Goal: Communication & Community: Answer question/provide support

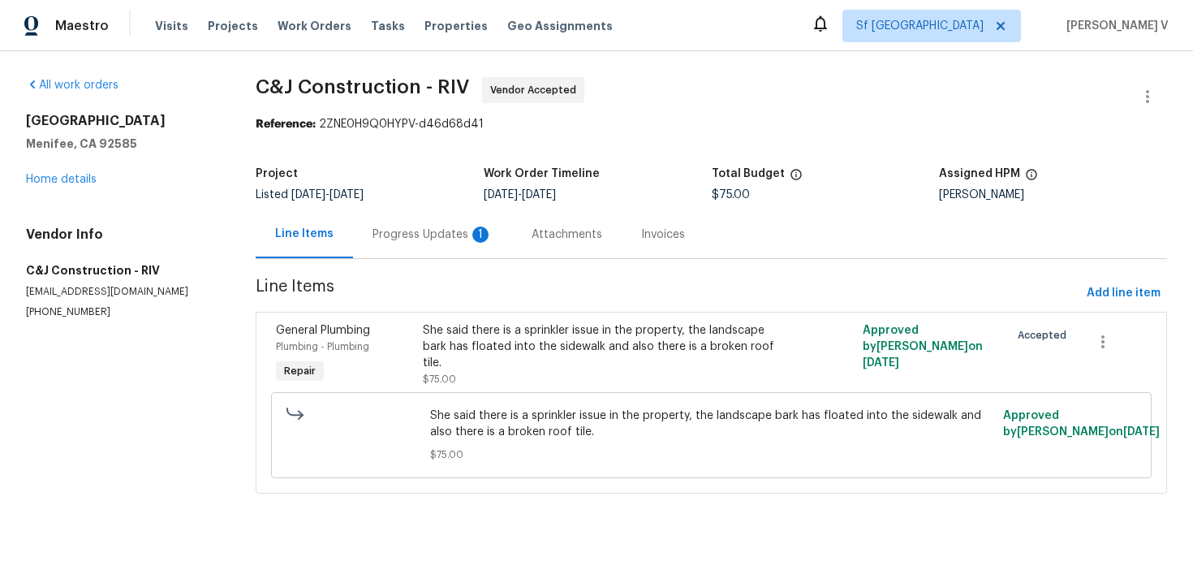
click at [452, 229] on div "Progress Updates 1" at bounding box center [433, 234] width 120 height 16
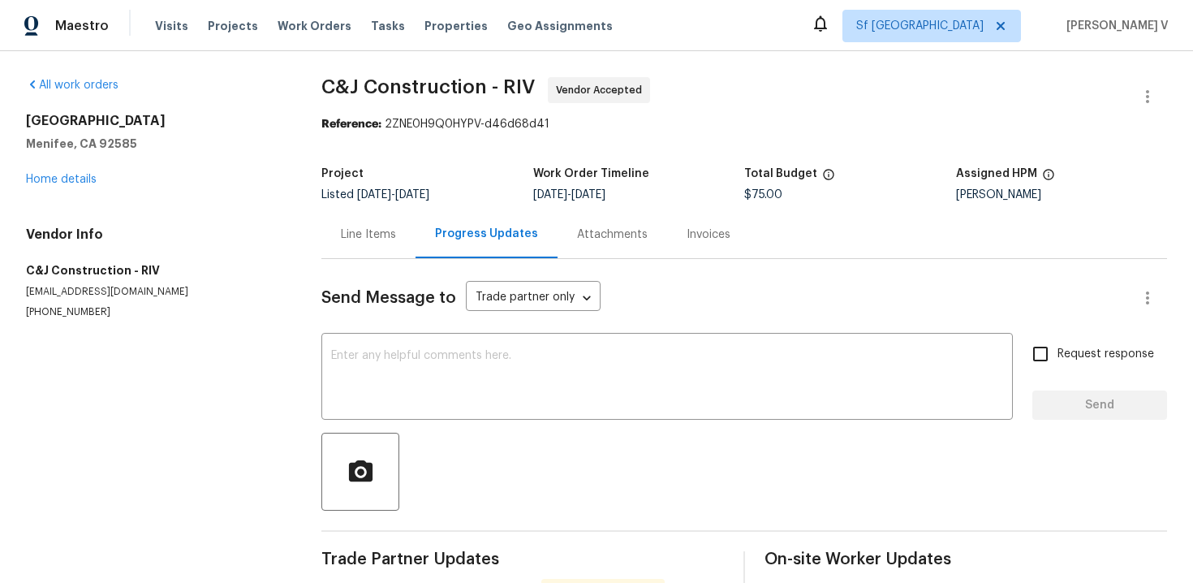
click at [342, 230] on div "Line Items" at bounding box center [368, 234] width 55 height 16
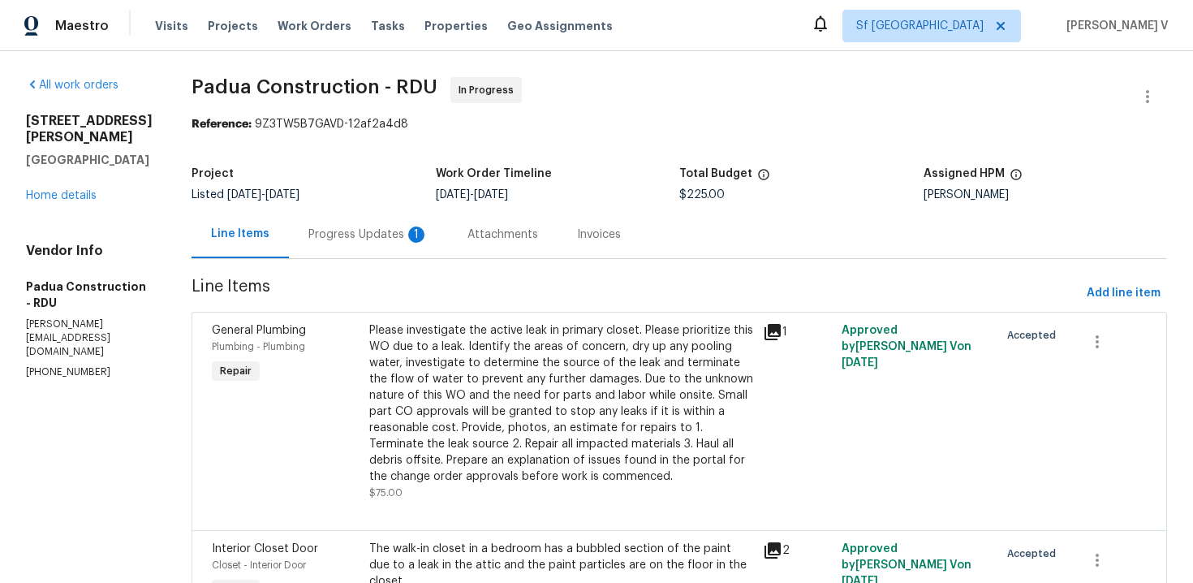
click at [408, 239] on div "1" at bounding box center [416, 234] width 16 height 16
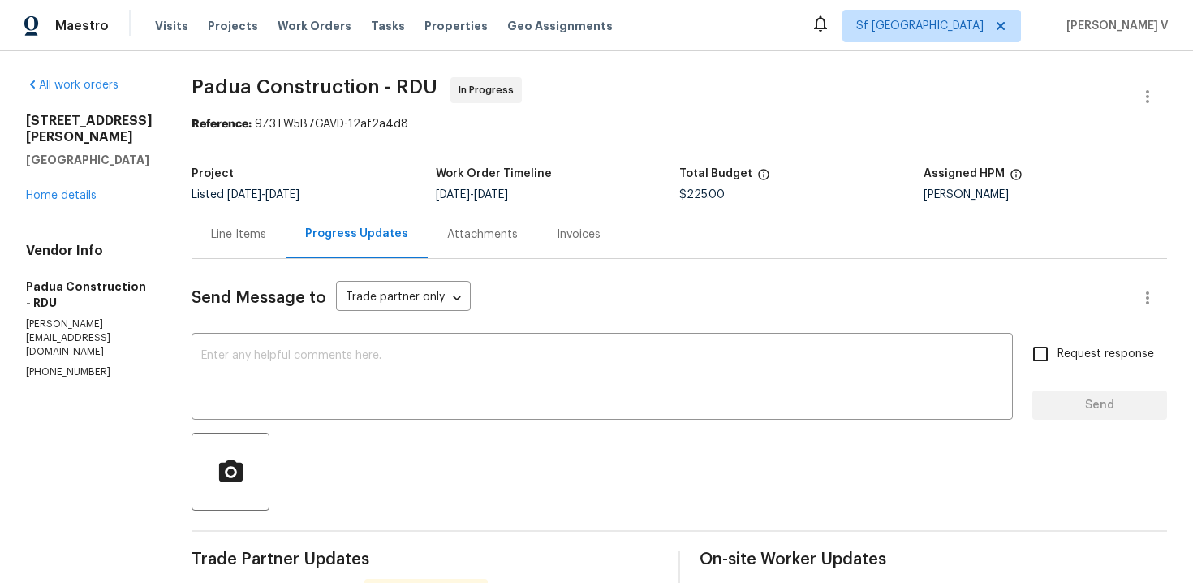
click at [205, 243] on div "Line Items" at bounding box center [239, 234] width 94 height 48
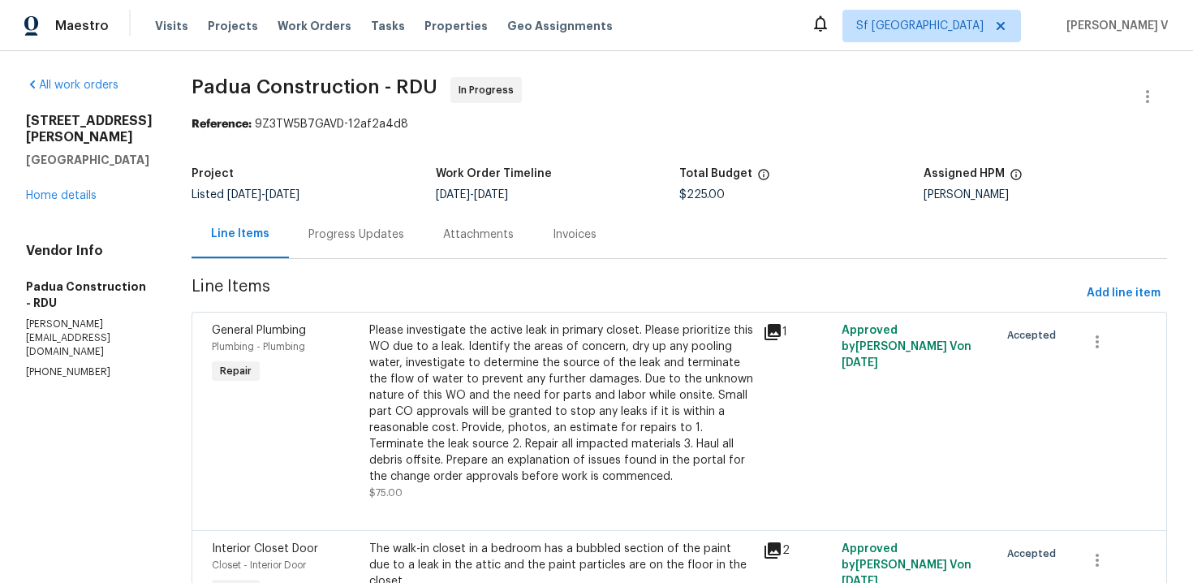
click at [367, 239] on div "Progress Updates" at bounding box center [356, 234] width 135 height 48
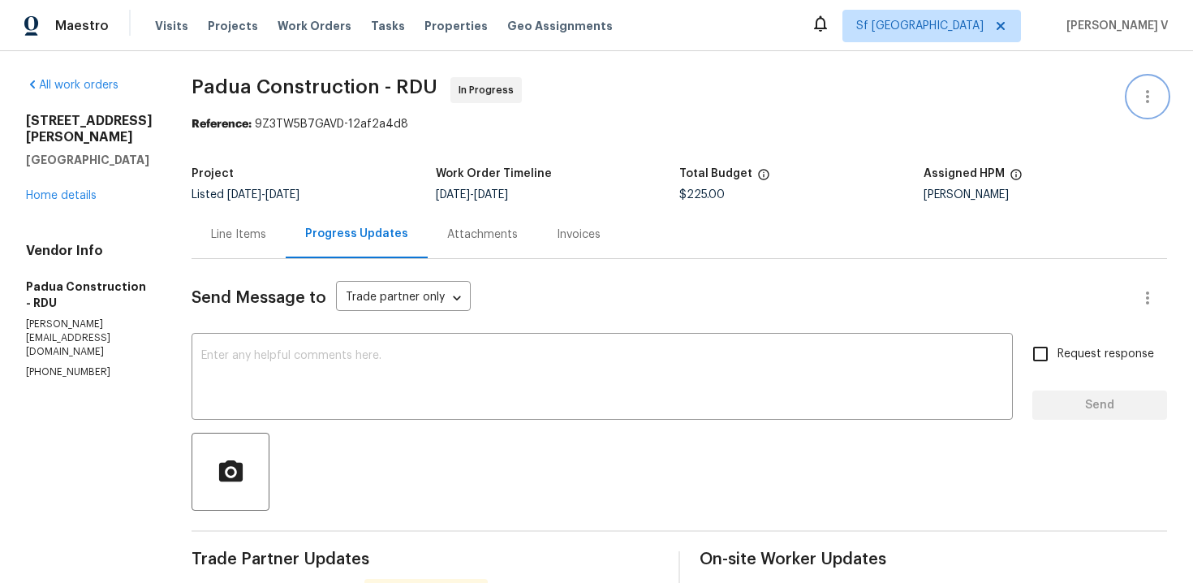
click at [1155, 97] on icon "button" at bounding box center [1147, 96] width 19 height 19
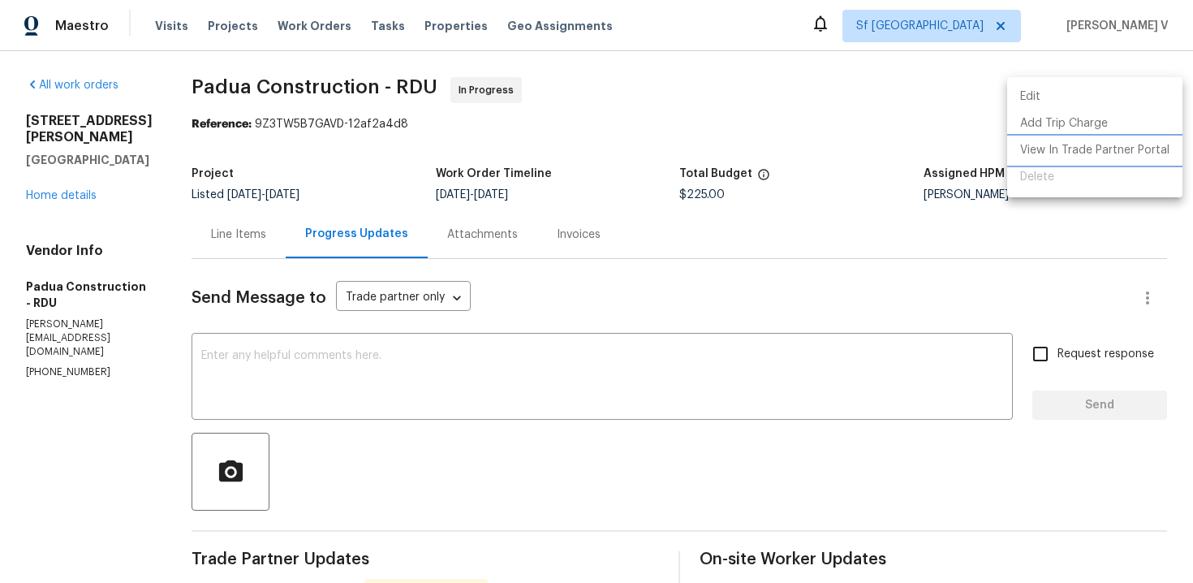
click at [1106, 151] on li "View In Trade Partner Portal" at bounding box center [1094, 150] width 175 height 27
click at [204, 240] on div at bounding box center [596, 291] width 1193 height 583
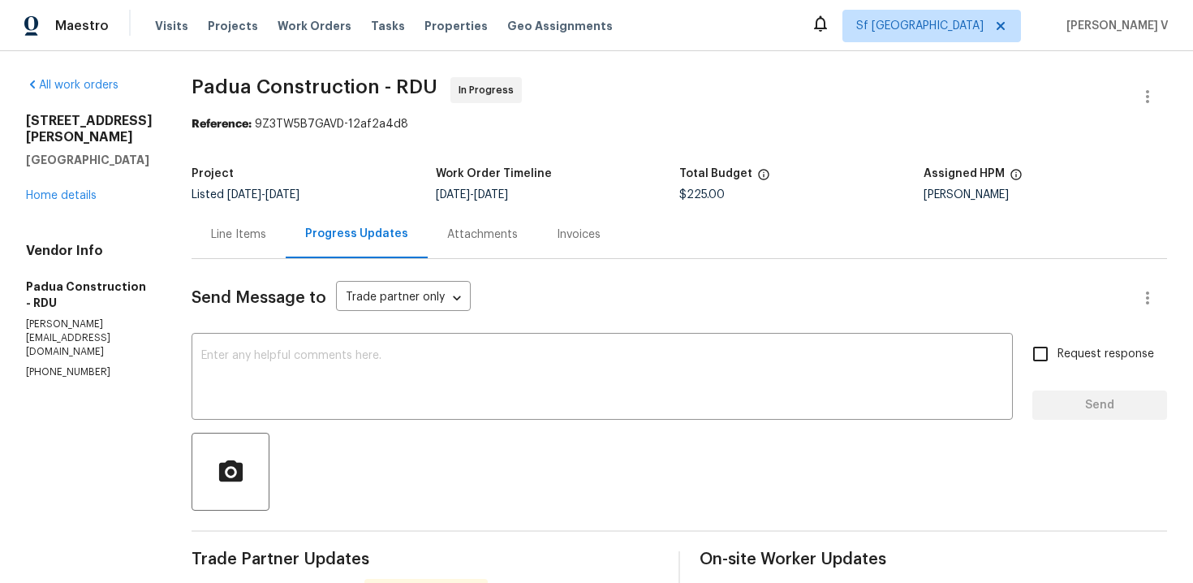
click at [211, 240] on div "Line Items" at bounding box center [238, 234] width 55 height 16
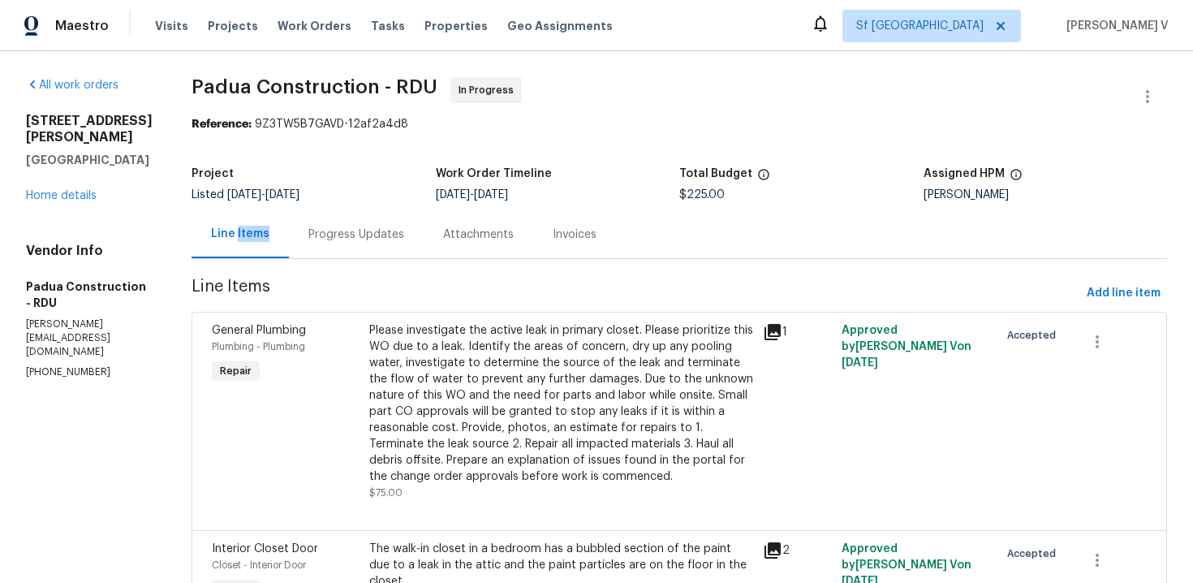
click at [317, 248] on div "Progress Updates" at bounding box center [356, 234] width 135 height 48
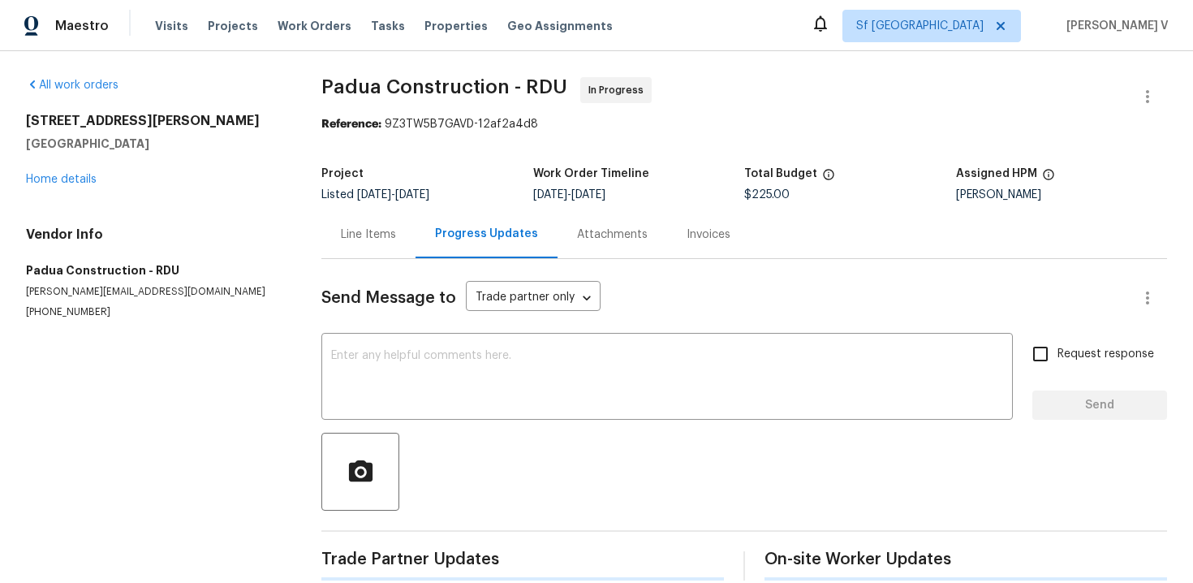
click at [368, 426] on div "Send Message to Trade partner only Trade partner only ​ x ​ Request response Se…" at bounding box center [744, 419] width 846 height 321
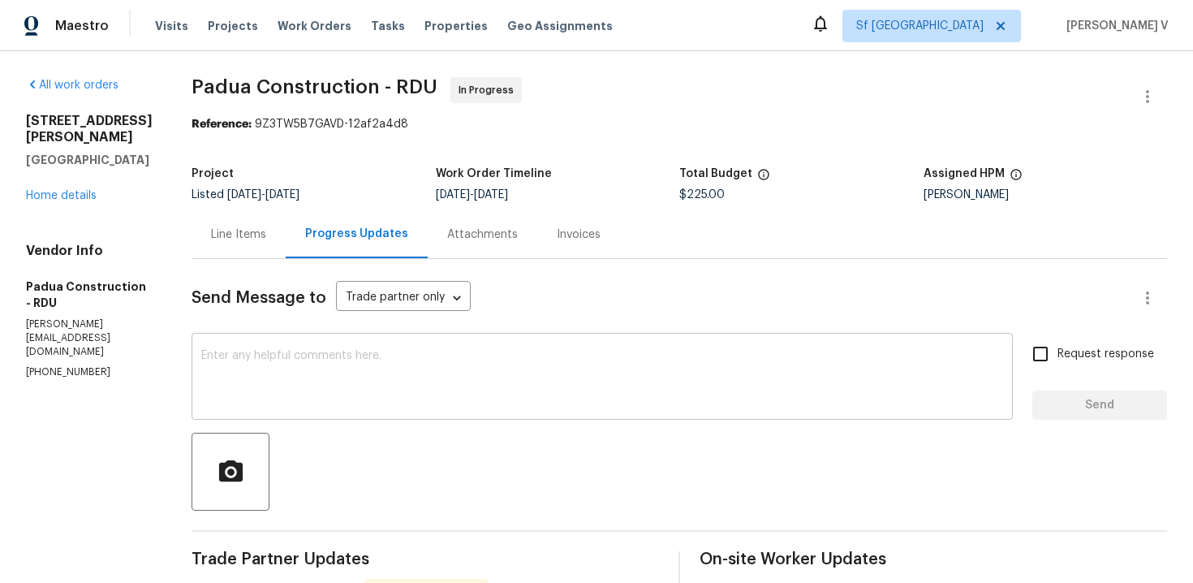
click at [396, 388] on textarea at bounding box center [602, 378] width 802 height 57
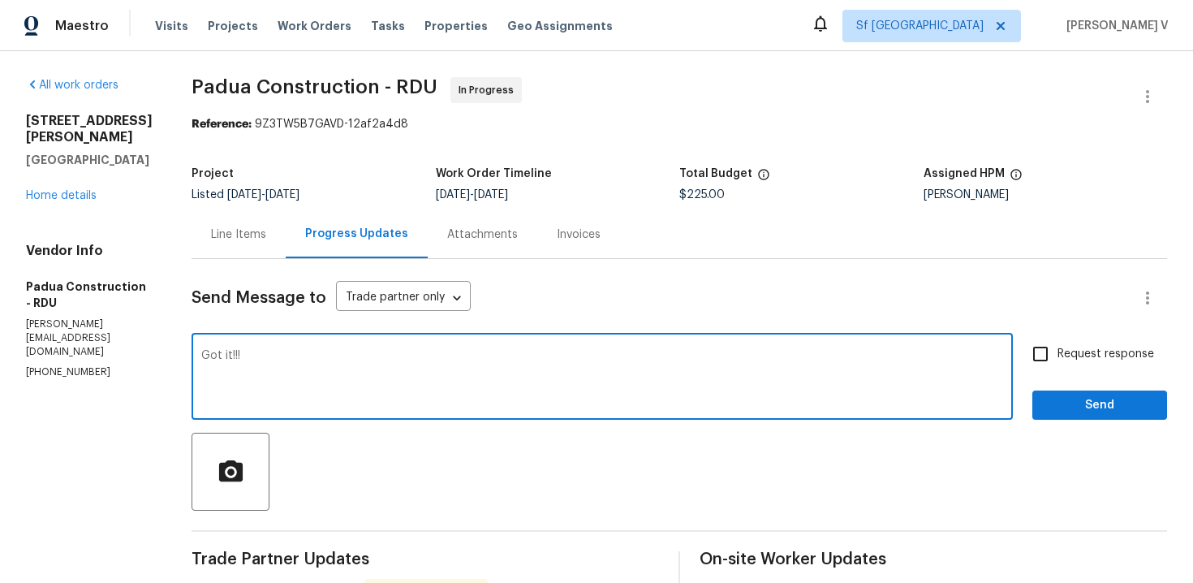
paste textarea "Could you please provide the amount allocated to each line item so we can aggre…"
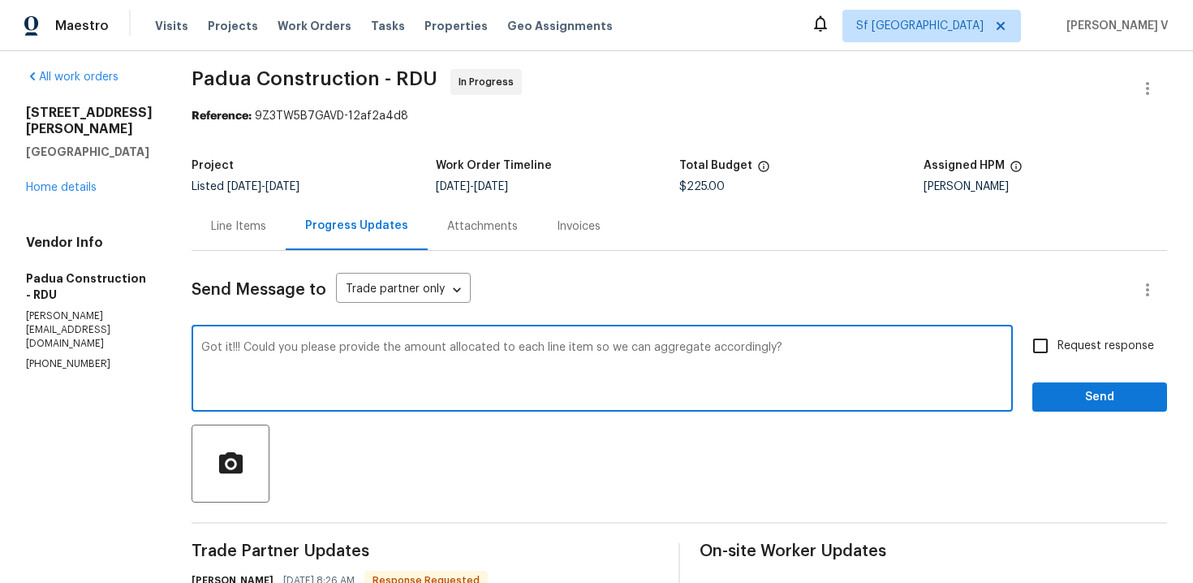
click at [765, 353] on textarea "Got it!!! Could you please provide the amount allocated to each line item so we…" at bounding box center [602, 370] width 802 height 57
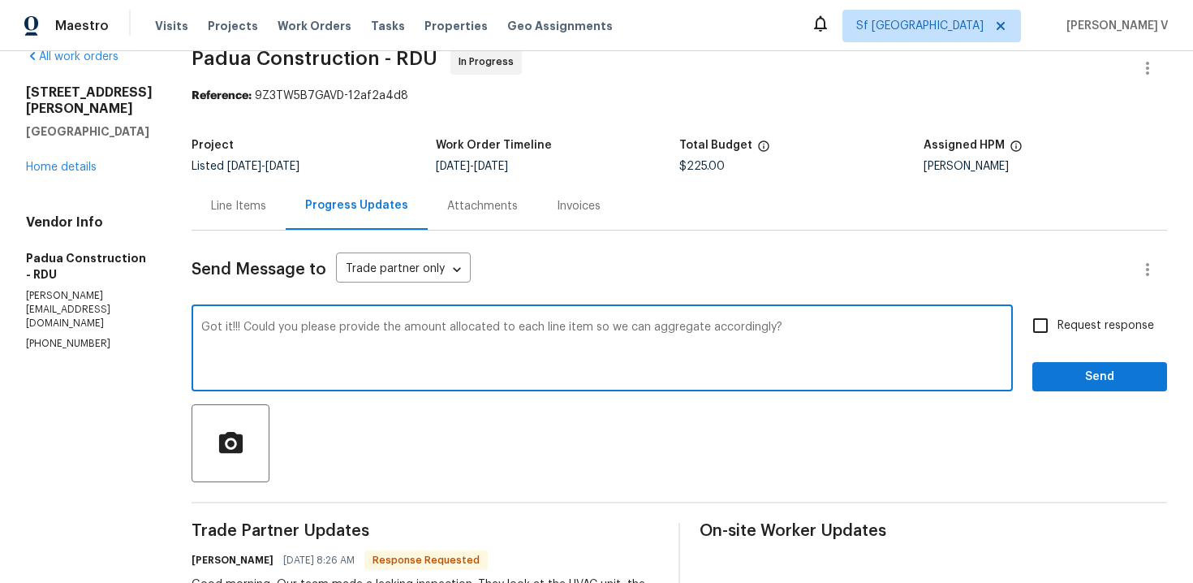
type textarea "Got it!!! Could you please provide the amount allocated to each line item so we…"
click at [1050, 333] on input "Request response" at bounding box center [1041, 325] width 34 height 34
checkbox input "true"
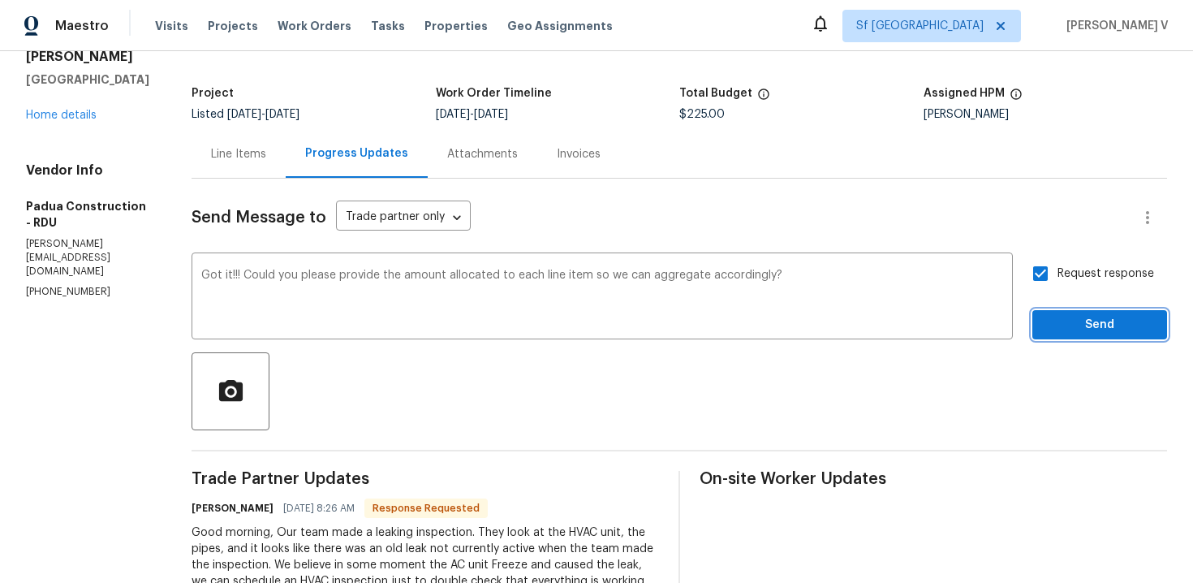
click at [1049, 330] on span "Send" at bounding box center [1100, 325] width 109 height 20
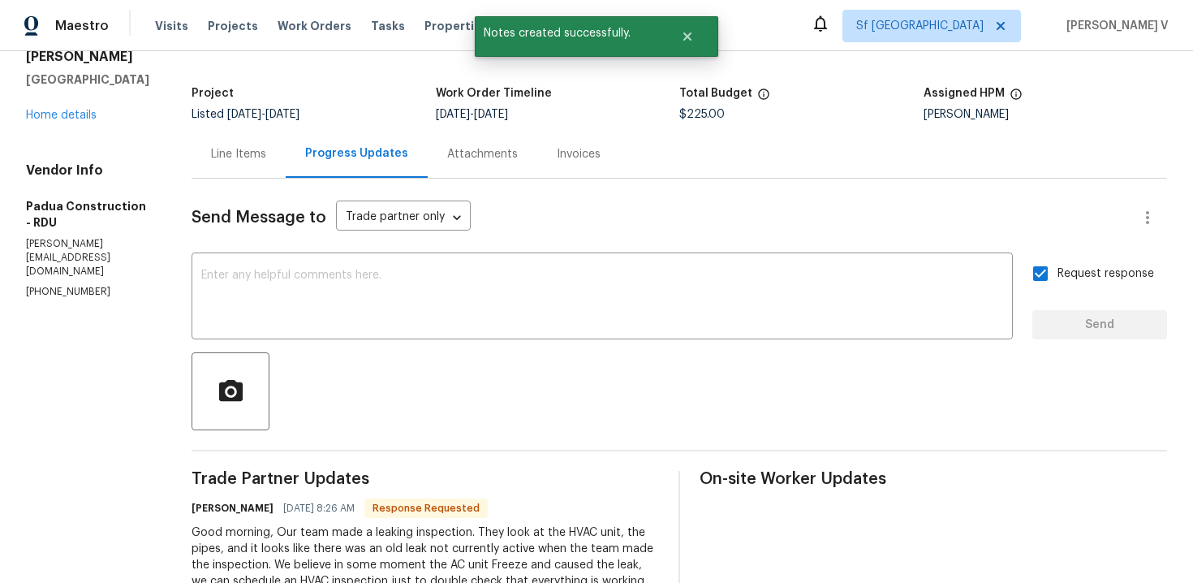
scroll to position [323, 0]
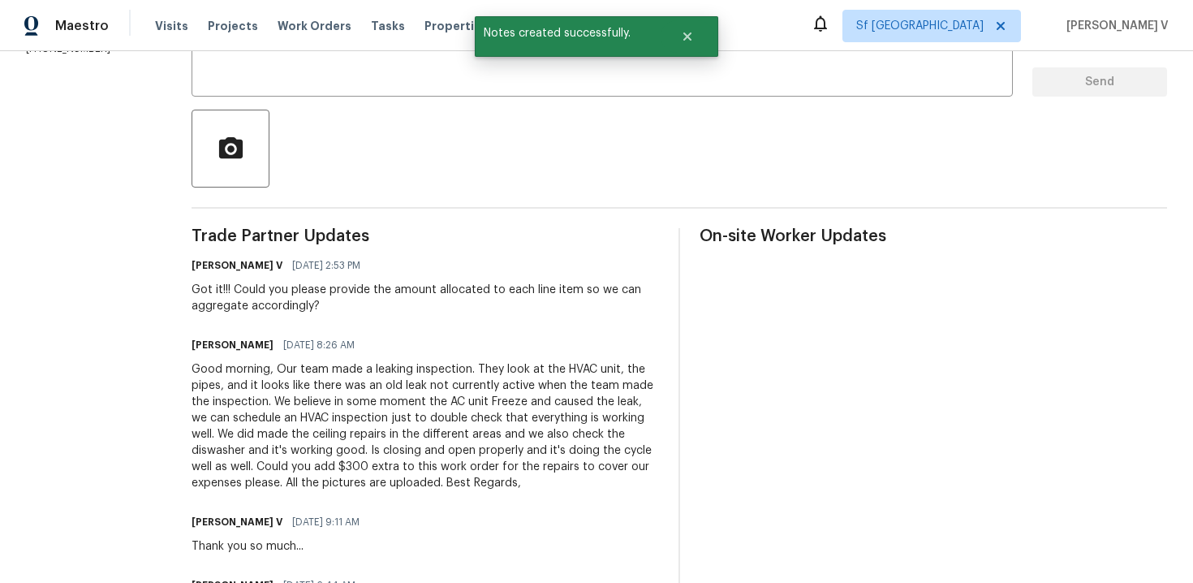
click at [274, 385] on div "Good morning, Our team made a leaking inspection. They look at the HVAC unit, t…" at bounding box center [426, 426] width 468 height 130
click at [250, 406] on div "Good morning, Our team made a leaking inspection. They look at the HVAC unit, t…" at bounding box center [426, 426] width 468 height 130
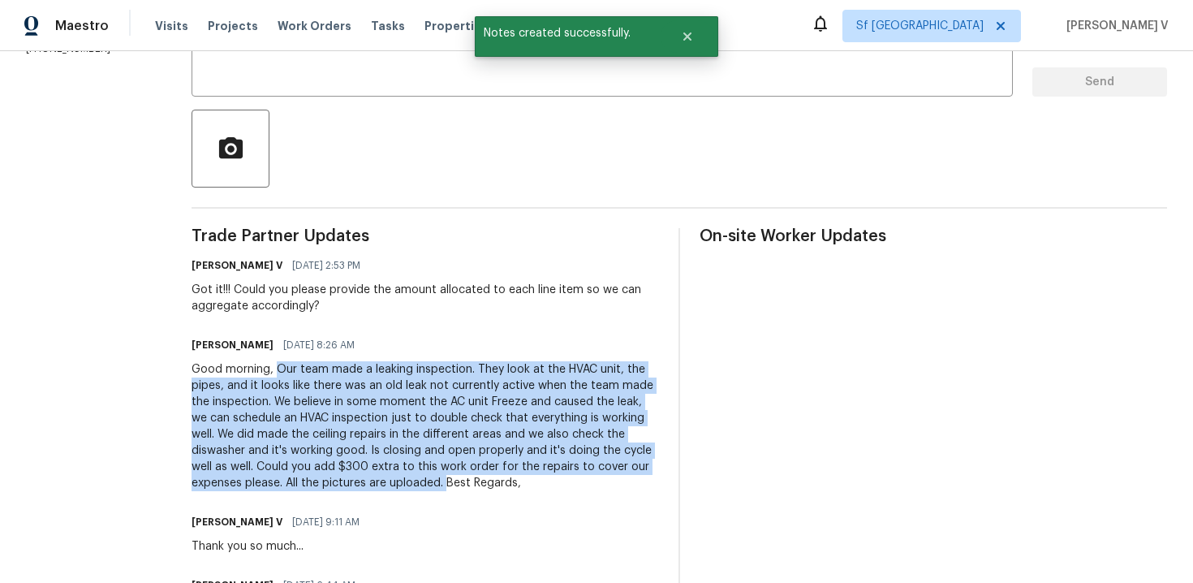
drag, startPoint x: 241, startPoint y: 369, endPoint x: 279, endPoint y: 487, distance: 124.5
click at [279, 488] on div "Good morning, Our team made a leaking inspection. They look at the HVAC unit, t…" at bounding box center [426, 426] width 468 height 130
copy div "Our team made a leaking inspection. They look at the HVAC unit, the pipes, and …"
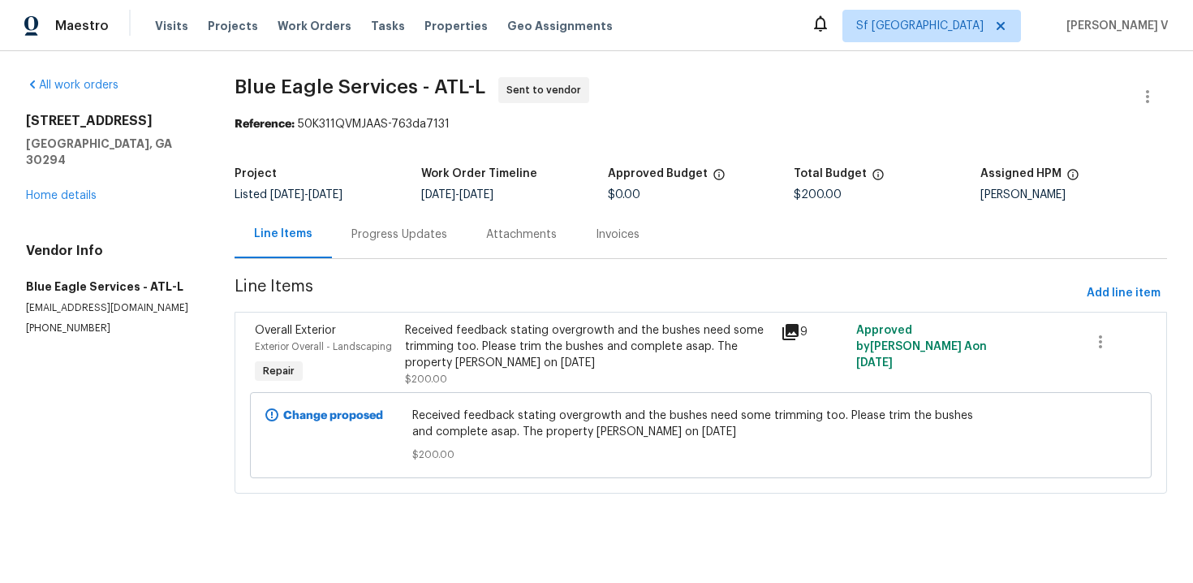
click at [428, 239] on div "Progress Updates" at bounding box center [399, 234] width 96 height 16
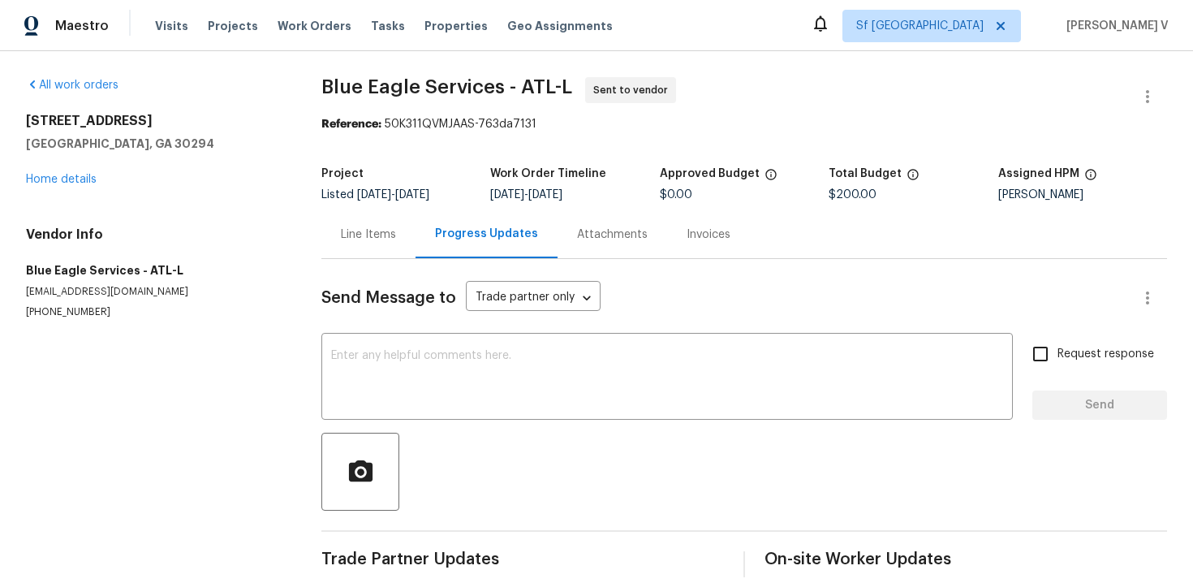
scroll to position [20, 0]
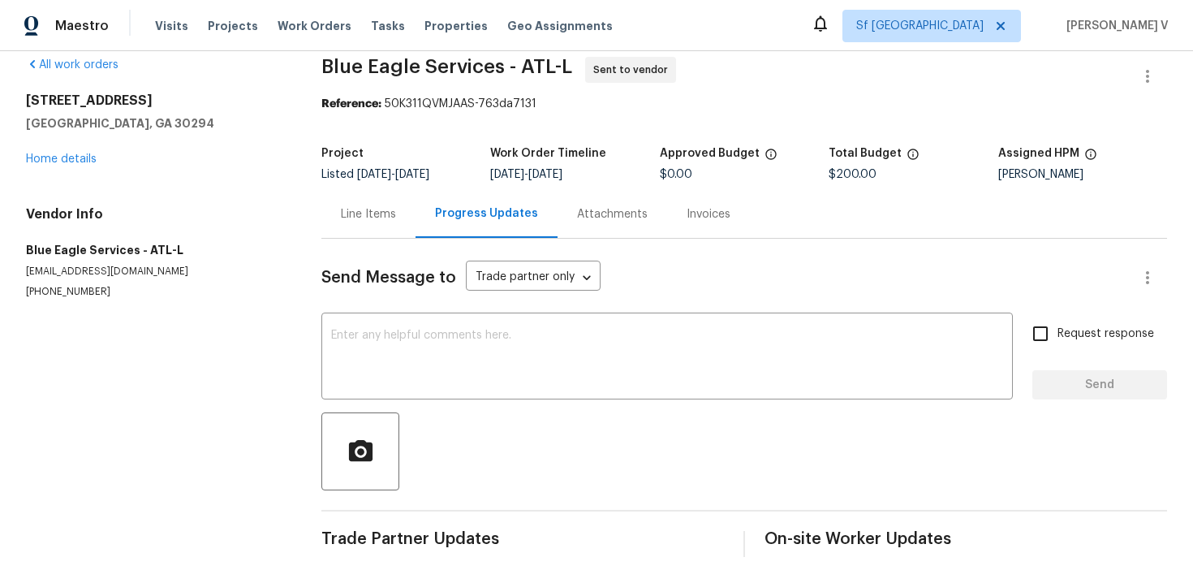
click at [377, 229] on div "Line Items" at bounding box center [368, 214] width 94 height 48
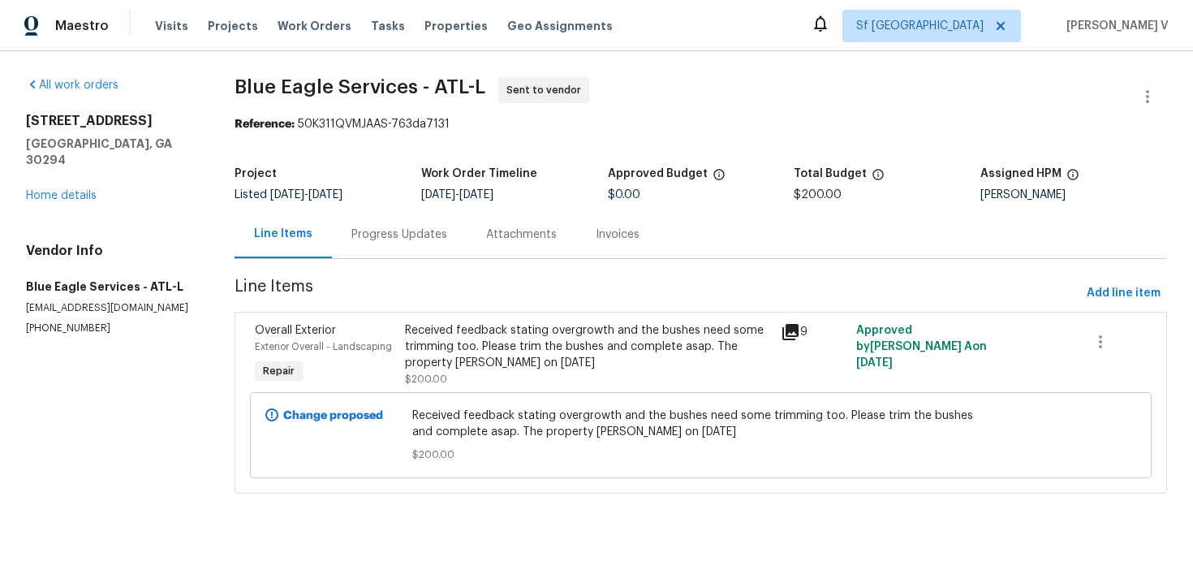
click at [416, 213] on div "Progress Updates" at bounding box center [399, 234] width 135 height 48
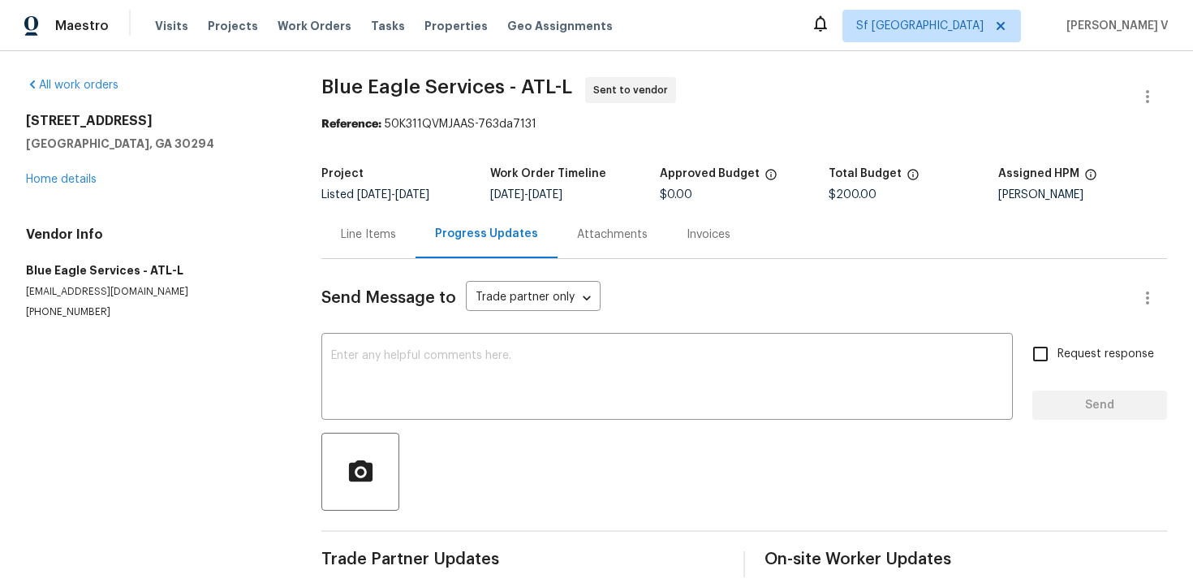
scroll to position [20, 0]
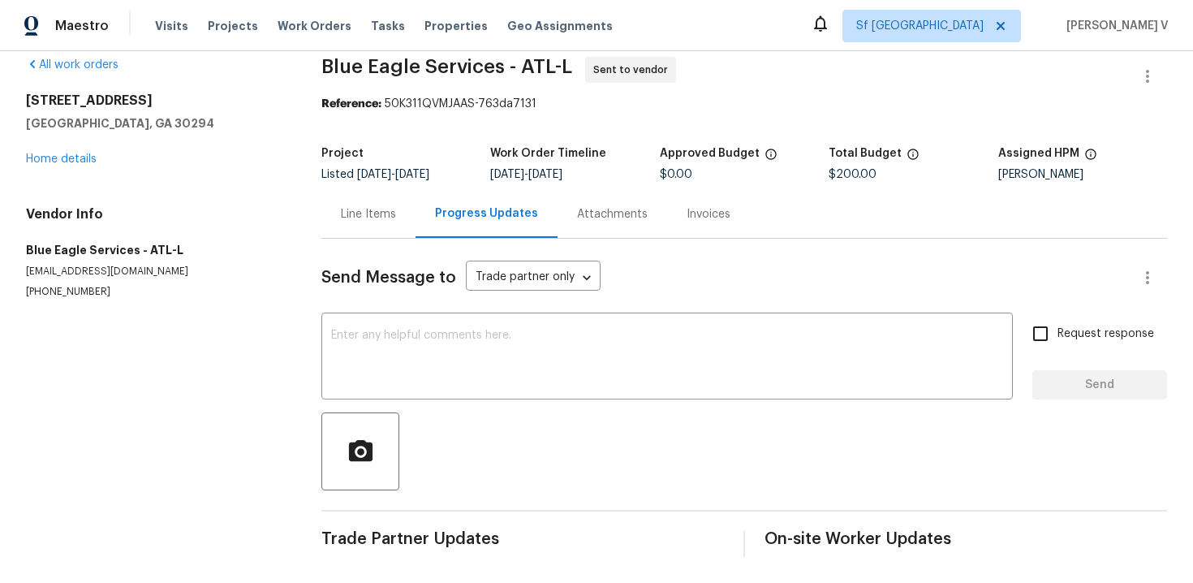
click at [359, 199] on div "Line Items" at bounding box center [368, 214] width 94 height 48
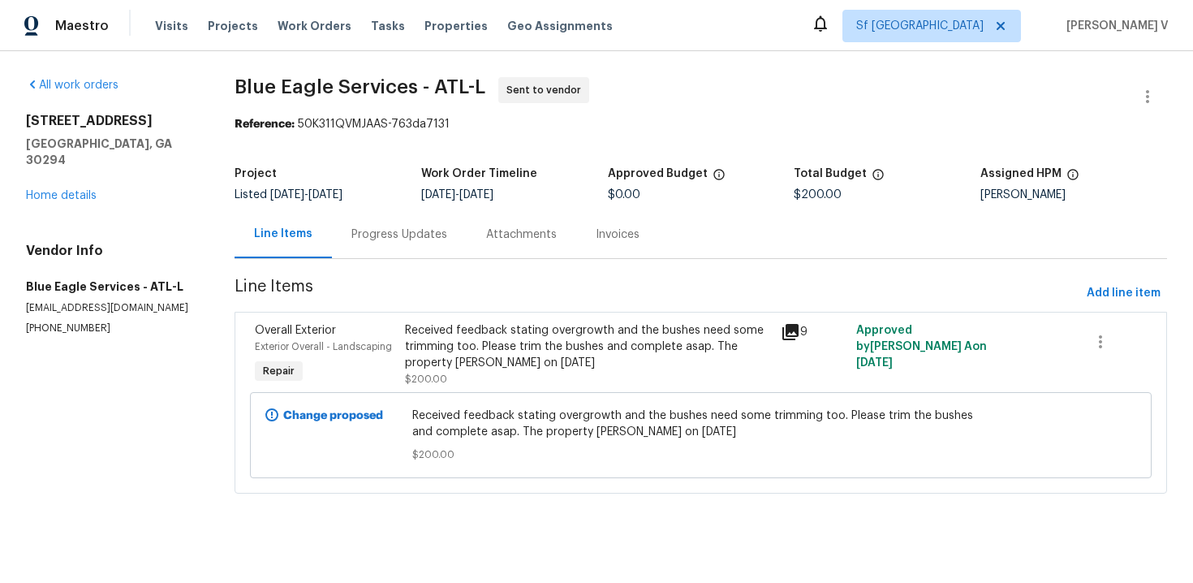
click at [433, 213] on div "Progress Updates" at bounding box center [399, 234] width 135 height 48
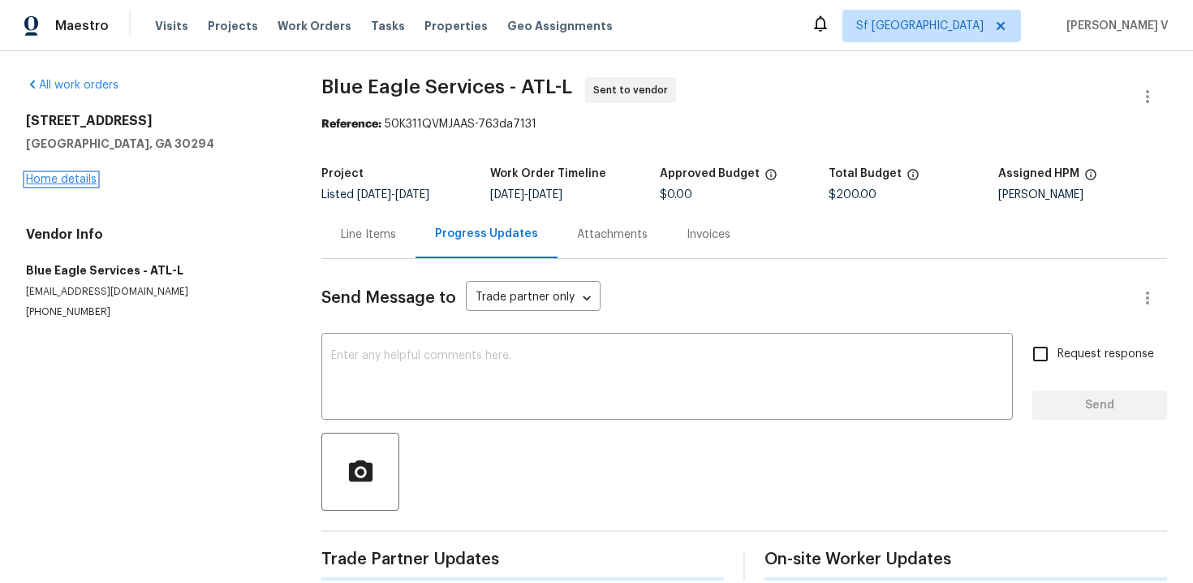
click at [77, 183] on link "Home details" at bounding box center [61, 179] width 71 height 11
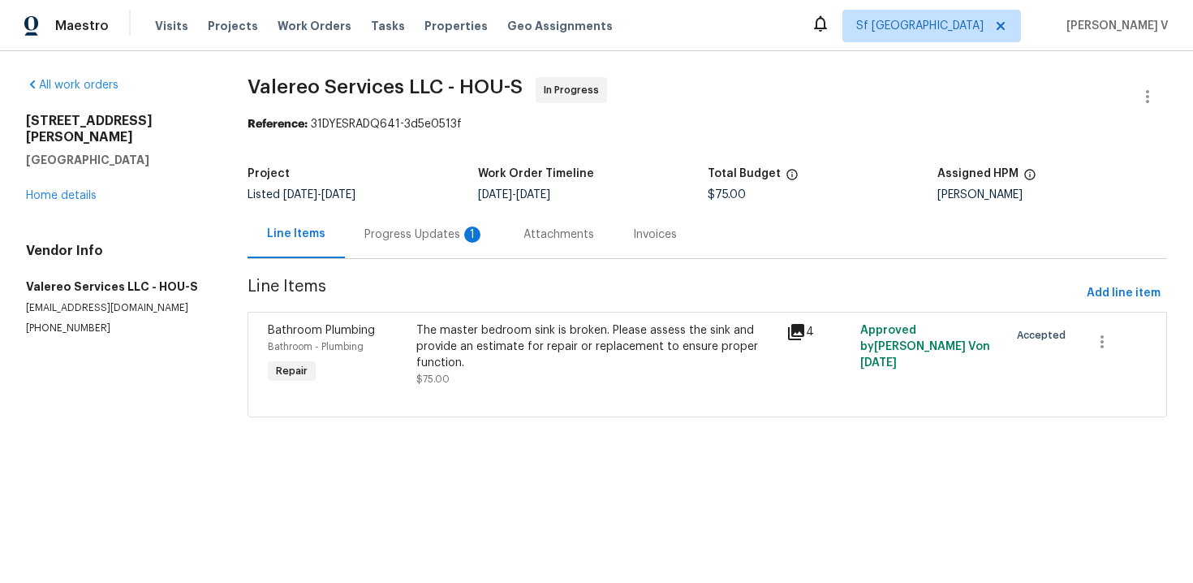
click at [458, 235] on div "Progress Updates 1" at bounding box center [424, 234] width 120 height 16
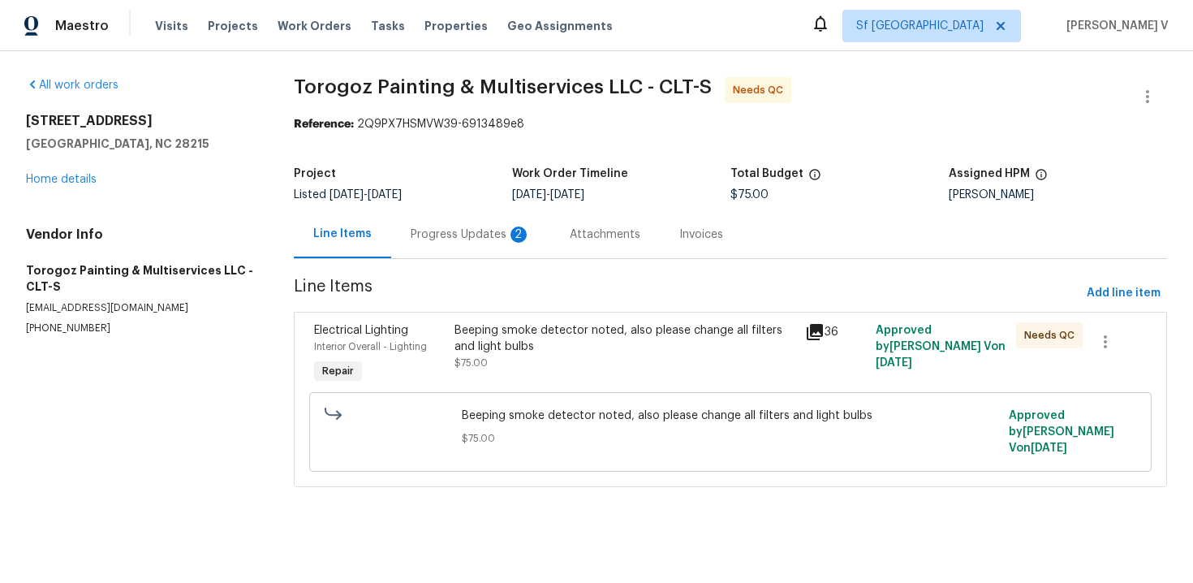
click at [456, 251] on div "Progress Updates 2" at bounding box center [470, 234] width 159 height 48
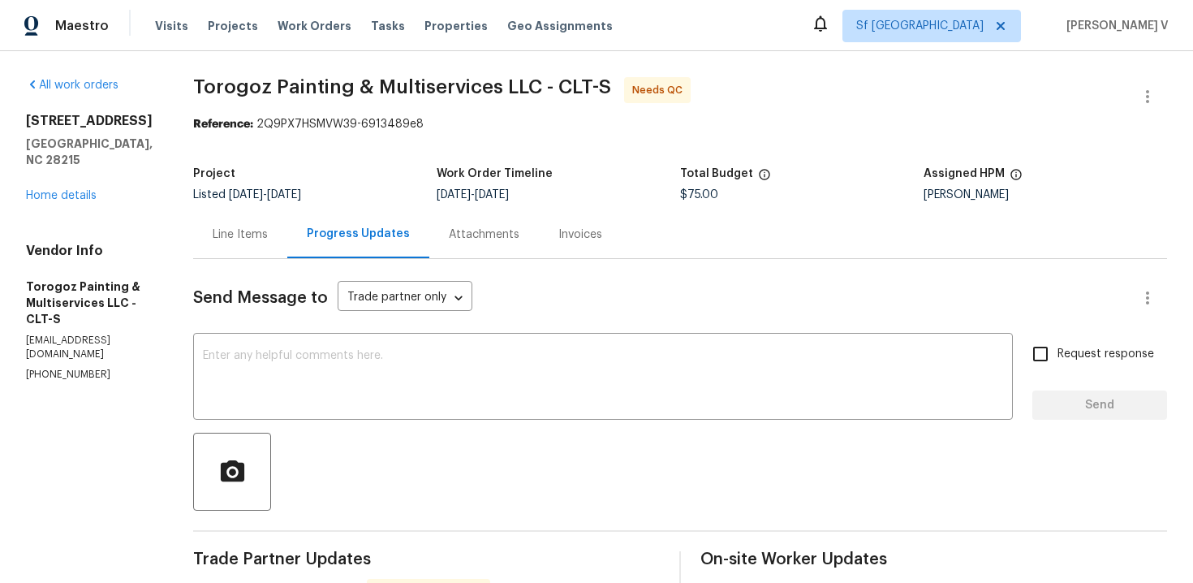
scroll to position [412, 0]
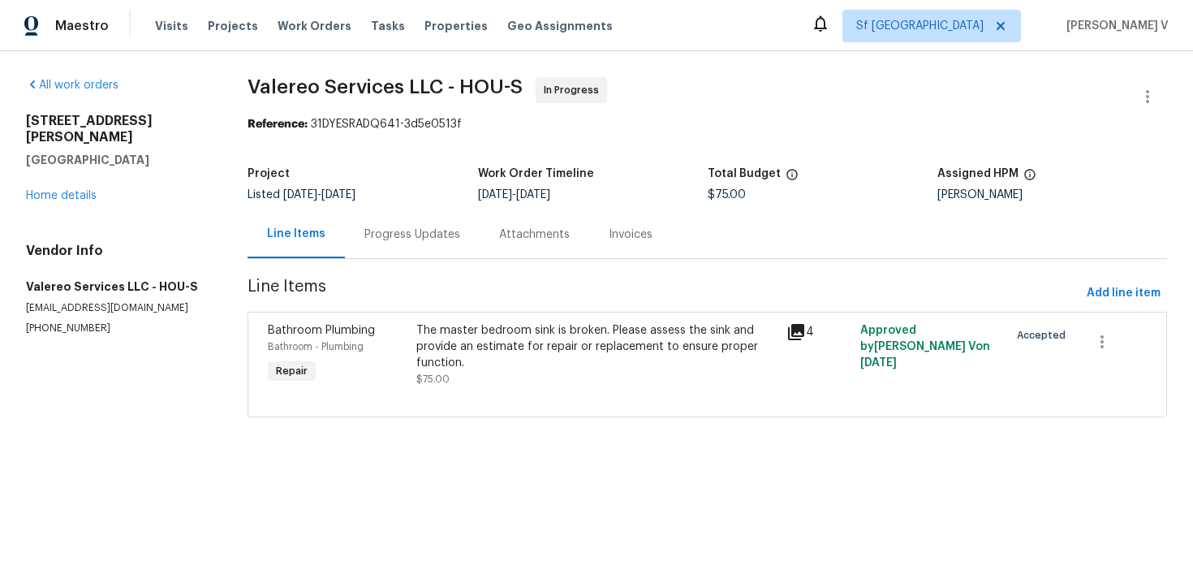
click at [416, 248] on div "Progress Updates" at bounding box center [412, 234] width 135 height 48
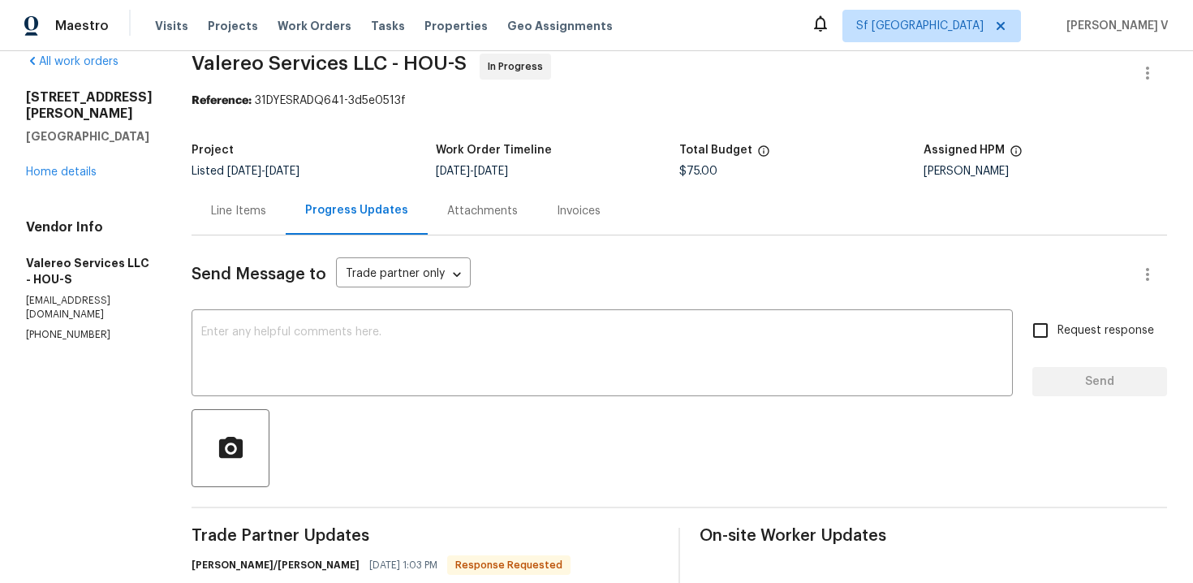
scroll to position [189, 0]
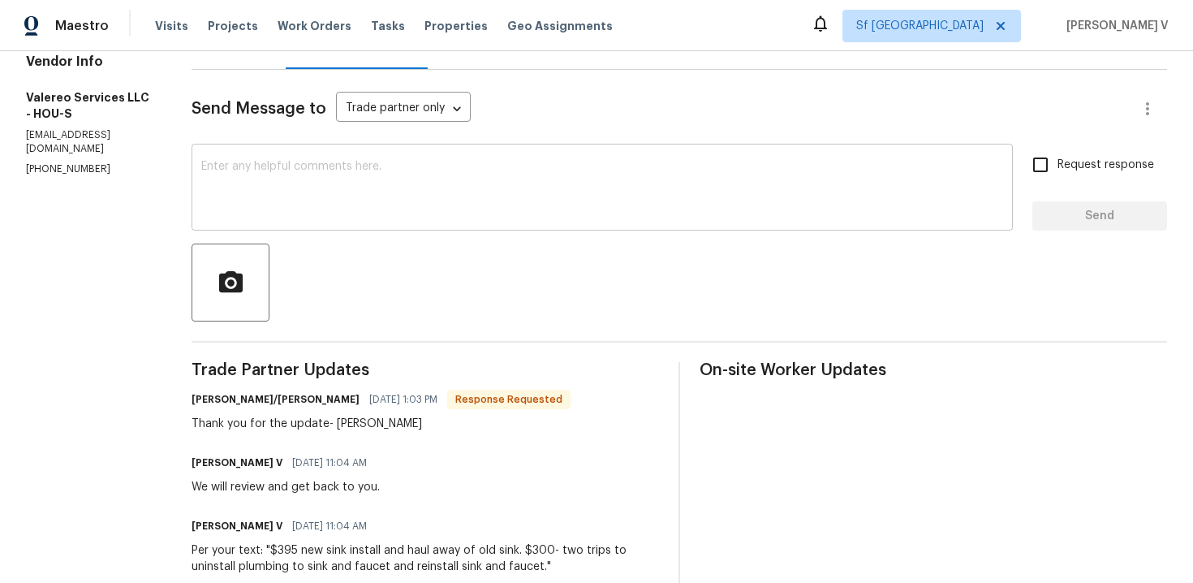
click at [352, 189] on textarea at bounding box center [602, 189] width 802 height 57
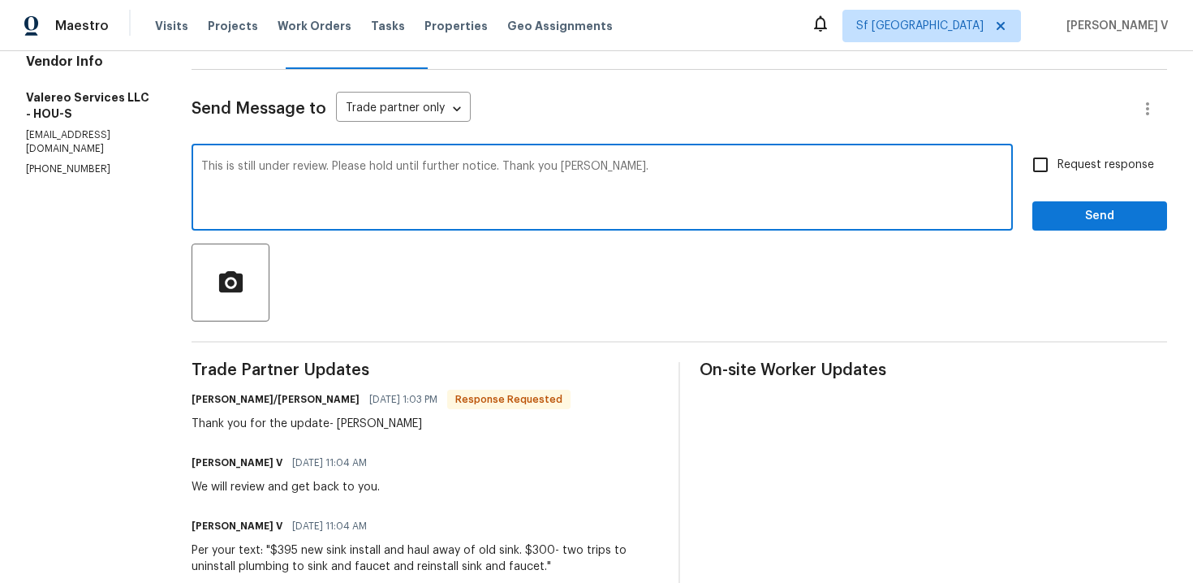
type textarea "This is still under review. Please hold until further notice. Thank you Kelly."
click at [1072, 213] on span "Send" at bounding box center [1100, 216] width 109 height 20
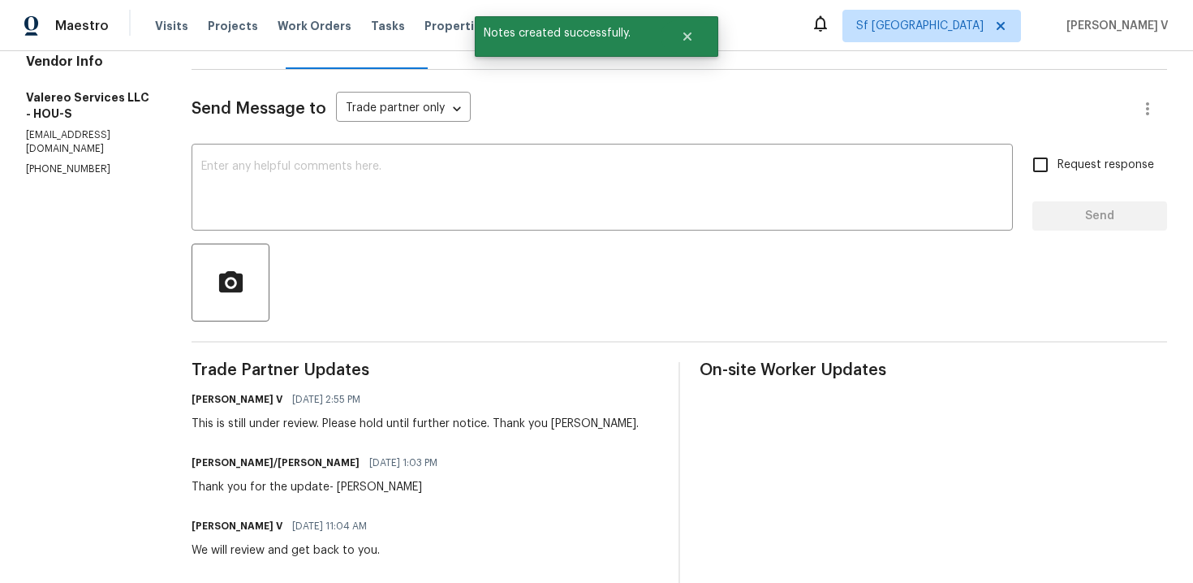
click at [231, 59] on div "Line Items" at bounding box center [239, 45] width 94 height 48
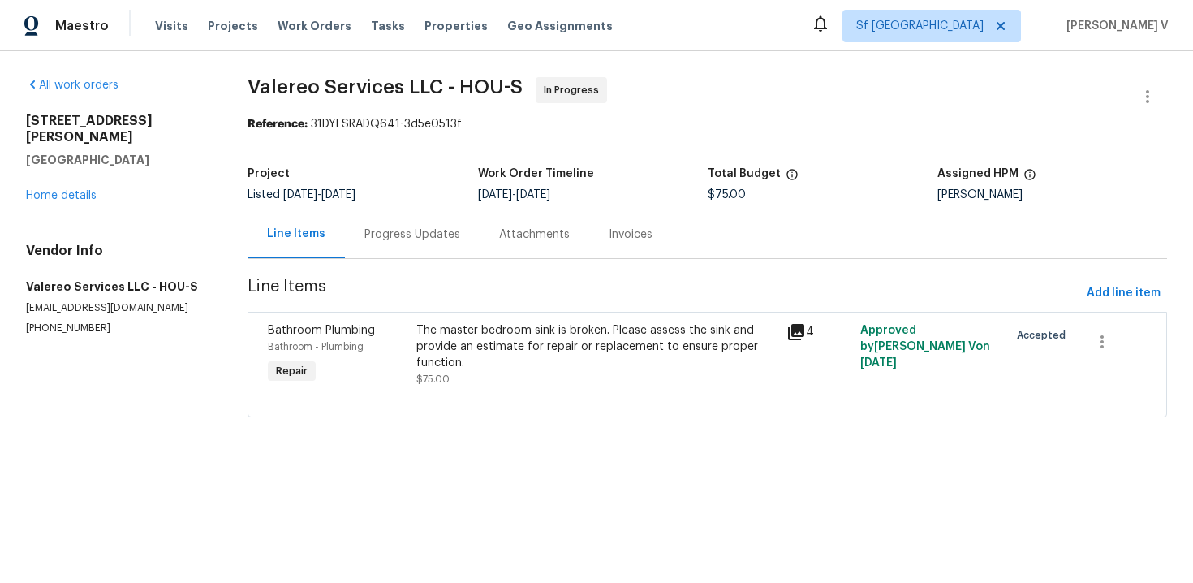
click at [445, 322] on div "The master bedroom sink is broken. Please assess the sink and provide an estima…" at bounding box center [596, 346] width 360 height 49
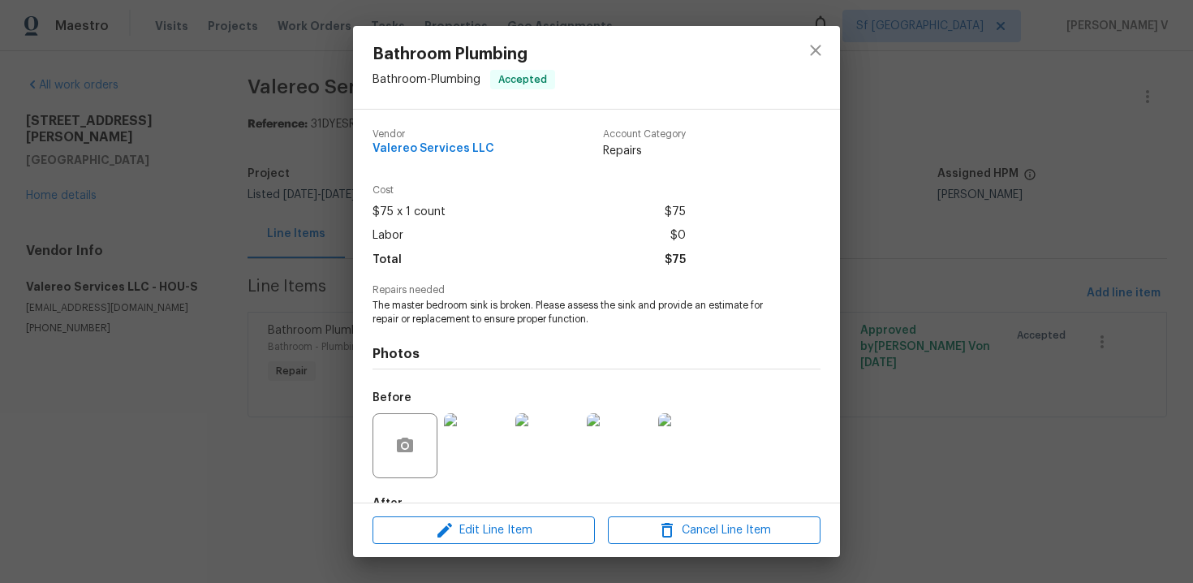
click at [494, 302] on span "The master bedroom sink is broken. Please assess the sink and provide an estima…" at bounding box center [574, 313] width 403 height 28
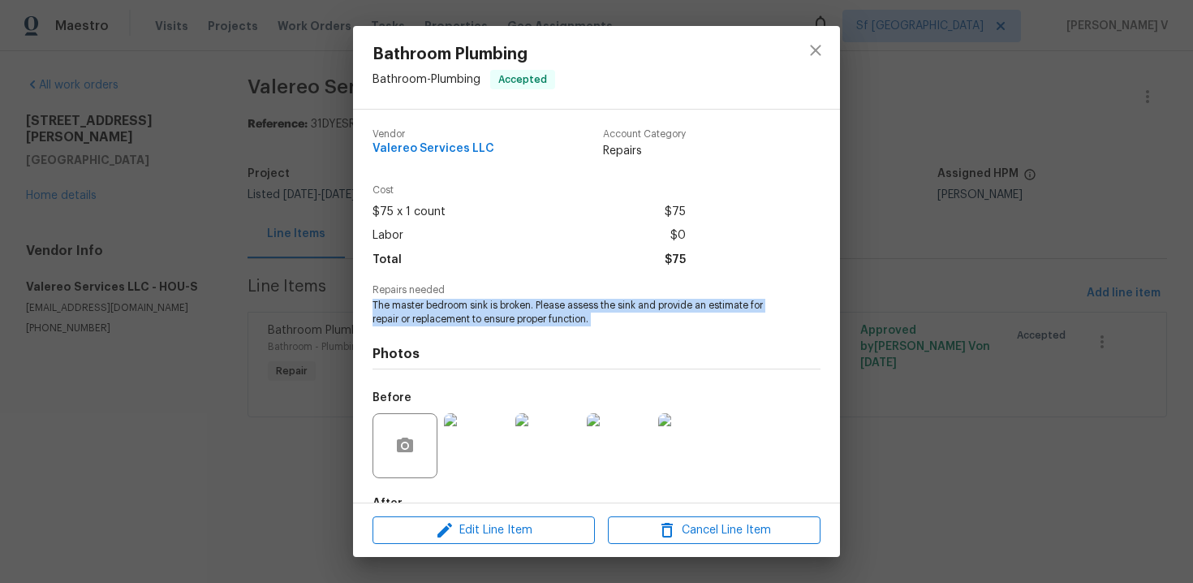
copy span "The master bedroom sink is broken. Please assess the sink and provide an estima…"
click at [59, 176] on div "Bathroom Plumbing Bathroom - Plumbing Accepted Vendor Valereo Services LLC Acco…" at bounding box center [596, 291] width 1193 height 583
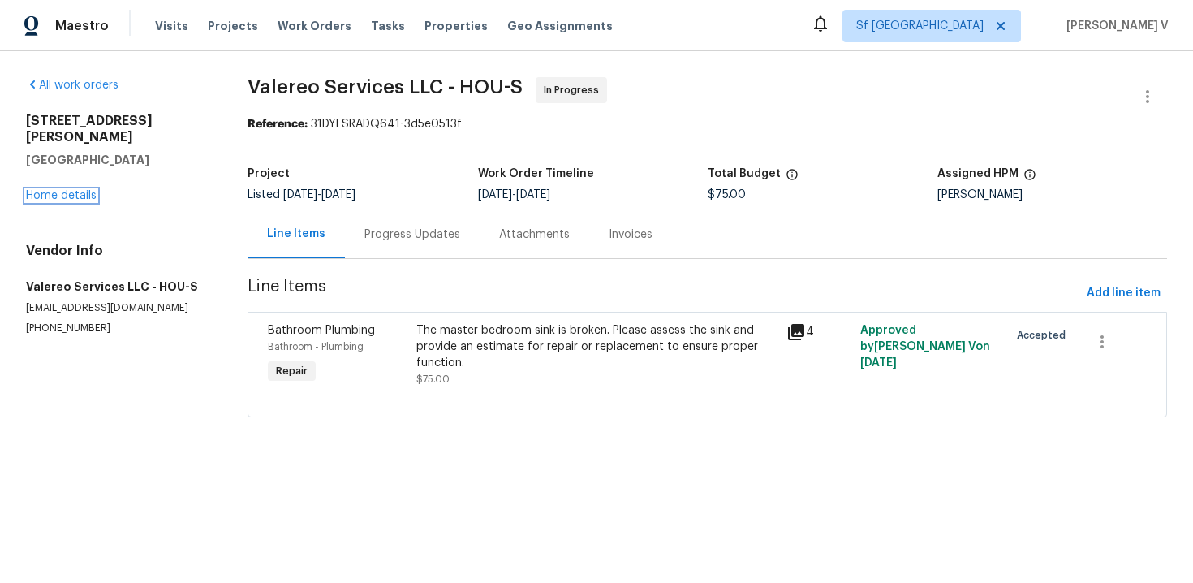
click at [59, 190] on link "Home details" at bounding box center [61, 195] width 71 height 11
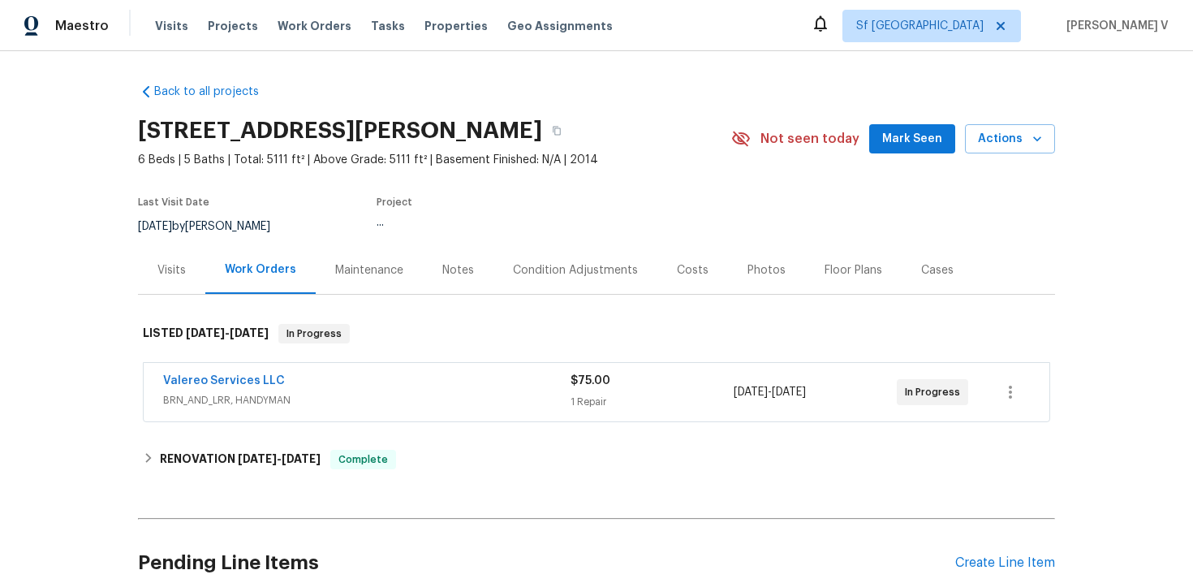
scroll to position [144, 0]
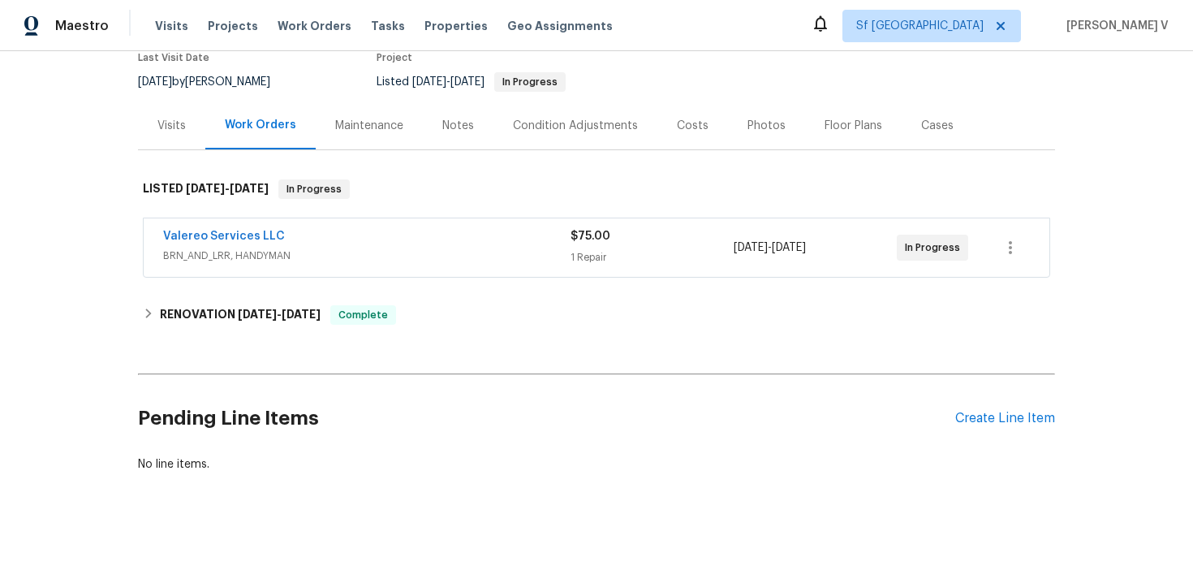
click at [997, 399] on div "Pending Line Items Create Line Item" at bounding box center [596, 418] width 917 height 75
click at [997, 407] on div "Pending Line Items Create Line Item" at bounding box center [596, 418] width 917 height 75
click at [994, 418] on div "Create Line Item" at bounding box center [1005, 418] width 100 height 15
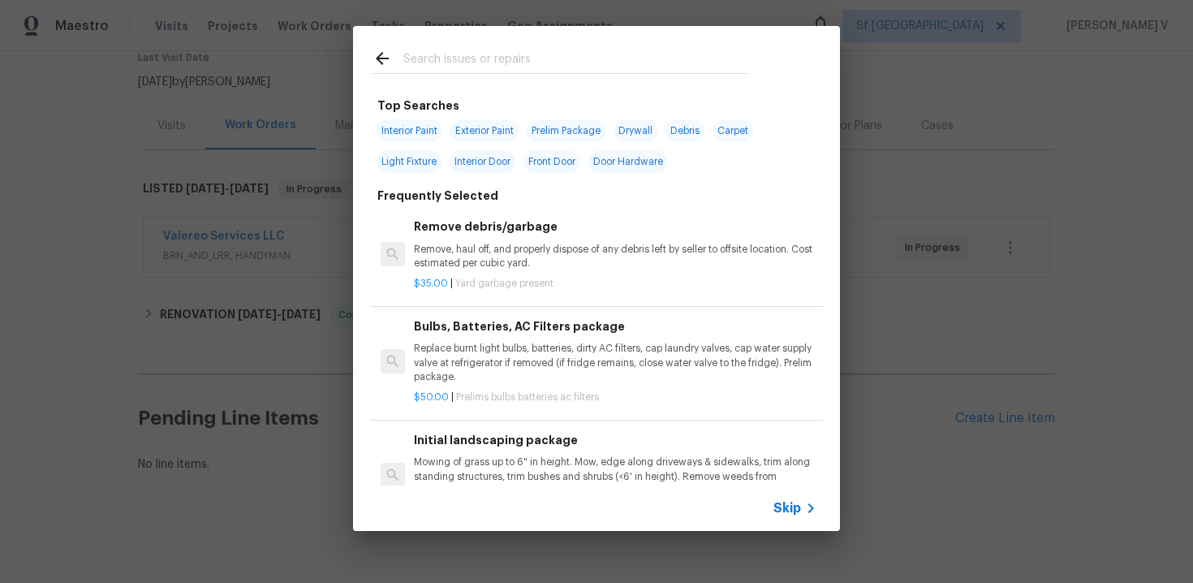
click at [797, 516] on div "Skip" at bounding box center [797, 507] width 47 height 19
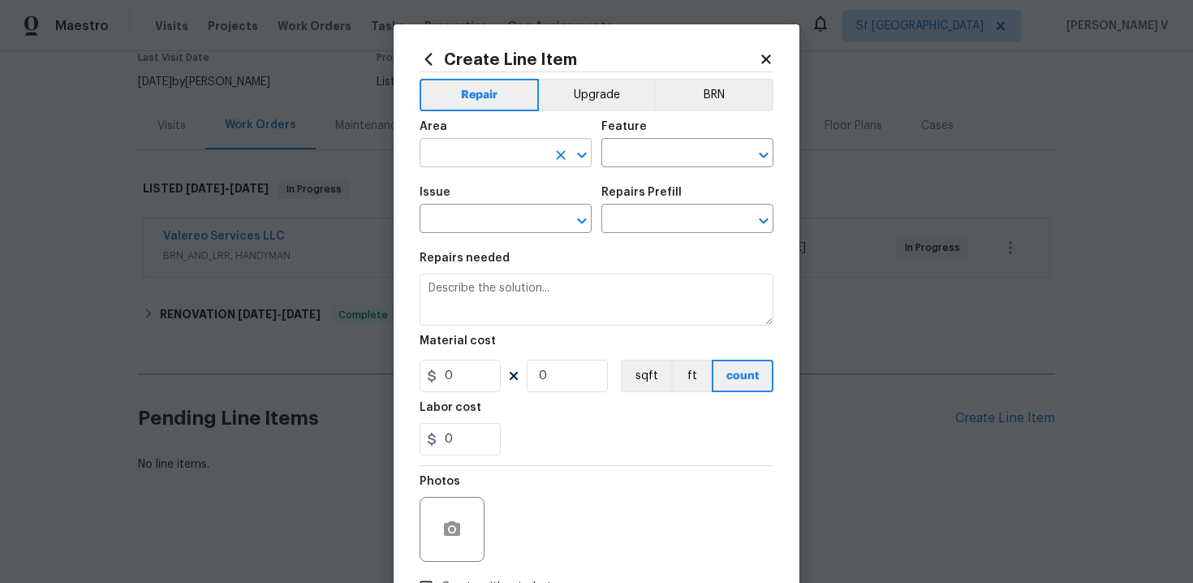
click at [468, 157] on input "text" at bounding box center [483, 154] width 127 height 25
click at [474, 206] on ul "Kitchen" at bounding box center [506, 191] width 172 height 40
click at [491, 198] on li "Kitchen" at bounding box center [506, 191] width 172 height 27
type input "Kitchen"
click at [637, 153] on input "text" at bounding box center [665, 154] width 127 height 25
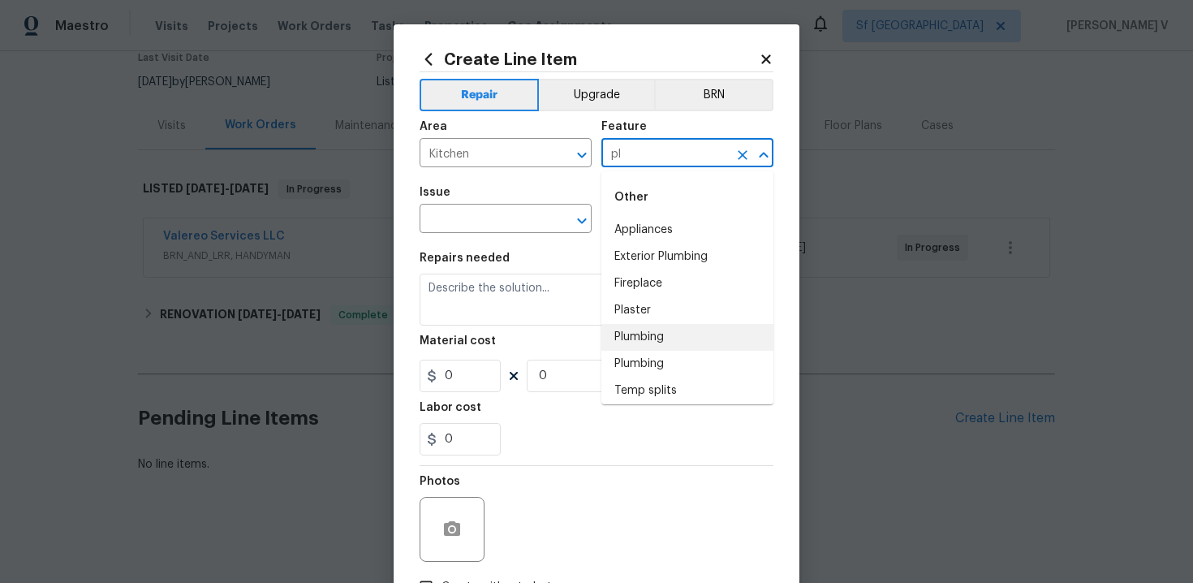
click at [627, 341] on li "Plumbing" at bounding box center [688, 337] width 172 height 27
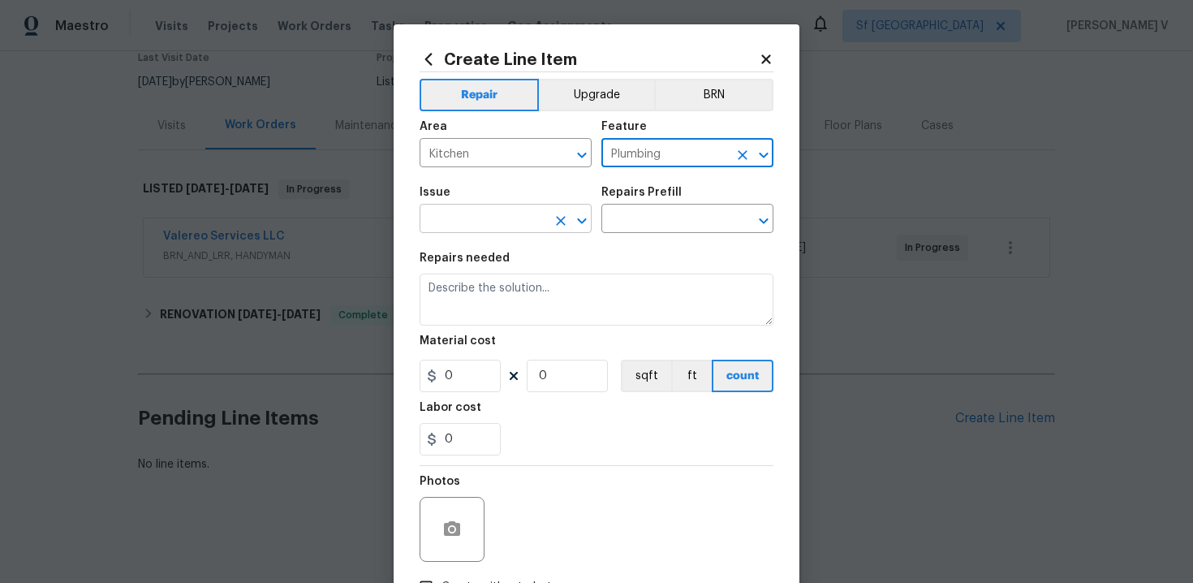
type input "Plumbing"
click at [458, 214] on input "text" at bounding box center [483, 220] width 127 height 25
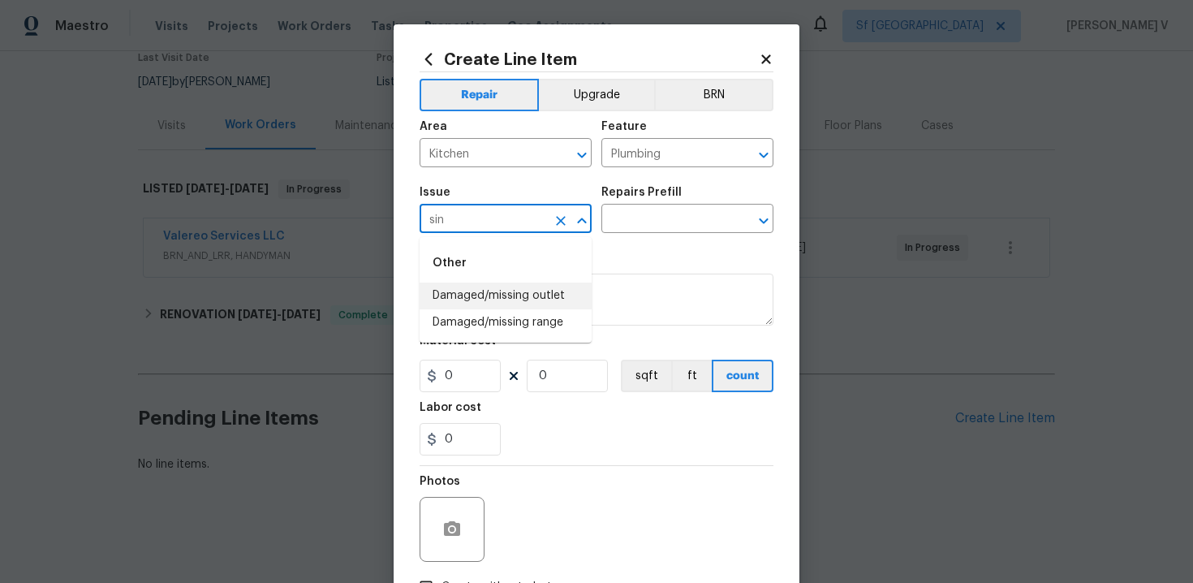
click at [459, 217] on input "sin" at bounding box center [483, 220] width 127 height 25
click at [494, 218] on input "sin" at bounding box center [483, 220] width 127 height 25
type input "sin"
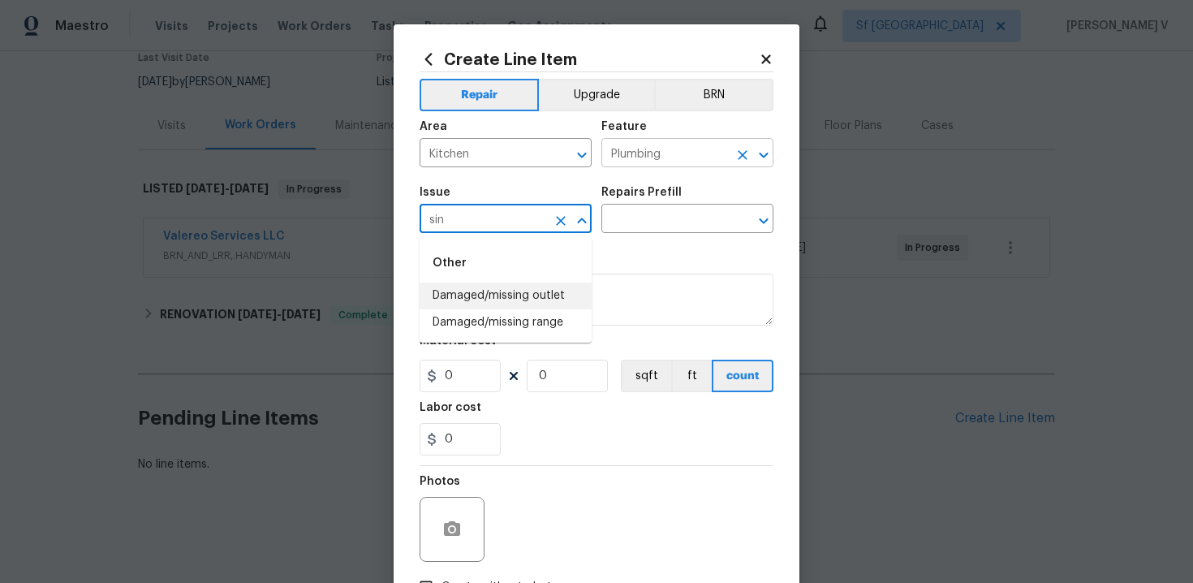
click at [648, 156] on input "Plumbing" at bounding box center [665, 154] width 127 height 25
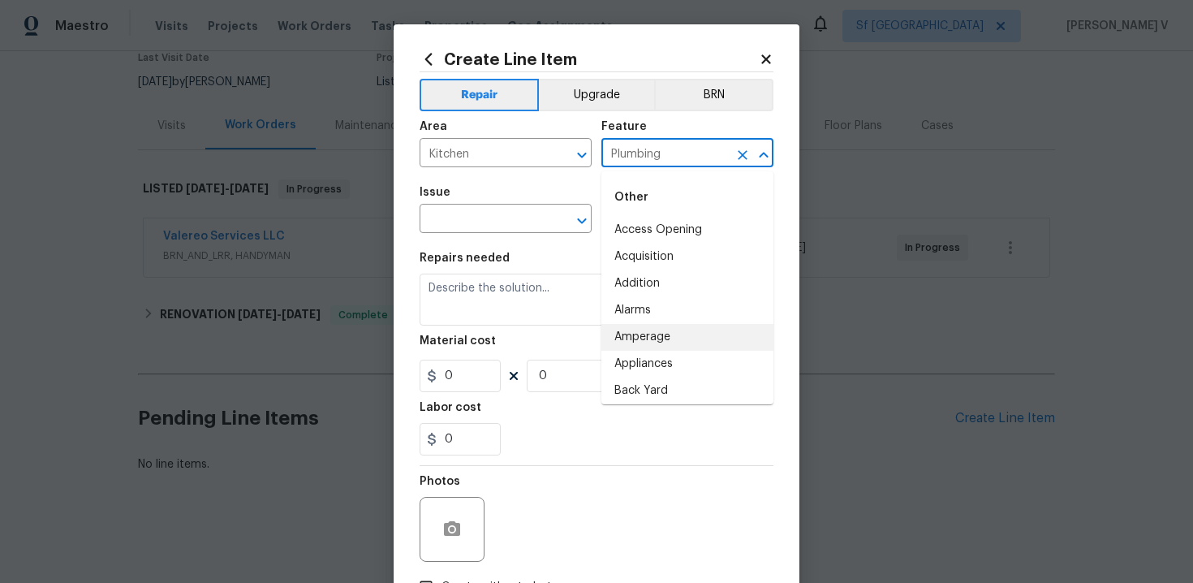
click at [648, 156] on input "Plumbing" at bounding box center [665, 154] width 127 height 25
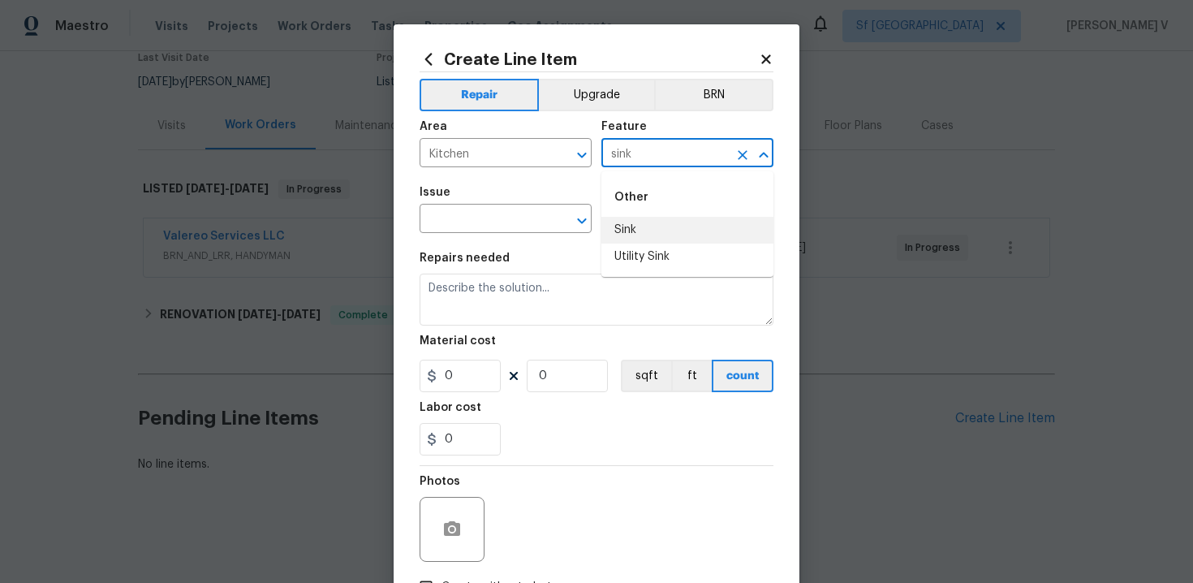
click at [650, 227] on li "Sink" at bounding box center [688, 230] width 172 height 27
type input "Sink"
click at [515, 218] on input "text" at bounding box center [483, 220] width 127 height 25
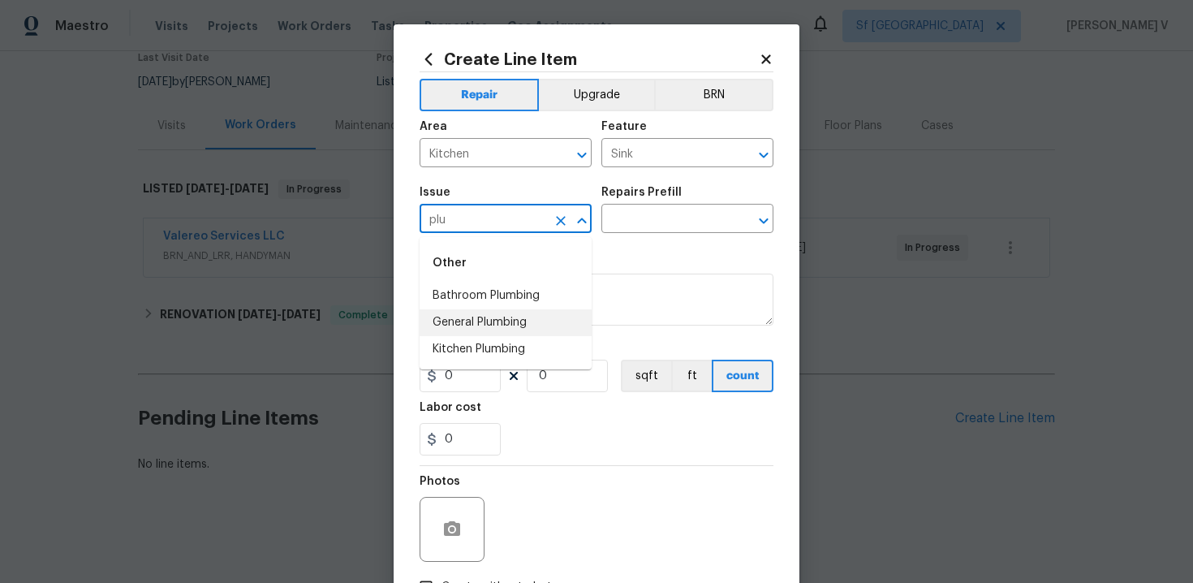
click at [498, 316] on li "General Plumbing" at bounding box center [506, 322] width 172 height 27
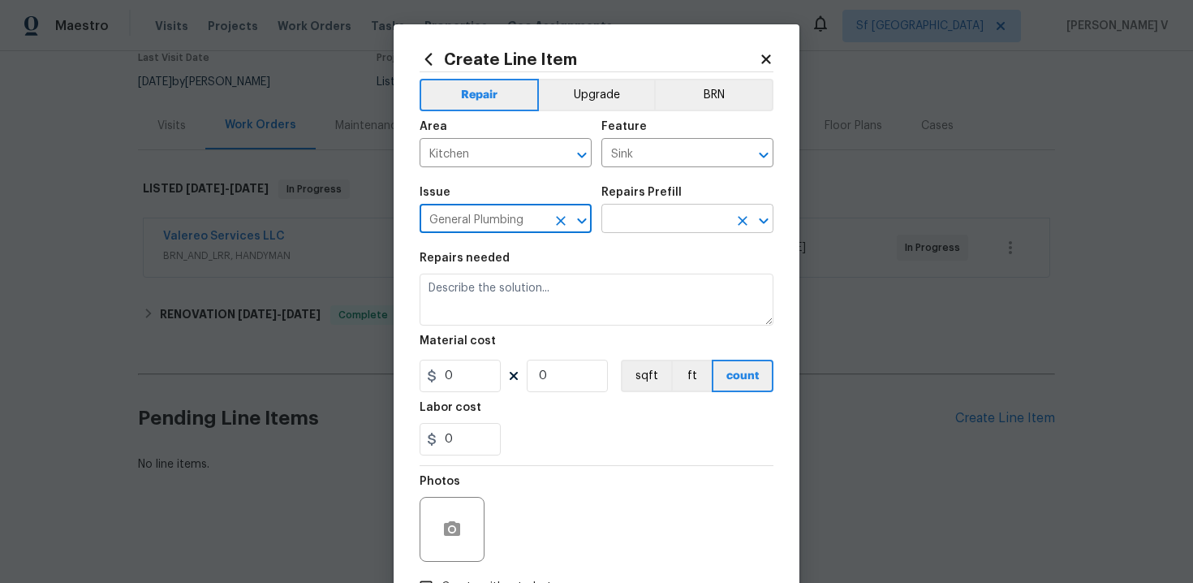
type input "General Plumbing"
click at [686, 213] on input "text" at bounding box center [665, 220] width 127 height 25
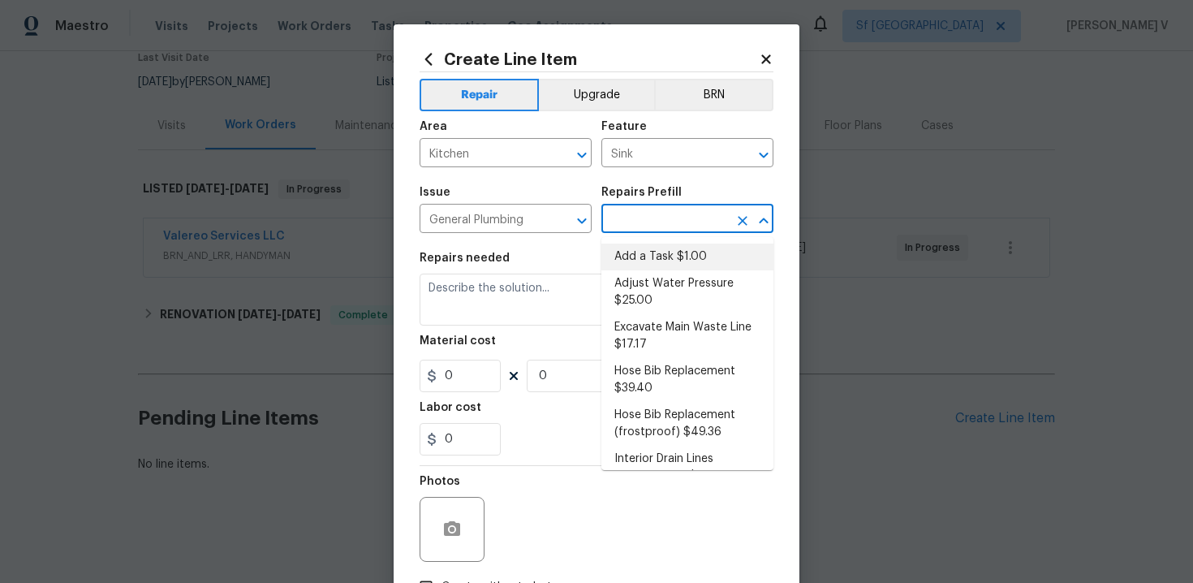
click at [671, 242] on ul "Add a Task $1.00 Adjust Water Pressure $25.00 Excavate Main Waste Line $17.17 H…" at bounding box center [688, 353] width 172 height 233
click at [620, 261] on li "Add a Task $1.00" at bounding box center [688, 257] width 172 height 27
type input "Plumbing"
type input "Add a Task $1.00"
type textarea "HPM to detail"
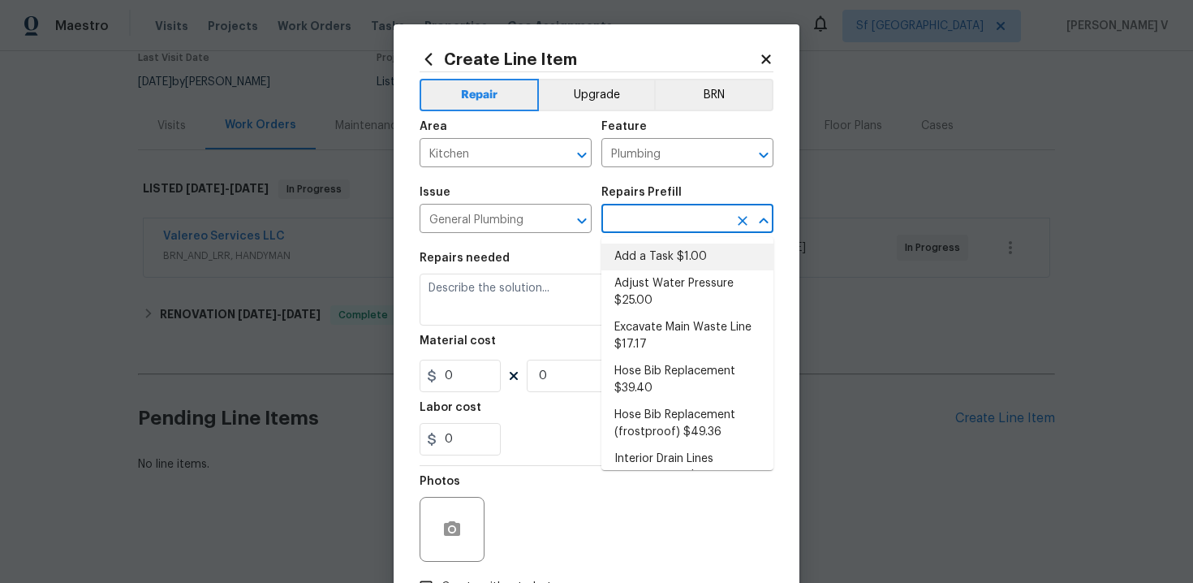
type input "1"
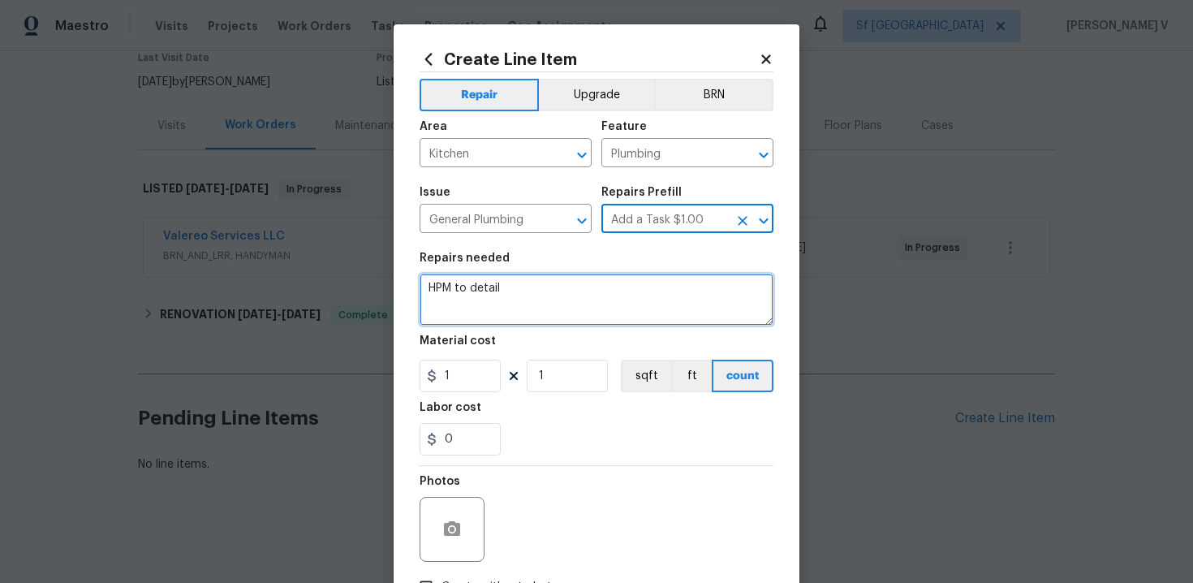
click at [492, 301] on textarea "HPM to detail" at bounding box center [597, 300] width 354 height 52
paste textarea "The master bedroom sink is broken. Please assess the sink and provide an estima…"
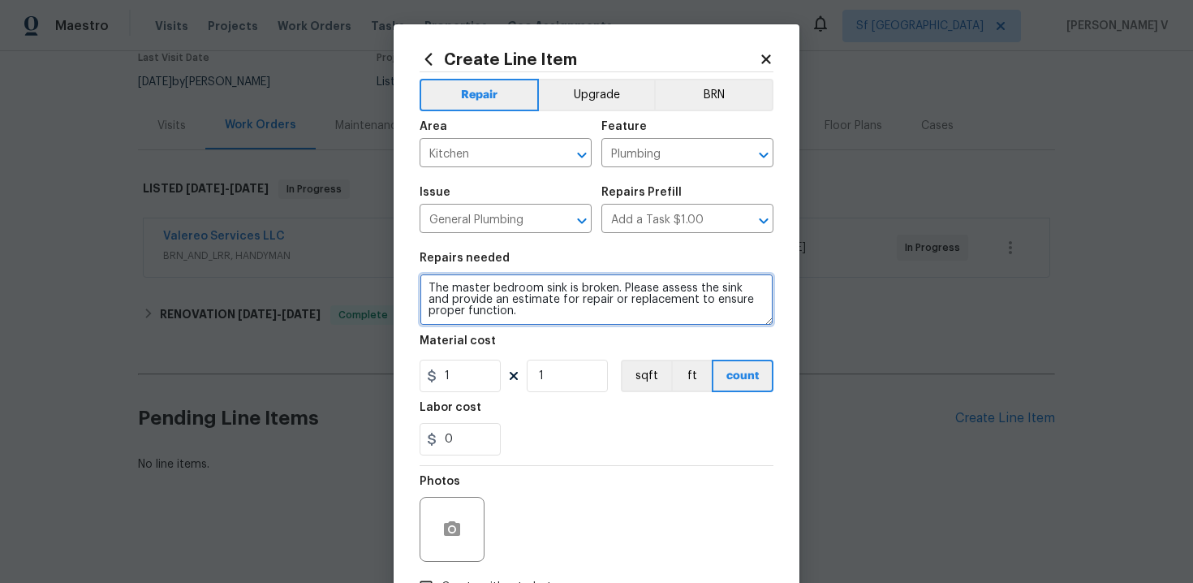
scroll to position [3, 0]
click at [428, 284] on textarea "The master bedroom sink is broken. Please assess the sink and provide an estima…" at bounding box center [597, 300] width 354 height 52
type textarea "Second quote: The master bedroom sink is broken. Please assess the sink and pro…"
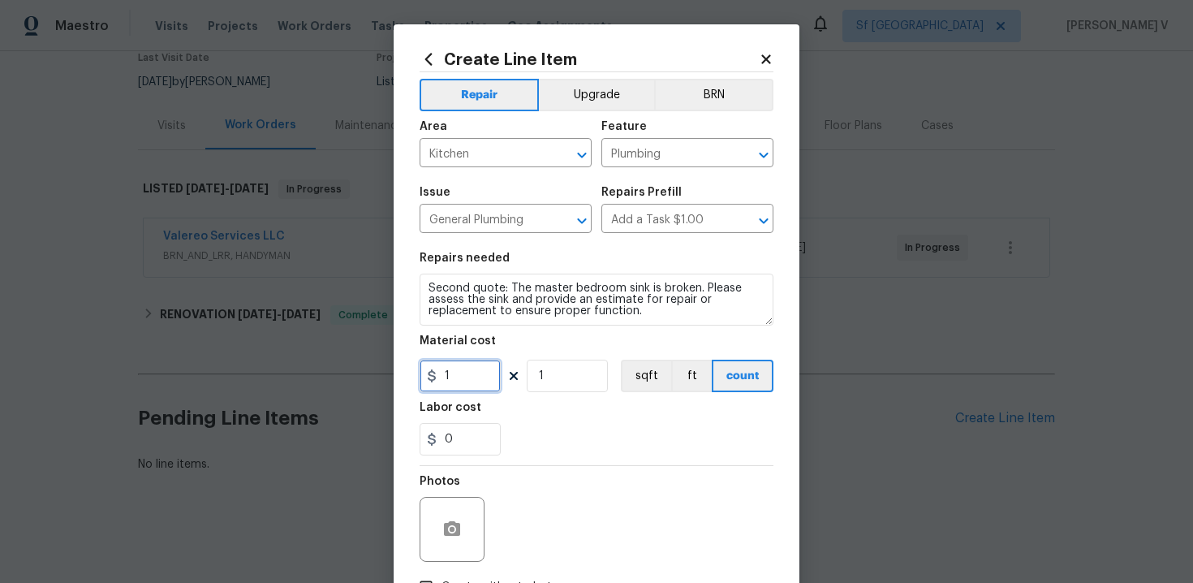
click at [449, 373] on input "1" at bounding box center [460, 376] width 81 height 32
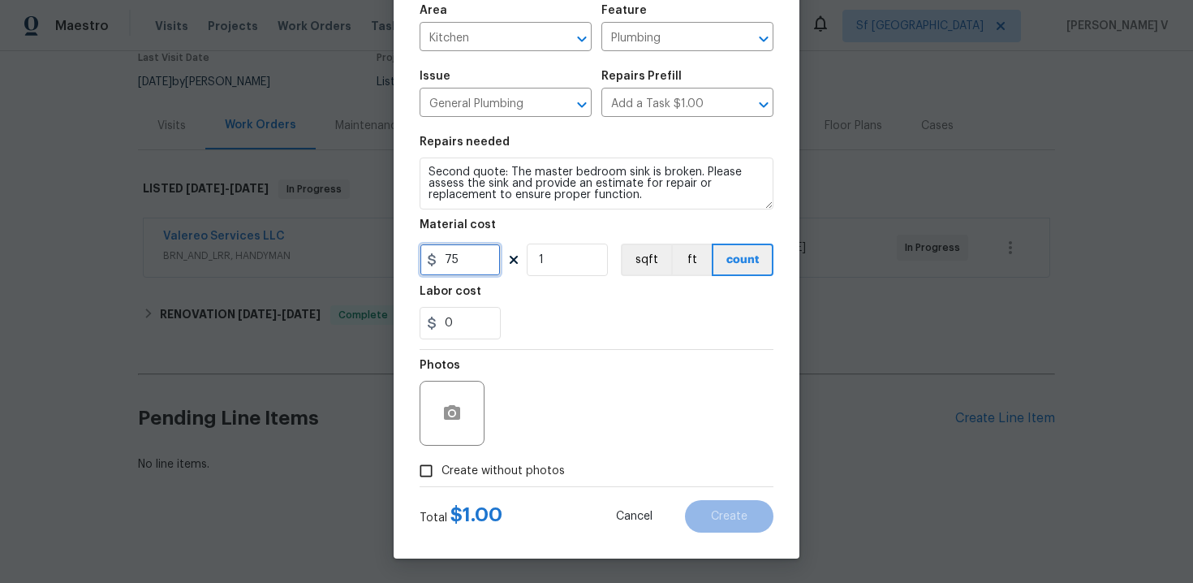
type input "75"
click at [451, 472] on span "Create without photos" at bounding box center [503, 471] width 123 height 17
click at [442, 472] on input "Create without photos" at bounding box center [426, 470] width 31 height 31
click at [449, 400] on button "button" at bounding box center [452, 413] width 39 height 39
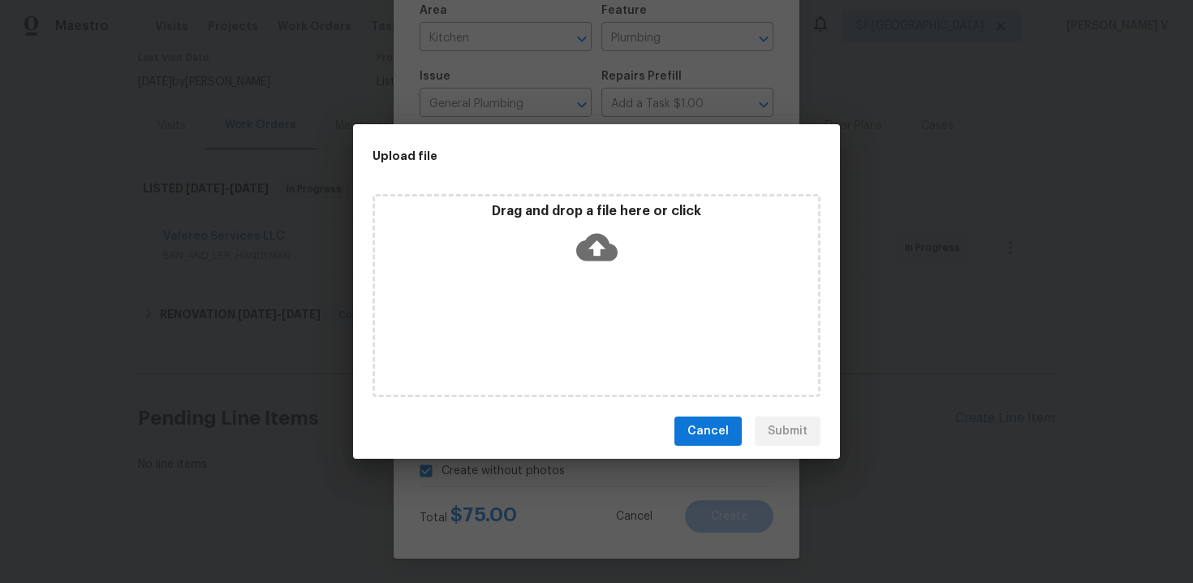
click at [597, 251] on icon at bounding box center [596, 246] width 41 height 41
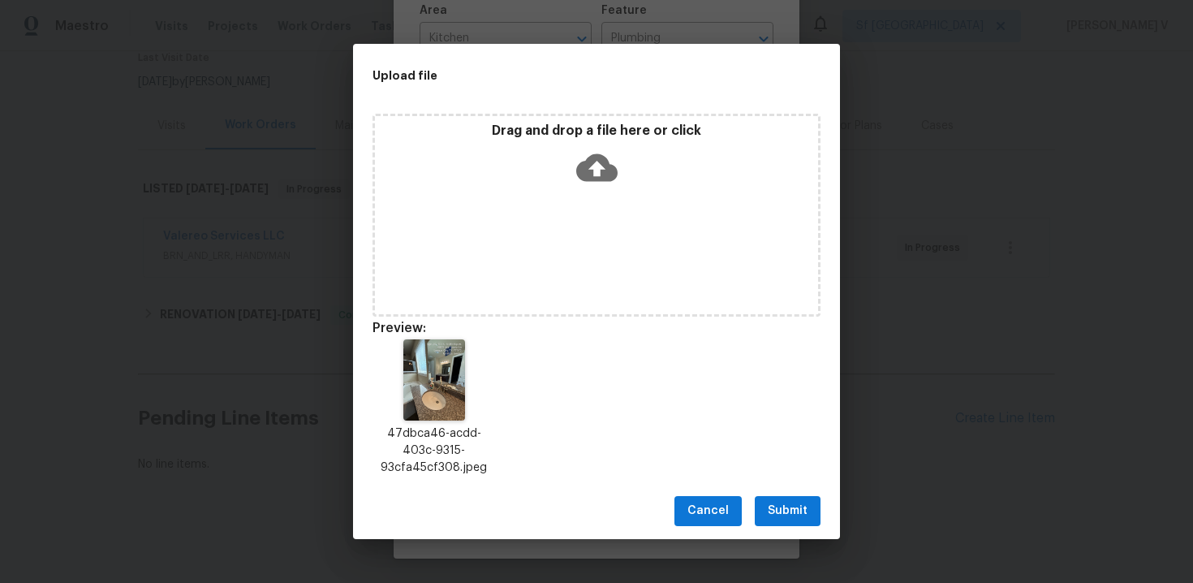
click at [787, 512] on span "Submit" at bounding box center [788, 511] width 40 height 20
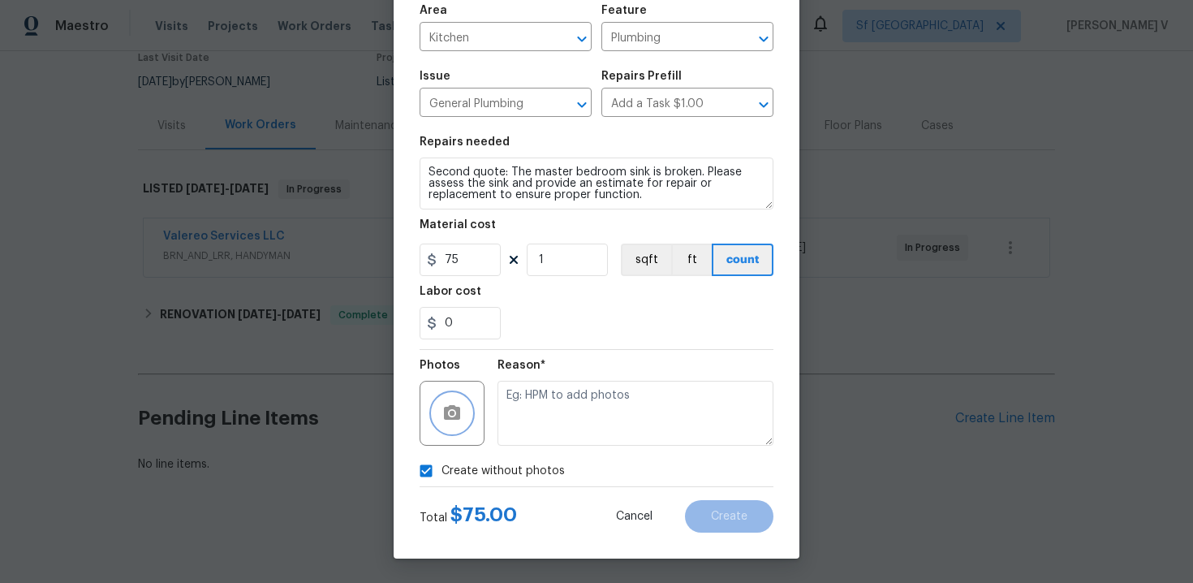
checkbox input "false"
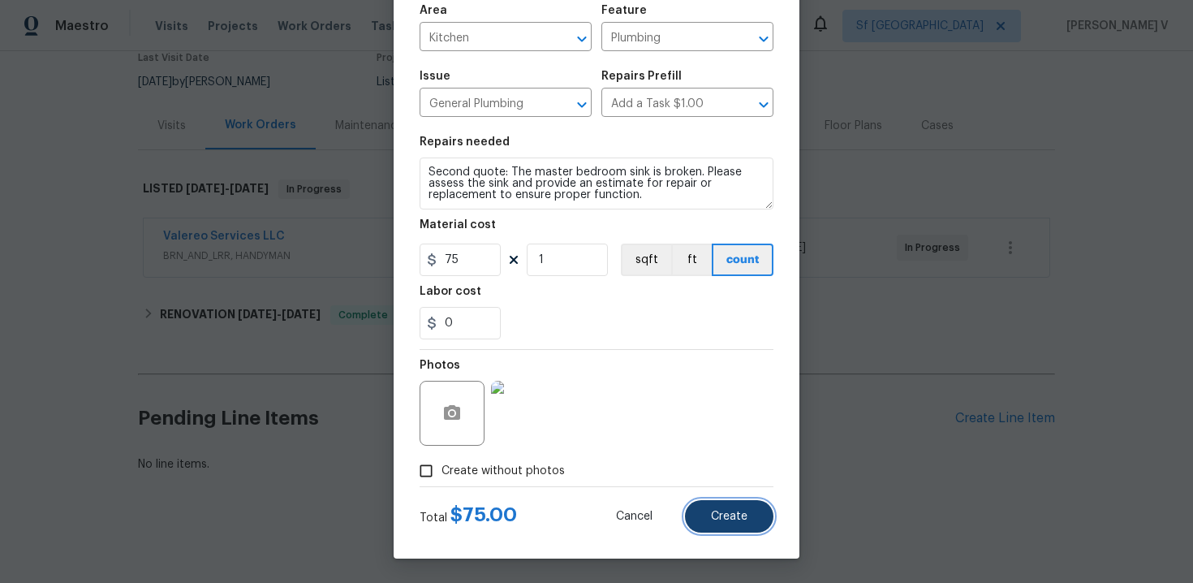
click at [715, 512] on span "Create" at bounding box center [729, 517] width 37 height 12
type input "0"
checkbox input "true"
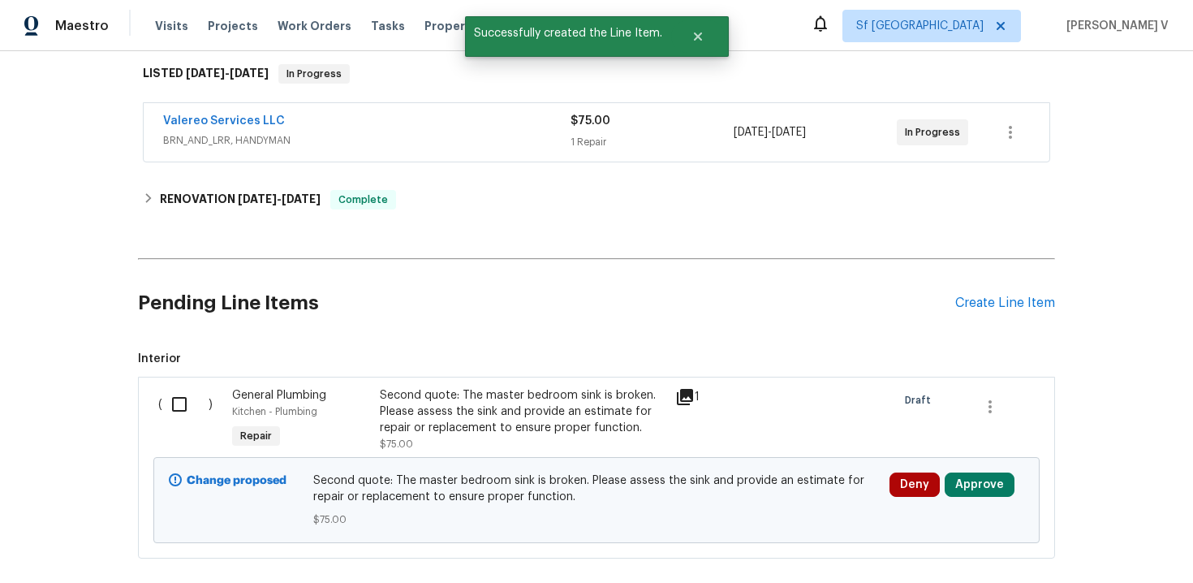
scroll to position [346, 0]
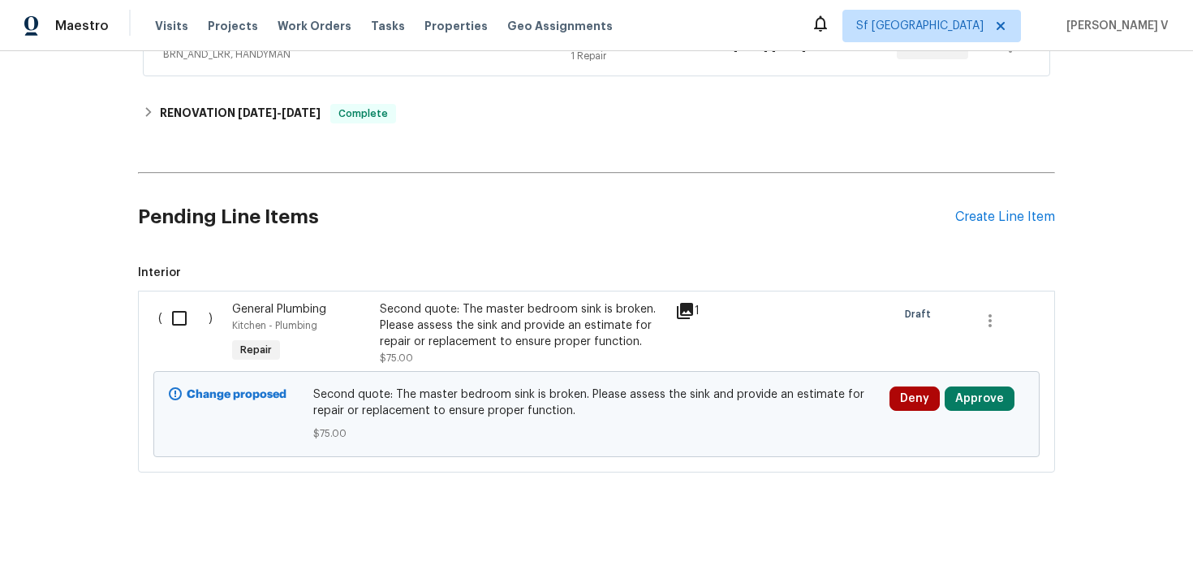
click at [179, 318] on input "checkbox" at bounding box center [185, 318] width 46 height 34
checkbox input "true"
click at [1067, 534] on span "Create Work Order" at bounding box center [1100, 543] width 108 height 20
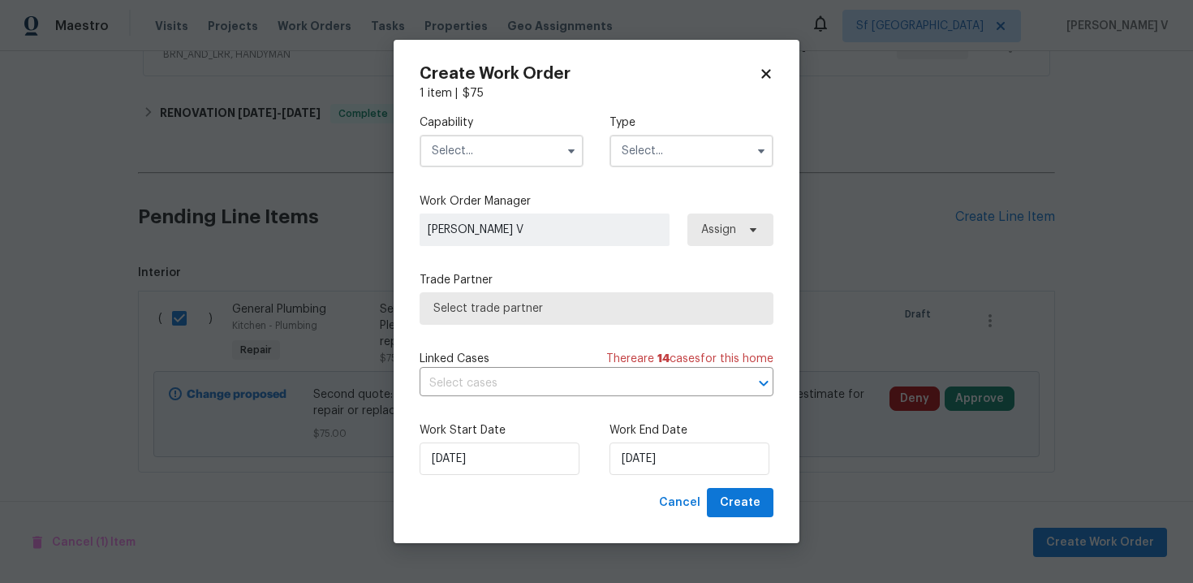
click at [455, 149] on input "text" at bounding box center [502, 151] width 164 height 32
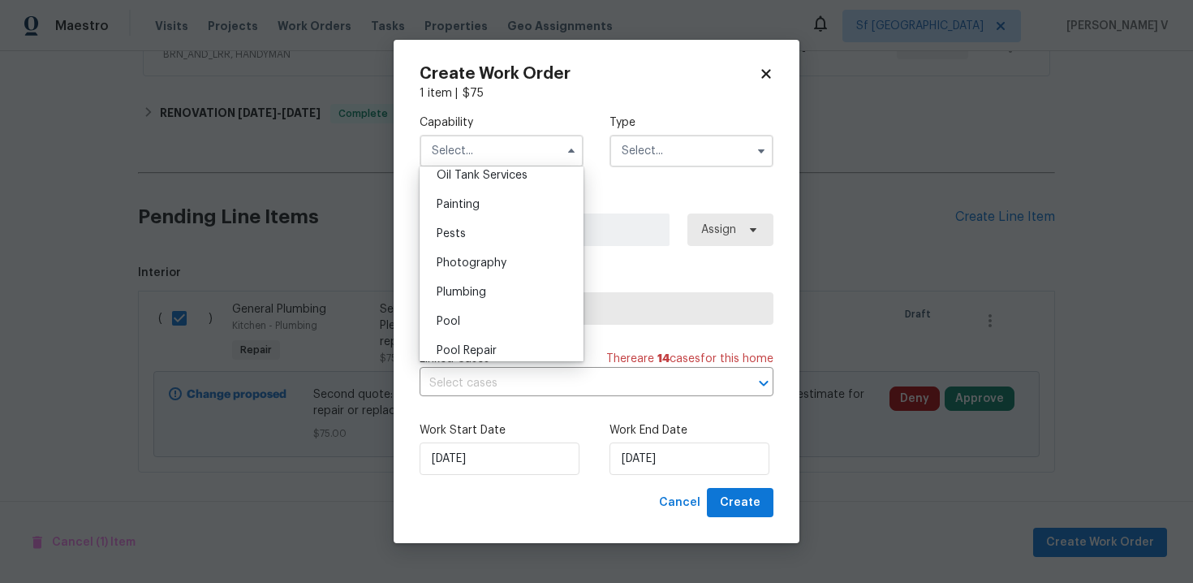
scroll to position [1381, 0]
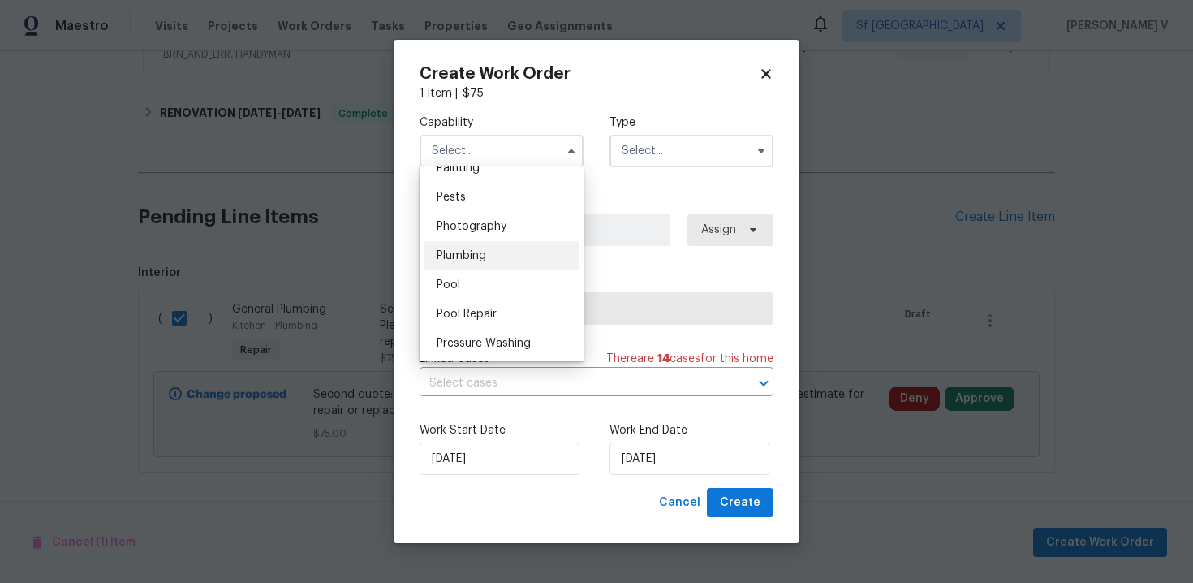
click at [497, 251] on div "Plumbing" at bounding box center [502, 255] width 156 height 29
type input "Plumbing"
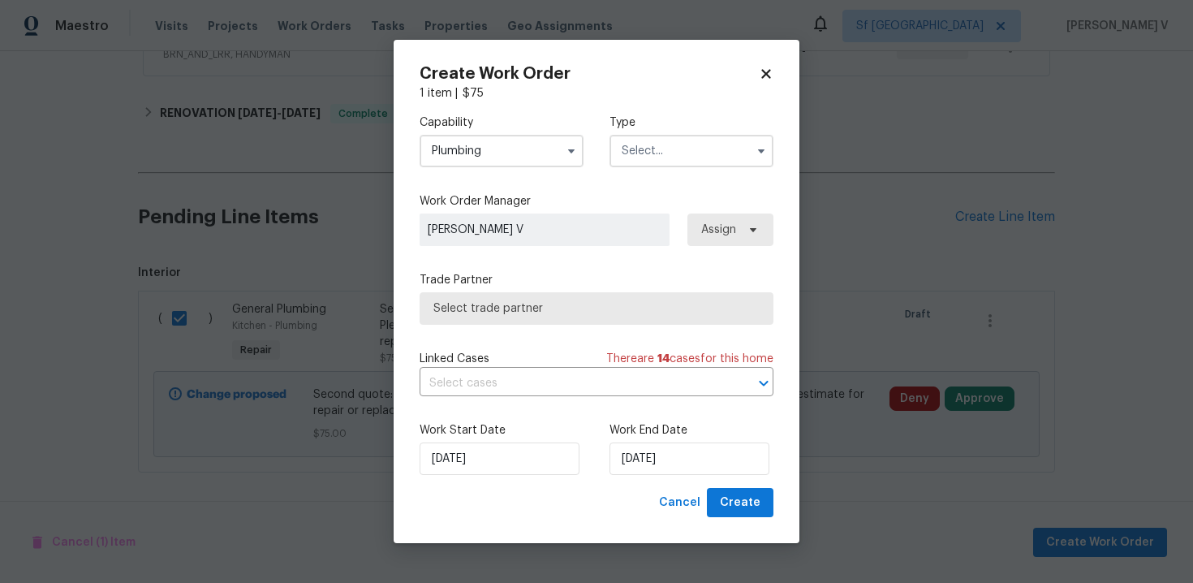
click at [670, 180] on div "Capability Plumbing Type Work Order Manager Divya Dharshini V Assign Trade Part…" at bounding box center [597, 294] width 354 height 386
click at [670, 166] on div "Capability Plumbing Type" at bounding box center [597, 140] width 354 height 79
click at [668, 162] on input "text" at bounding box center [692, 151] width 164 height 32
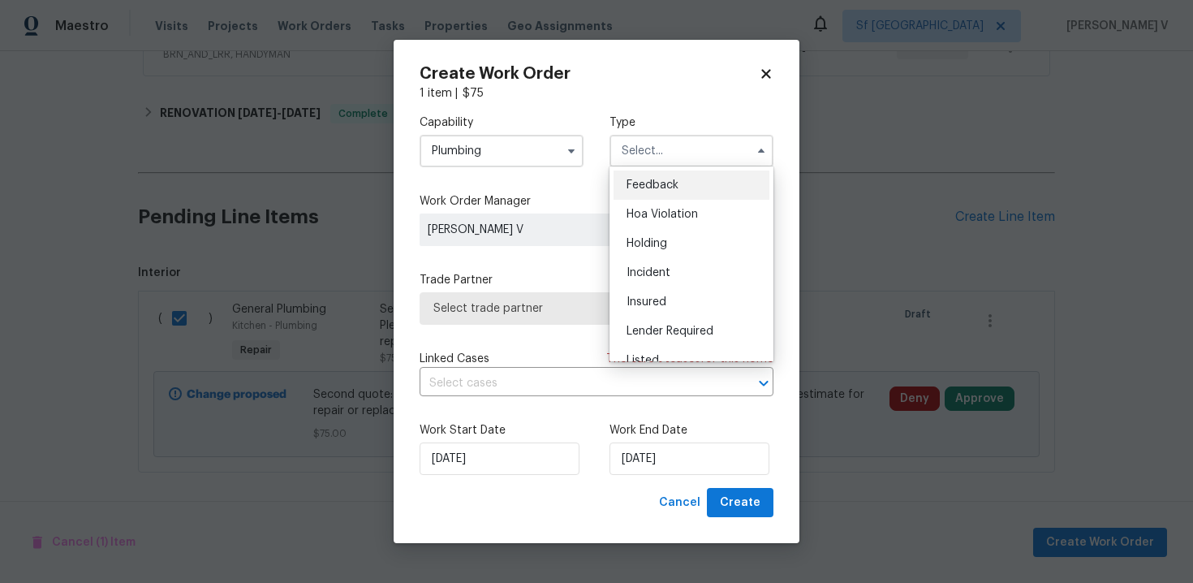
click at [673, 187] on span "Feedback" at bounding box center [653, 184] width 52 height 11
type input "Feedback"
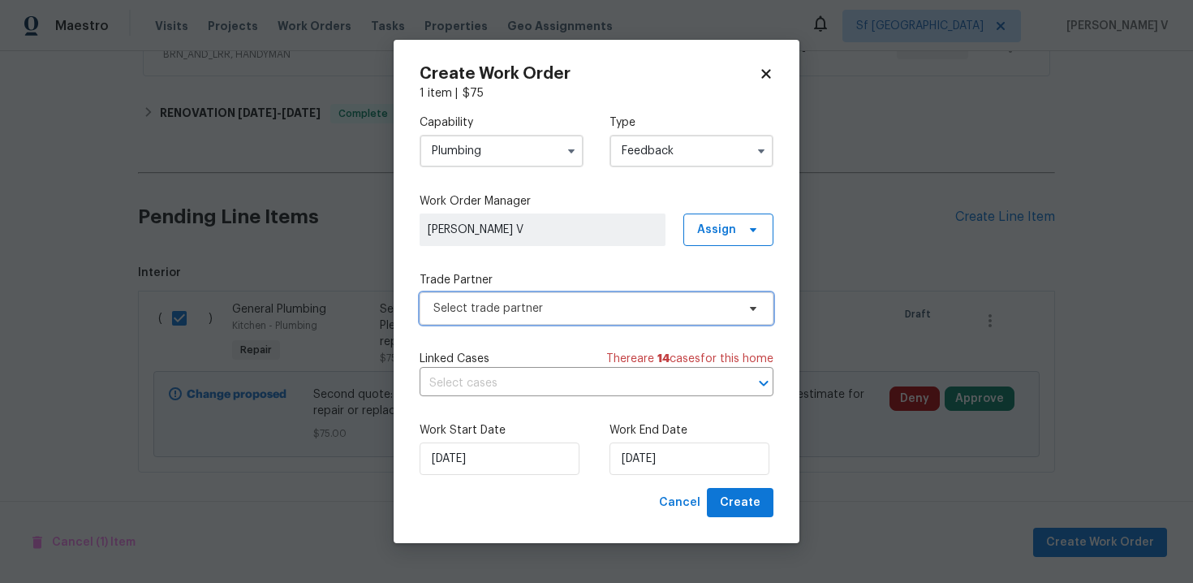
click at [542, 320] on span "Select trade partner" at bounding box center [597, 308] width 354 height 32
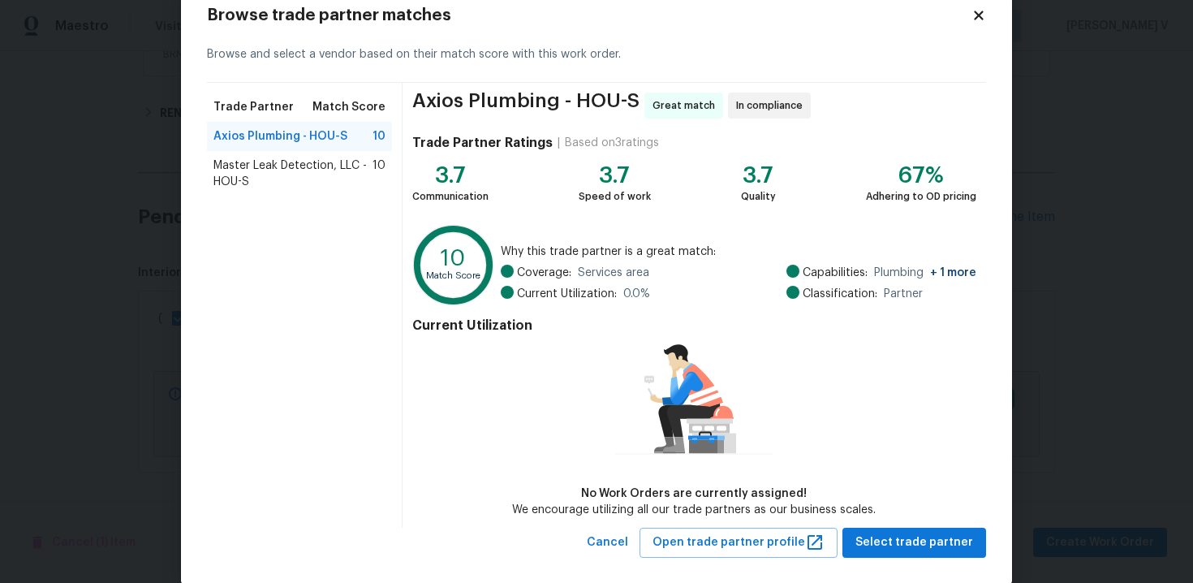
scroll to position [67, 0]
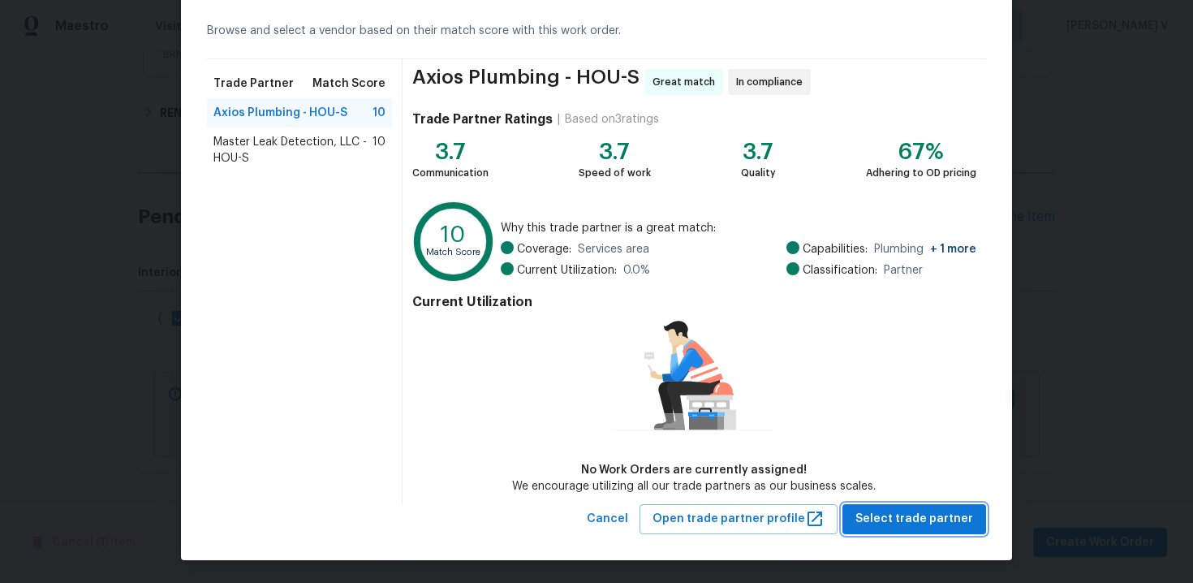
click at [893, 515] on span "Select trade partner" at bounding box center [915, 519] width 118 height 20
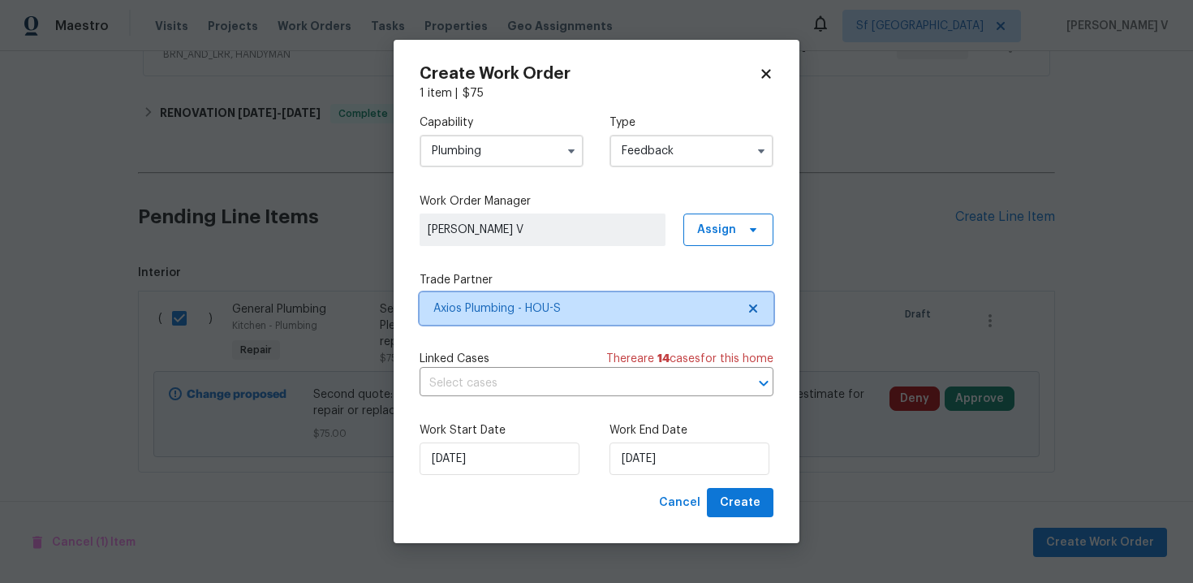
scroll to position [0, 0]
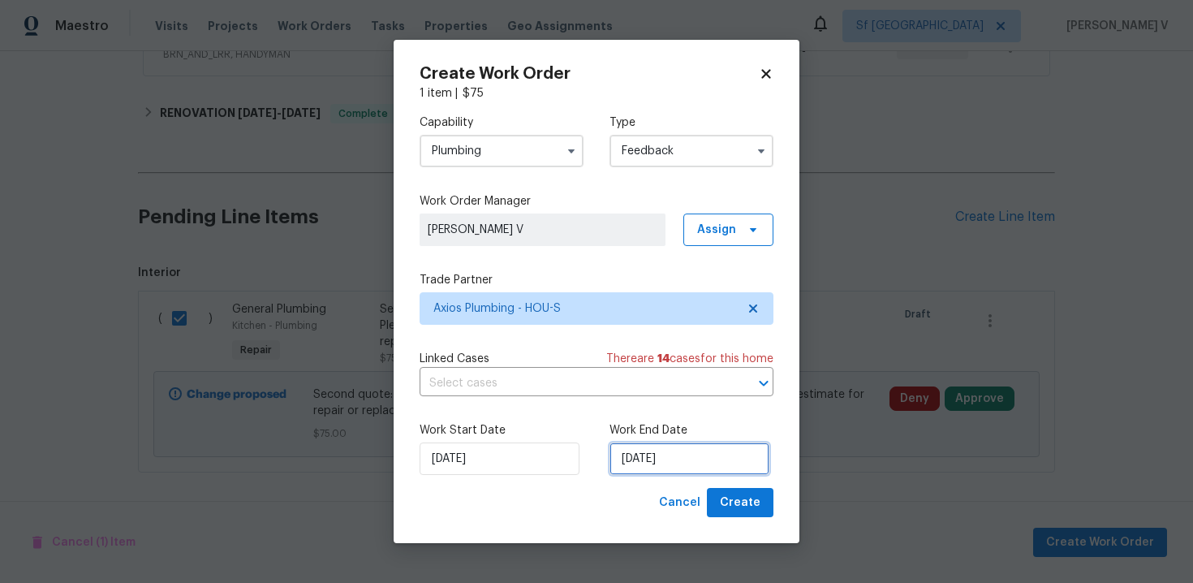
click at [662, 458] on input "[DATE]" at bounding box center [690, 458] width 160 height 32
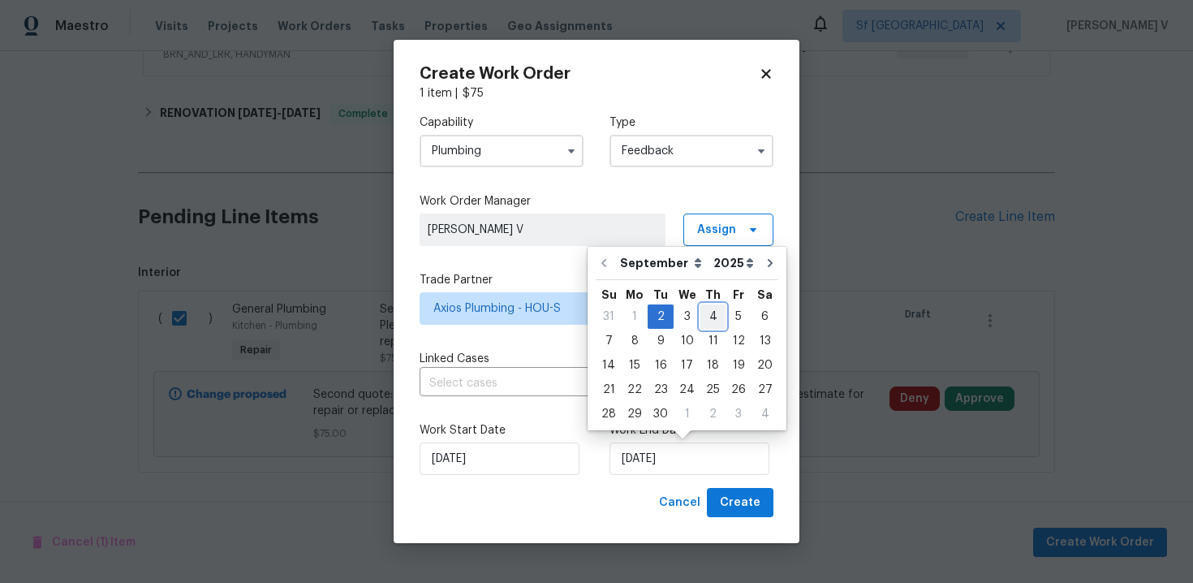
click at [703, 319] on div "4" at bounding box center [713, 316] width 25 height 23
type input "04/09/2025"
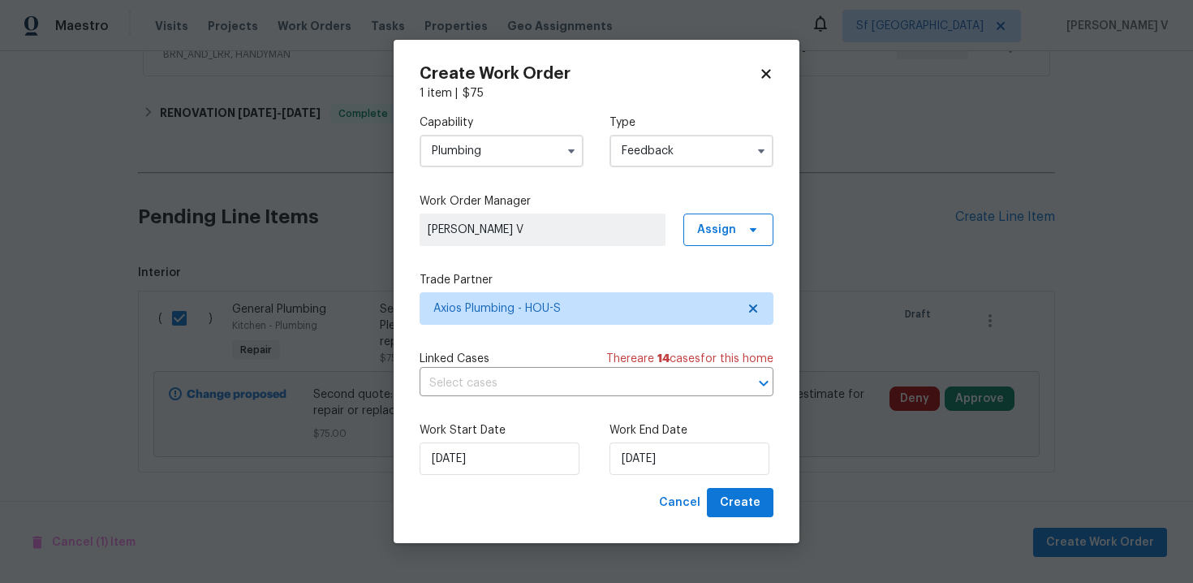
click at [736, 518] on div "Create Work Order 1 item | $ 75 Capability Plumbing Type Feedback Work Order Ma…" at bounding box center [597, 292] width 406 height 504
click at [735, 507] on span "Create" at bounding box center [740, 503] width 41 height 20
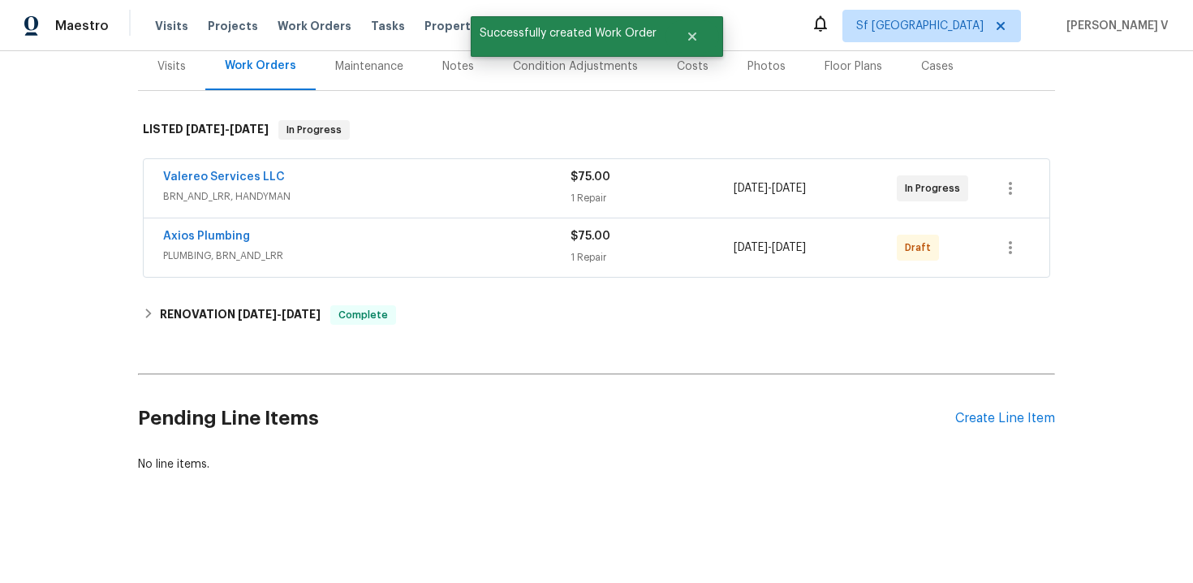
scroll to position [204, 0]
drag, startPoint x: 147, startPoint y: 233, endPoint x: 266, endPoint y: 233, distance: 119.3
click at [266, 233] on div "Back to all projects 4823 Isla Canela Ln, League City, TX 77573 6 Beds | 5 Bath…" at bounding box center [596, 317] width 1193 height 532
copy link "Axios Plumbing"
click at [218, 235] on link "Axios Plumbing" at bounding box center [206, 236] width 87 height 11
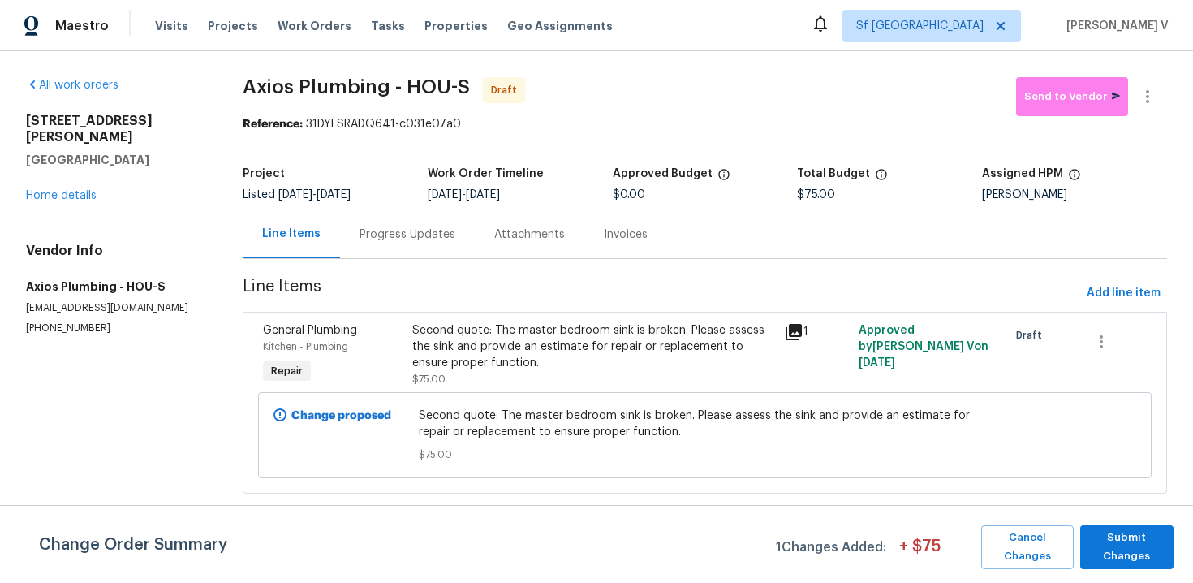
click at [390, 216] on div "Progress Updates" at bounding box center [407, 234] width 135 height 48
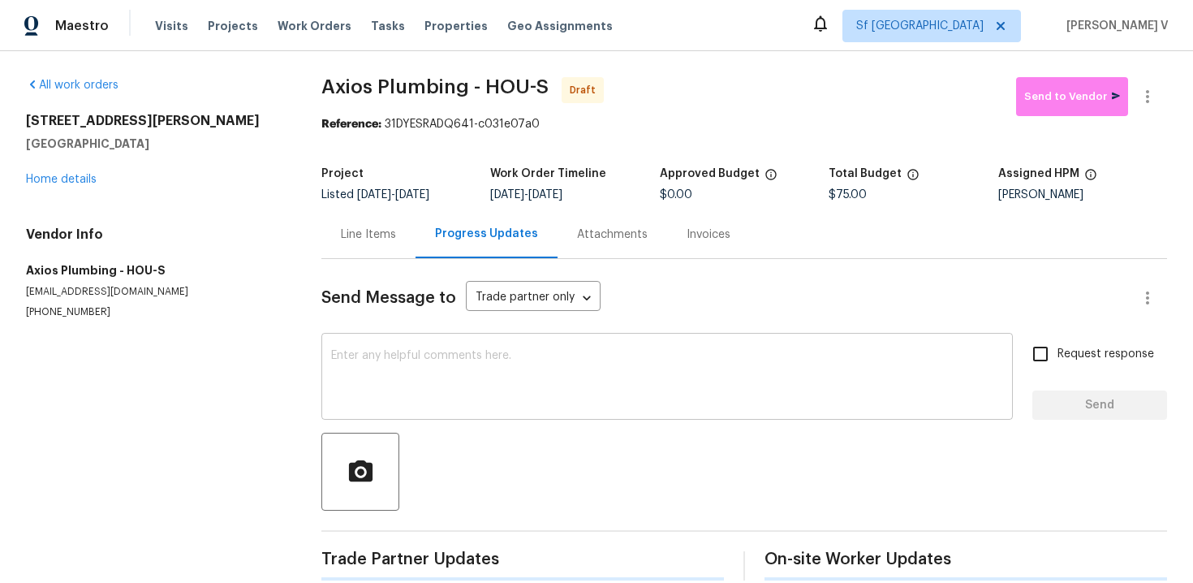
click at [455, 368] on textarea at bounding box center [667, 378] width 672 height 57
paste textarea "Hi, this is Divya with Opendoor. I’m confirming you received the WO for the pro…"
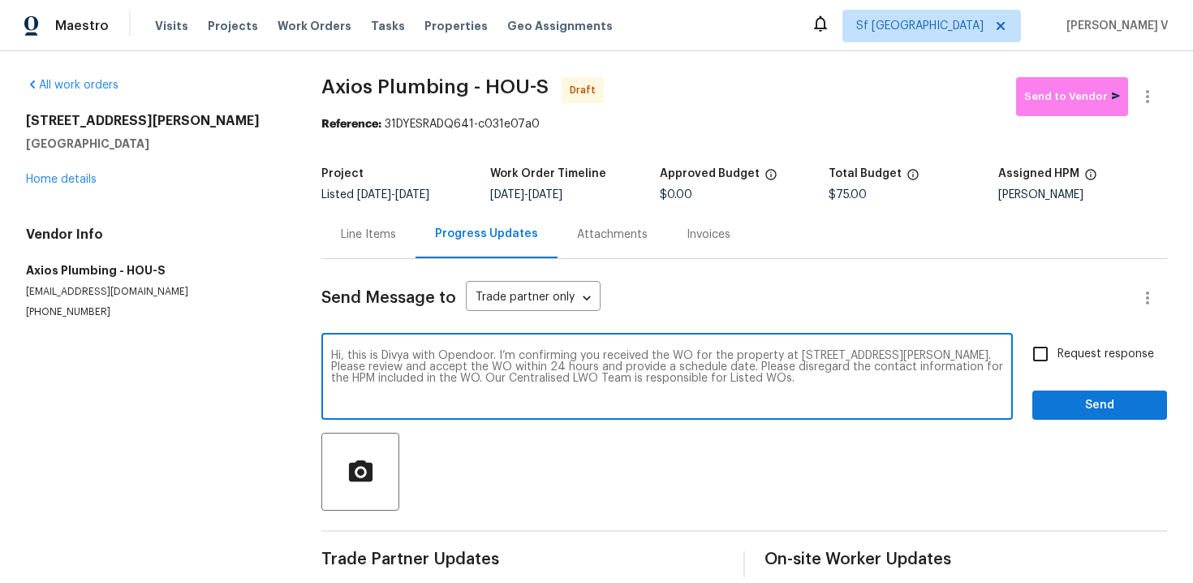
type textarea "Hi, this is Divya with Opendoor. I’m confirming you received the WO for the pro…"
click at [1073, 373] on div "Request response Send" at bounding box center [1100, 378] width 135 height 83
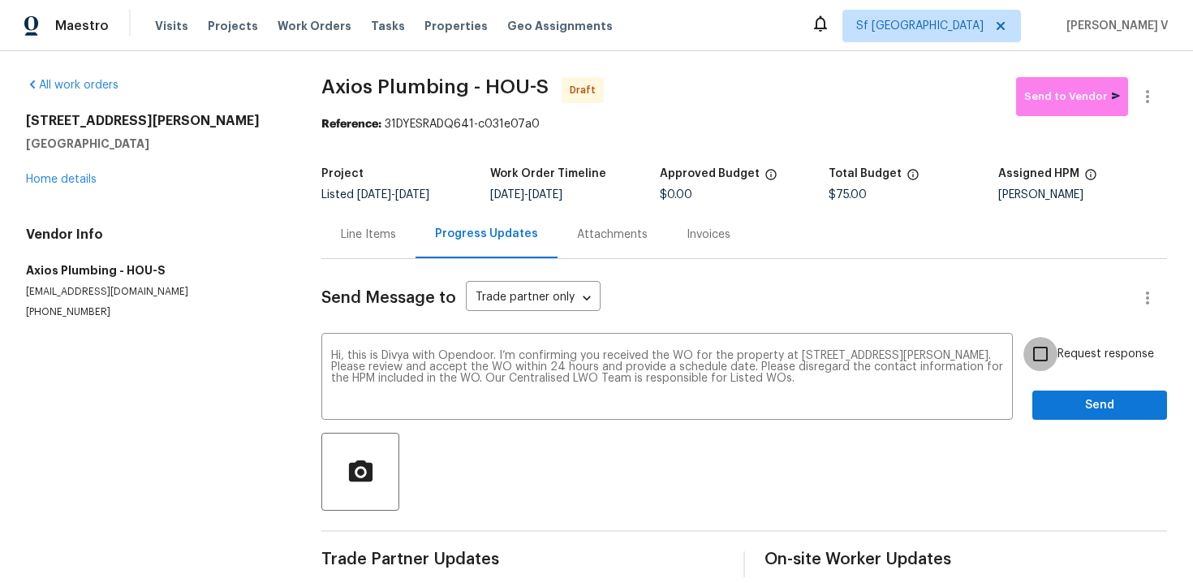
click at [1058, 360] on input "Request response" at bounding box center [1041, 354] width 34 height 34
checkbox input "true"
click at [1062, 404] on span "Send" at bounding box center [1100, 405] width 109 height 20
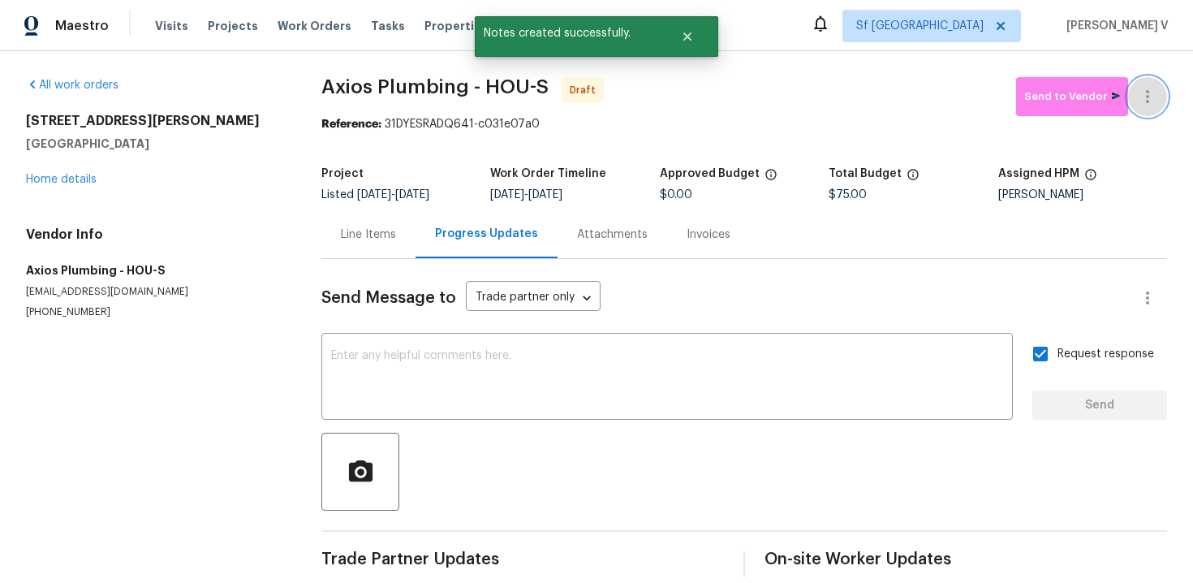
click at [1154, 102] on icon "button" at bounding box center [1147, 96] width 19 height 19
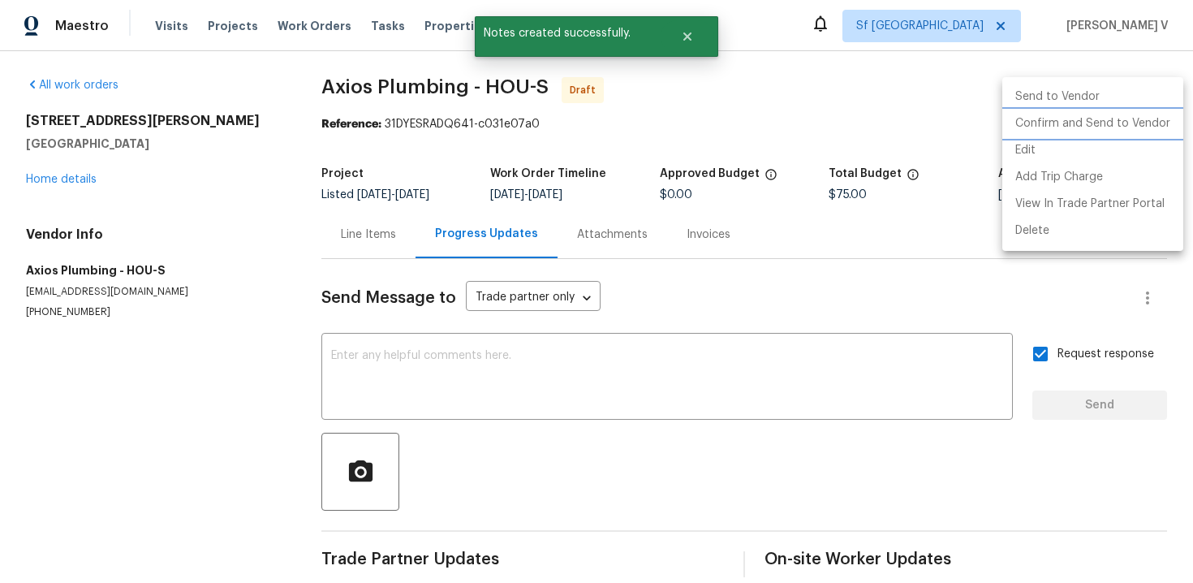
click at [1093, 133] on li "Confirm and Send to Vendor" at bounding box center [1093, 123] width 181 height 27
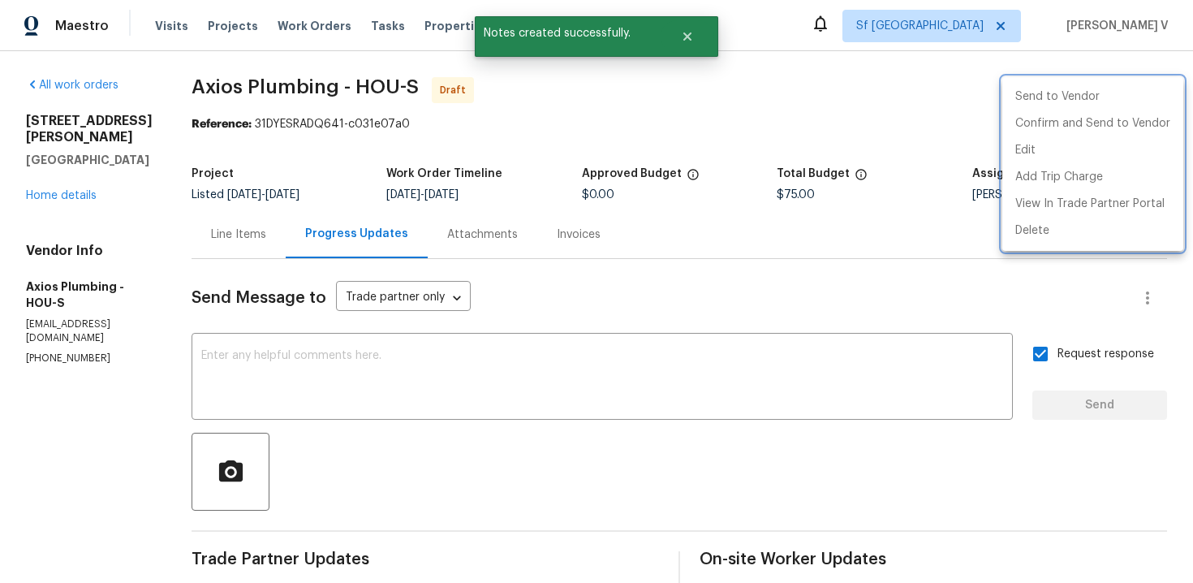
click at [375, 111] on div at bounding box center [596, 291] width 1193 height 583
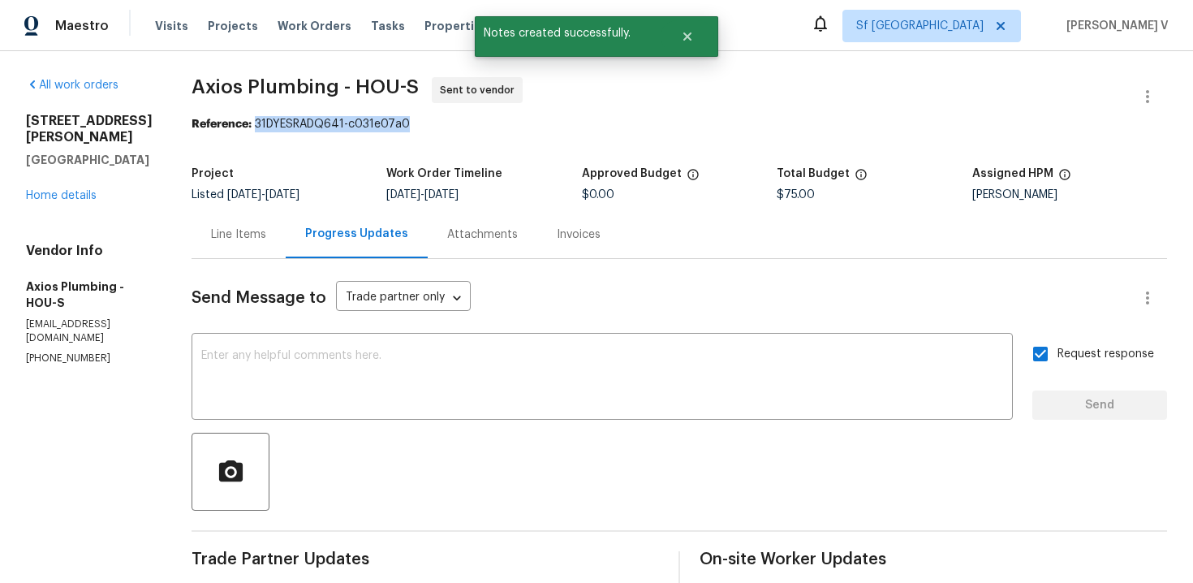
drag, startPoint x: 252, startPoint y: 124, endPoint x: 540, endPoint y: 124, distance: 288.2
click at [540, 124] on div "Reference: 31DYESRADQ641-c031e07a0" at bounding box center [680, 124] width 976 height 16
copy div "31DYESRADQ641-c031e07a0"
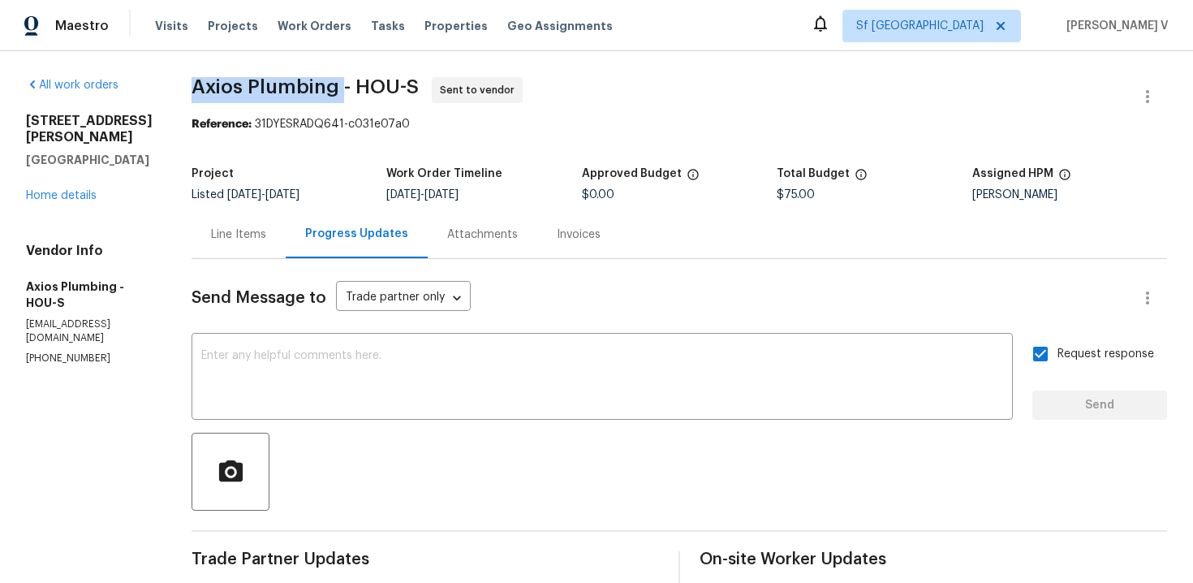
drag, startPoint x: 179, startPoint y: 86, endPoint x: 335, endPoint y: 82, distance: 156.7
click at [335, 82] on div "All work orders 4823 Isla Canela Ln League City, TX 77573 Home details Vendor I…" at bounding box center [596, 383] width 1193 height 664
copy span "Axios Plumbing"
click at [90, 190] on link "Home details" at bounding box center [61, 195] width 71 height 11
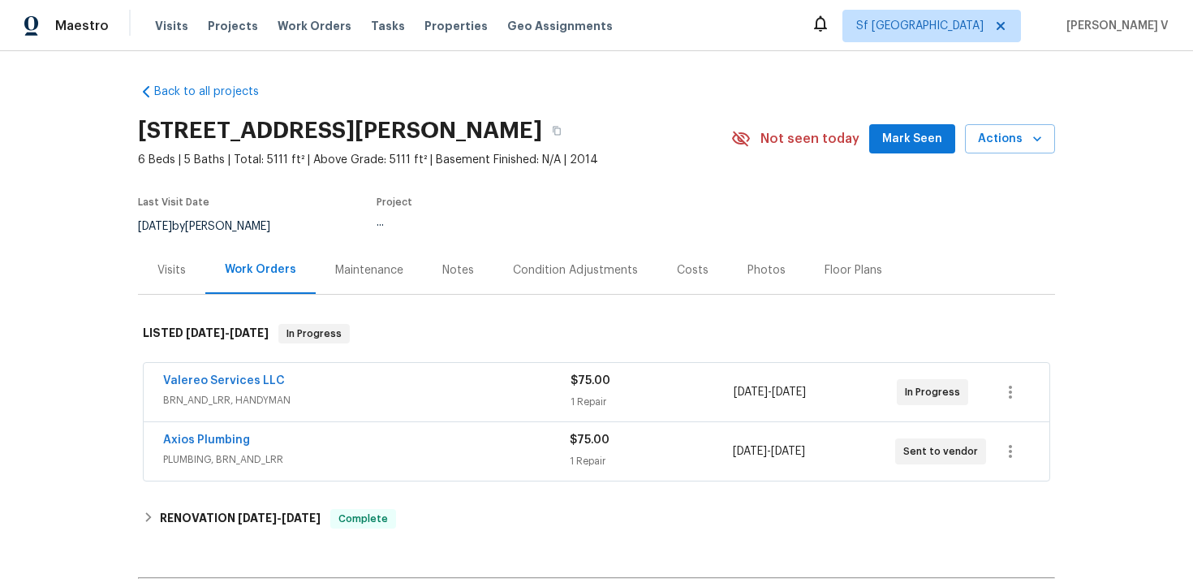
drag, startPoint x: 136, startPoint y: 430, endPoint x: 343, endPoint y: 429, distance: 207.0
click at [343, 429] on div "Back to all projects 4823 Isla Canela Ln, League City, TX 77573 6 Beds | 5 Bath…" at bounding box center [596, 317] width 1193 height 532
drag, startPoint x: 154, startPoint y: 438, endPoint x: 372, endPoint y: 438, distance: 217.5
click at [372, 438] on div "Back to all projects 4823 Isla Canela Ln, League City, TX 77573 6 Beds | 5 Bath…" at bounding box center [596, 317] width 1193 height 532
copy link "Axios Plumbing"
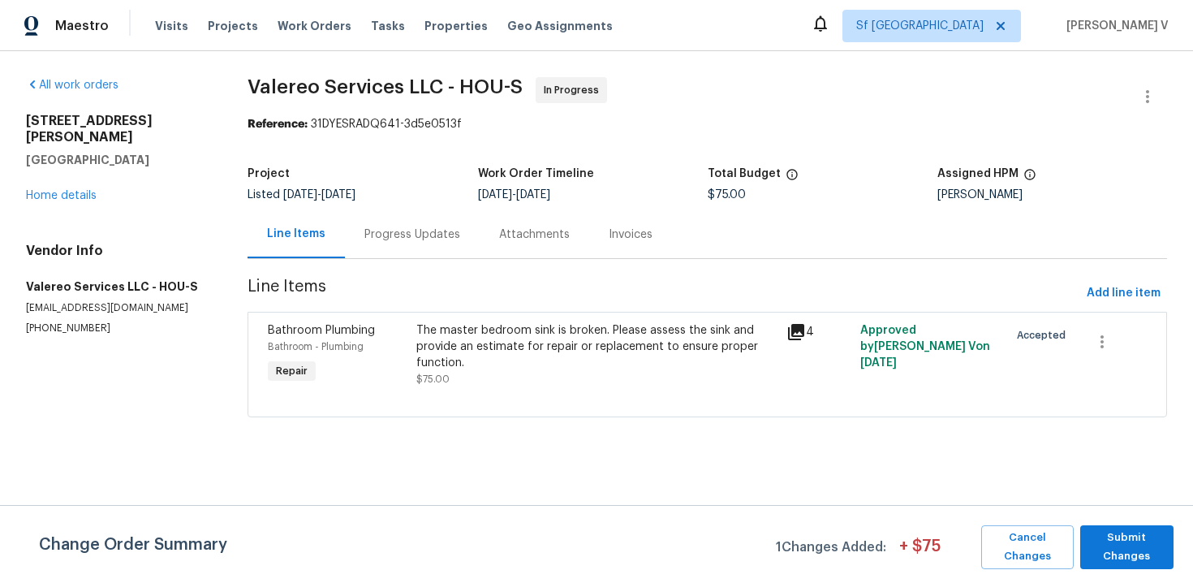
click at [382, 239] on div "Progress Updates" at bounding box center [412, 234] width 96 height 16
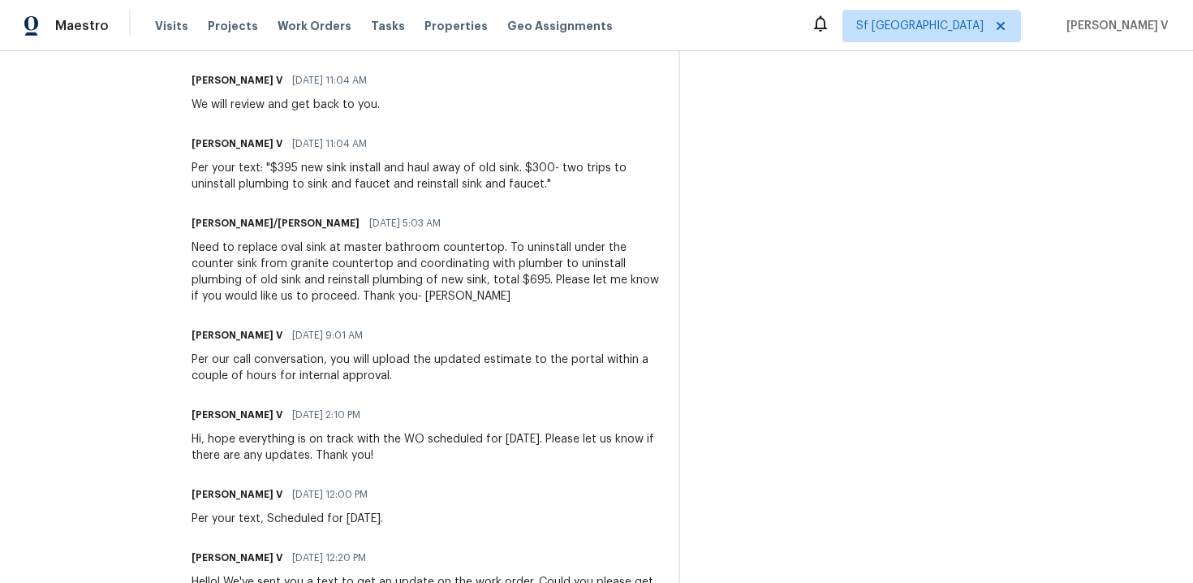
scroll to position [895, 0]
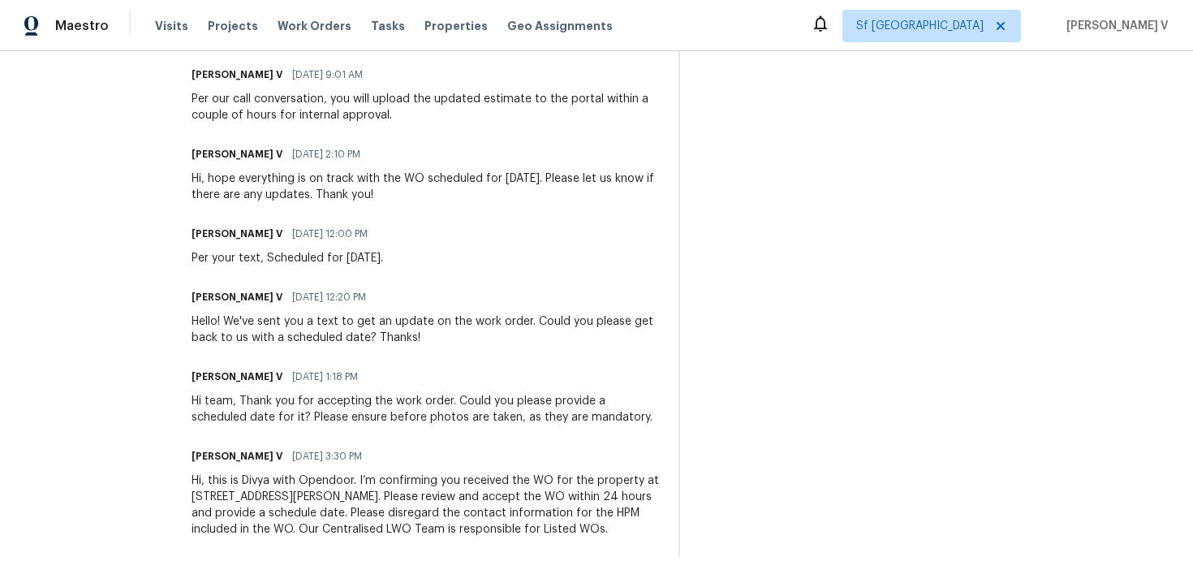
click at [244, 515] on div "Hi, this is Divya with Opendoor. I’m confirming you received the WO for the pro…" at bounding box center [426, 504] width 468 height 65
click at [250, 498] on div "Hi, this is Divya with Opendoor. I’m confirming you received the WO for the pro…" at bounding box center [426, 504] width 468 height 65
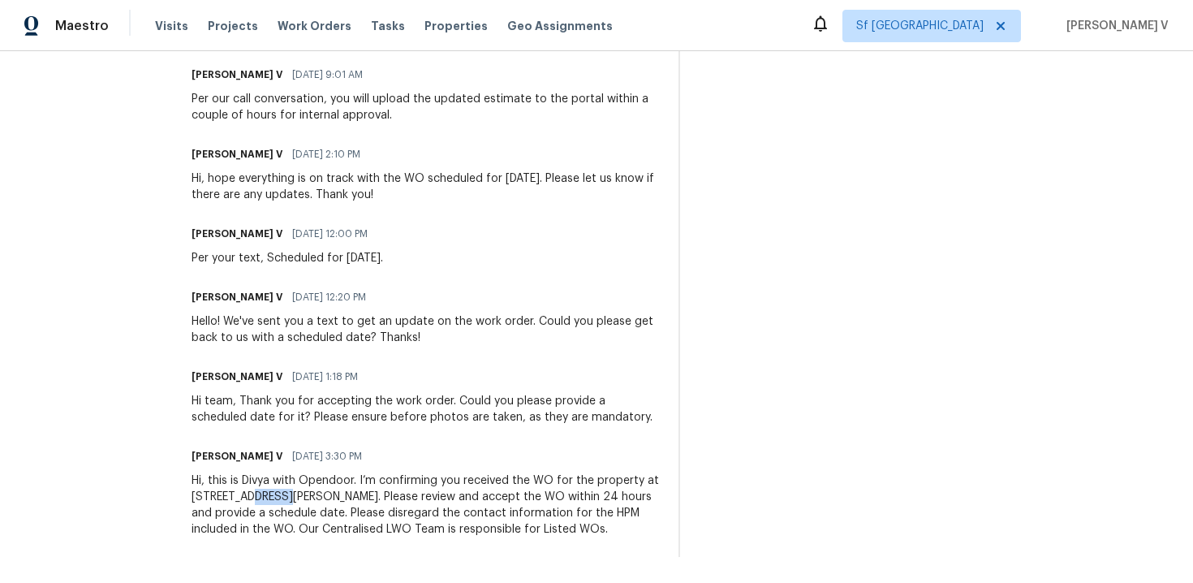
click at [250, 498] on div "Hi, this is Divya with Opendoor. I’m confirming you received the WO for the pro…" at bounding box center [426, 504] width 468 height 65
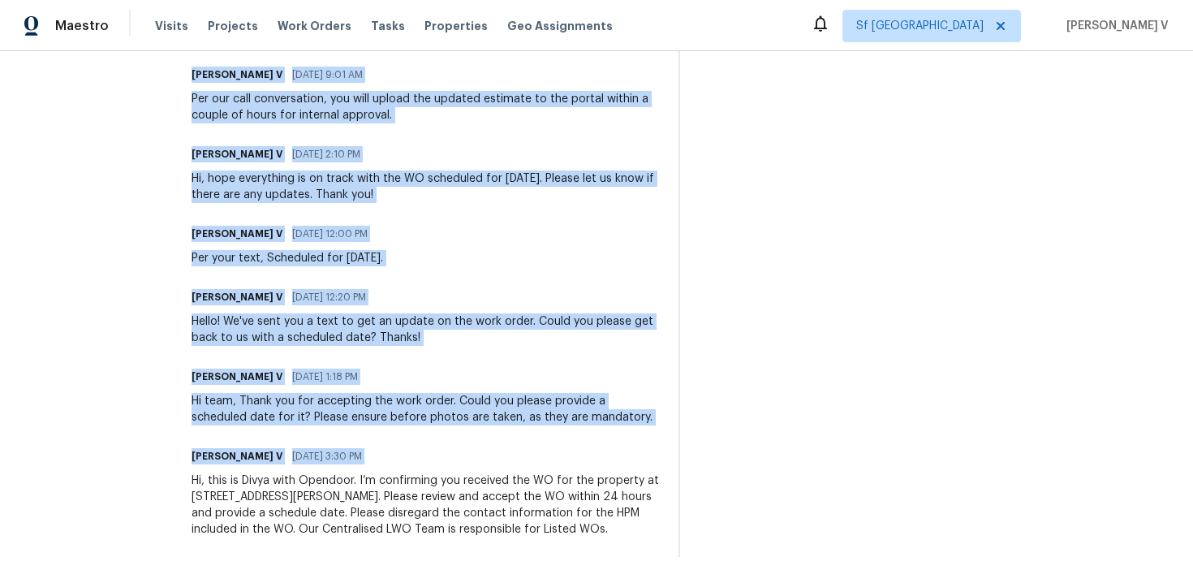
copy div "Trade Partner Updates Divya Dharshini V 09/02/2025 2:55 PM This is still under …"
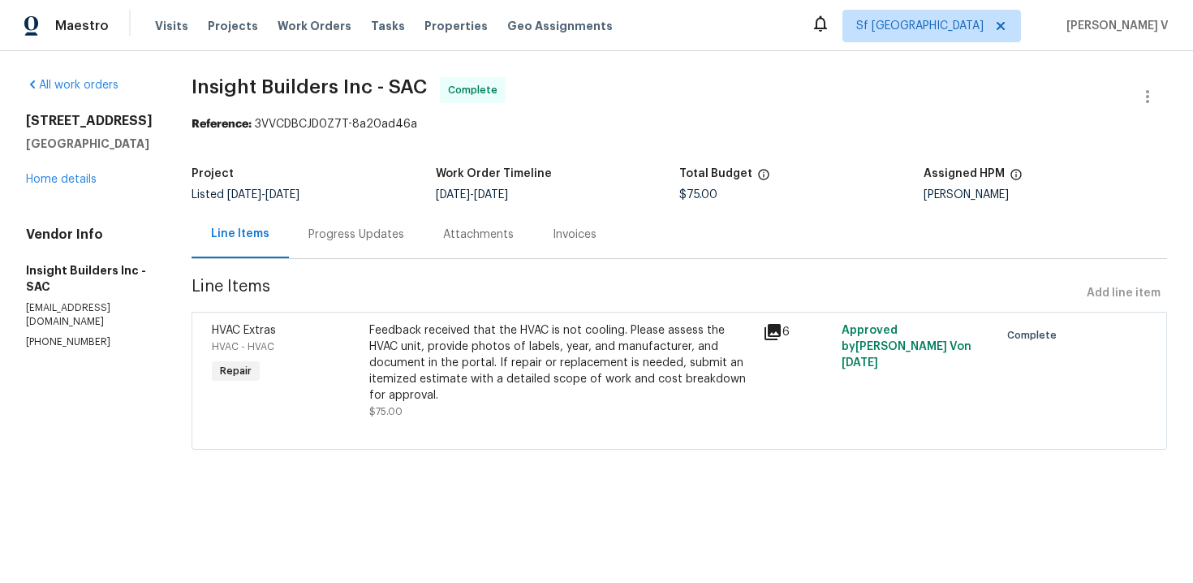
click at [364, 258] on div "Line Items Progress Updates Attachments Invoices" at bounding box center [680, 234] width 976 height 49
click at [364, 247] on div "Progress Updates" at bounding box center [356, 234] width 135 height 48
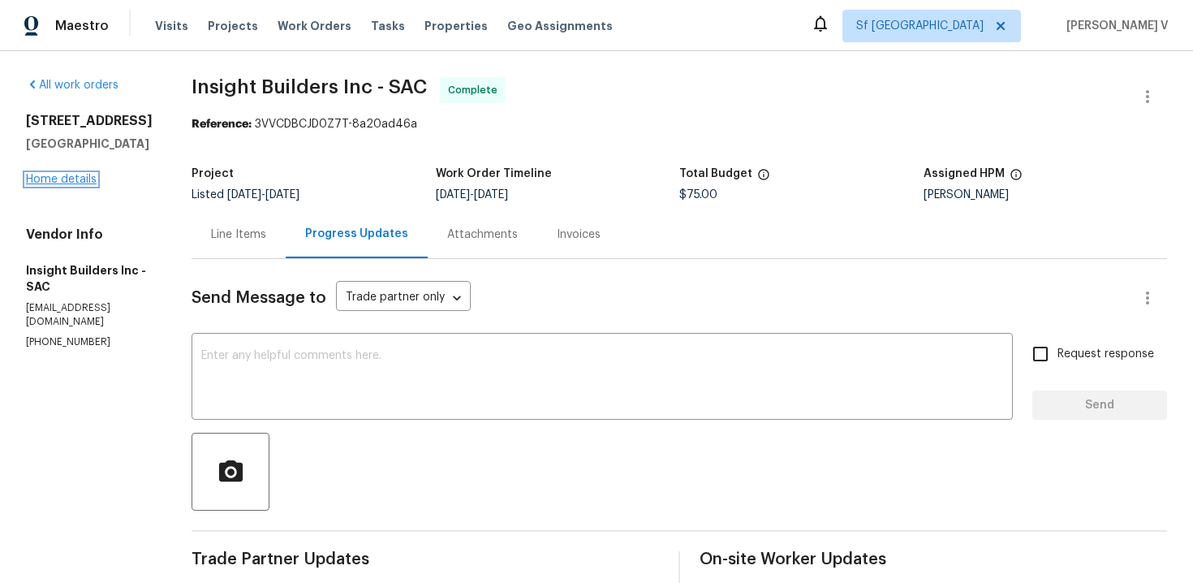
click at [43, 185] on link "Home details" at bounding box center [61, 179] width 71 height 11
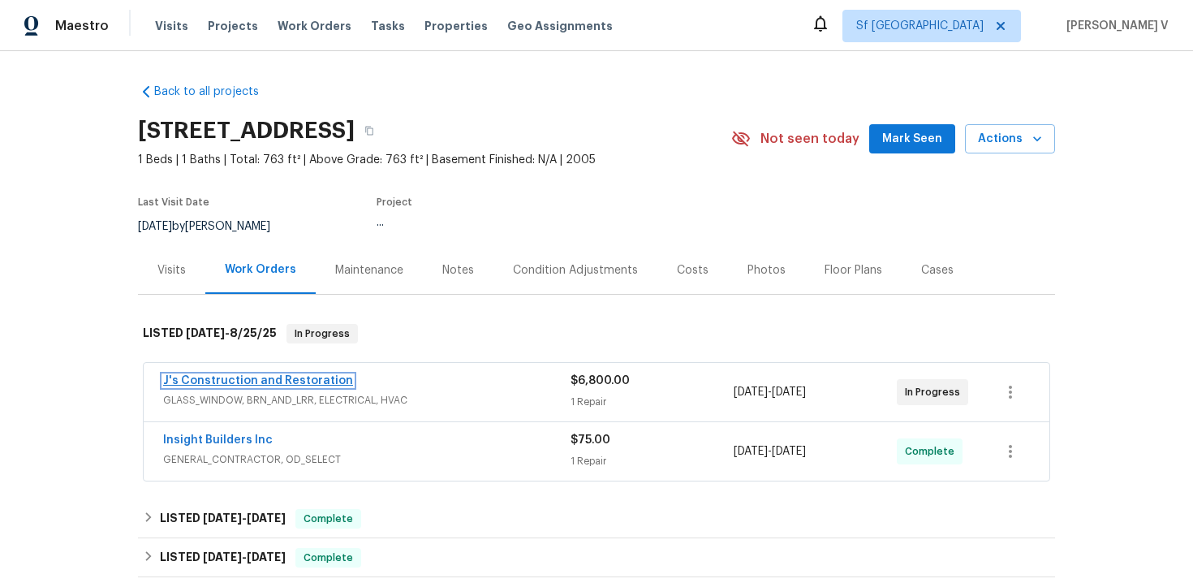
click at [231, 380] on link "J's Construction and Restoration" at bounding box center [258, 380] width 190 height 11
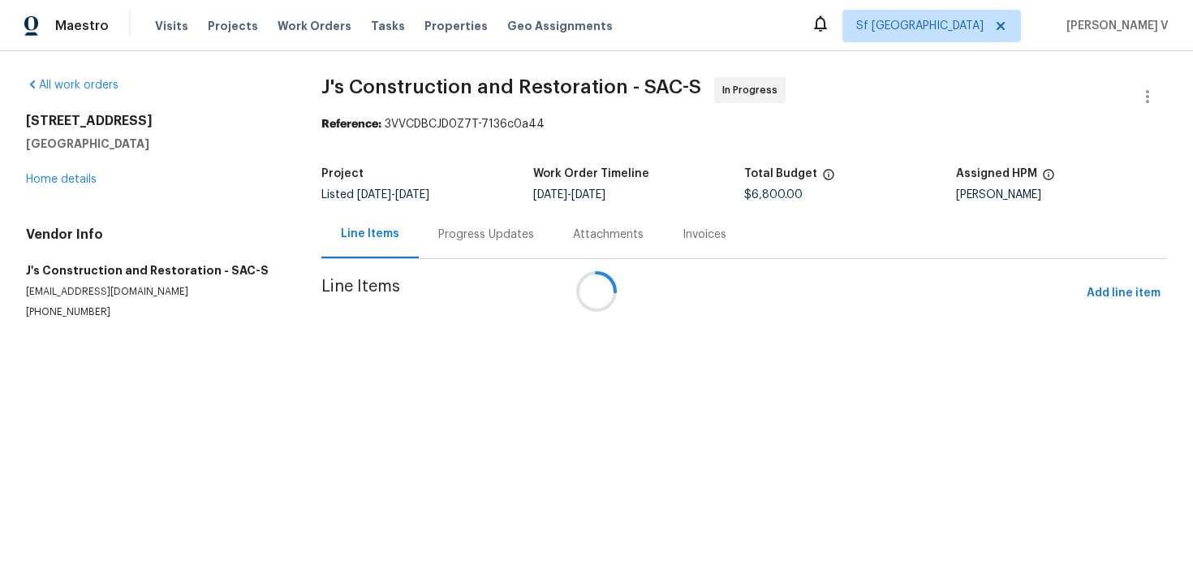
click at [554, 220] on div "Attachments" at bounding box center [609, 234] width 110 height 48
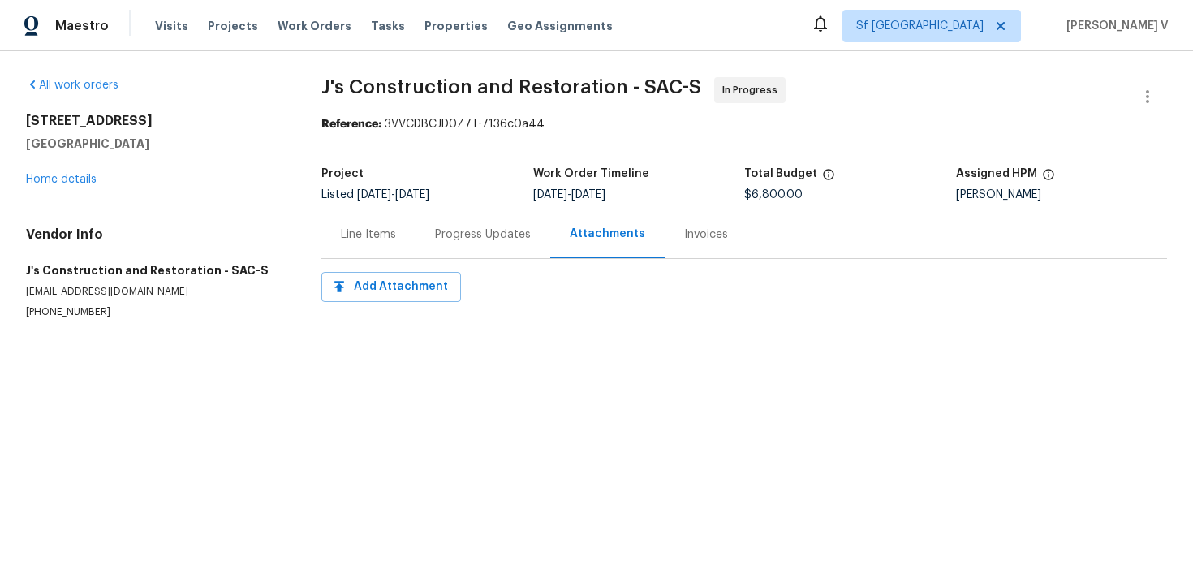
click at [468, 220] on div "Progress Updates" at bounding box center [483, 234] width 135 height 48
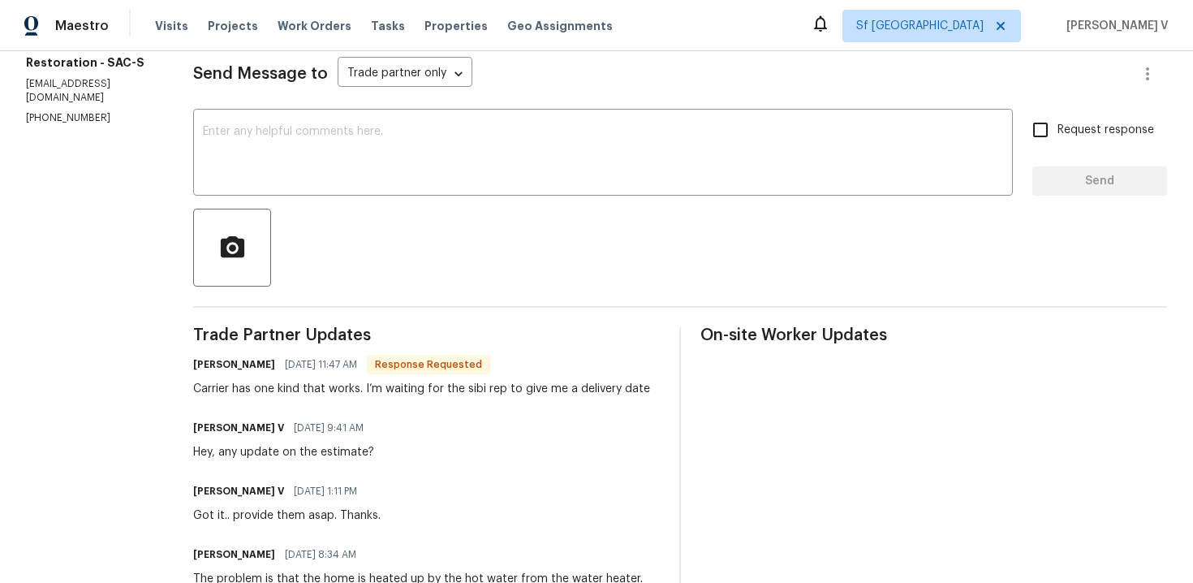
scroll to position [193, 0]
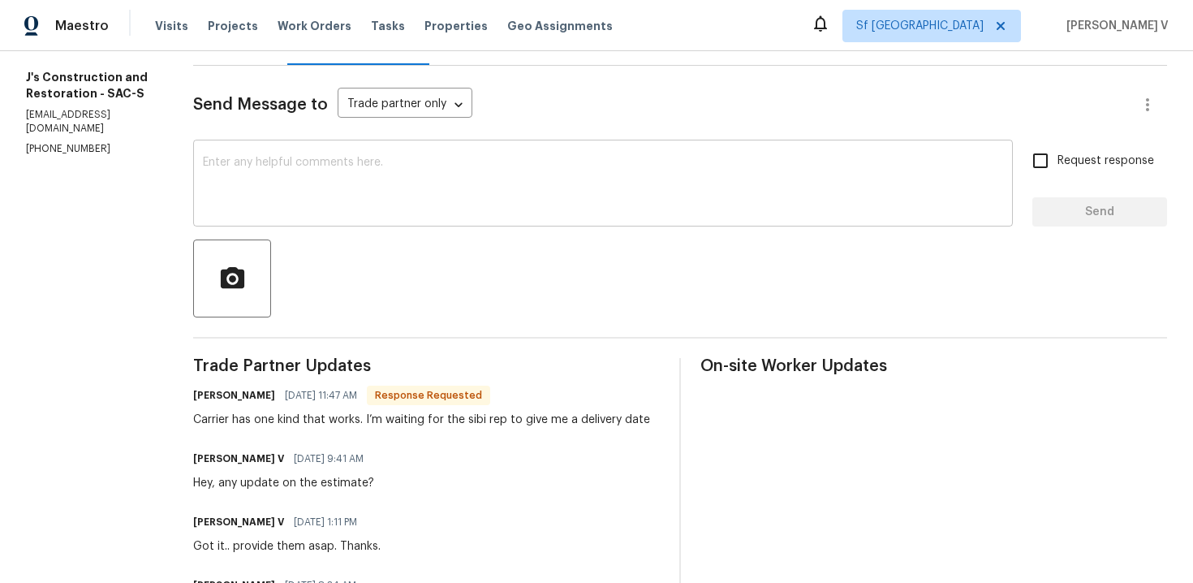
click at [414, 218] on div "x ​" at bounding box center [603, 185] width 820 height 83
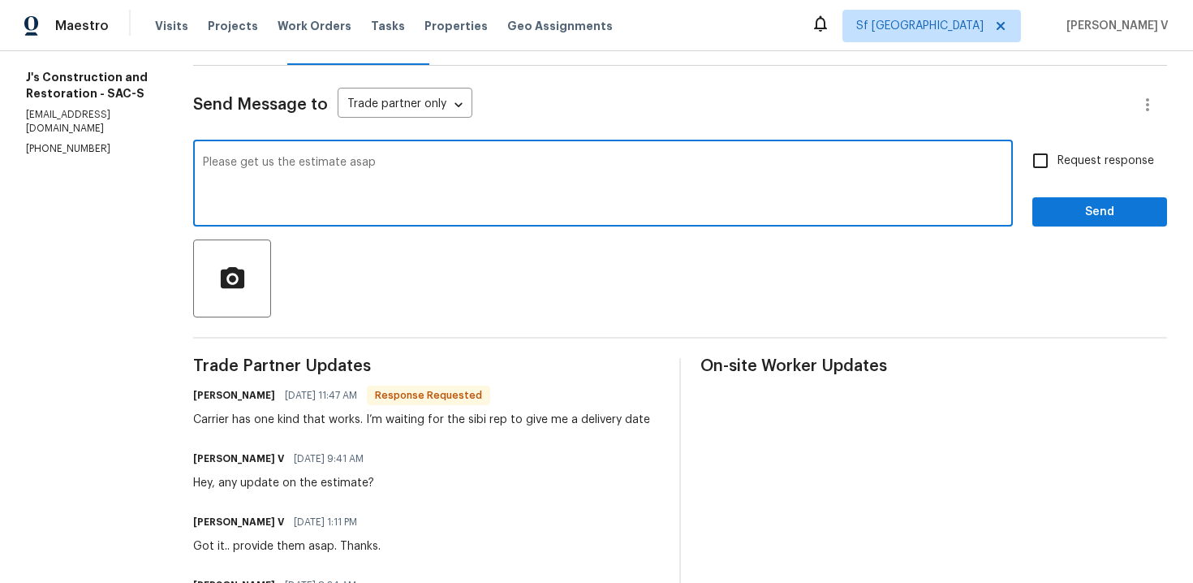
click at [228, 165] on textarea "Please get us the estimate asap" at bounding box center [603, 185] width 800 height 57
click at [550, 165] on textarea "Got it!! Please get us the estimate asap" at bounding box center [603, 185] width 800 height 57
click at [560, 166] on textarea "Got it!! Please get us the estimate asap so that we can get approval ro review …" at bounding box center [603, 185] width 800 height 57
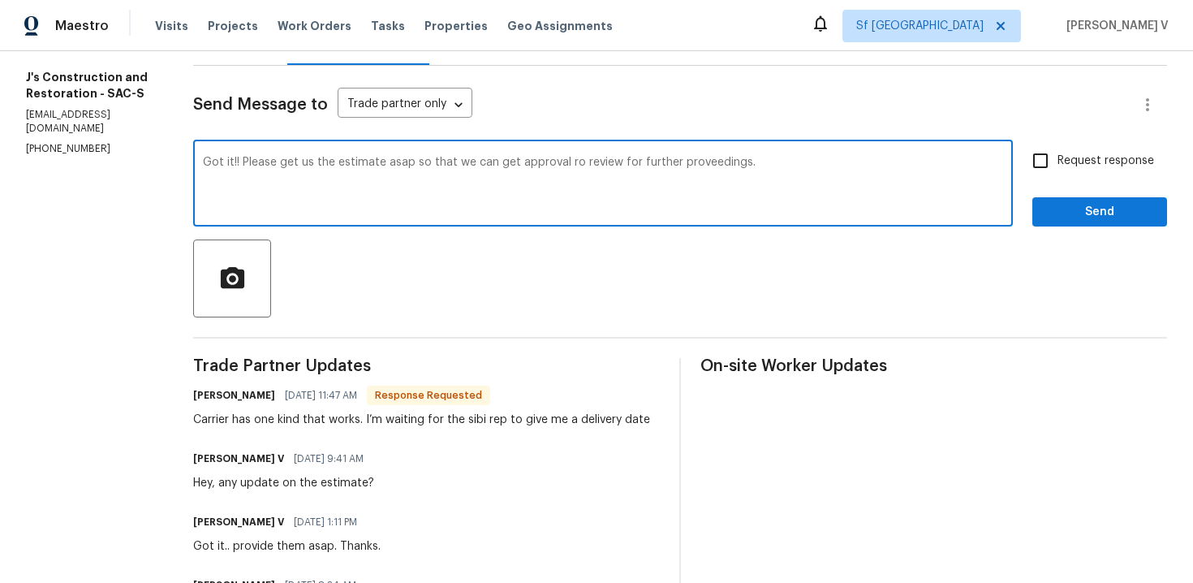
paste textarea "Please send us the estimate ASAP so we can get approval and proceed further"
type textarea "Got it! Please send us the estimate ASAP so we can get approval and proceed fur…"
click at [1037, 175] on input "Request response" at bounding box center [1041, 161] width 34 height 34
checkbox input "true"
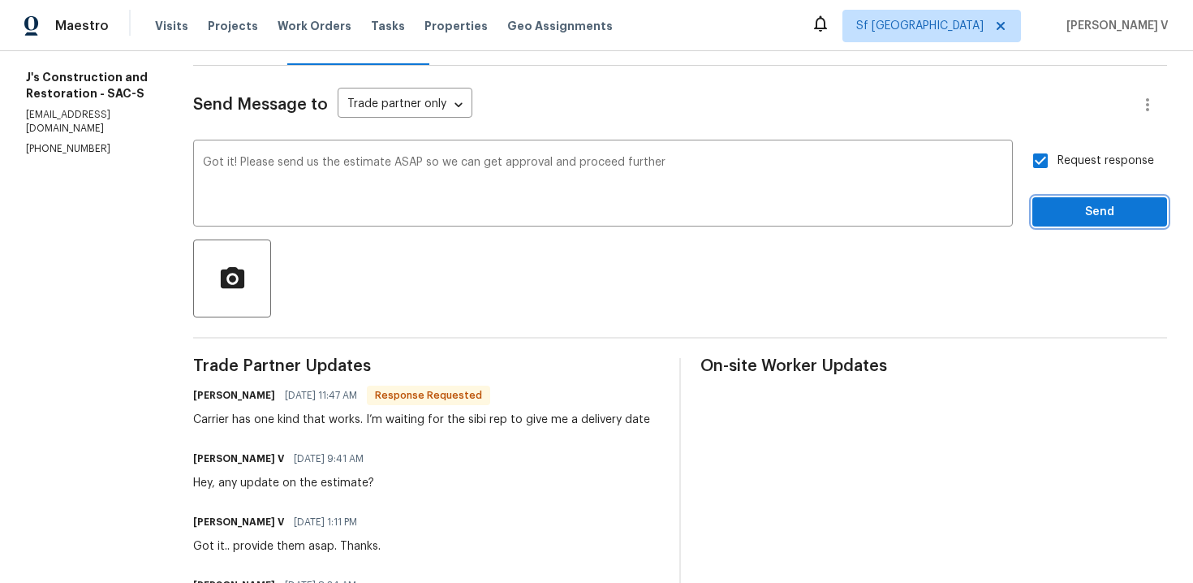
click at [1059, 219] on span "Send" at bounding box center [1100, 212] width 109 height 20
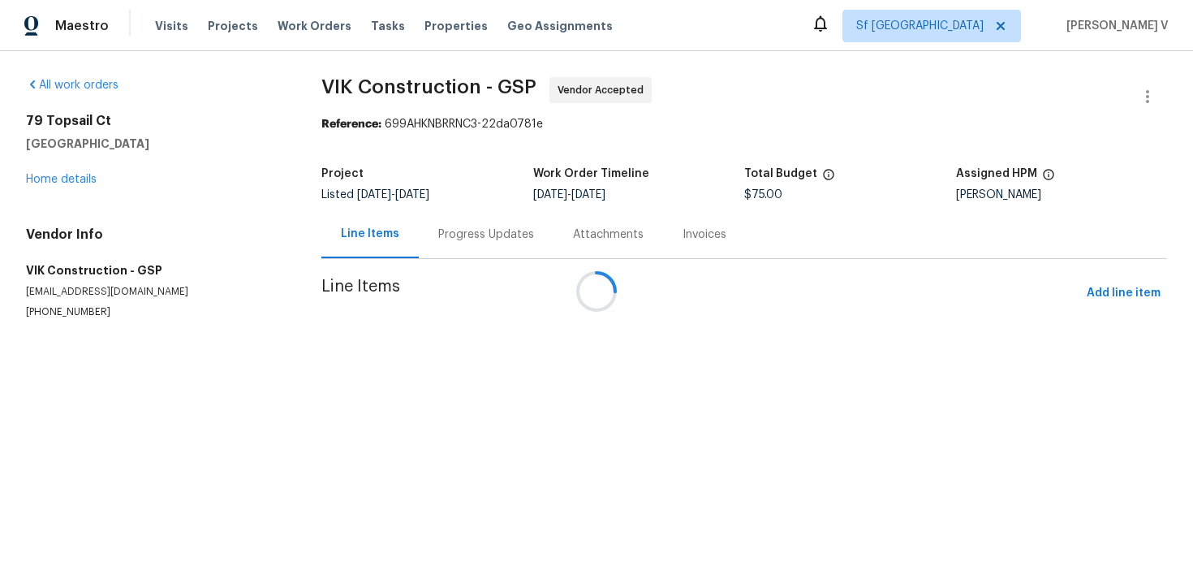
click at [419, 248] on div "Progress Updates" at bounding box center [486, 234] width 135 height 48
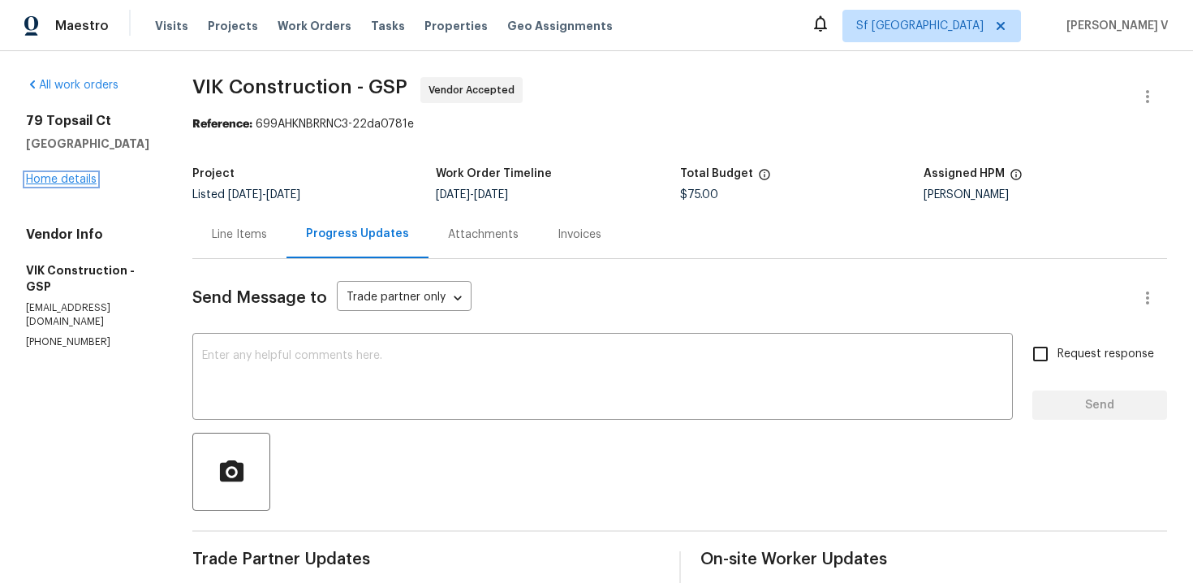
click at [67, 177] on link "Home details" at bounding box center [61, 179] width 71 height 11
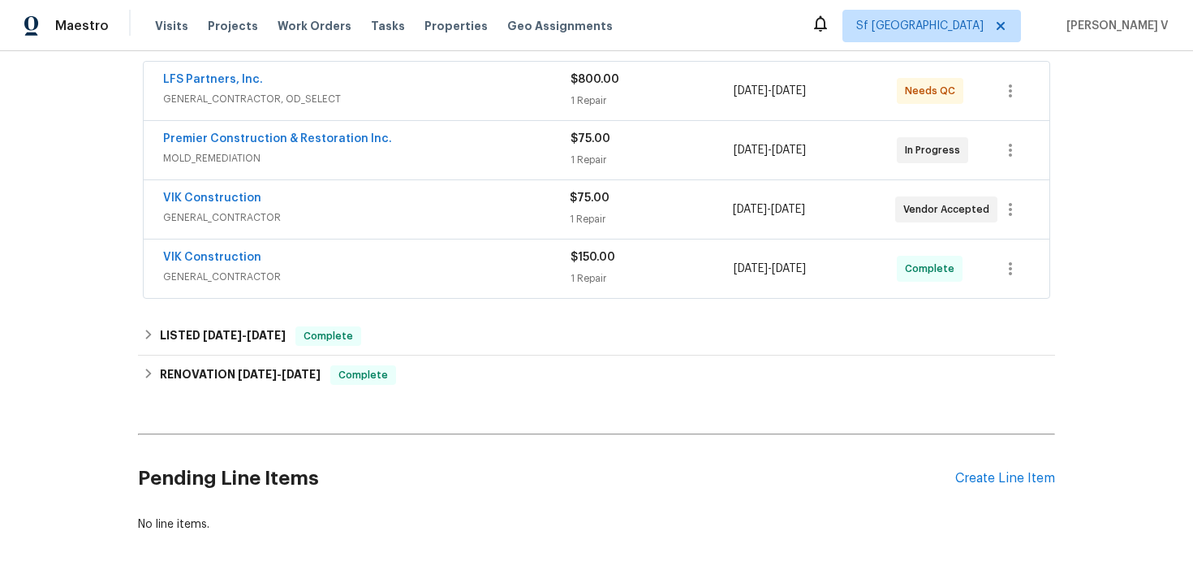
scroll to position [313, 0]
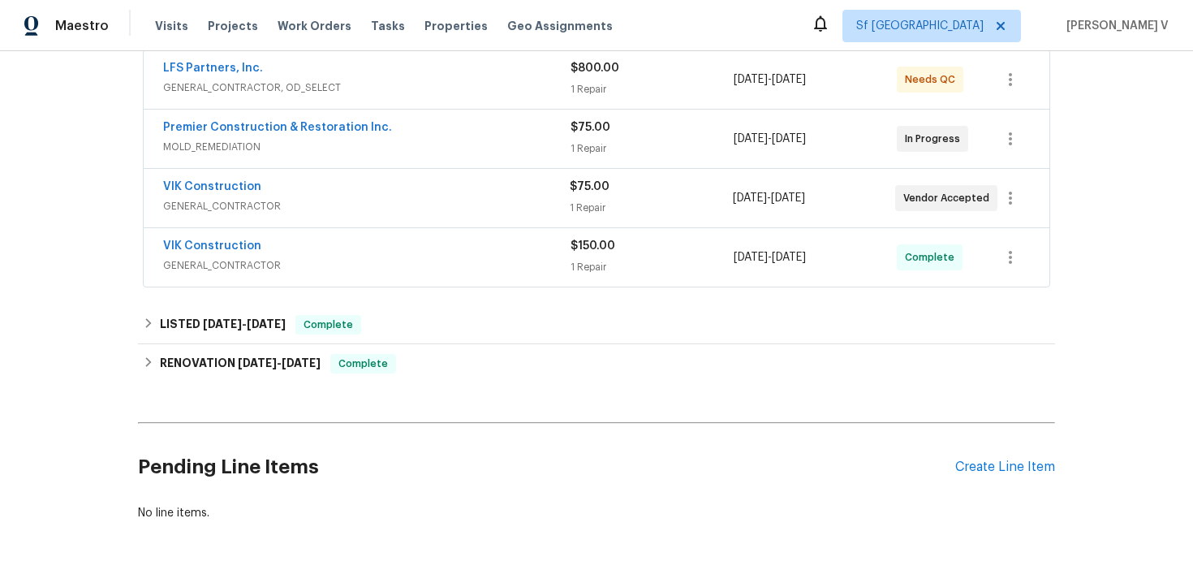
click at [417, 123] on div "Premier Construction & Restoration Inc." at bounding box center [366, 128] width 407 height 19
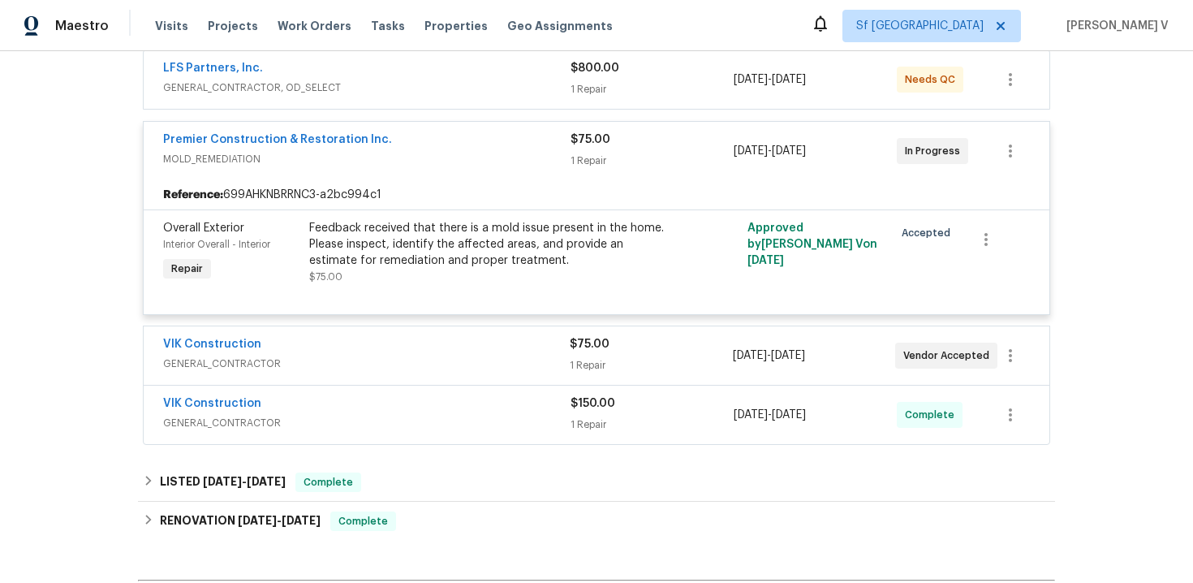
click at [402, 326] on div "VIK Construction GENERAL_CONTRACTOR $75.00 1 Repair [DATE] - [DATE] Vendor Acce…" at bounding box center [597, 356] width 908 height 60
click at [399, 343] on div "VIK Construction" at bounding box center [366, 345] width 407 height 19
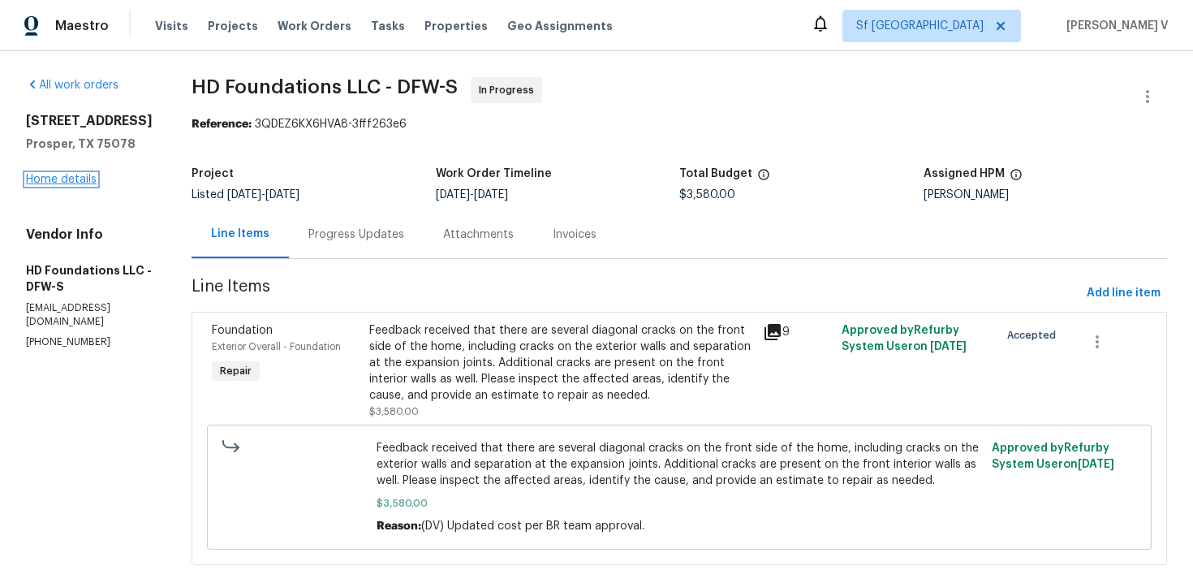
click at [78, 176] on link "Home details" at bounding box center [61, 179] width 71 height 11
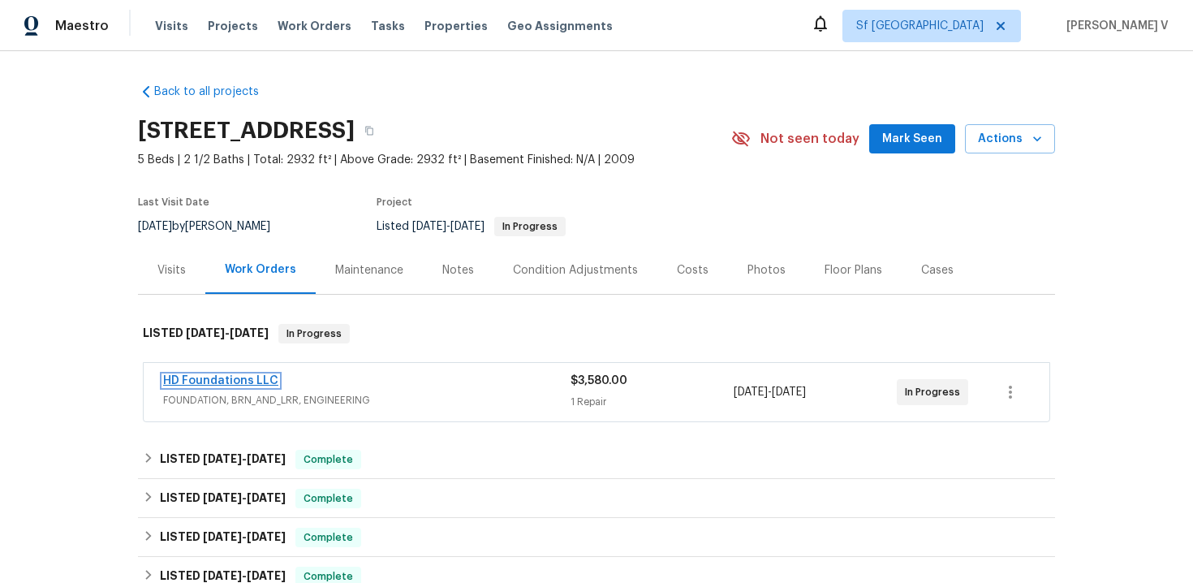
click at [244, 381] on link "HD Foundations LLC" at bounding box center [220, 380] width 115 height 11
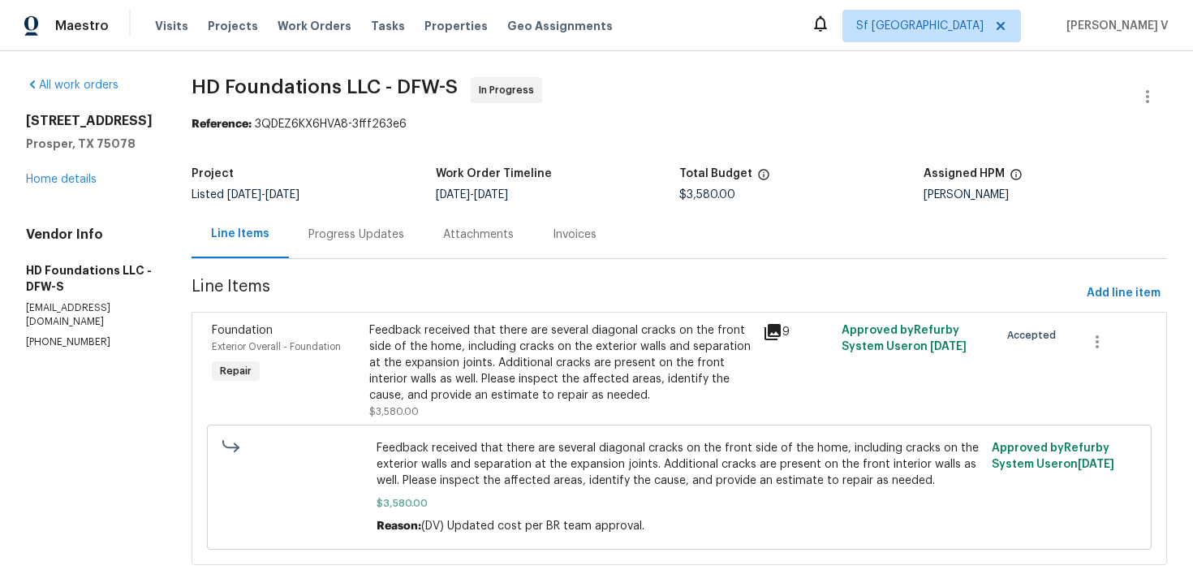
click at [364, 226] on div "Progress Updates" at bounding box center [356, 234] width 135 height 48
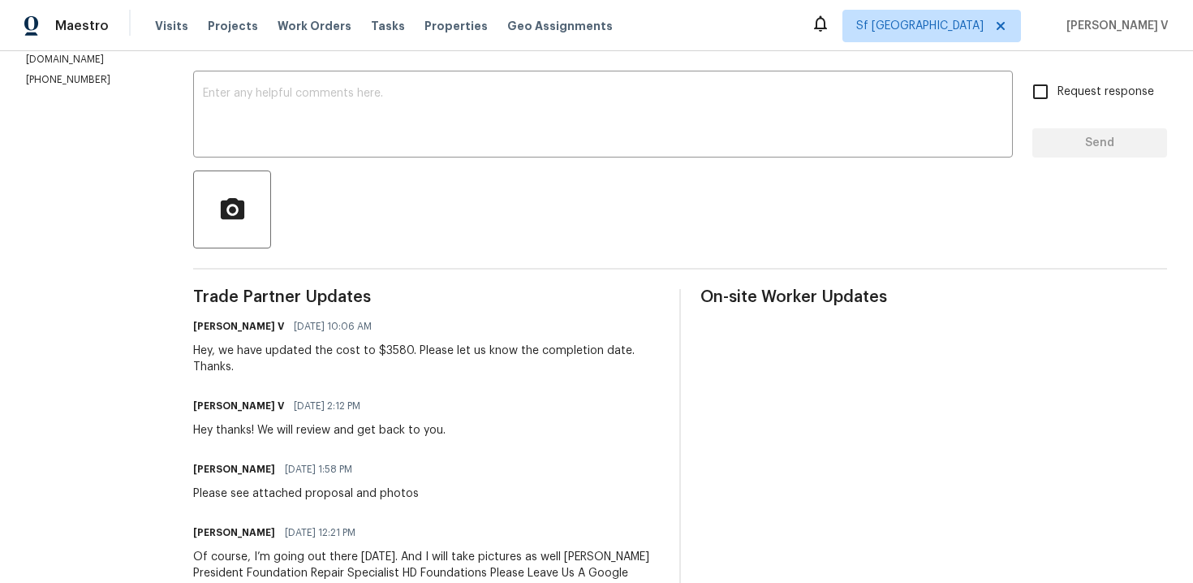
scroll to position [159, 0]
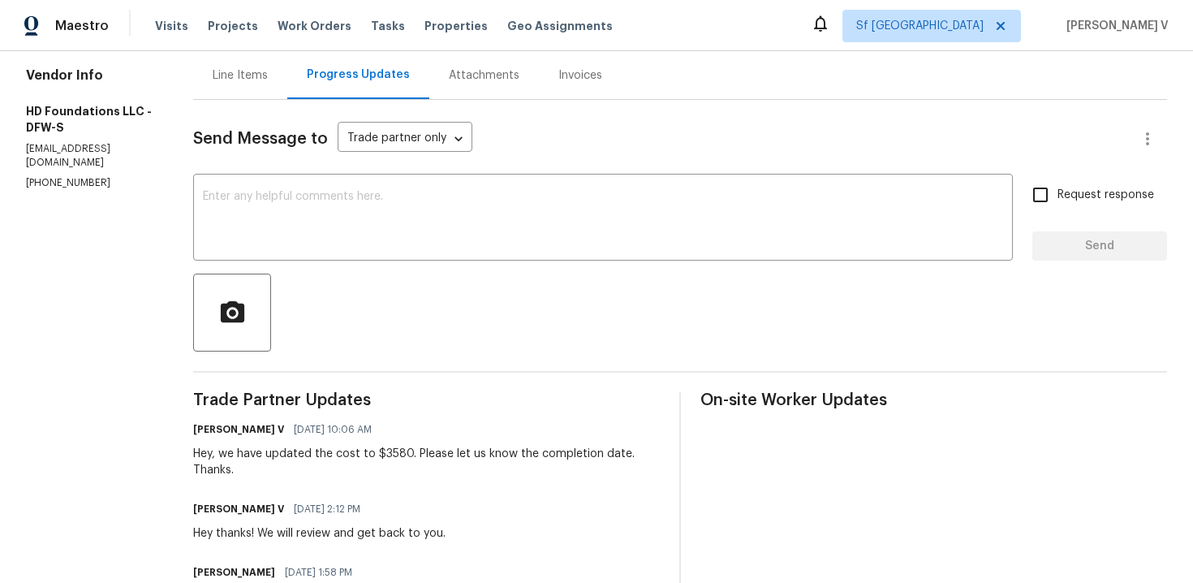
click at [60, 177] on section "All work orders 1070 Kent Dr Prosper, TX 75078 Home details Vendor Info HD Foun…" at bounding box center [90, 415] width 128 height 994
copy p "(817) 226-7221"
click at [420, 176] on div "Send Message to Trade partner only Trade partner only ​ x ​ Request response Se…" at bounding box center [680, 506] width 974 height 812
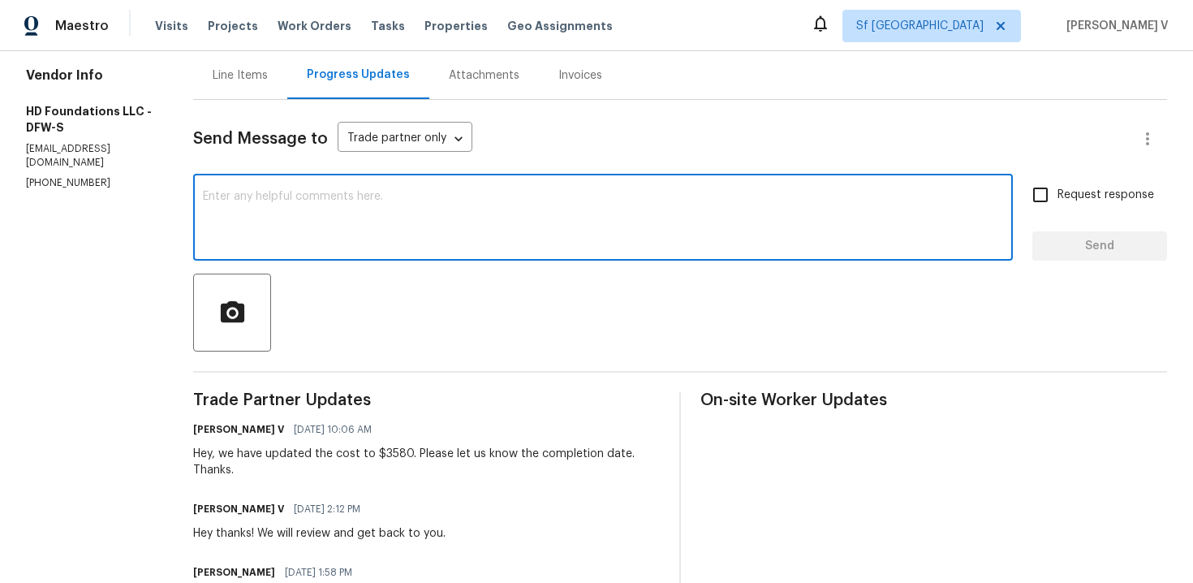
click at [420, 197] on textarea at bounding box center [603, 219] width 800 height 57
paste textarea "Hey, Divya here from Opendoor. Regarding the 31 Reid Ct, Waxahachie, TX 75167."
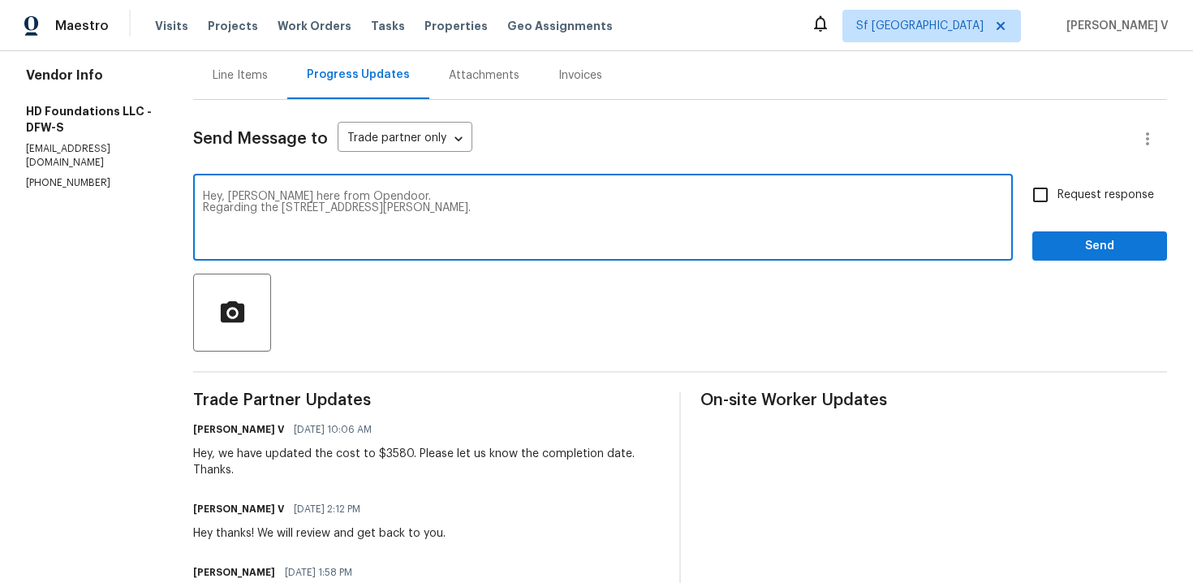
scroll to position [167, 0]
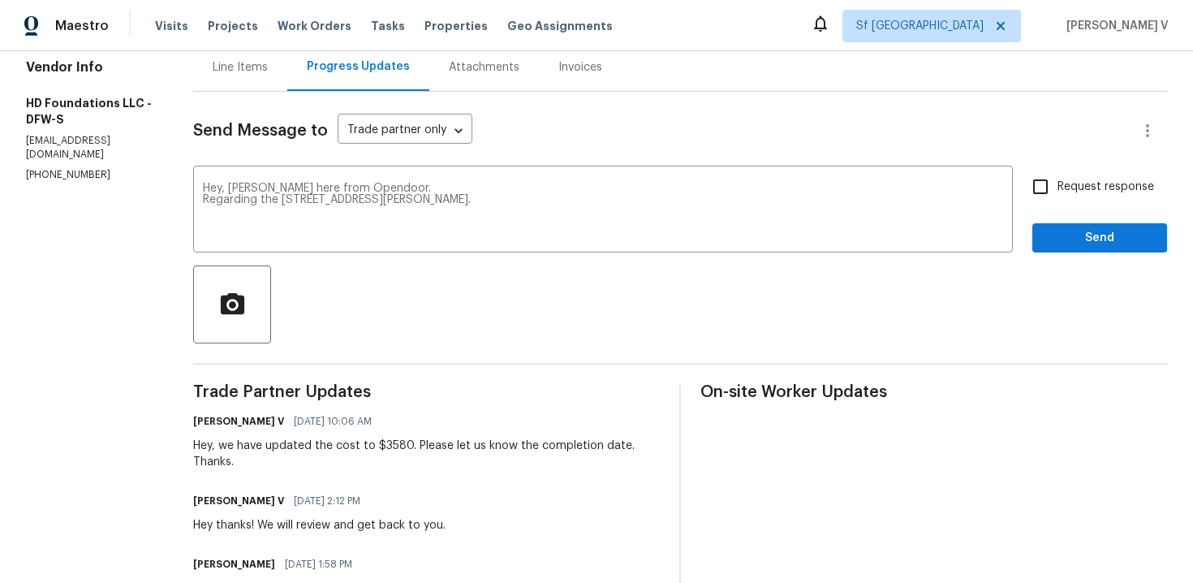
drag, startPoint x: 239, startPoint y: 444, endPoint x: 704, endPoint y: 444, distance: 465.1
click at [660, 444] on div "Divya Dharshini V 08/29/2025 10:06 AM Hey, we have updated the cost to $3580. P…" at bounding box center [426, 440] width 467 height 60
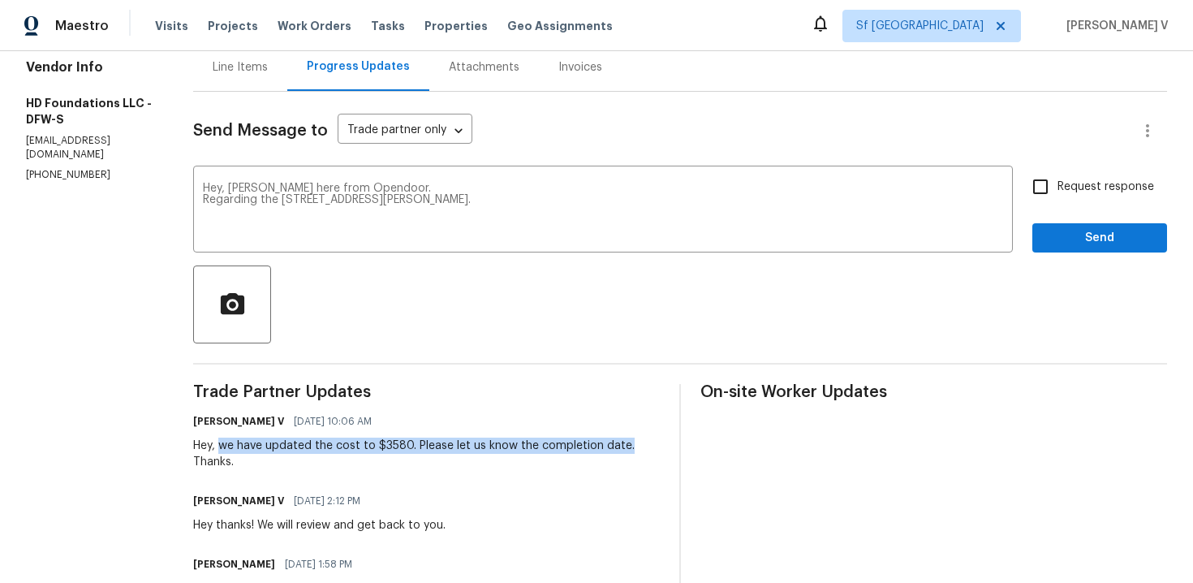
drag, startPoint x: 243, startPoint y: 446, endPoint x: 647, endPoint y: 446, distance: 404.2
click at [647, 448] on div "Hey, we have updated the cost to $3580. Please let us know the completion date.…" at bounding box center [426, 454] width 467 height 32
copy div "we have updated the cost to $3580. Please let us know the completion date."
click at [332, 214] on textarea "Hey, Divya here from Opendoor. Regarding the 31 Reid Ct, Waxahachie, TX 75167." at bounding box center [603, 211] width 800 height 57
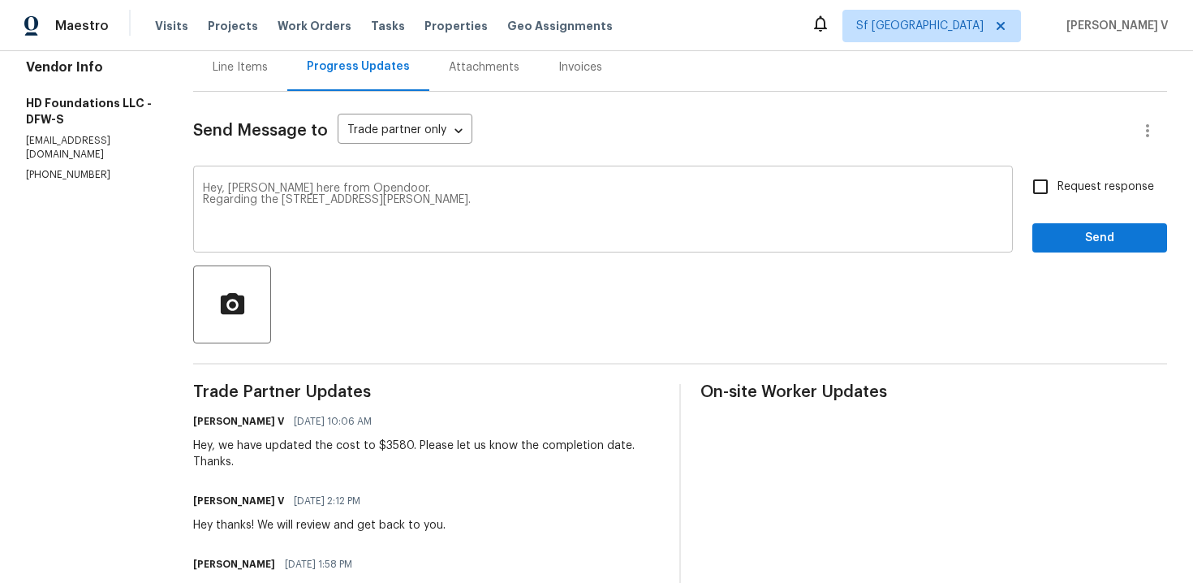
click at [332, 214] on textarea "Hey, Divya here from Opendoor. Regarding the 31 Reid Ct, Waxahachie, TX 75167." at bounding box center [603, 211] width 800 height 57
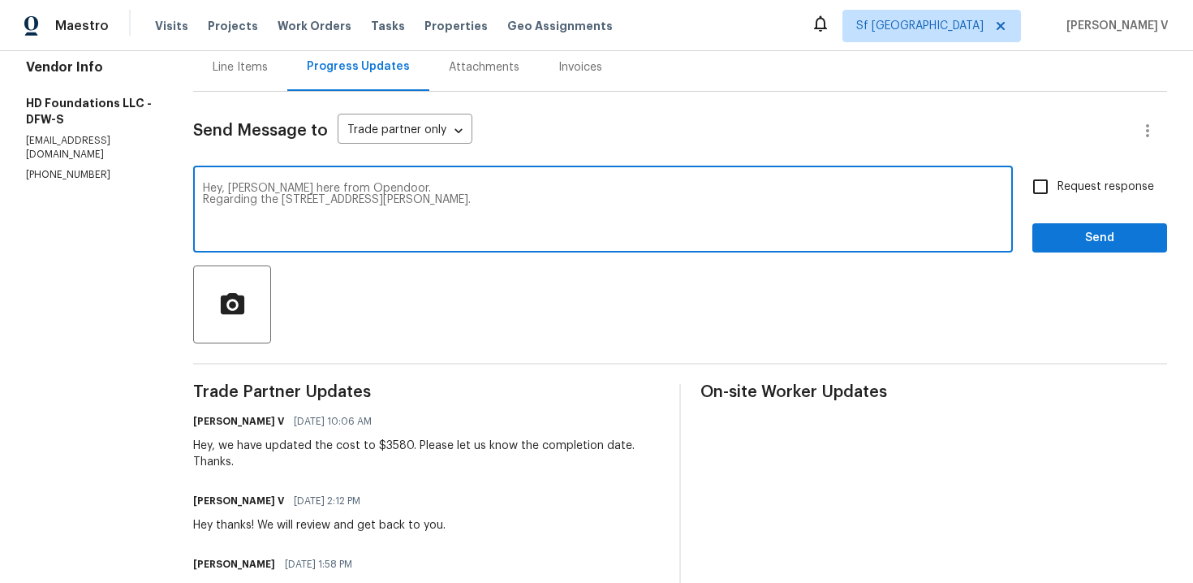
paste textarea "llo! We've sent you a text to get an update on the work order. Could you please…"
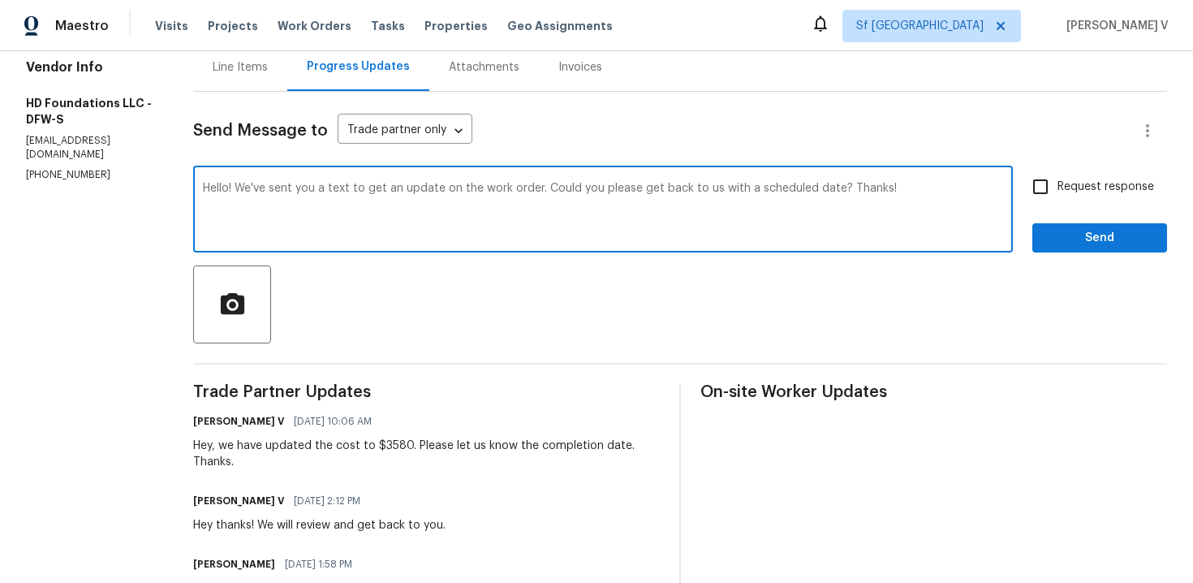
drag, startPoint x: 773, startPoint y: 188, endPoint x: 969, endPoint y: 188, distance: 196.4
click at [969, 188] on textarea "Hello! We've sent you a text to get an update on the work order. Could you plea…" at bounding box center [603, 211] width 800 height 57
click at [903, 183] on textarea "Hello! We've sent you a text to get an update on the work order. Could you plea…" at bounding box center [603, 211] width 800 height 57
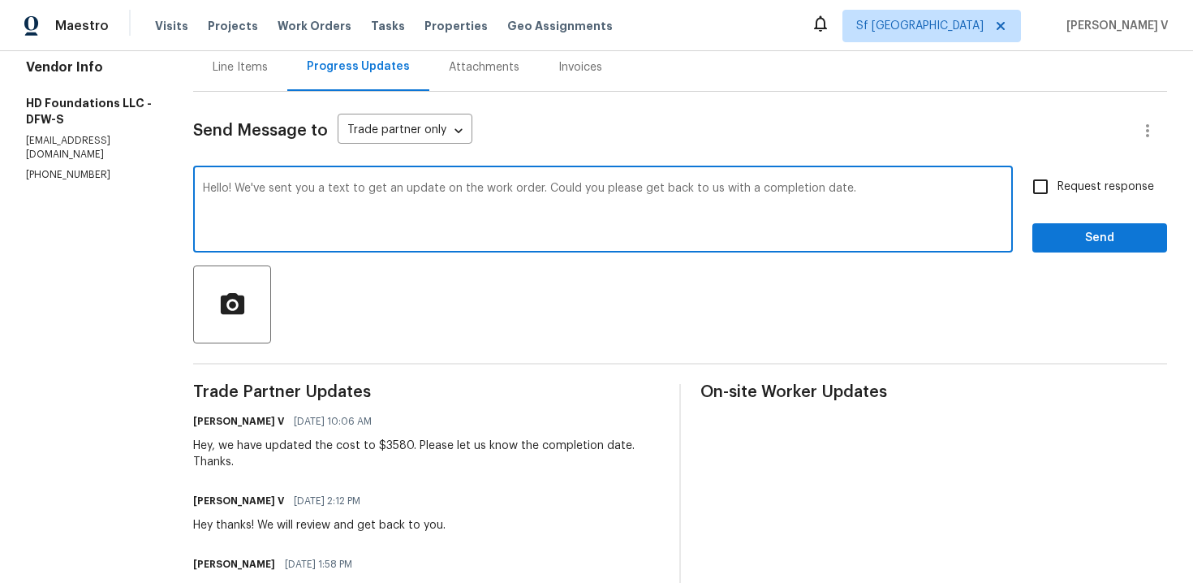
type textarea "Hello! We've sent you a text to get an update on the work order. Could you plea…"
click at [1033, 185] on input "Request response" at bounding box center [1041, 187] width 34 height 34
checkbox input "true"
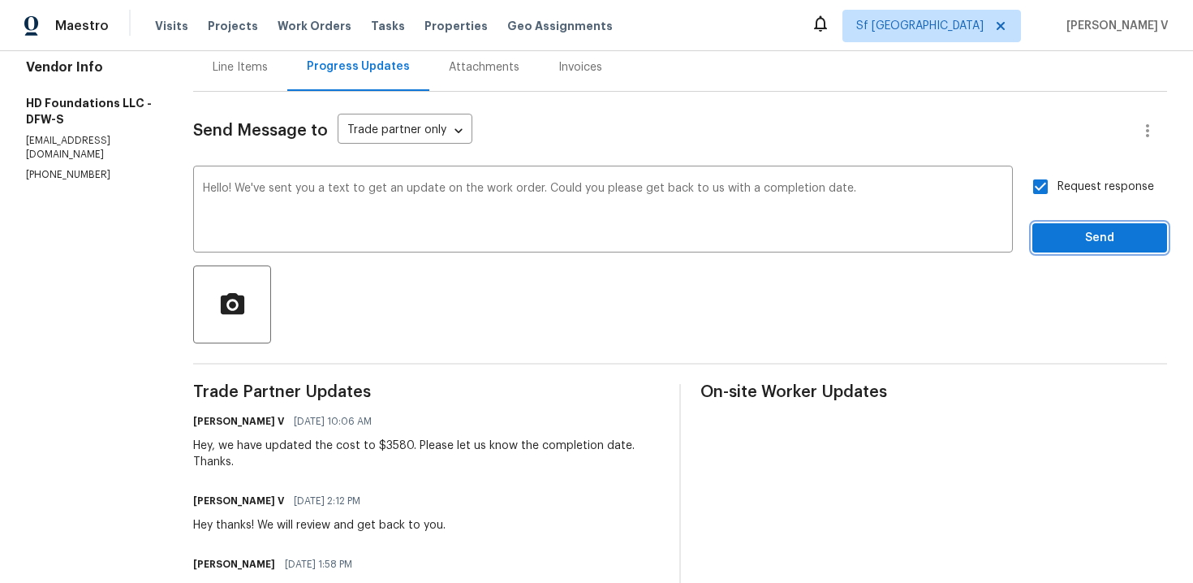
click at [1061, 240] on span "Send" at bounding box center [1100, 238] width 109 height 20
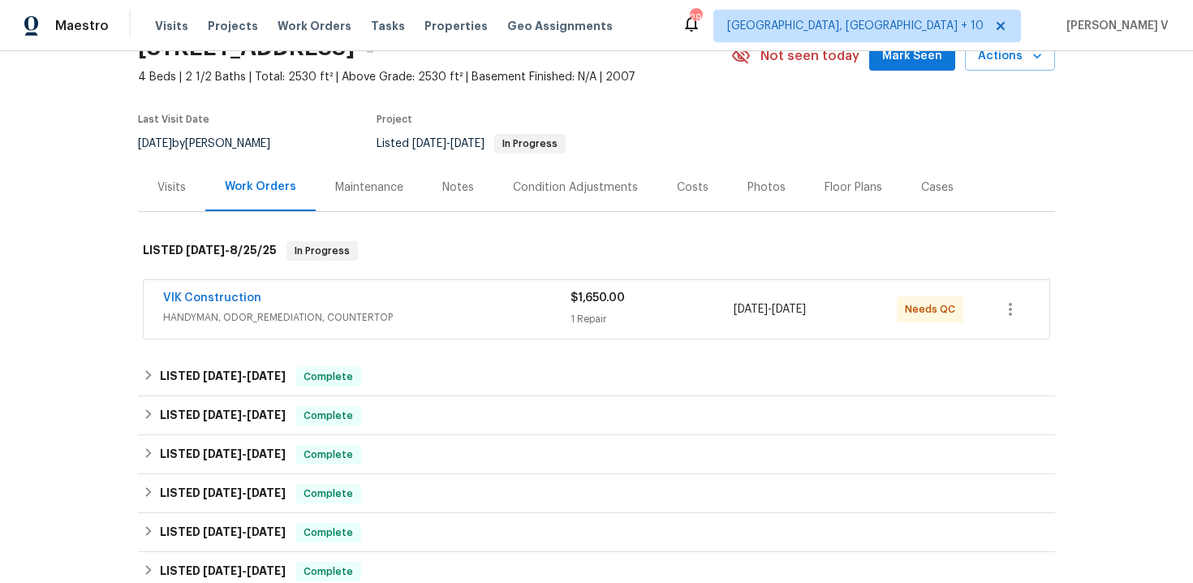
scroll to position [88, 0]
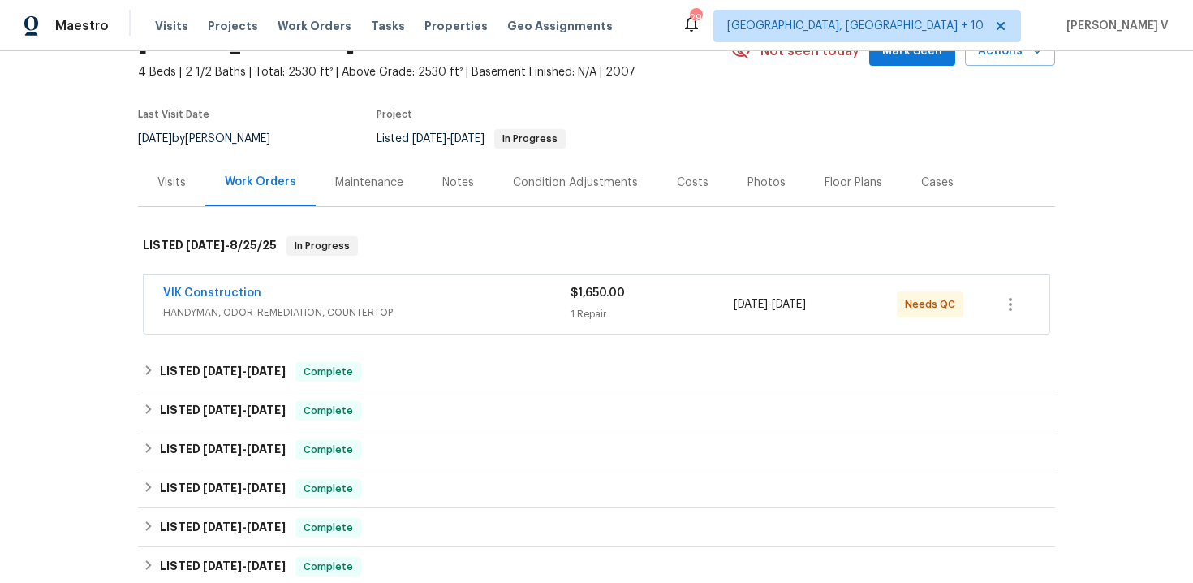
click at [161, 293] on div "VIK Construction HANDYMAN, ODOR_REMEDIATION, COUNTERTOP $1,650.00 1 Repair 8/22…" at bounding box center [597, 304] width 906 height 58
click at [192, 295] on link "VIK Construction" at bounding box center [212, 292] width 98 height 11
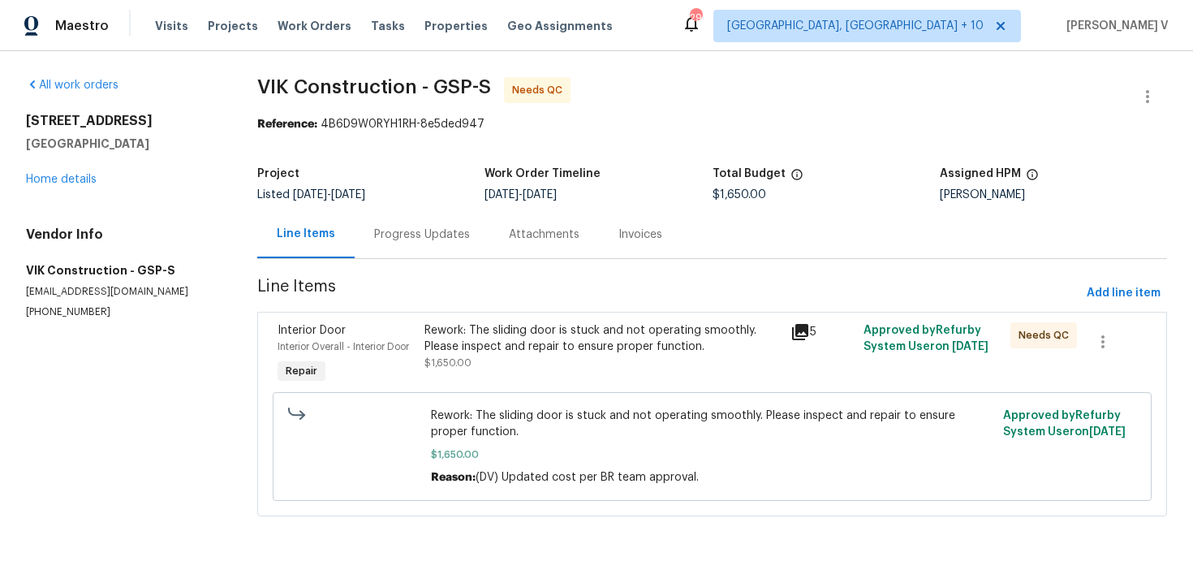
click at [435, 246] on div "Progress Updates" at bounding box center [422, 234] width 135 height 48
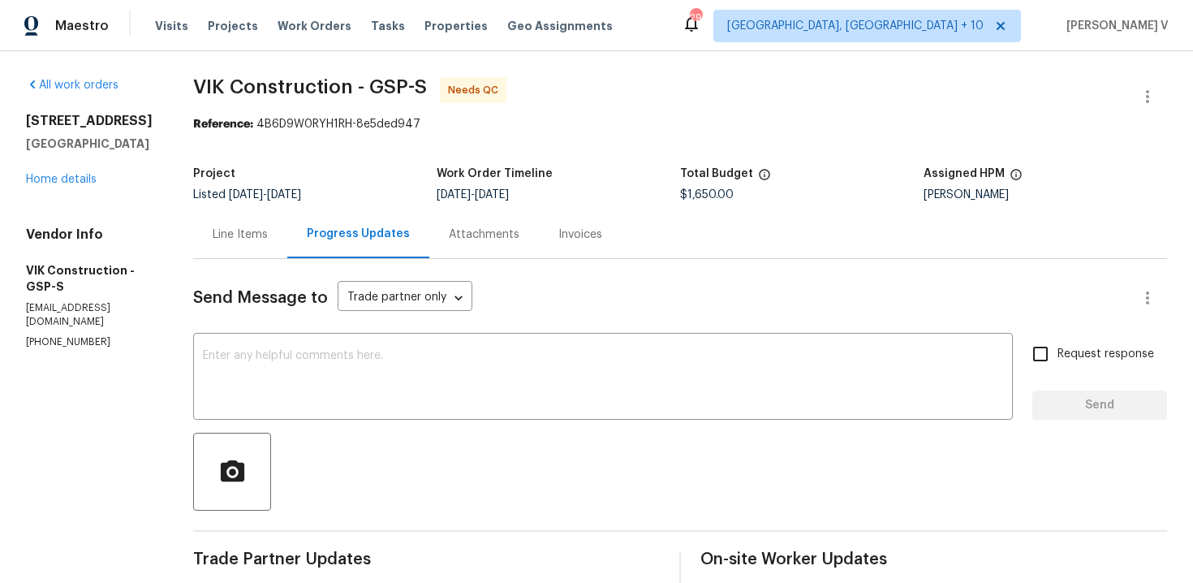
click at [265, 240] on div "Line Items" at bounding box center [240, 234] width 55 height 16
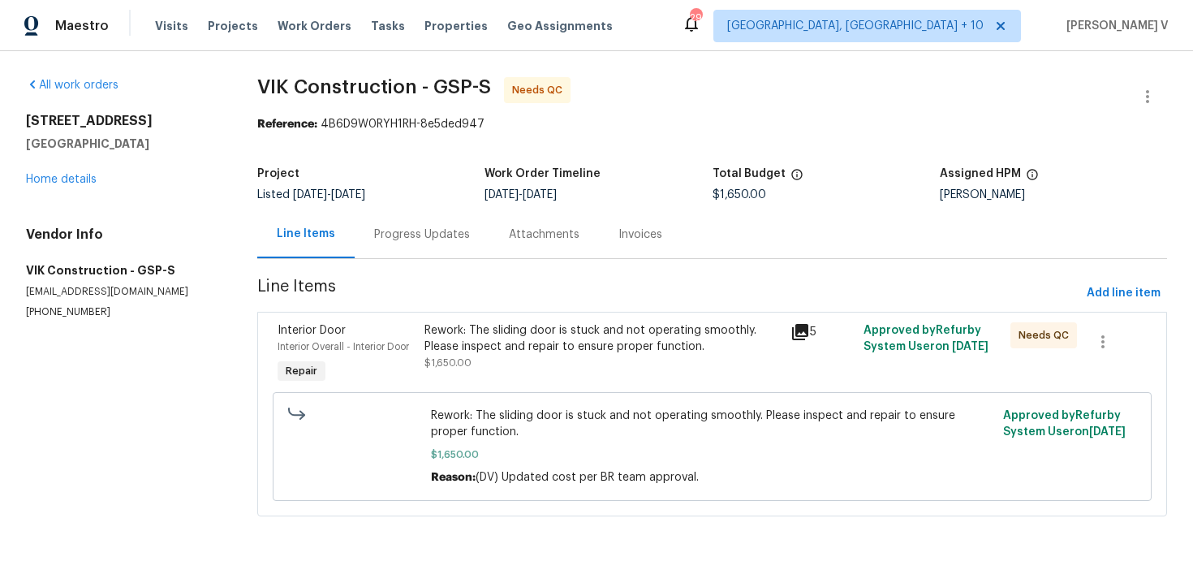
click at [600, 363] on div "Rework: The sliding door is stuck and not operating smoothly. Please inspect an…" at bounding box center [603, 346] width 356 height 49
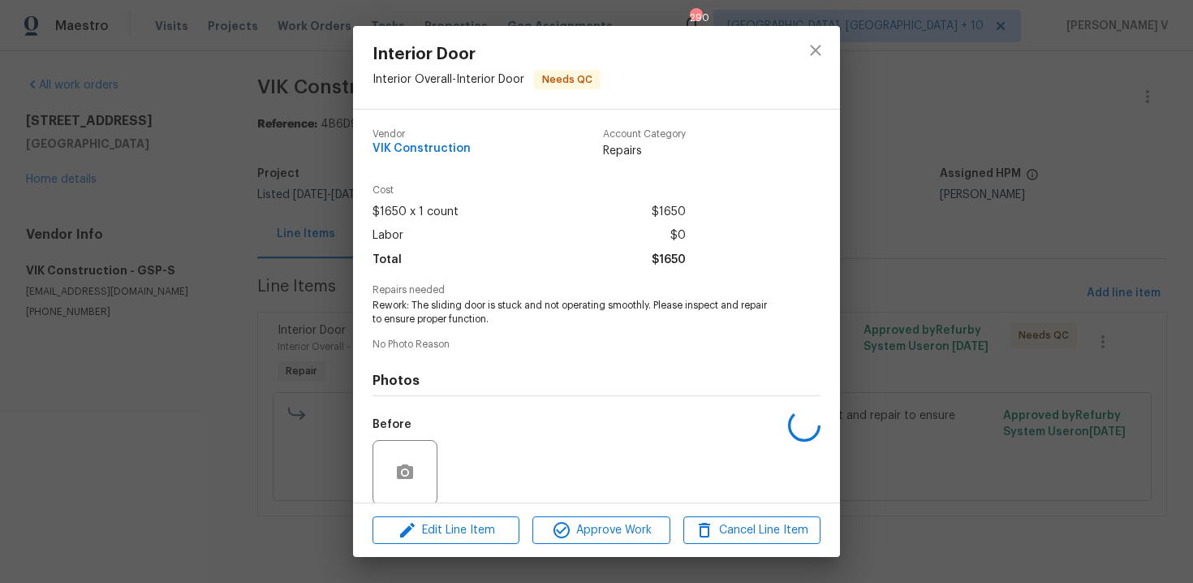
scroll to position [124, 0]
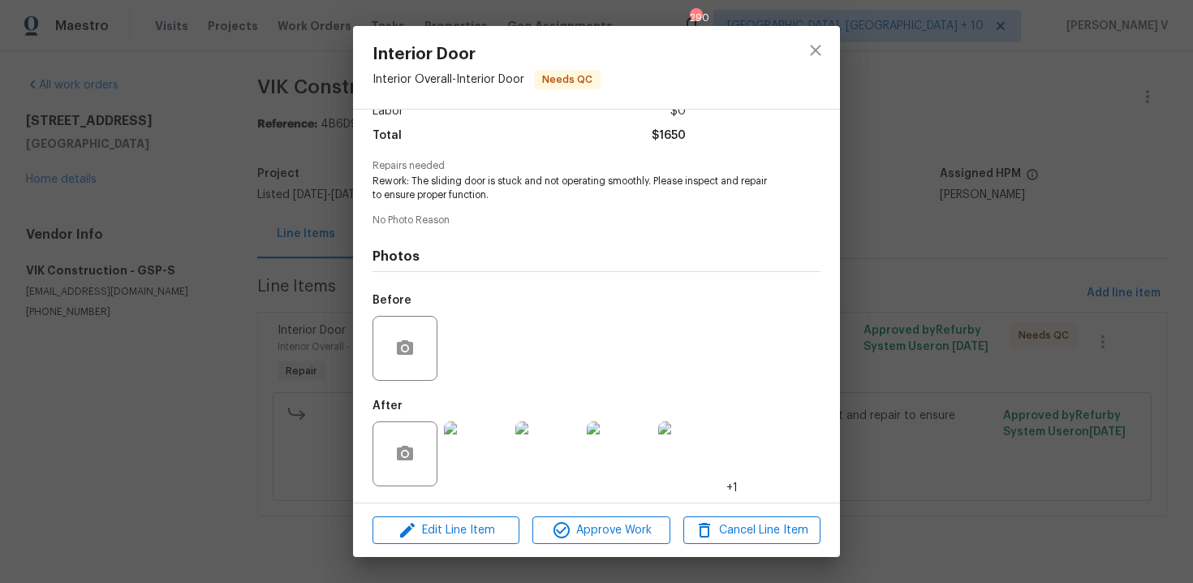
click at [463, 464] on img at bounding box center [476, 453] width 65 height 65
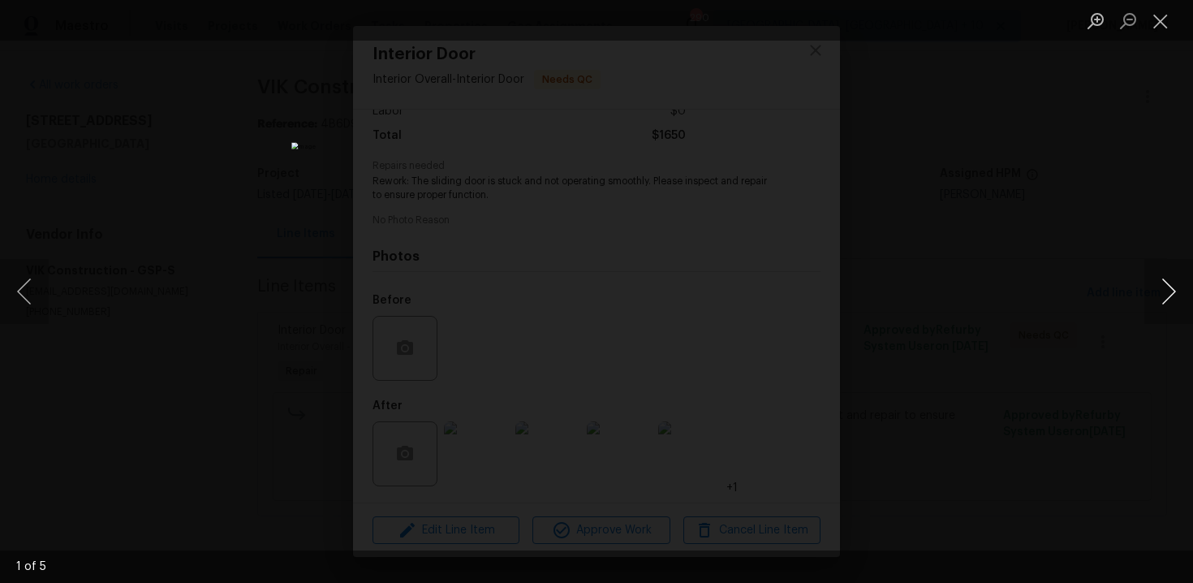
click at [1162, 276] on button "Next image" at bounding box center [1169, 291] width 49 height 65
click at [32, 274] on button "Previous image" at bounding box center [24, 291] width 49 height 65
click at [156, 175] on div "Lightbox" at bounding box center [596, 291] width 1193 height 583
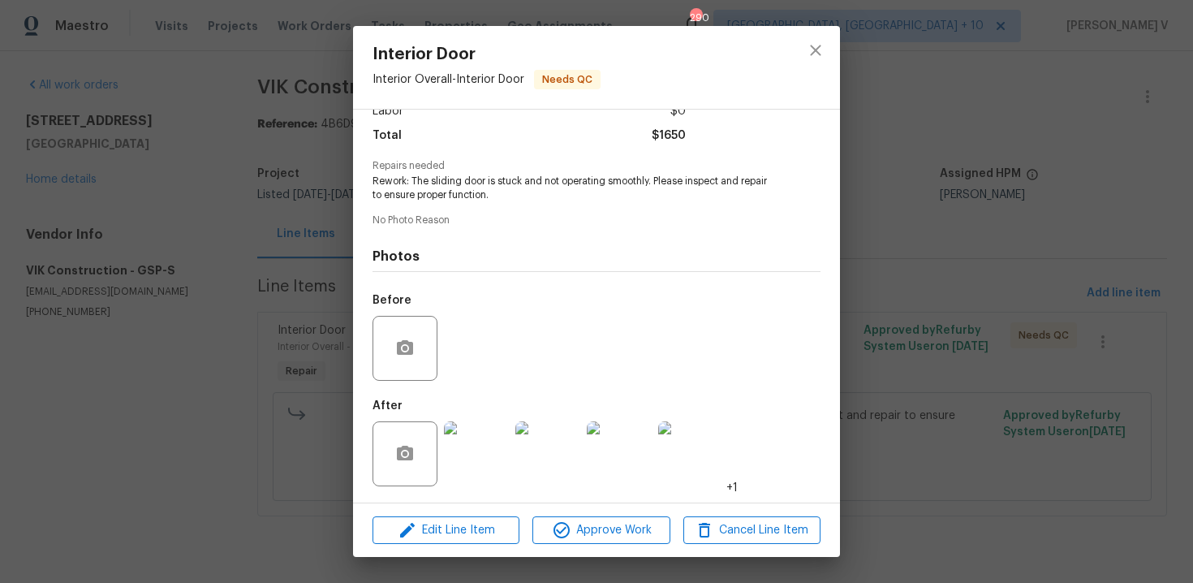
click at [544, 452] on img at bounding box center [547, 453] width 65 height 65
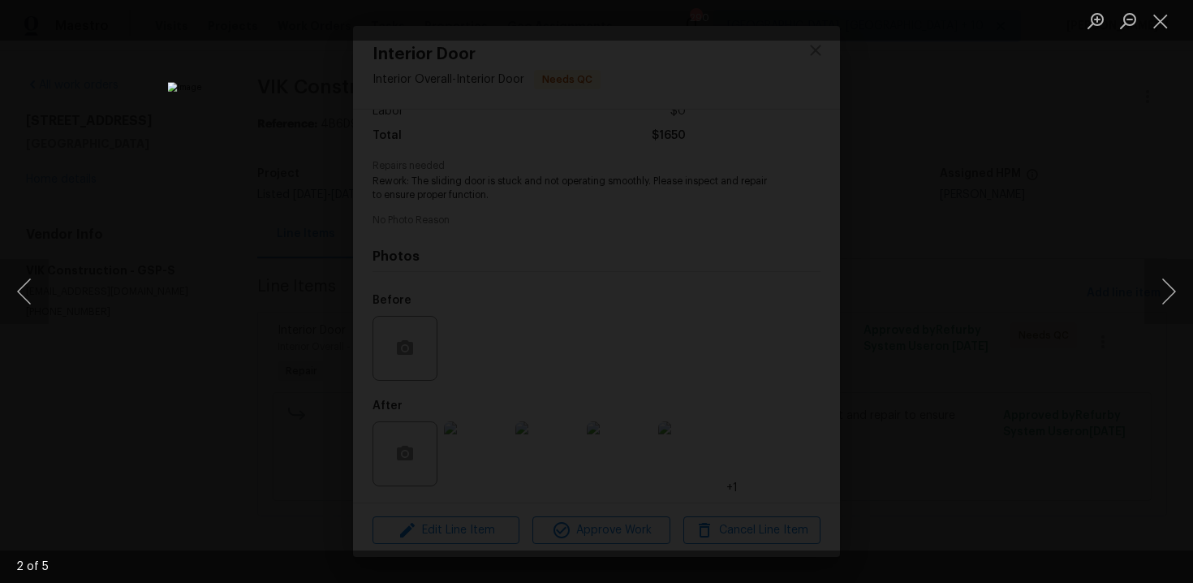
click at [202, 209] on div "Lightbox" at bounding box center [596, 291] width 1193 height 583
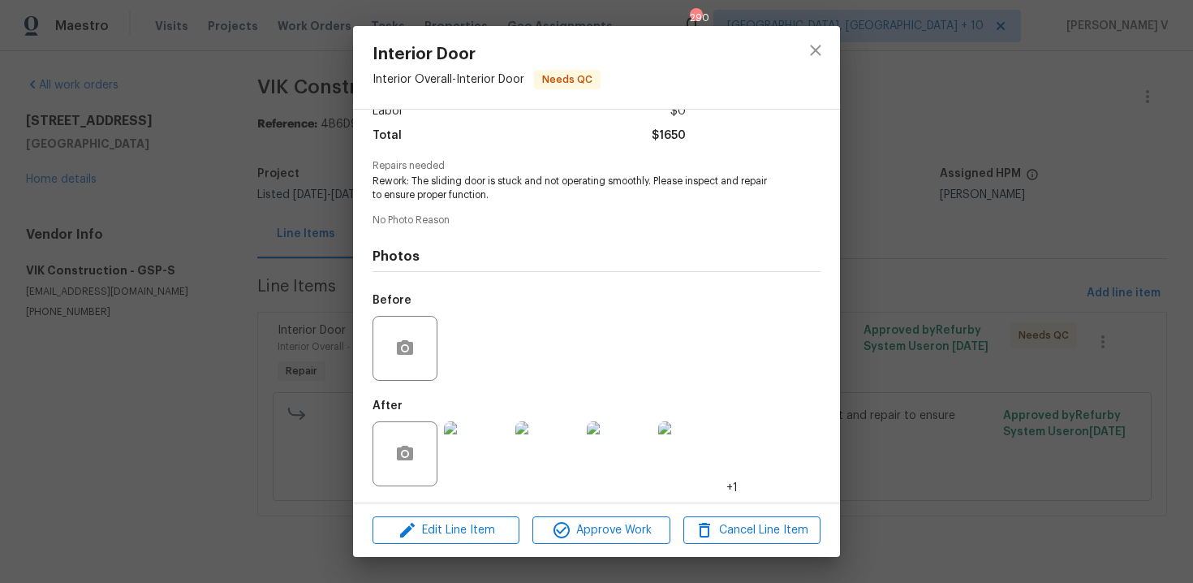
click at [461, 445] on img at bounding box center [476, 453] width 65 height 65
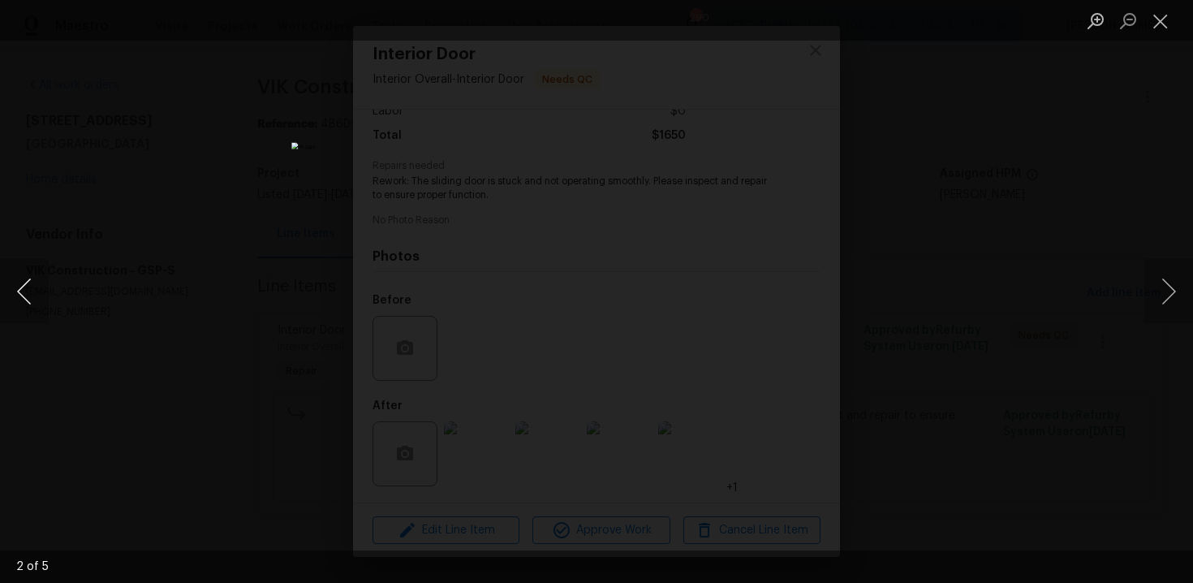
click at [27, 290] on button "Previous image" at bounding box center [24, 291] width 49 height 65
click at [190, 196] on div "Lightbox" at bounding box center [596, 291] width 1193 height 583
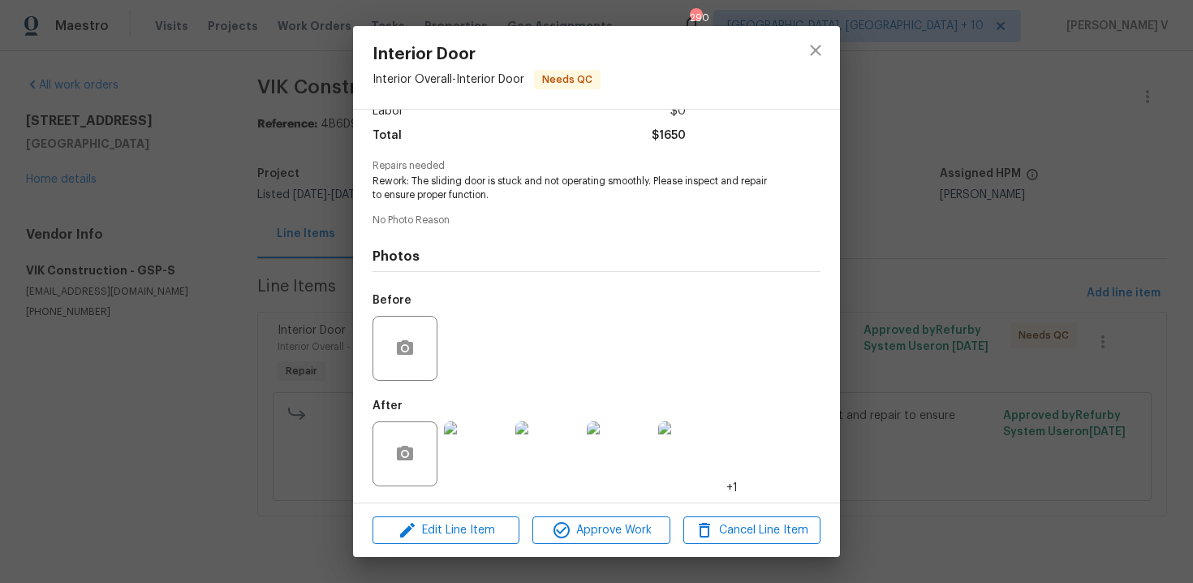
click at [550, 472] on img at bounding box center [547, 453] width 65 height 65
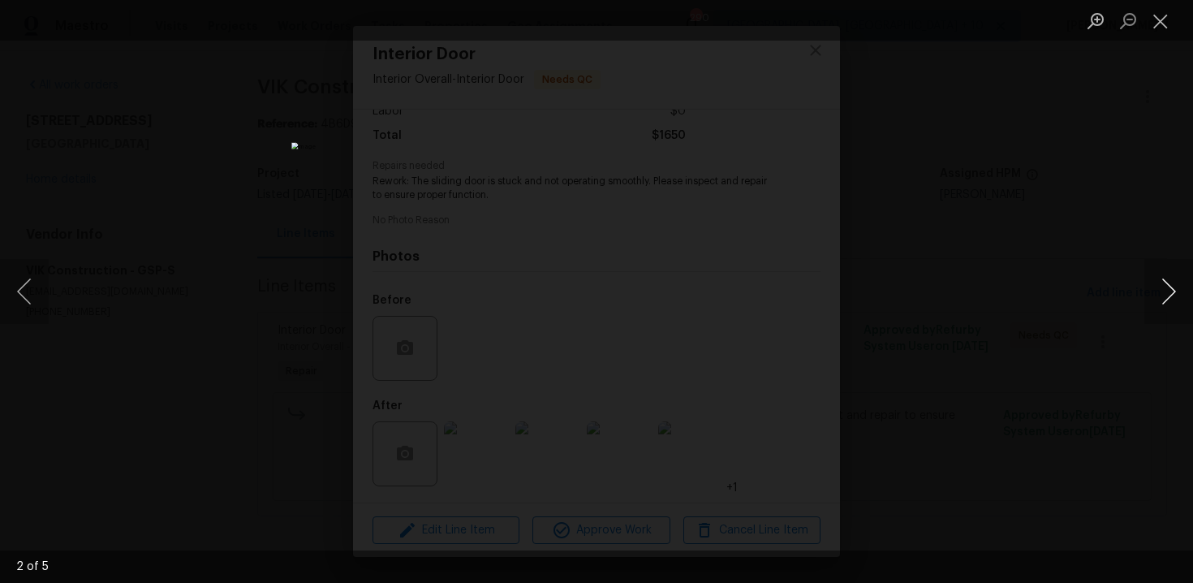
click at [1175, 302] on button "Next image" at bounding box center [1169, 291] width 49 height 65
click at [1095, 213] on div "Lightbox" at bounding box center [596, 291] width 1193 height 583
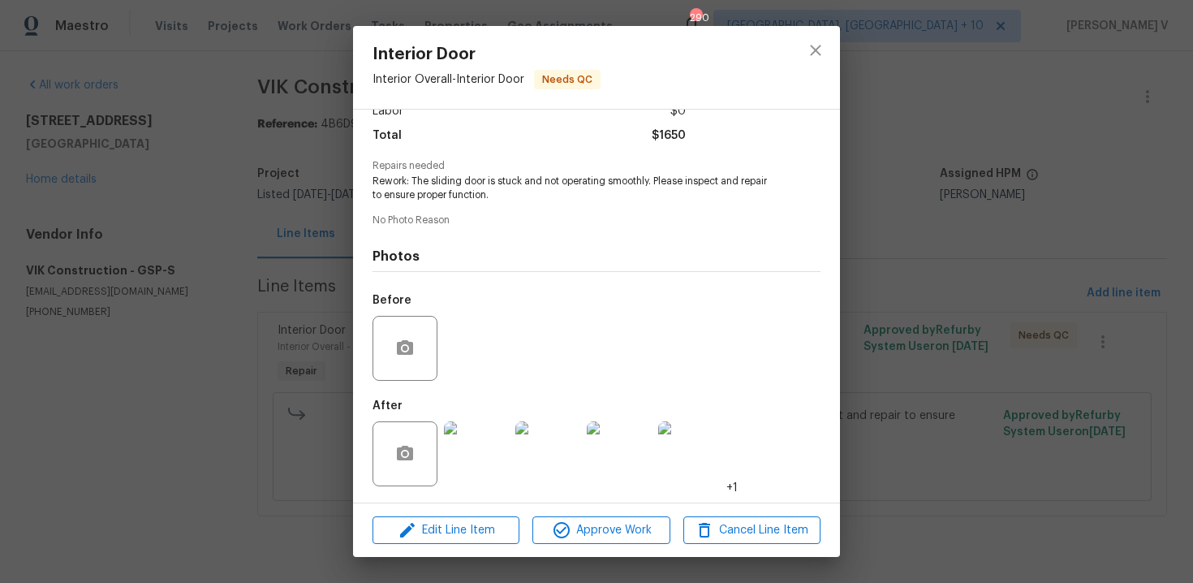
click at [1095, 213] on div "Interior Door Interior Overall - Interior Door Needs QC Vendor VIK Construction…" at bounding box center [596, 291] width 1193 height 583
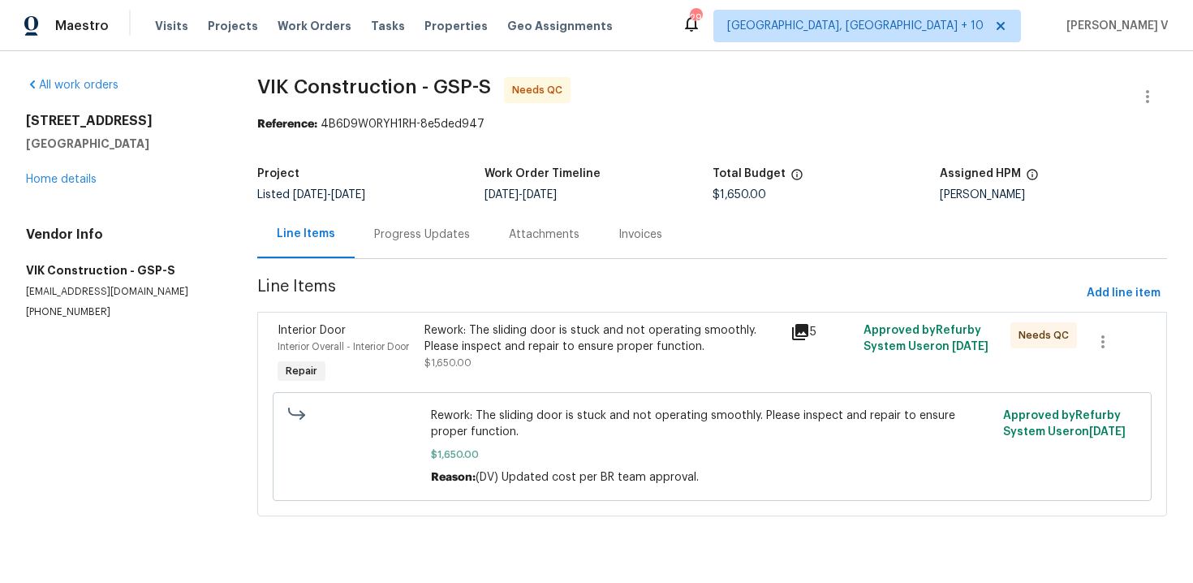
click at [59, 318] on p "(916) 804-9045" at bounding box center [122, 312] width 192 height 14
copy p "(916) 804-9045"
click at [456, 244] on div "Progress Updates" at bounding box center [422, 234] width 135 height 48
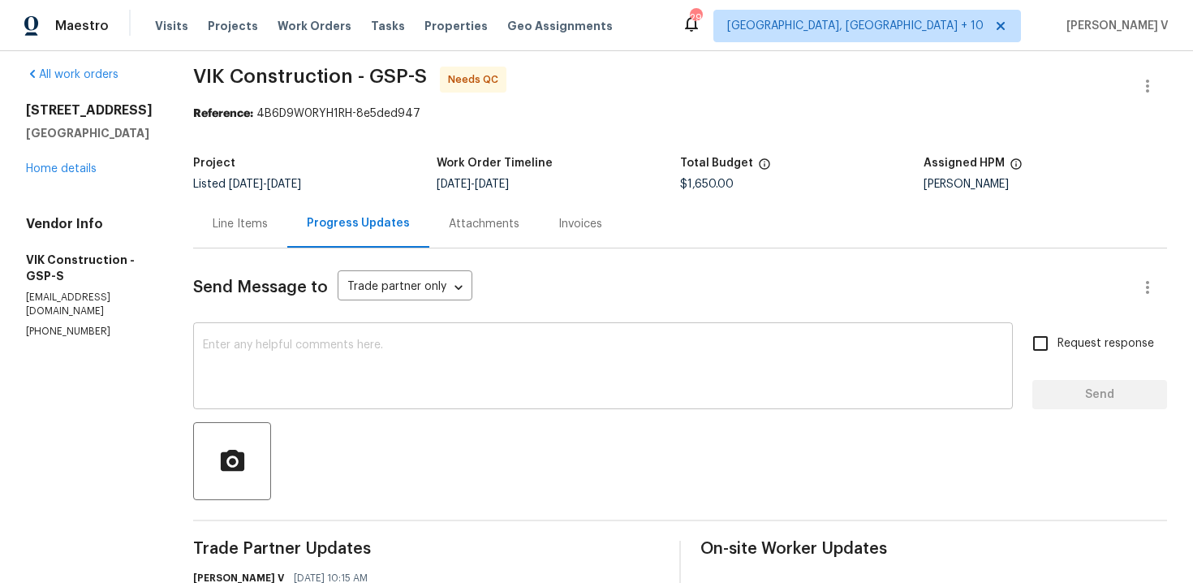
click at [282, 336] on div "x ​" at bounding box center [603, 367] width 820 height 83
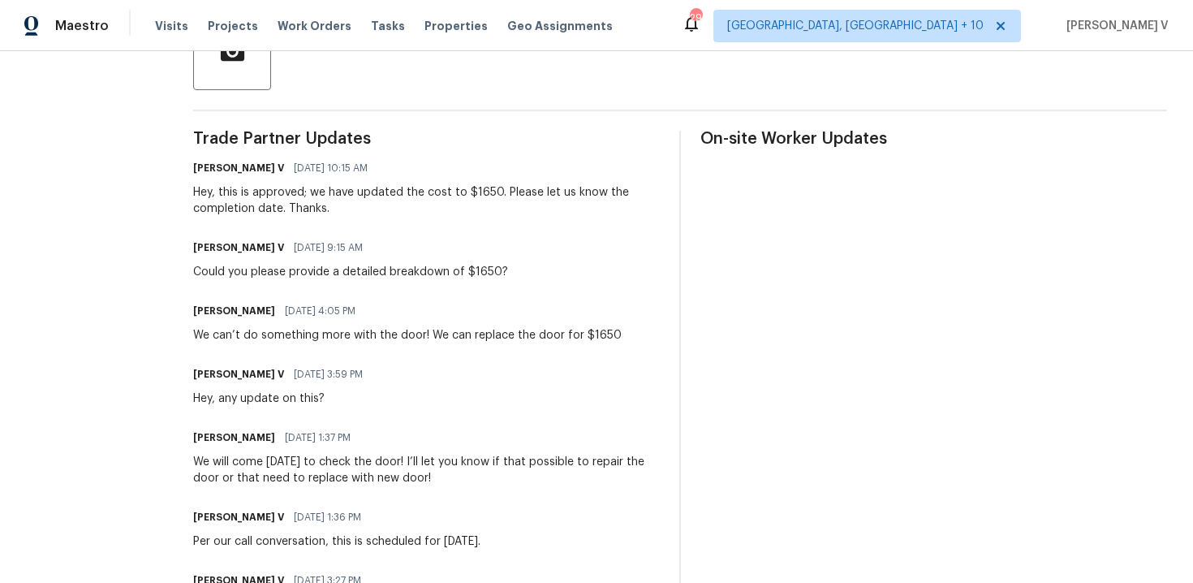
scroll to position [299, 0]
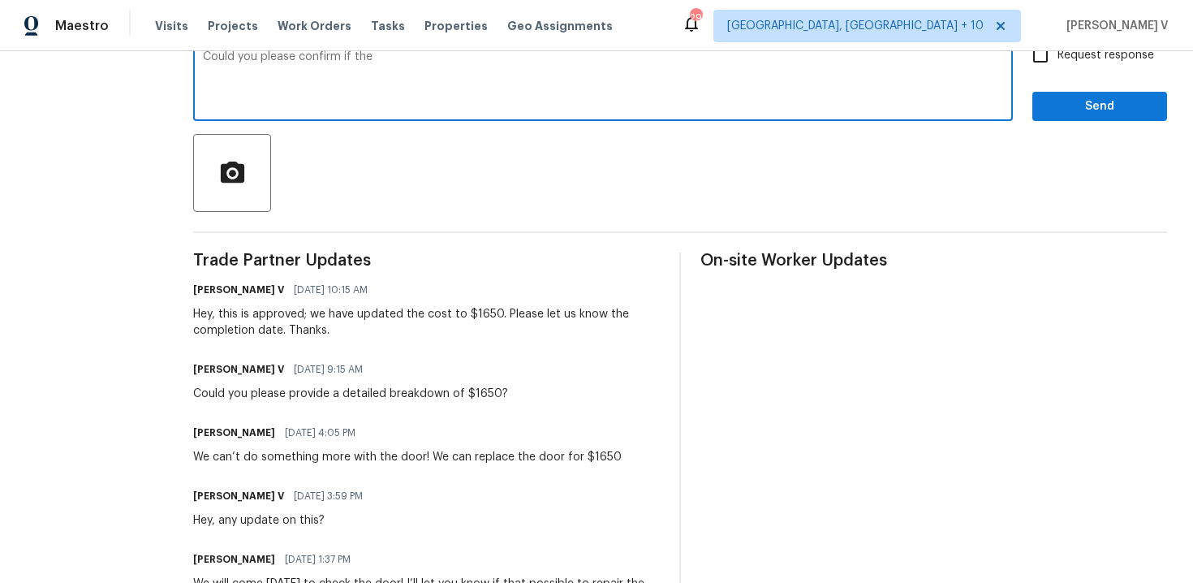
paste textarea "he sliding door is stuck and not operating smoothly."
click at [412, 58] on textarea "Could you please confirm if the he sliding door is stuck and not operating smoo…" at bounding box center [603, 79] width 800 height 57
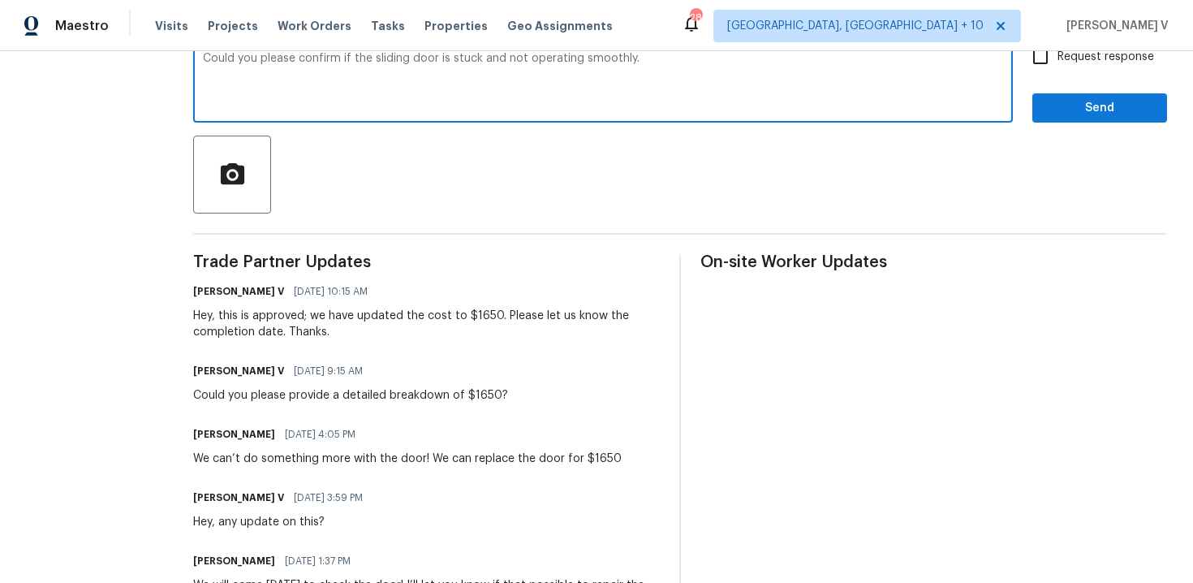
drag, startPoint x: 478, startPoint y: 59, endPoint x: 550, endPoint y: 59, distance: 71.4
click at [550, 59] on textarea "Could you please confirm if the sliding door is stuck and not operating smoothl…" at bounding box center [603, 81] width 800 height 57
click at [0, 0] on span "smoothly?" at bounding box center [0, 0] width 0 height 0
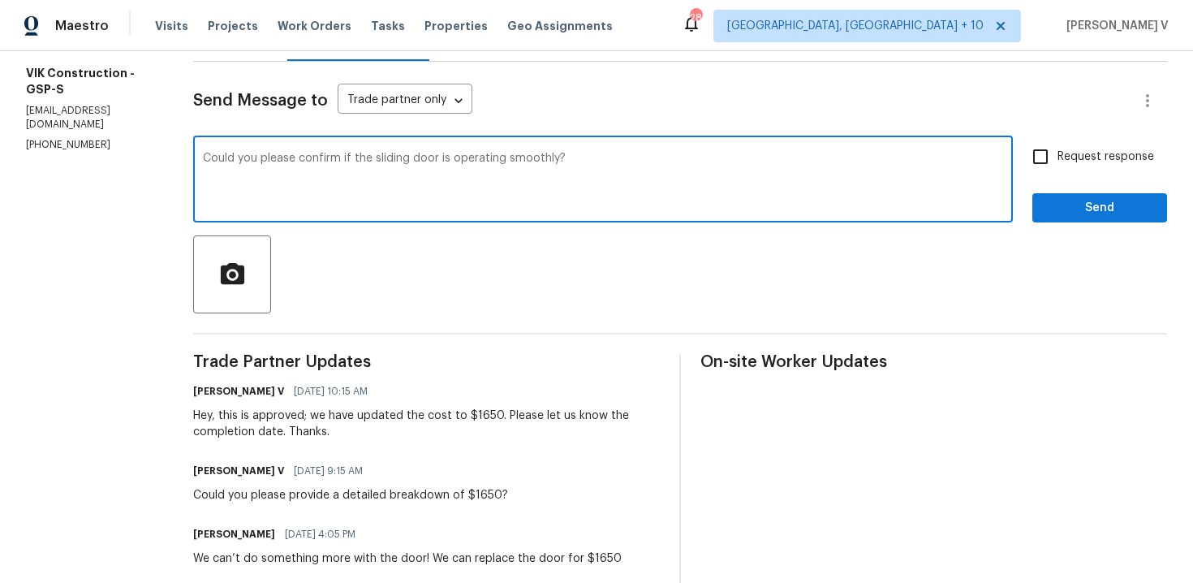
scroll to position [188, 0]
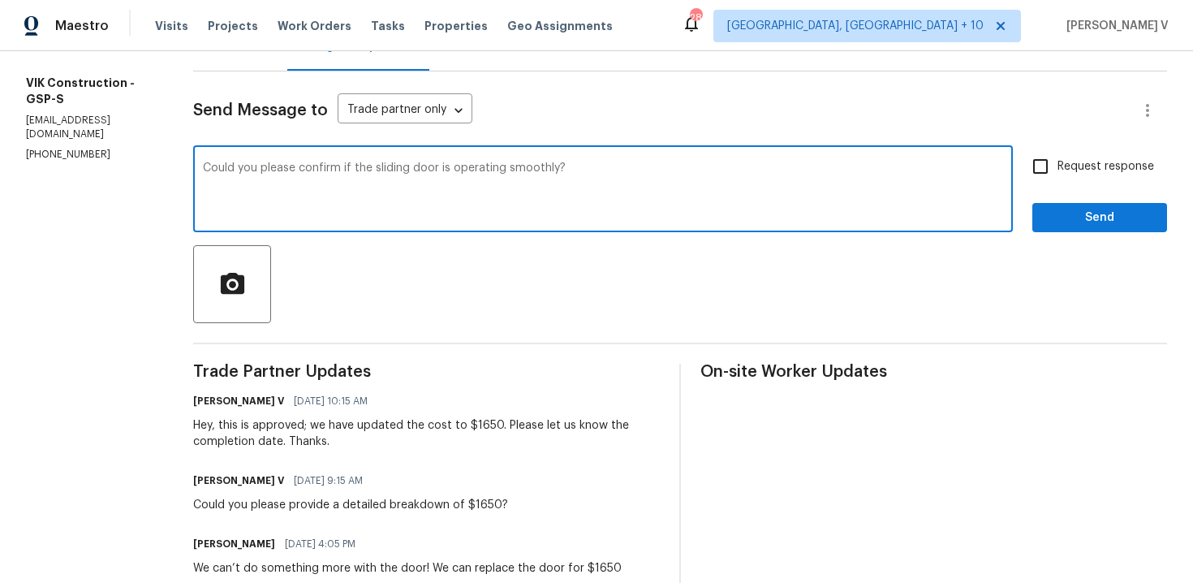
click at [816, 177] on textarea "Could you please confirm if the sliding door is operating smoothly?" at bounding box center [603, 190] width 800 height 57
type textarea "Could you please confirm if the sliding door is operating smoothly?"
click at [1055, 178] on input "Request response" at bounding box center [1041, 166] width 34 height 34
checkbox input "true"
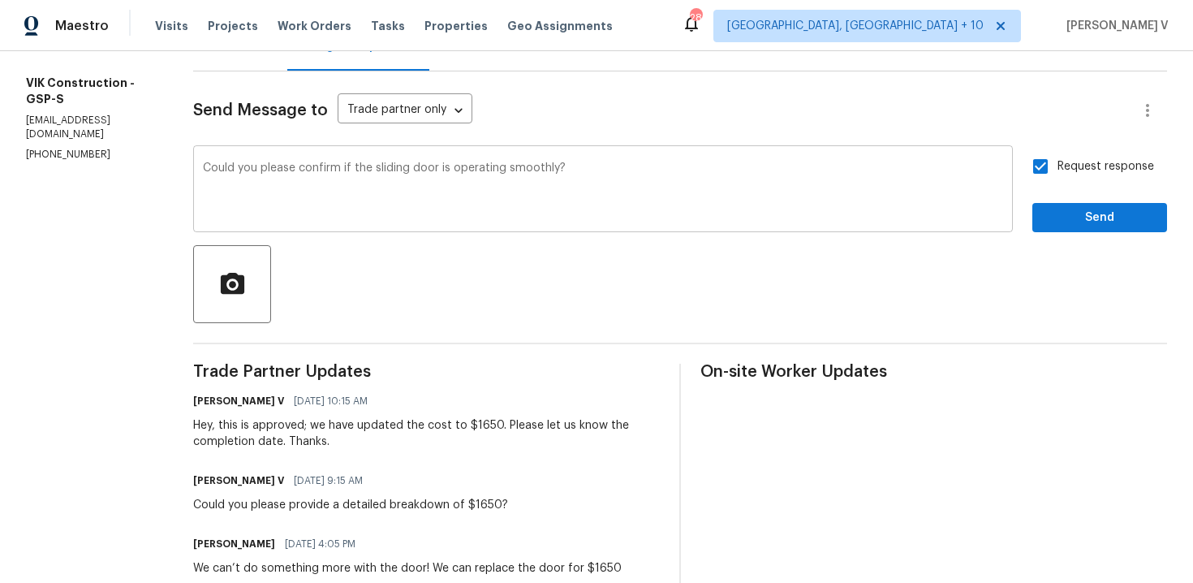
click at [587, 176] on textarea "Could you please confirm if the sliding door is operating smoothly?" at bounding box center [603, 190] width 800 height 57
click at [1056, 222] on span "Send" at bounding box center [1100, 218] width 109 height 20
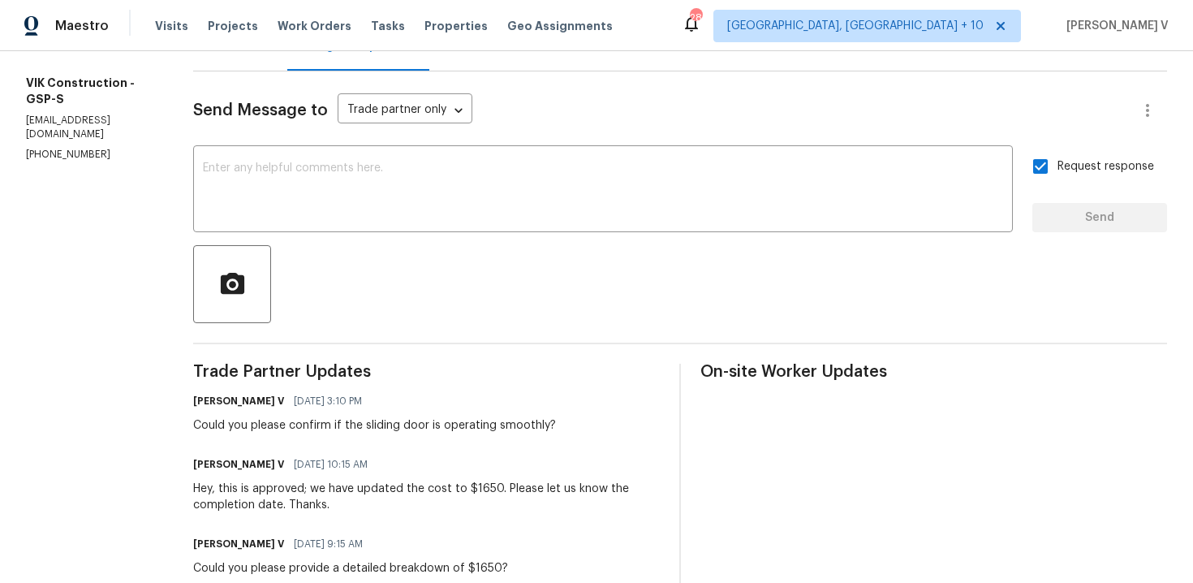
scroll to position [175, 0]
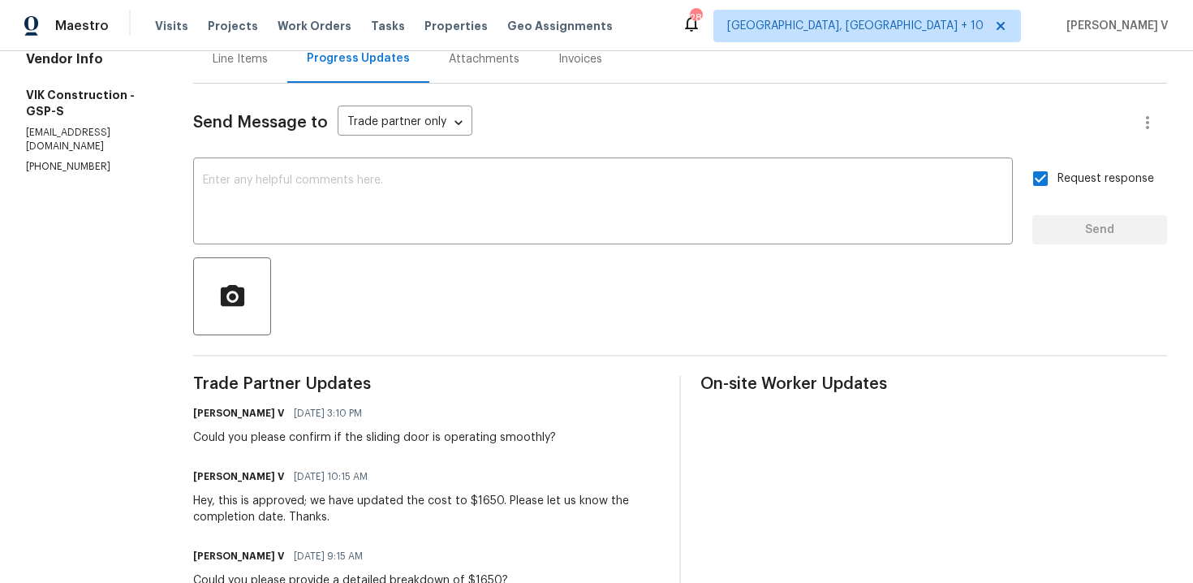
copy div "Could you please confirm if the sliding door is operating smoothly?"
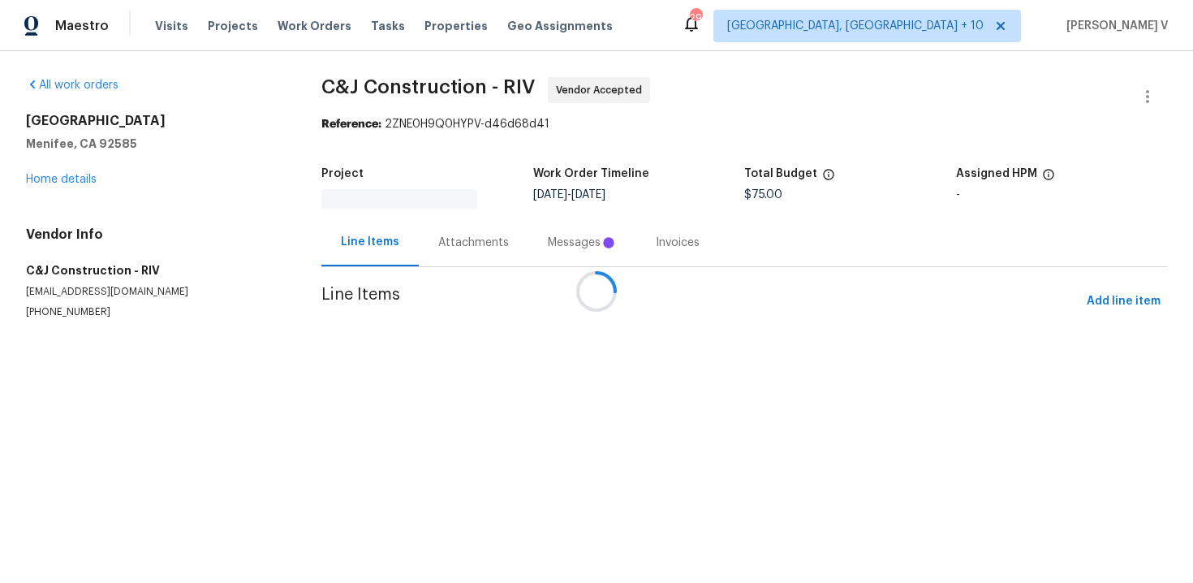
click at [487, 242] on div at bounding box center [596, 291] width 1193 height 583
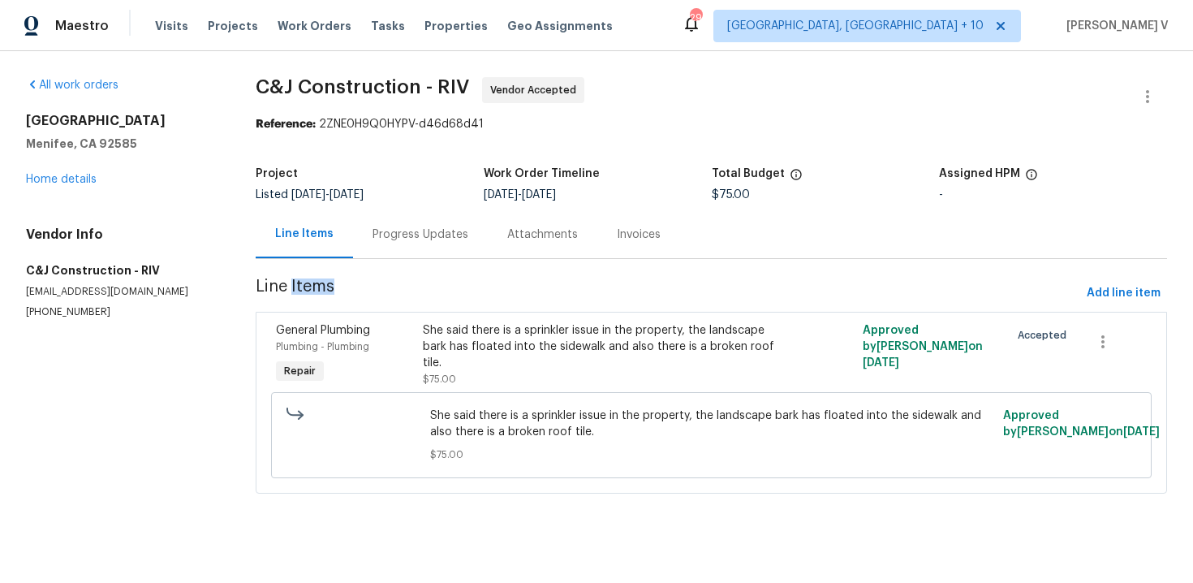
click at [445, 238] on div "Progress Updates" at bounding box center [421, 234] width 96 height 16
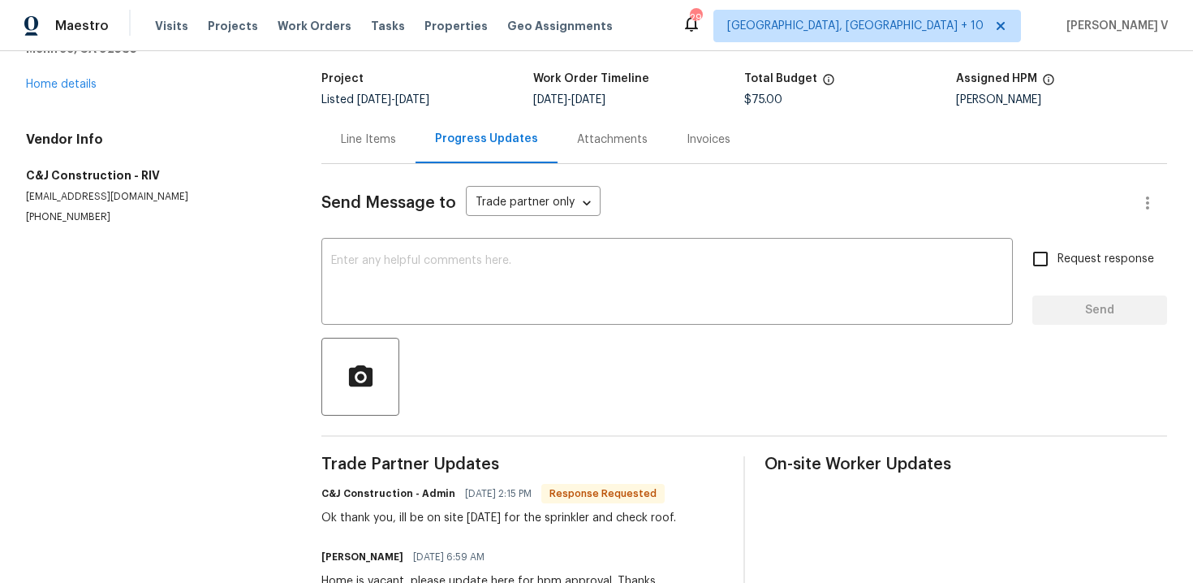
scroll to position [210, 0]
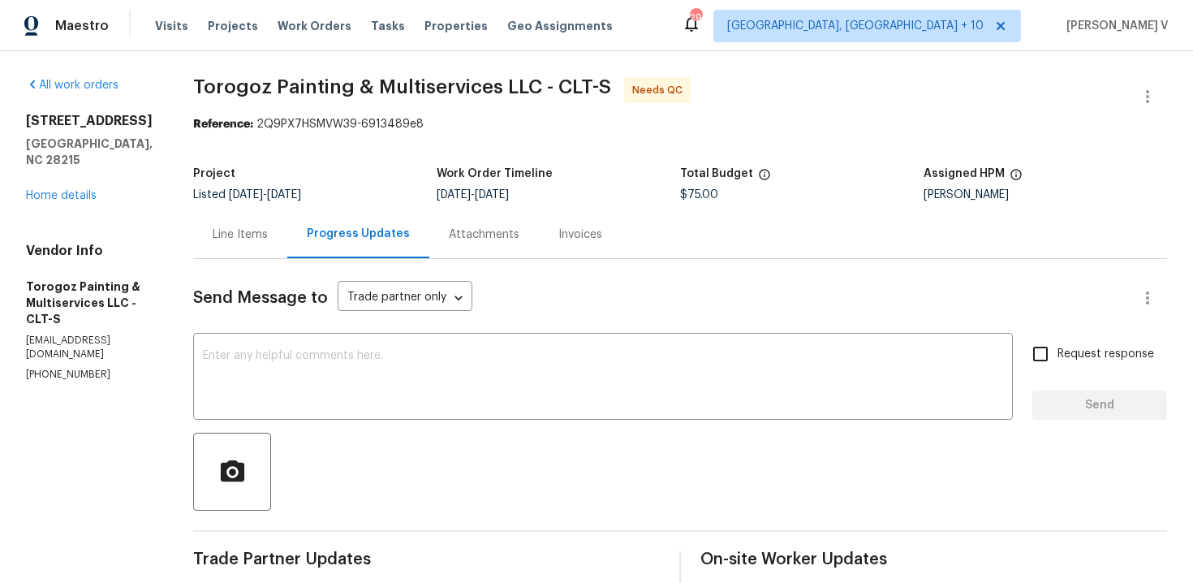
click at [287, 218] on div "Line Items" at bounding box center [240, 234] width 94 height 48
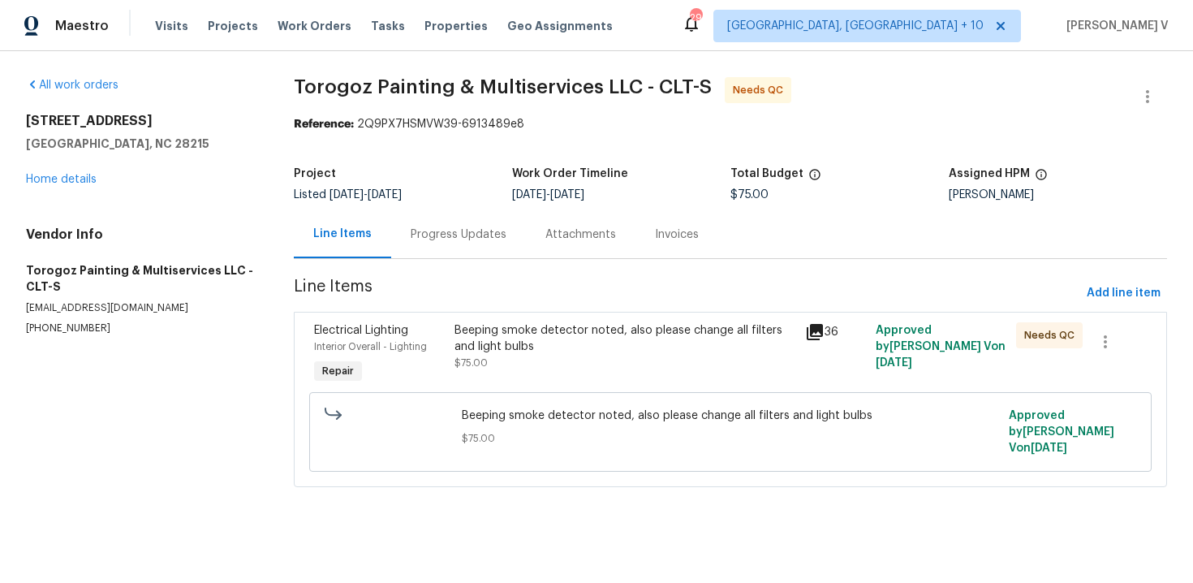
click at [454, 257] on div "Progress Updates" at bounding box center [458, 234] width 135 height 48
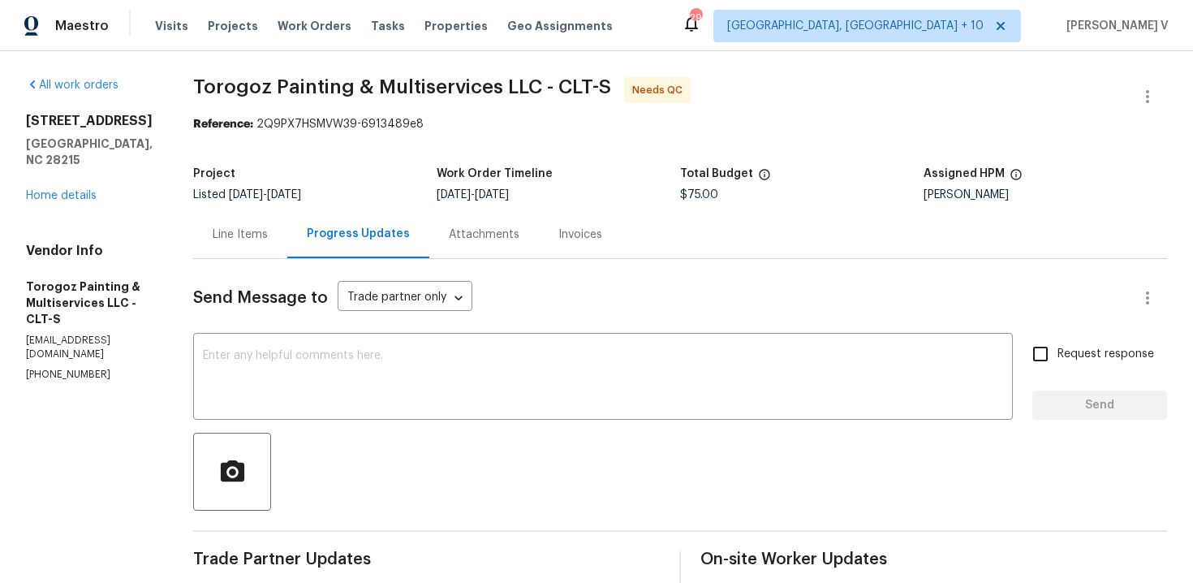
click at [234, 209] on div "Project Listed [DATE] - [DATE] Work Order Timeline [DATE] - [DATE] Total Budget…" at bounding box center [680, 184] width 974 height 52
click at [268, 238] on div "Line Items" at bounding box center [240, 234] width 55 height 16
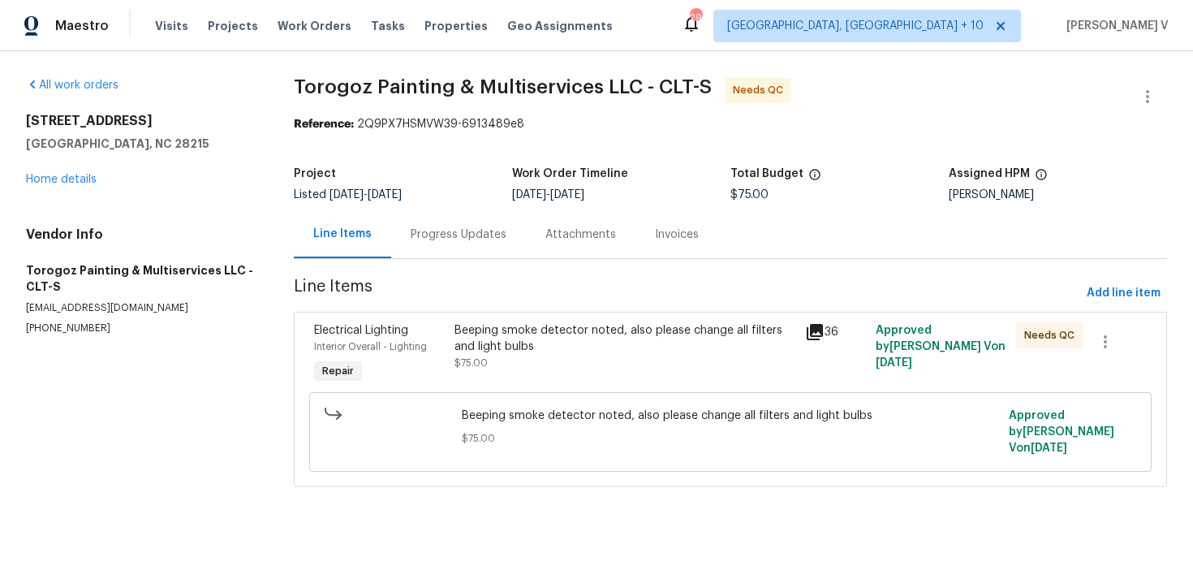
click at [504, 363] on div "Beeping smoke detector noted, also please change all filters and light bulbs $7…" at bounding box center [626, 346] width 342 height 49
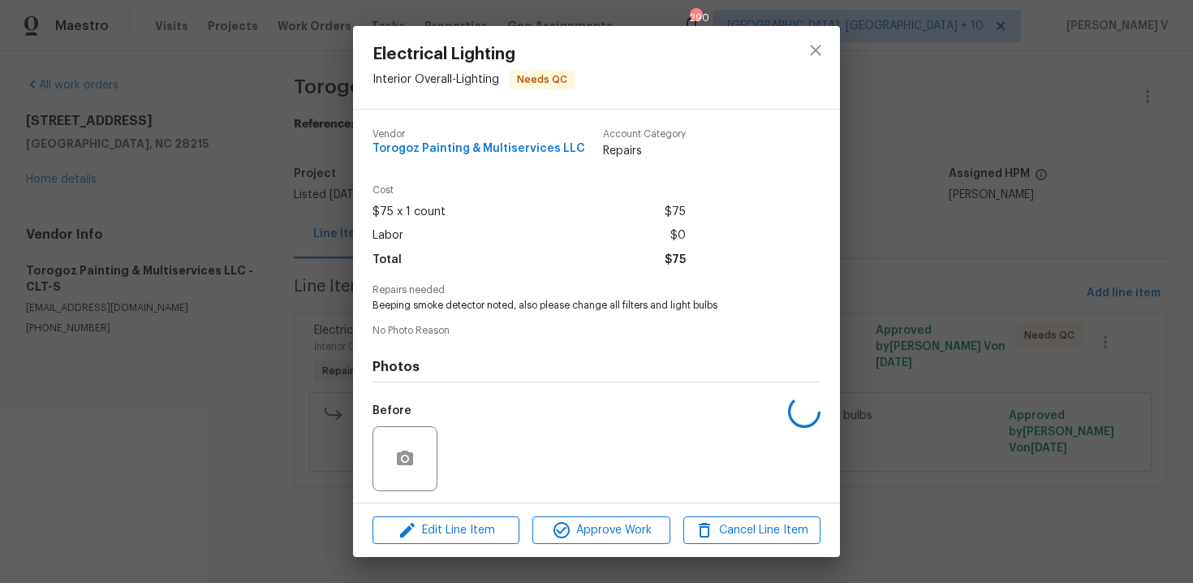
scroll to position [110, 0]
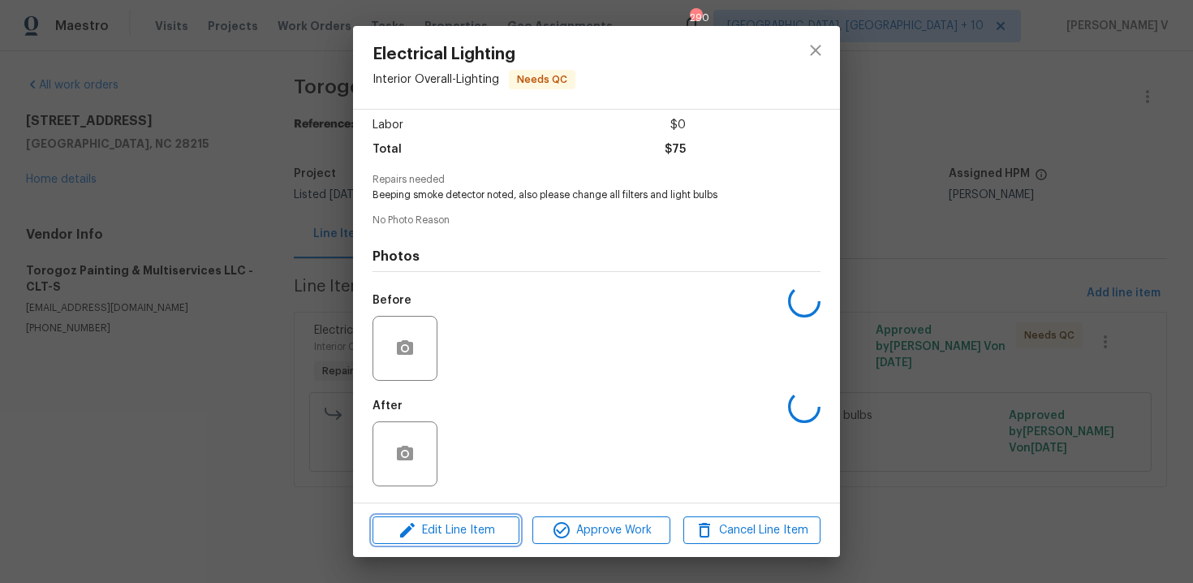
click at [417, 533] on span "Edit Line Item" at bounding box center [445, 530] width 137 height 20
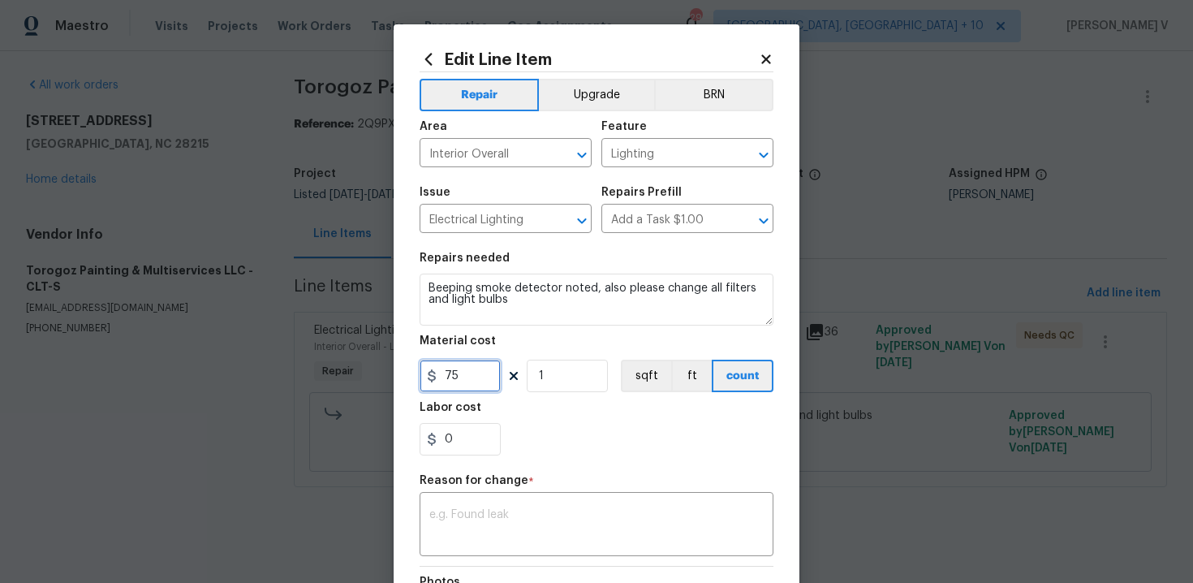
click at [453, 364] on input "75" at bounding box center [460, 376] width 81 height 32
type input "200"
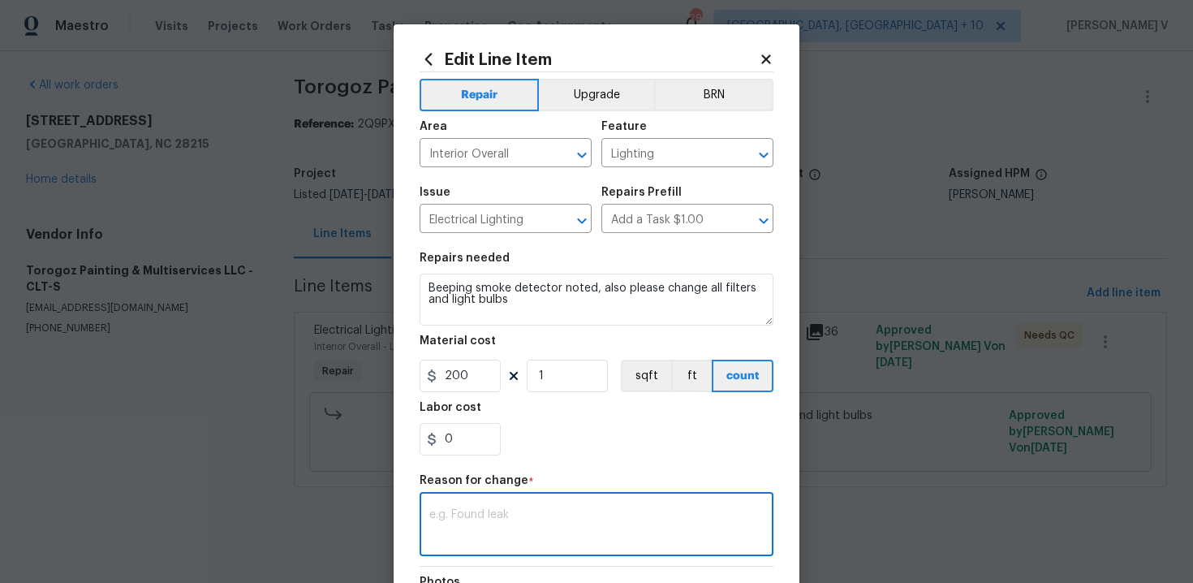
click at [577, 533] on textarea at bounding box center [596, 526] width 334 height 34
paste textarea "(DV) Updated per vendor’s final cost."
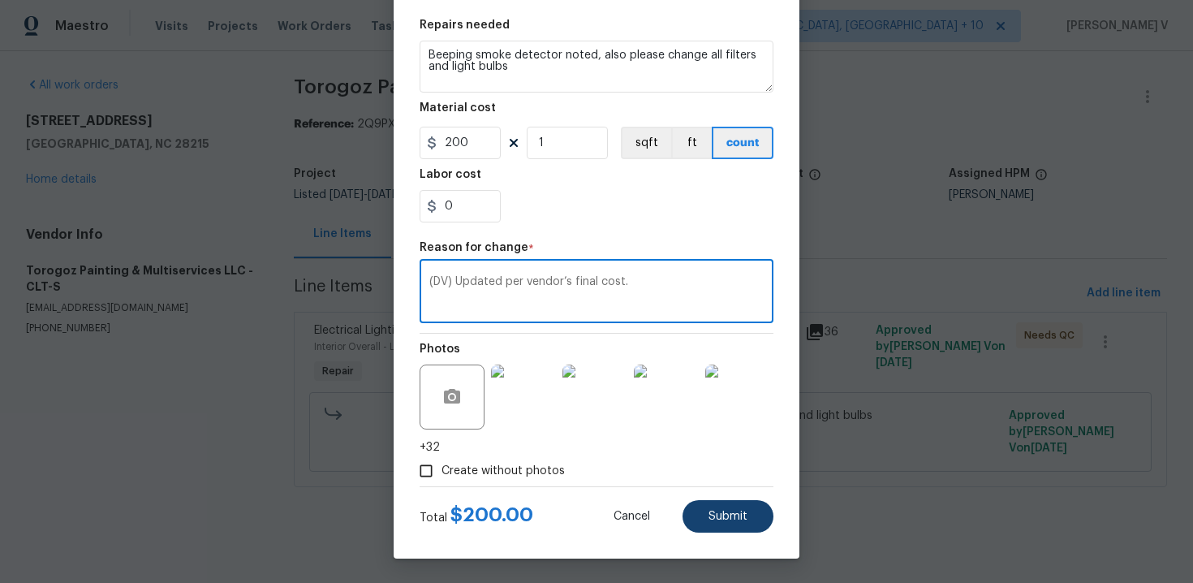
type textarea "(DV) Updated per vendor’s final cost."
click at [744, 513] on span "Submit" at bounding box center [728, 517] width 39 height 12
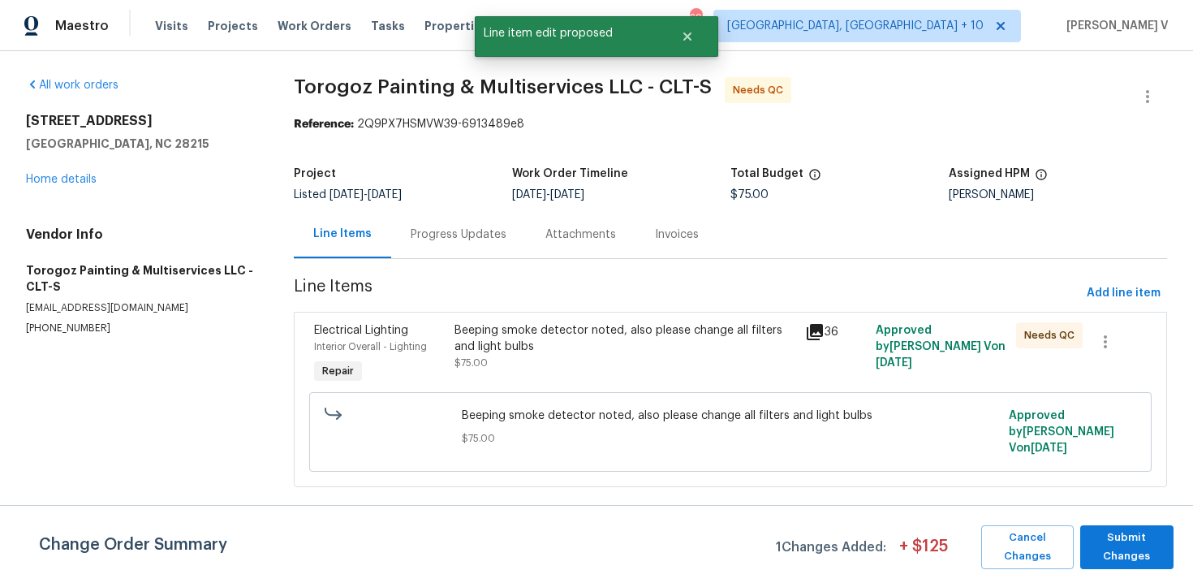
scroll to position [0, 0]
click at [1135, 555] on span "Submit Changes" at bounding box center [1127, 546] width 77 height 37
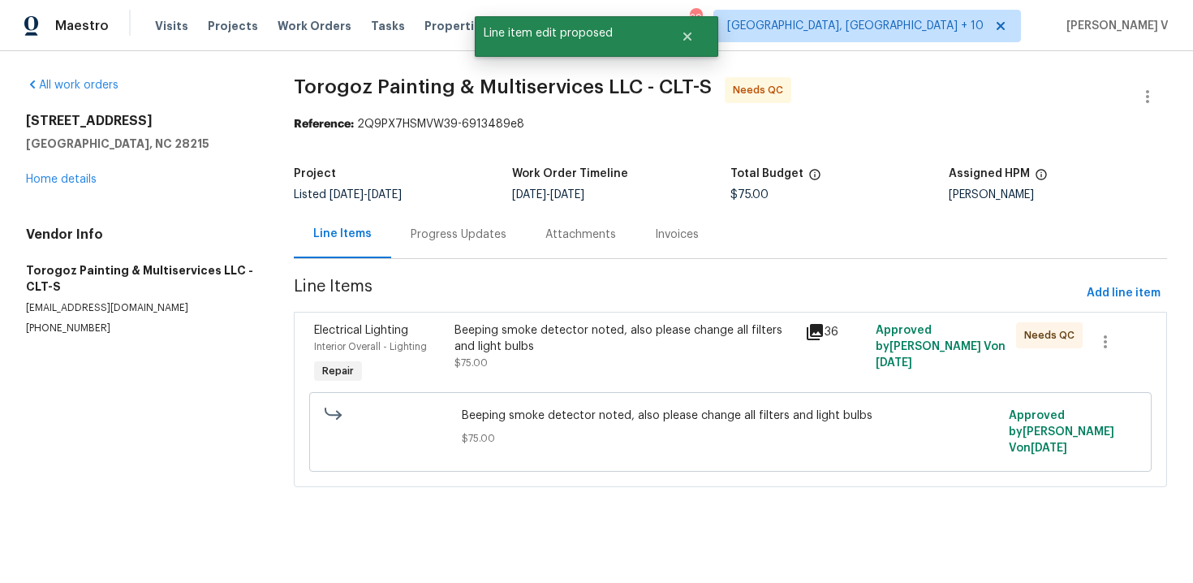
click at [540, 346] on div "Beeping smoke detector noted, also please change all filters and light bulbs" at bounding box center [626, 338] width 342 height 32
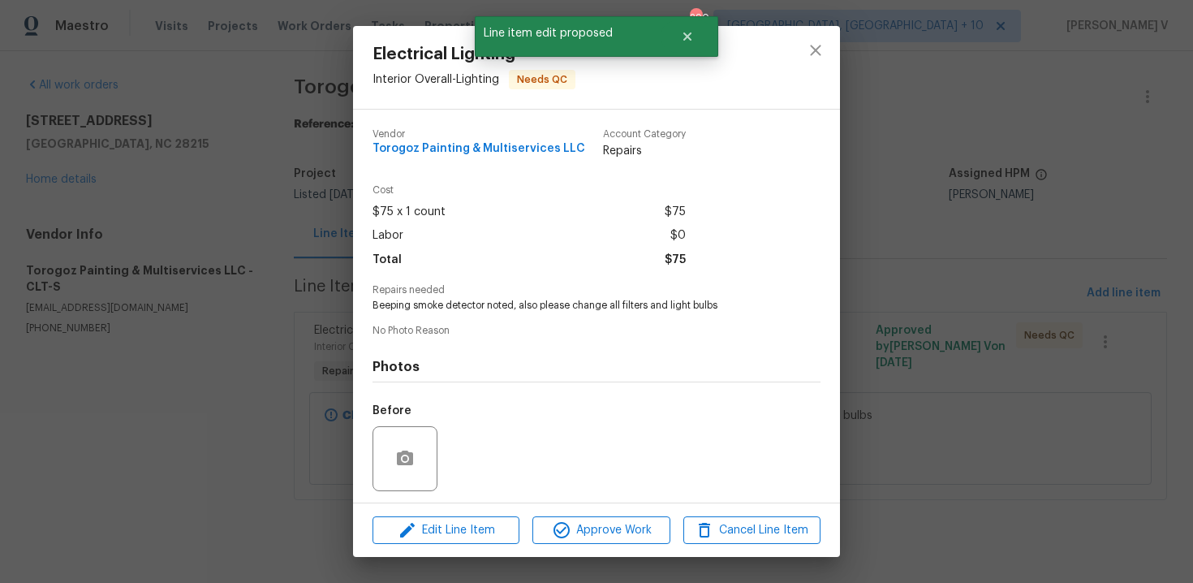
scroll to position [110, 0]
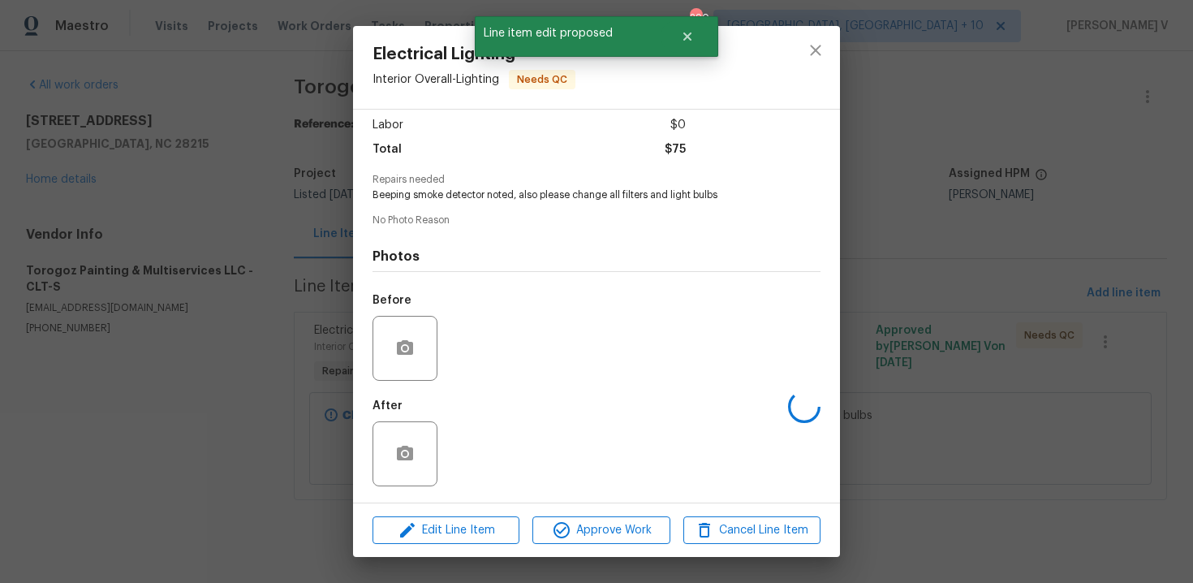
click at [446, 460] on div "After" at bounding box center [597, 443] width 448 height 106
click at [458, 457] on img at bounding box center [476, 453] width 65 height 65
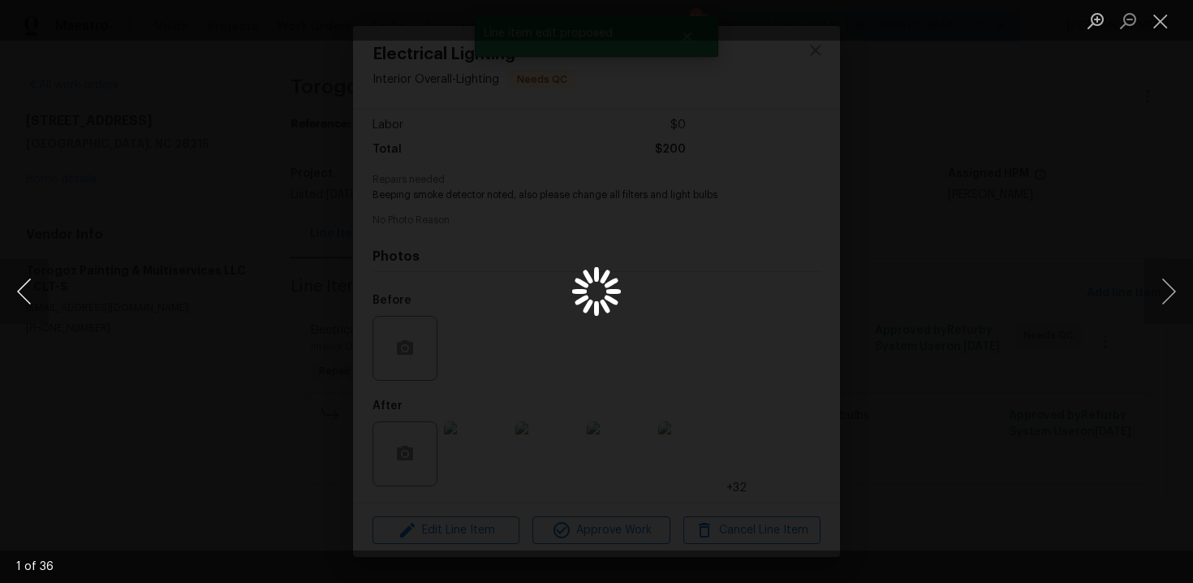
click at [19, 288] on button "Previous image" at bounding box center [24, 291] width 49 height 65
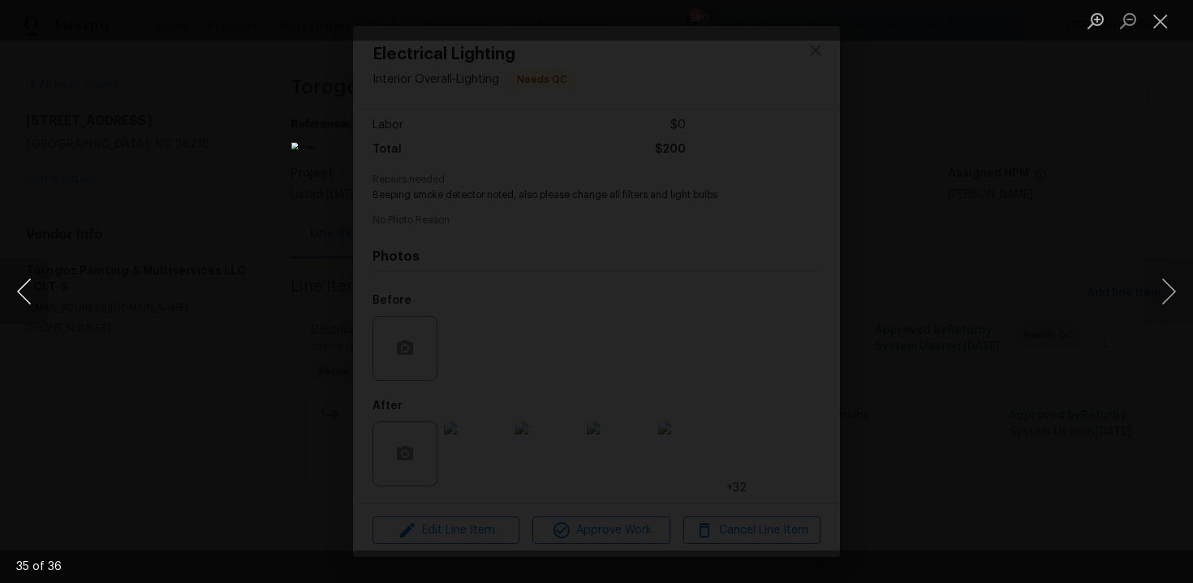
click at [19, 288] on button "Previous image" at bounding box center [24, 291] width 49 height 65
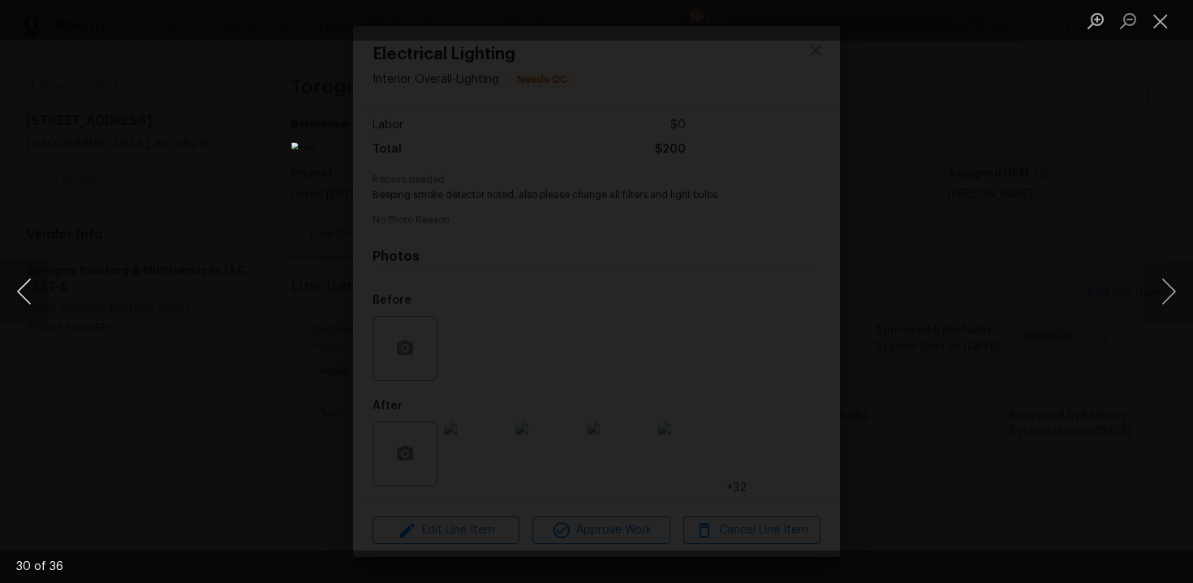
click at [19, 288] on button "Previous image" at bounding box center [24, 291] width 49 height 65
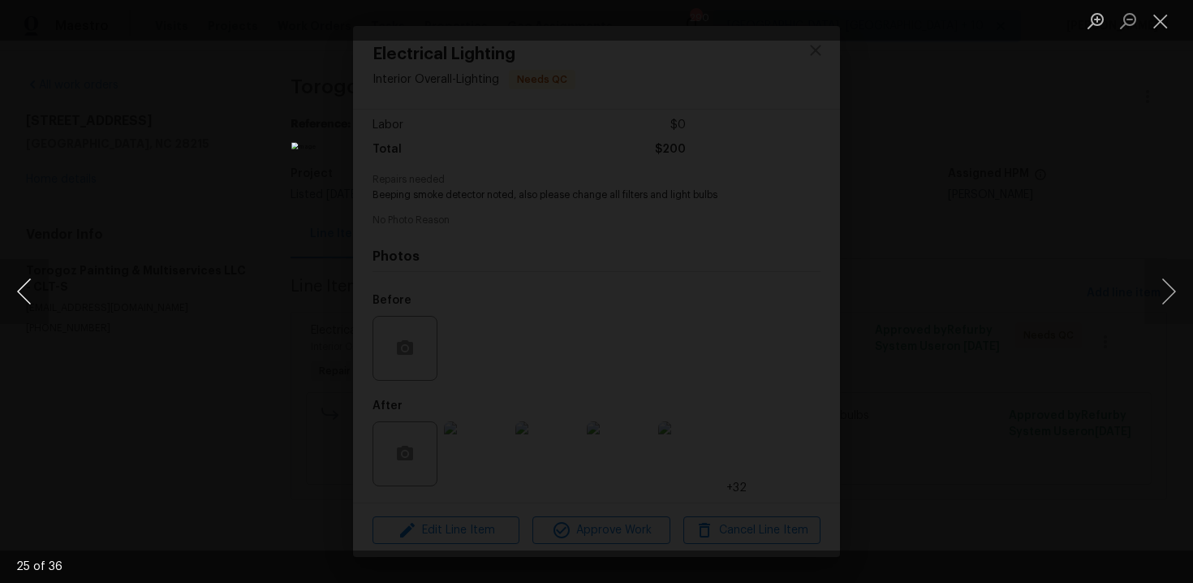
click at [19, 288] on button "Previous image" at bounding box center [24, 291] width 49 height 65
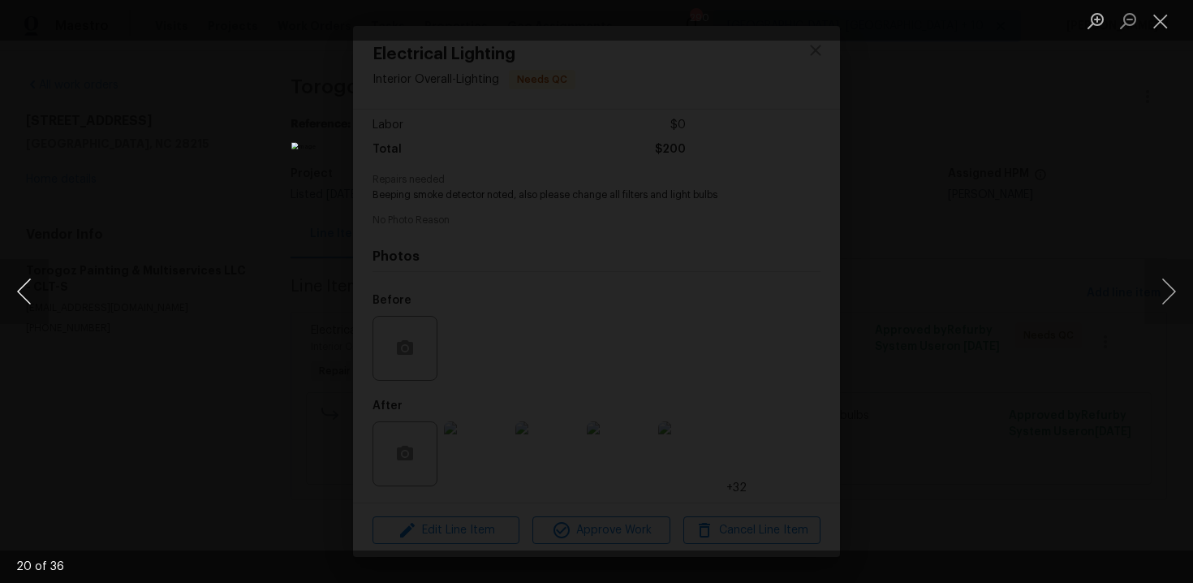
click at [19, 288] on button "Previous image" at bounding box center [24, 291] width 49 height 65
click at [6, 304] on button "Previous image" at bounding box center [24, 291] width 49 height 65
click at [12, 300] on button "Previous image" at bounding box center [24, 291] width 49 height 65
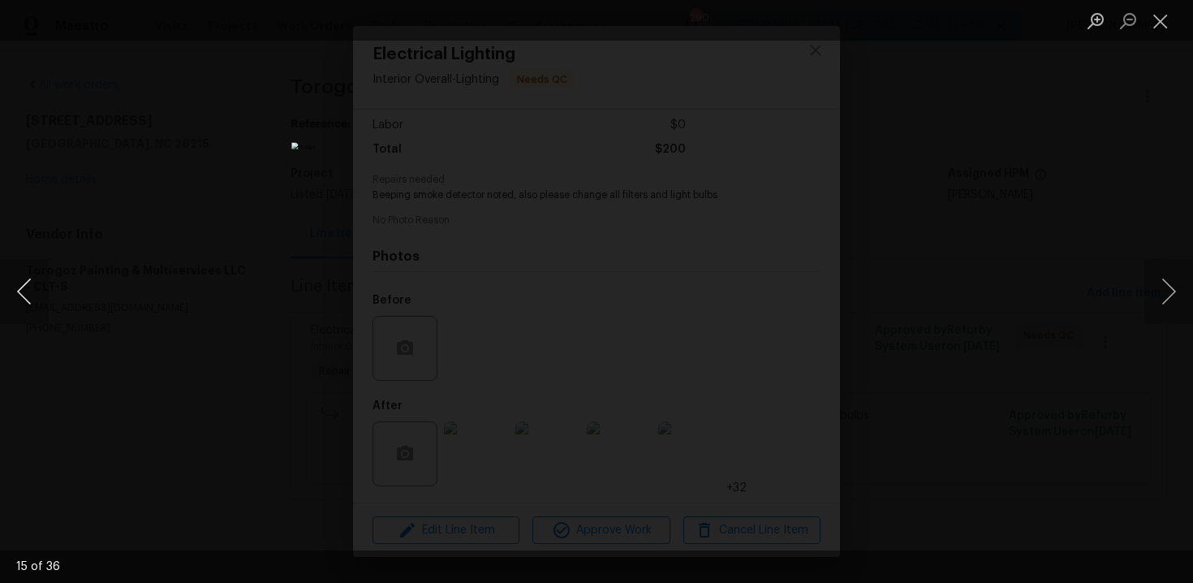
click at [15, 296] on button "Previous image" at bounding box center [24, 291] width 49 height 65
click at [32, 278] on button "Previous image" at bounding box center [24, 291] width 49 height 65
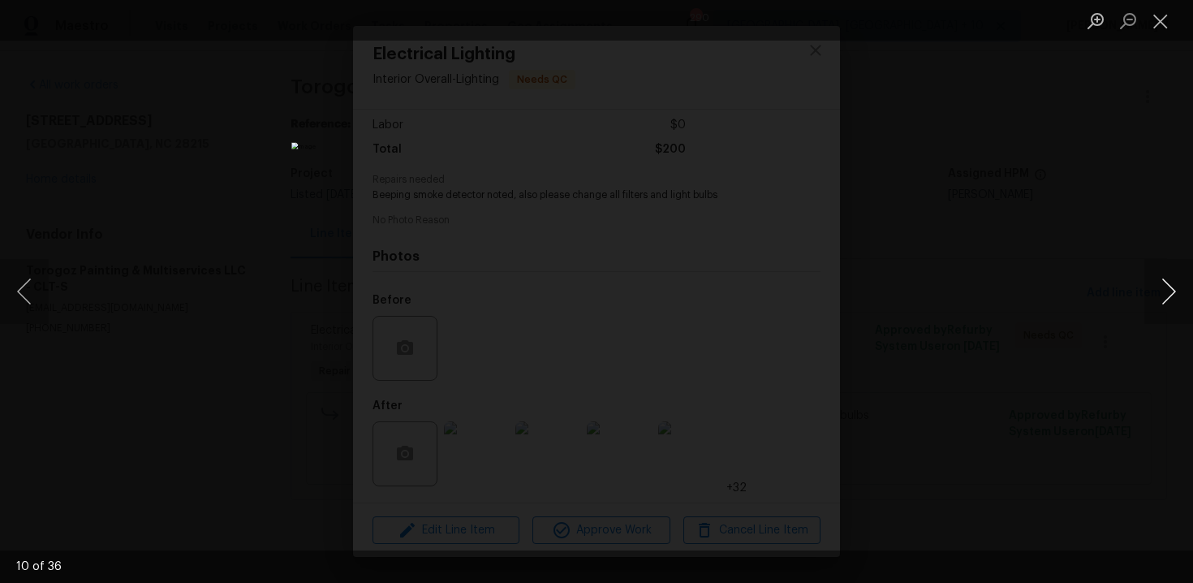
click at [1187, 285] on button "Next image" at bounding box center [1169, 291] width 49 height 65
click at [1175, 296] on button "Next image" at bounding box center [1169, 291] width 49 height 65
click at [957, 209] on div "Lightbox" at bounding box center [596, 291] width 1193 height 583
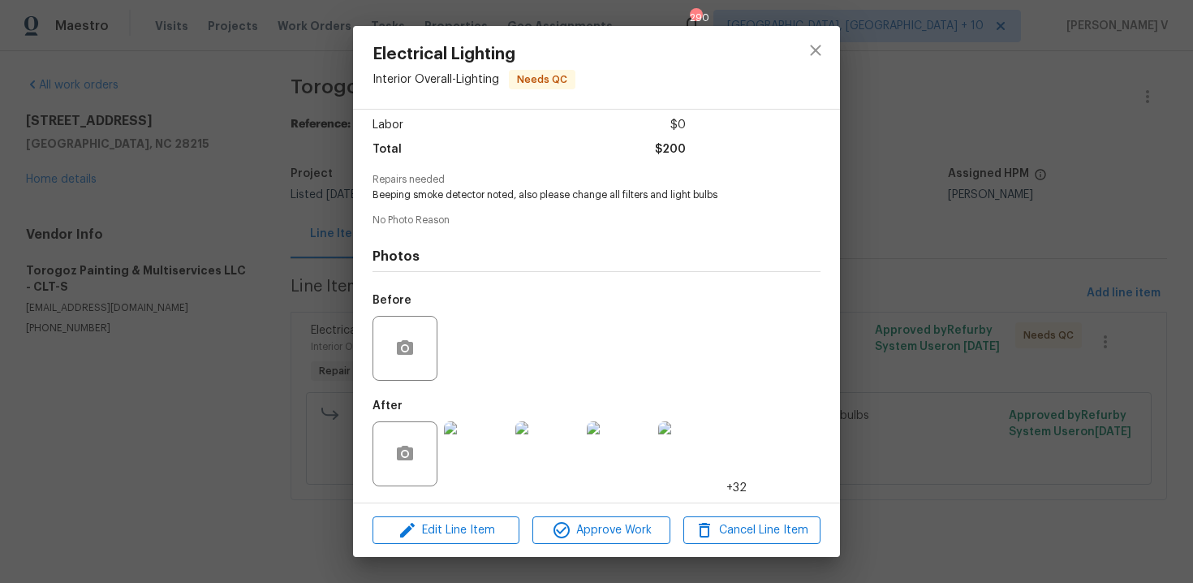
click at [532, 454] on img at bounding box center [547, 453] width 65 height 65
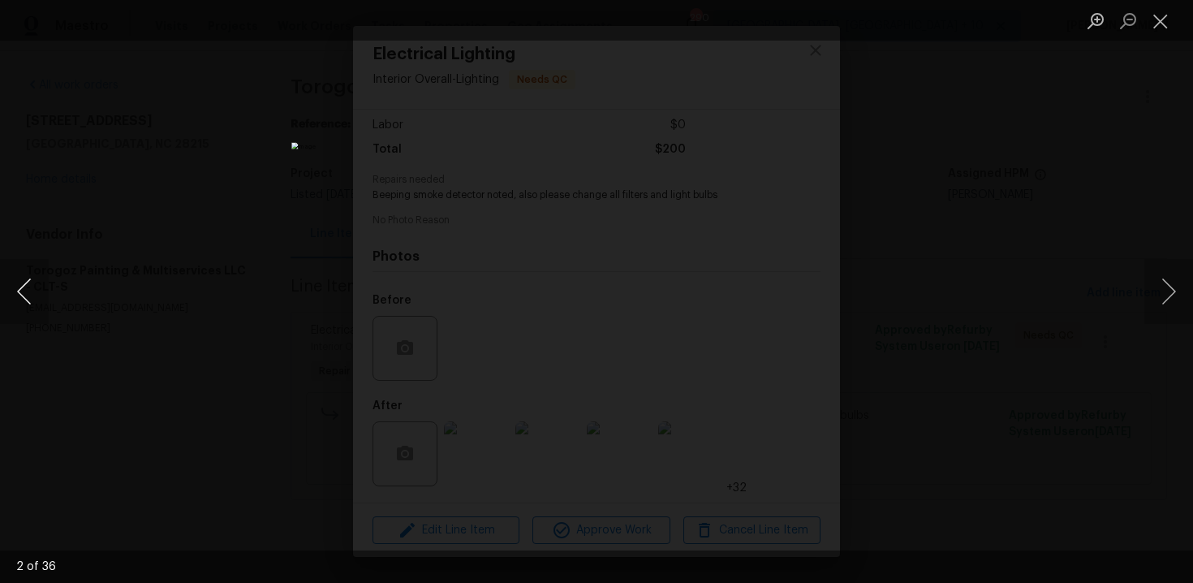
click at [23, 295] on button "Previous image" at bounding box center [24, 291] width 49 height 65
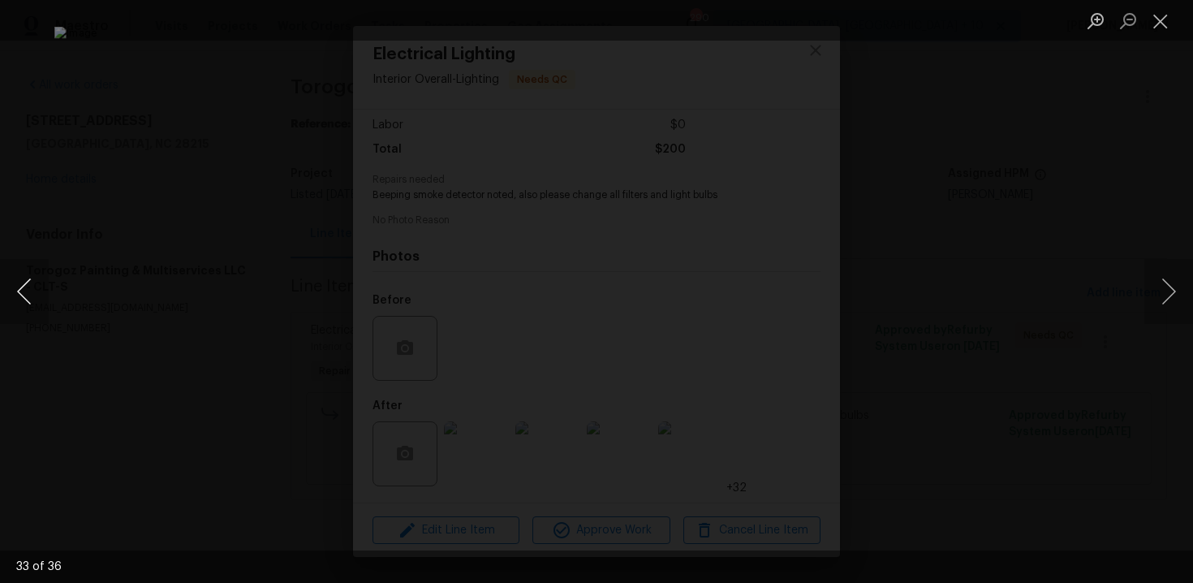
click at [23, 295] on button "Previous image" at bounding box center [24, 291] width 49 height 65
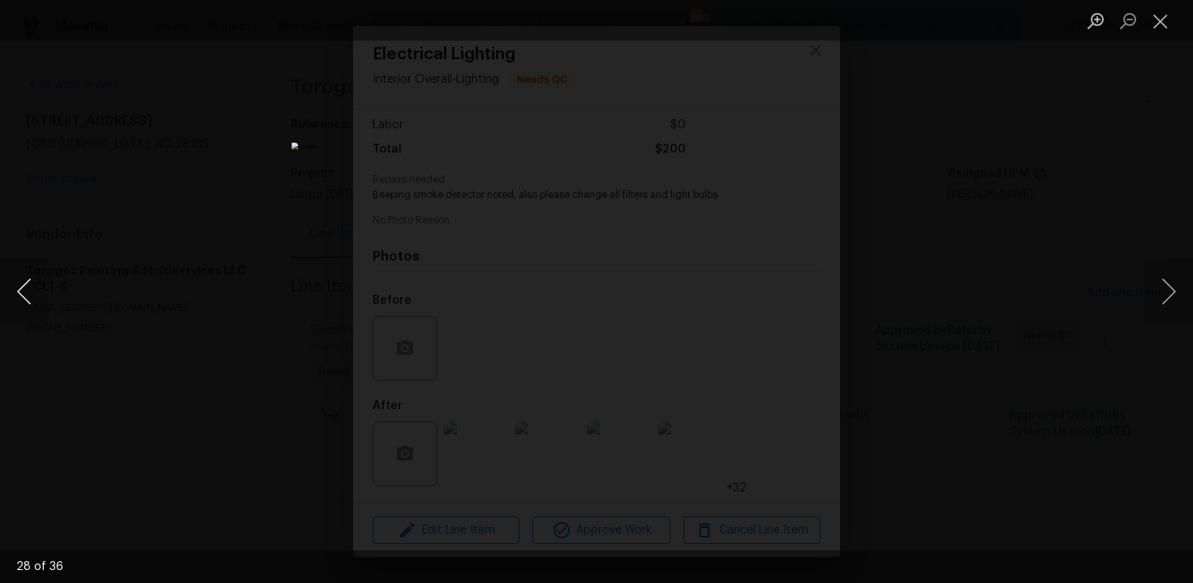
click at [23, 295] on button "Previous image" at bounding box center [24, 291] width 49 height 65
click at [75, 215] on div "Lightbox" at bounding box center [596, 291] width 1193 height 583
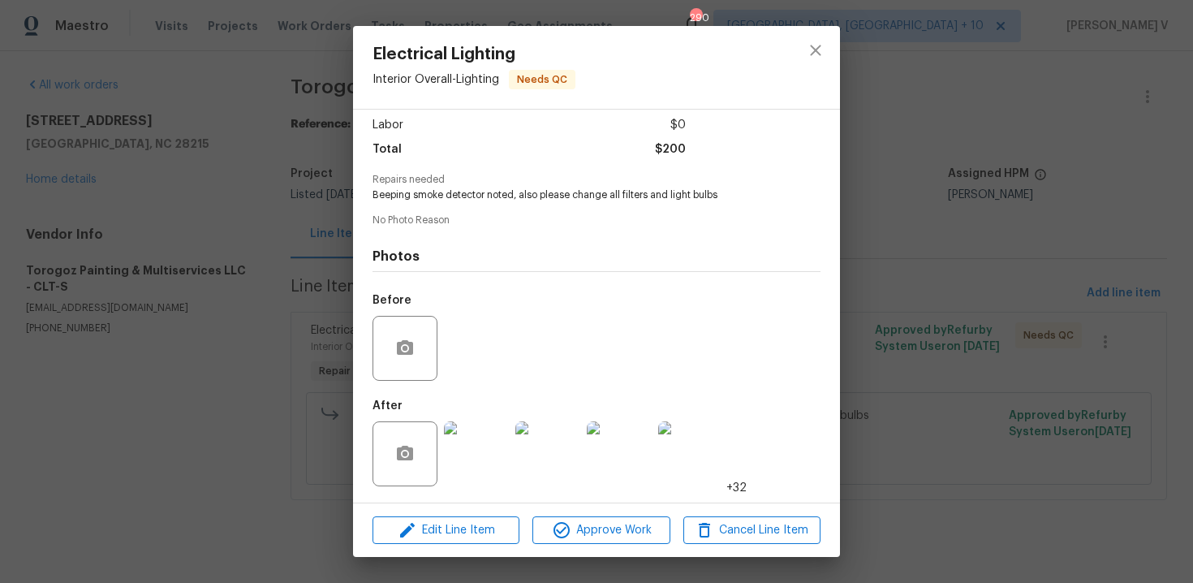
click at [221, 89] on div "Electrical Lighting Interior Overall - Lighting Needs QC Vendor Torogoz Paintin…" at bounding box center [596, 291] width 1193 height 583
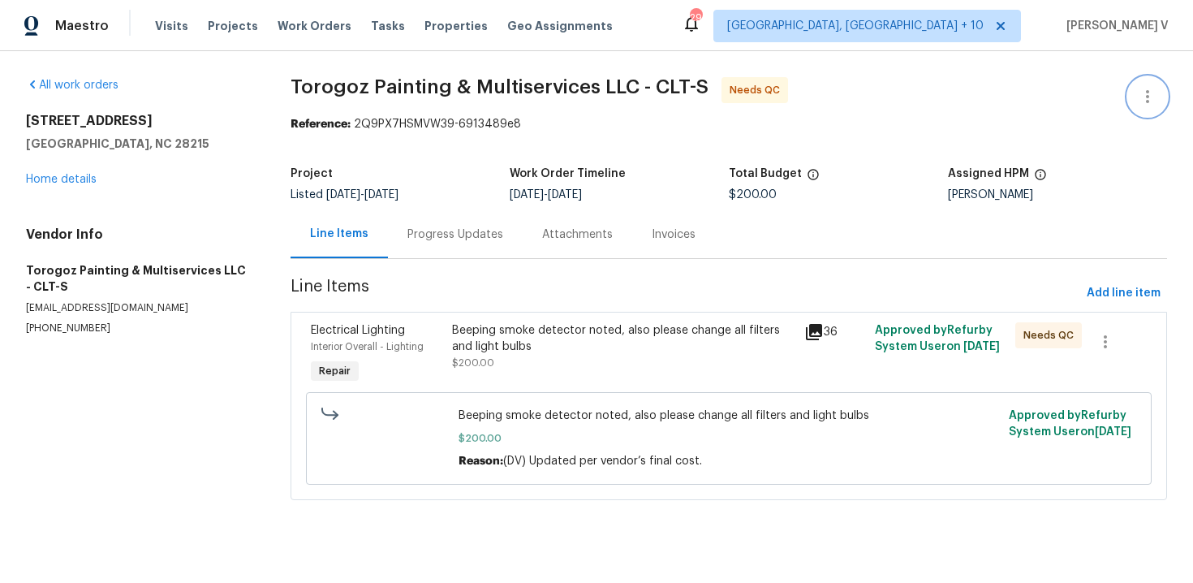
click at [1158, 84] on button "button" at bounding box center [1147, 96] width 39 height 39
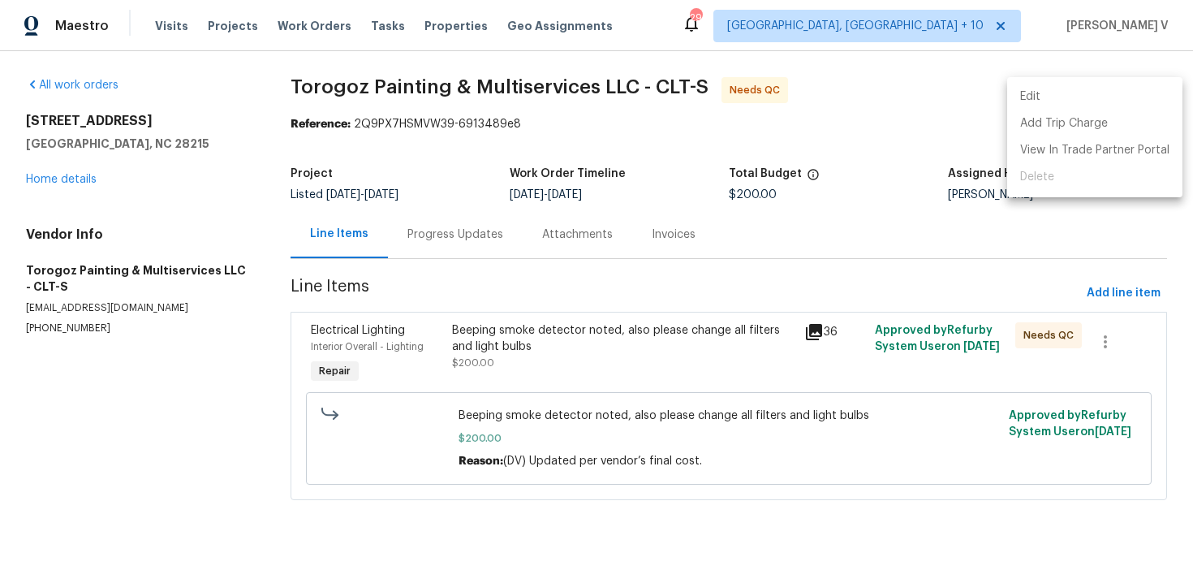
click at [1158, 84] on li "Edit" at bounding box center [1094, 97] width 175 height 27
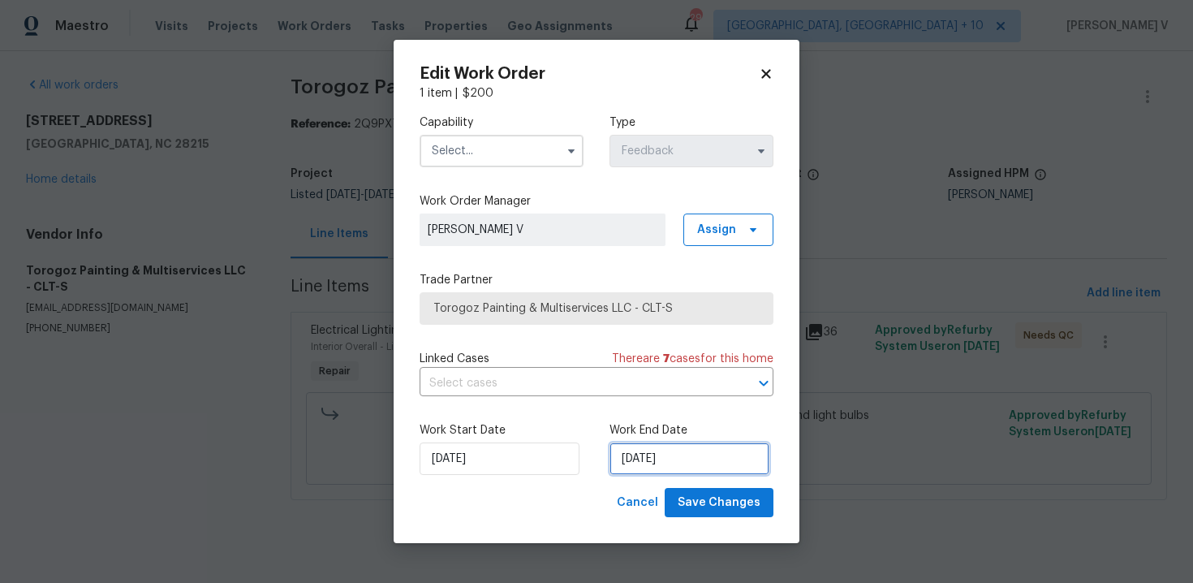
click at [693, 472] on input "29/08/2025" at bounding box center [690, 458] width 160 height 32
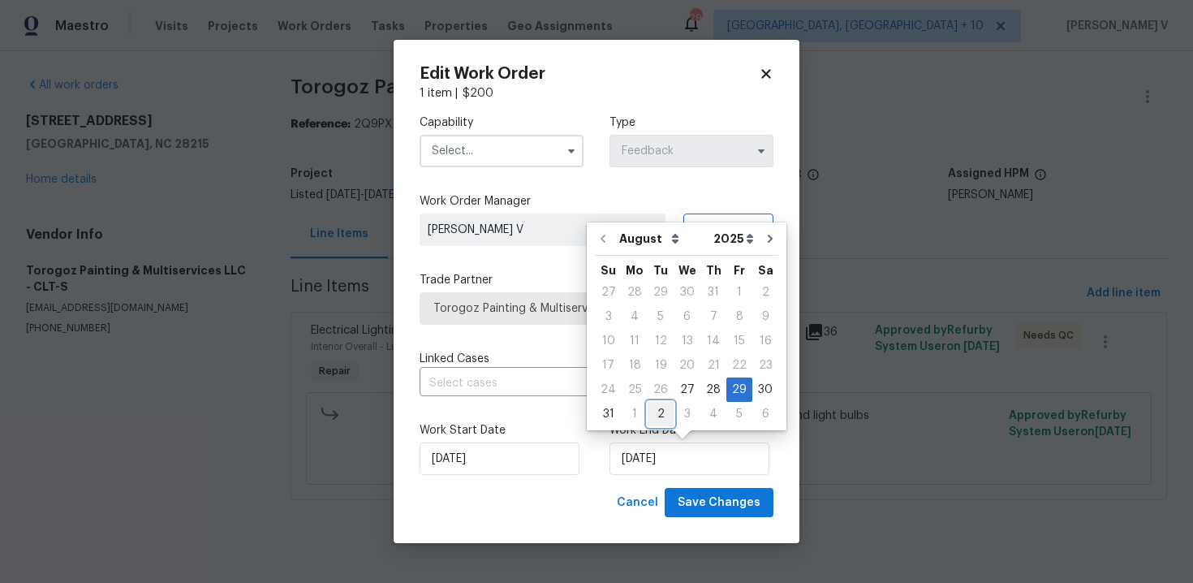
click at [656, 423] on div "2" at bounding box center [661, 414] width 26 height 23
type input "02/09/2025"
select select "8"
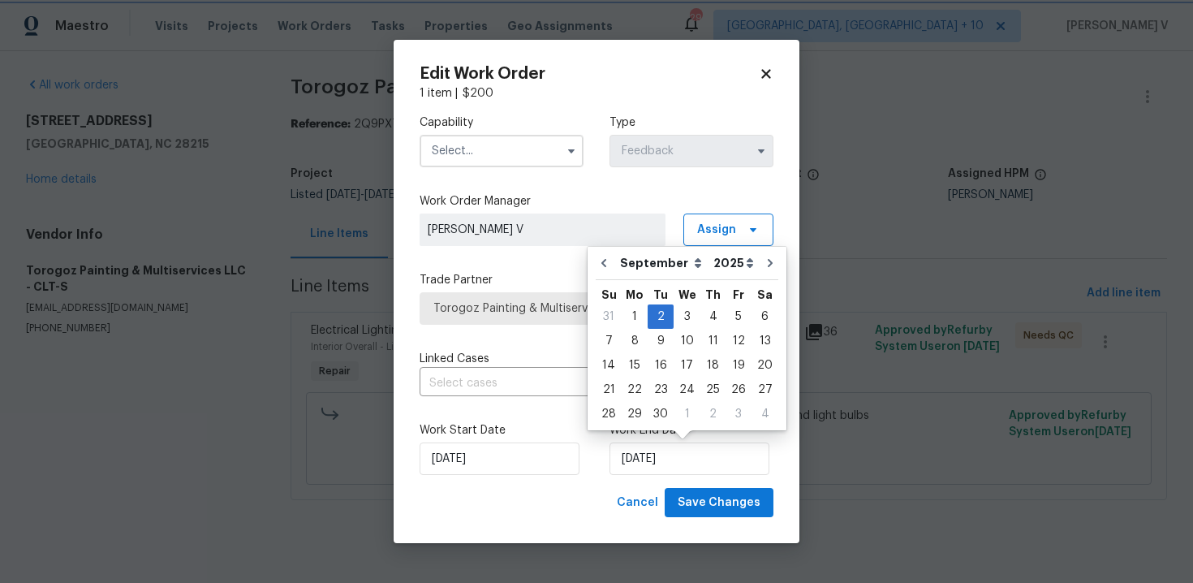
click at [480, 435] on label "Work Start Date" at bounding box center [502, 430] width 164 height 16
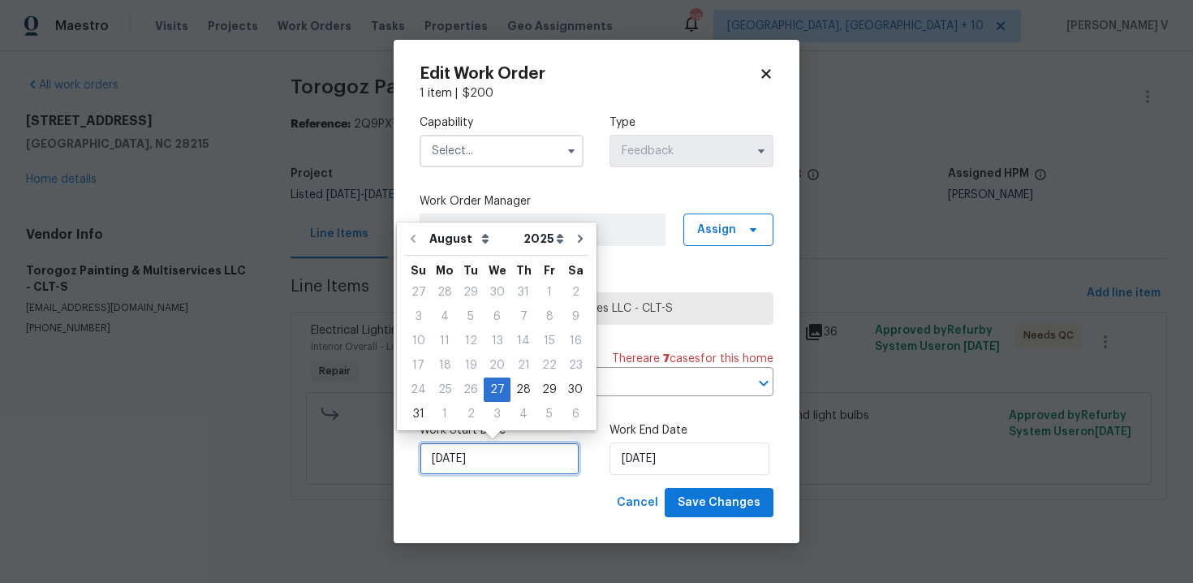
click at [480, 443] on input "27/08/2025" at bounding box center [500, 458] width 160 height 32
click at [537, 384] on div "29" at bounding box center [550, 389] width 26 height 23
type input "29/08/2025"
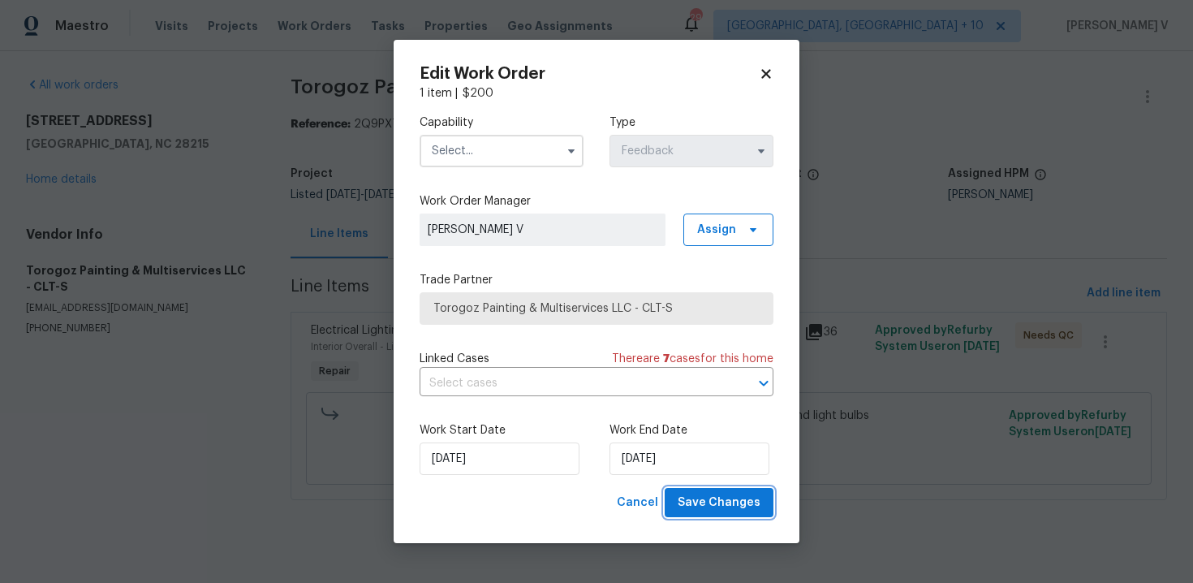
click at [734, 495] on span "Save Changes" at bounding box center [719, 503] width 83 height 20
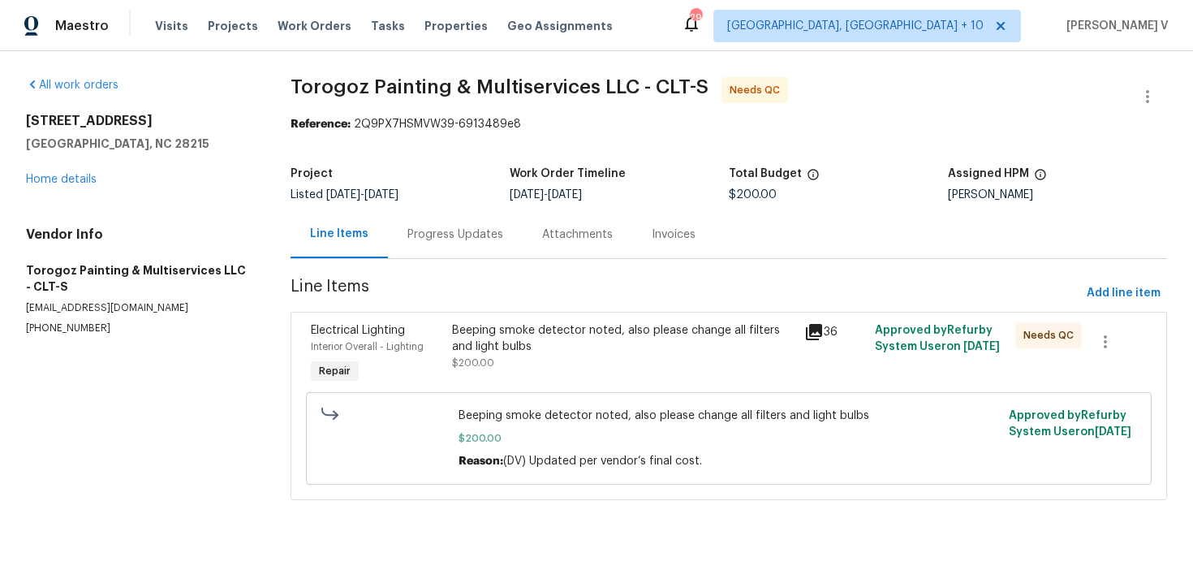
click at [489, 238] on div "Progress Updates" at bounding box center [455, 234] width 96 height 16
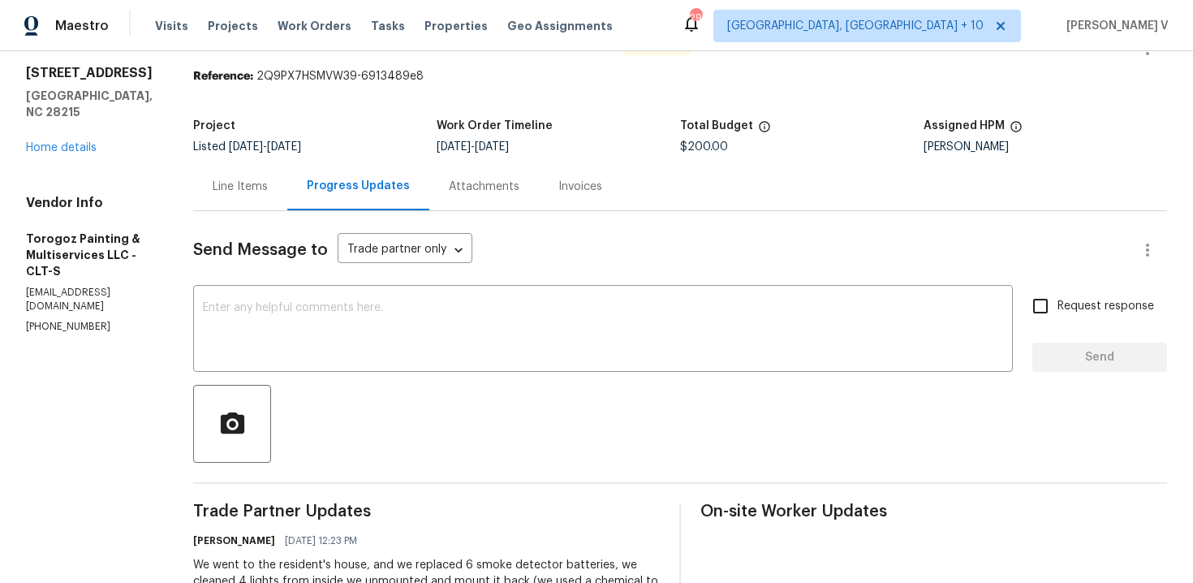
scroll to position [96, 0]
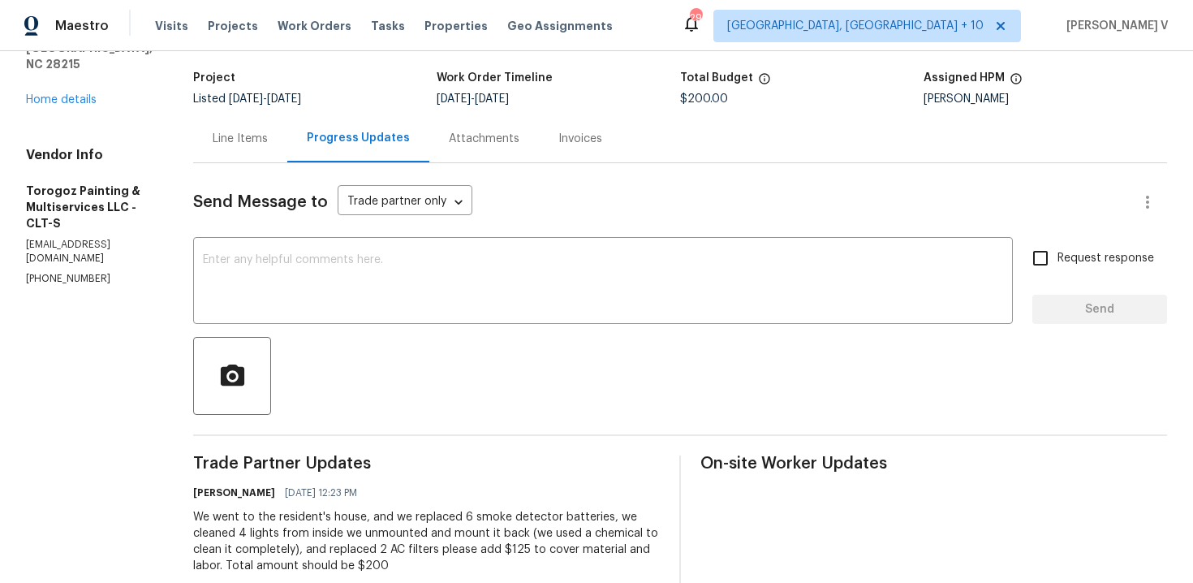
click at [287, 123] on div "Line Items" at bounding box center [240, 138] width 94 height 48
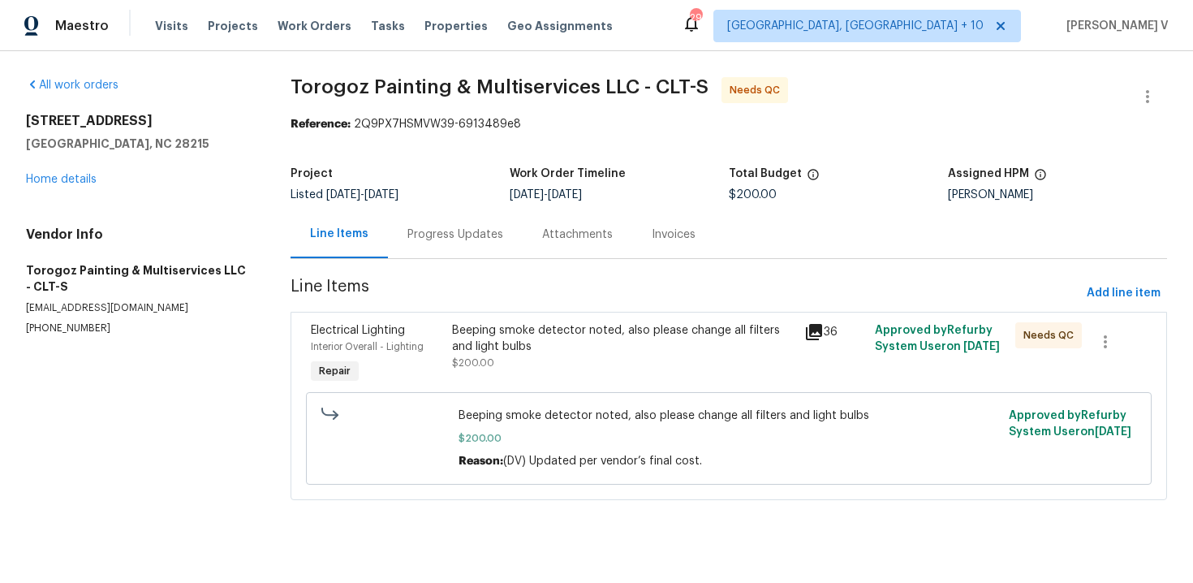
click at [561, 336] on div "Beeping smoke detector noted, also please change all filters and light bulbs" at bounding box center [623, 338] width 343 height 32
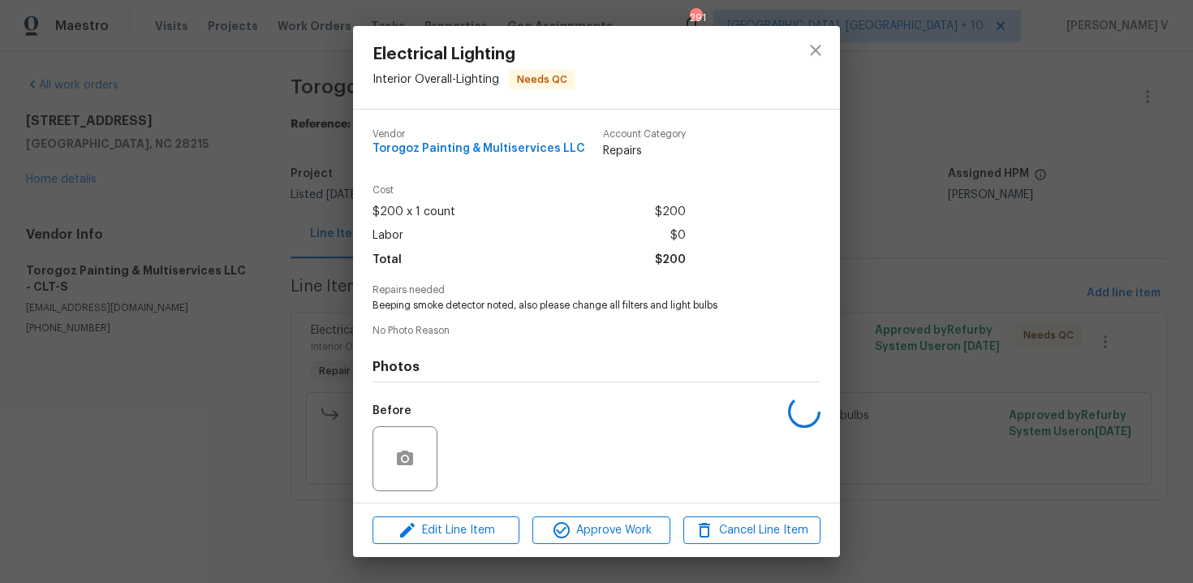
scroll to position [110, 0]
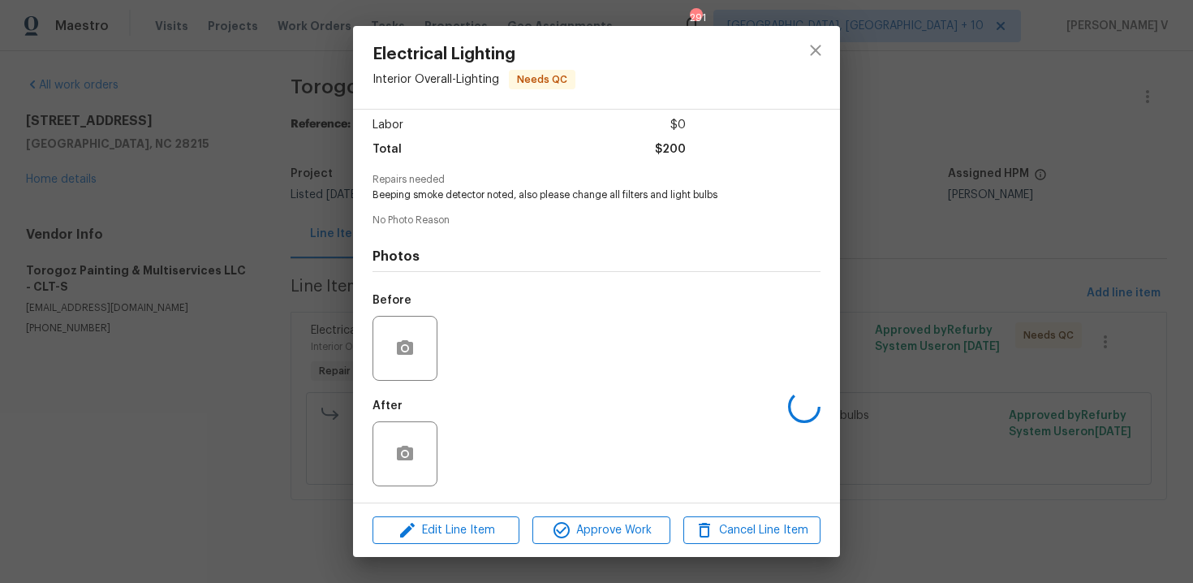
click at [312, 166] on div "Electrical Lighting Interior Overall - Lighting Needs QC Vendor Torogoz Paintin…" at bounding box center [596, 291] width 1193 height 583
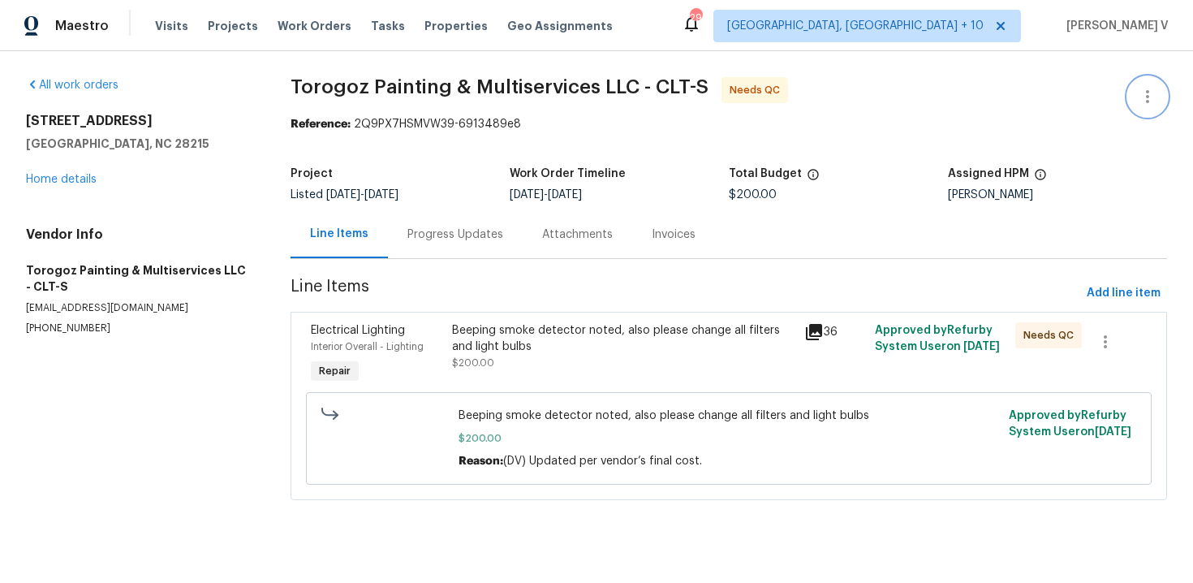
click at [1153, 95] on icon "button" at bounding box center [1147, 96] width 19 height 19
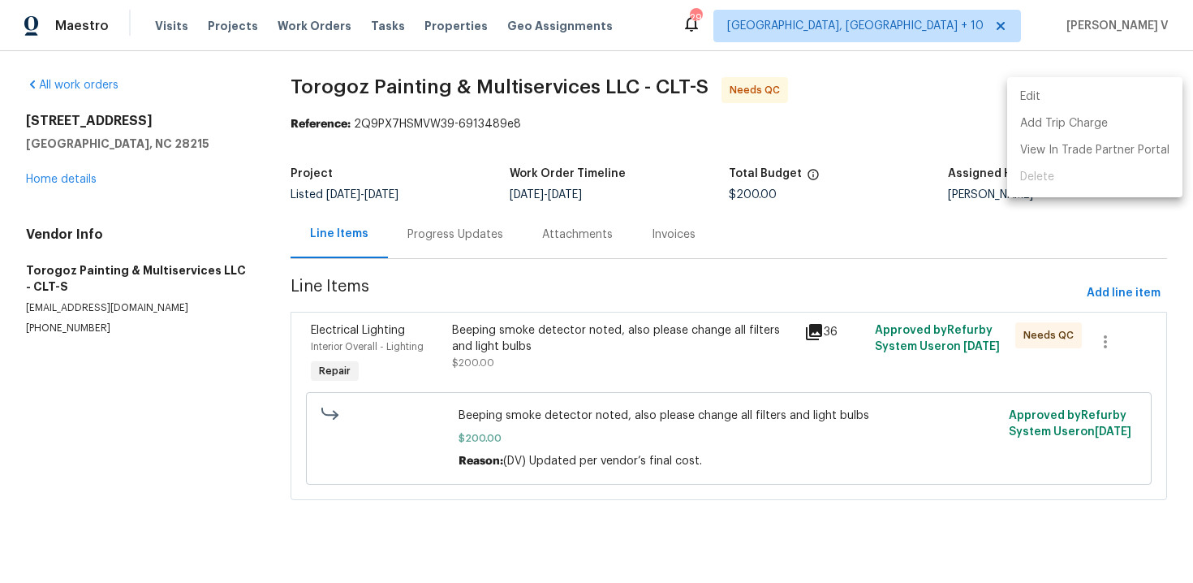
click at [1153, 95] on li "Edit" at bounding box center [1094, 97] width 175 height 27
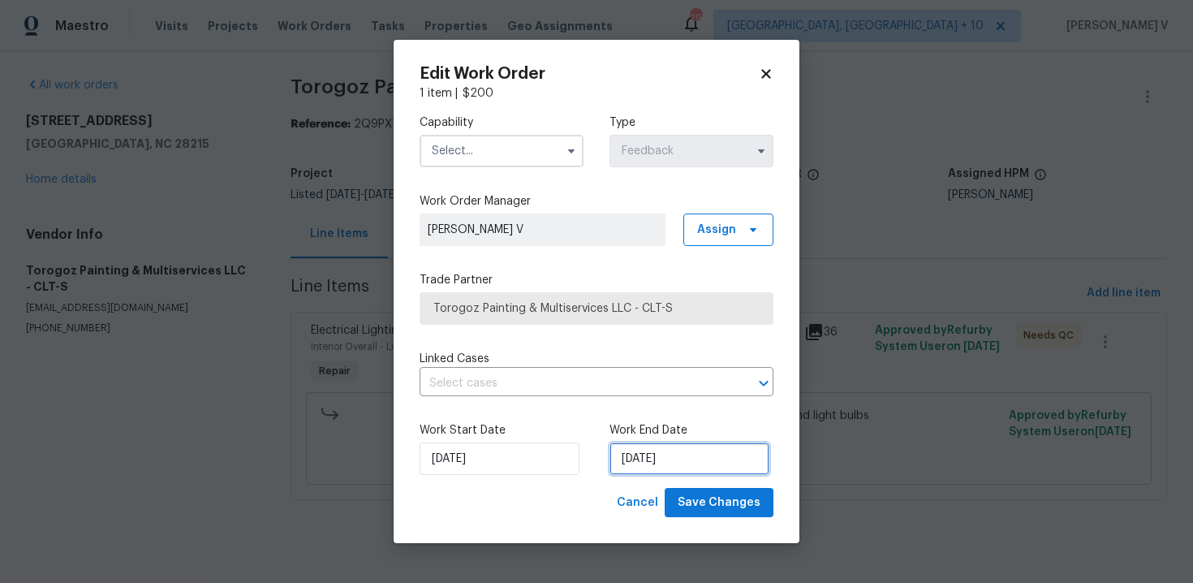
click at [621, 450] on input "[DATE]" at bounding box center [690, 458] width 160 height 32
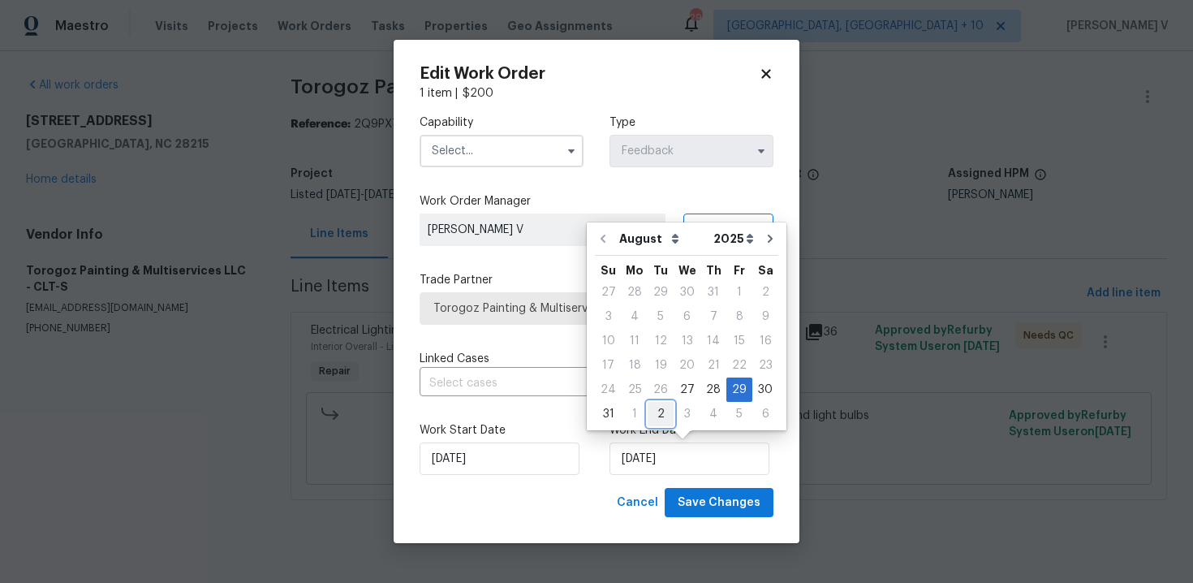
click at [653, 408] on div "2" at bounding box center [661, 414] width 26 height 23
type input "[DATE]"
select select "8"
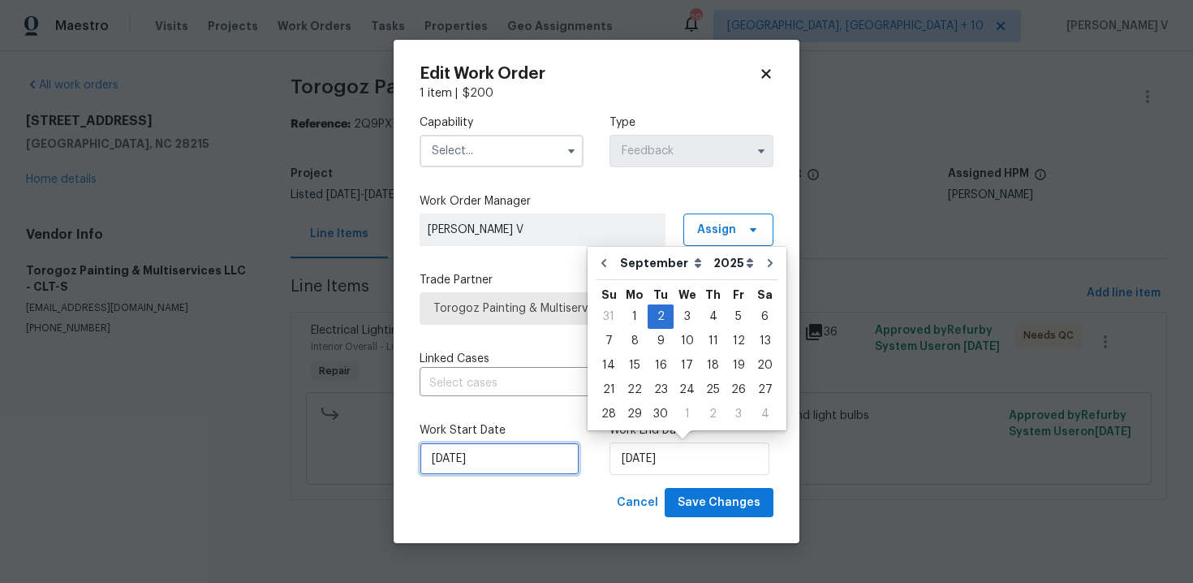
click at [510, 467] on input "[DATE]" at bounding box center [500, 458] width 160 height 32
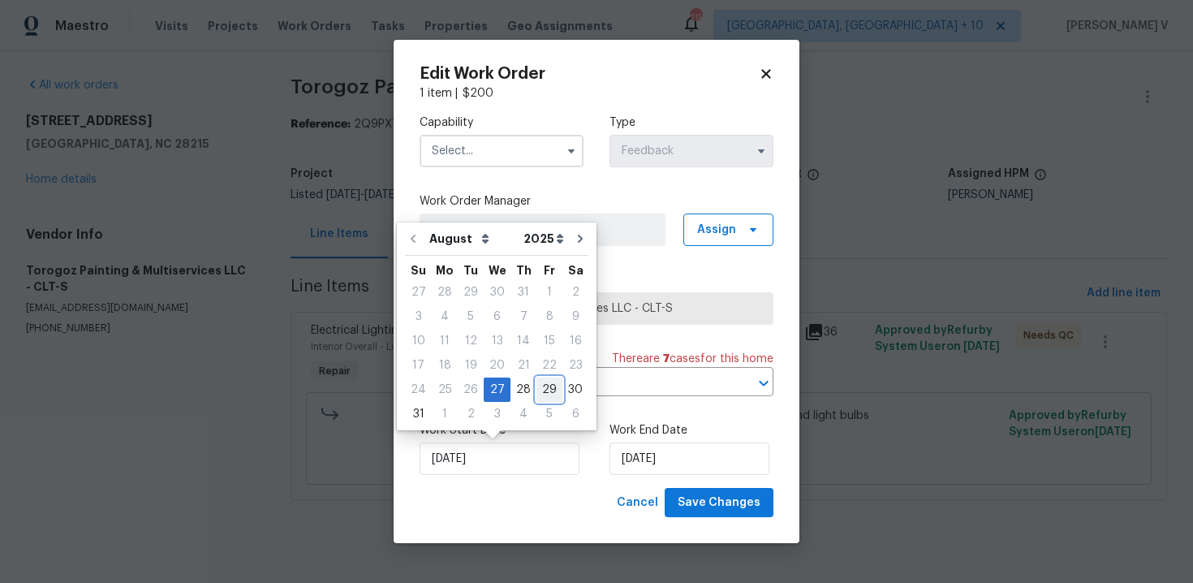
click at [541, 397] on div "29" at bounding box center [550, 389] width 26 height 23
type input "[DATE]"
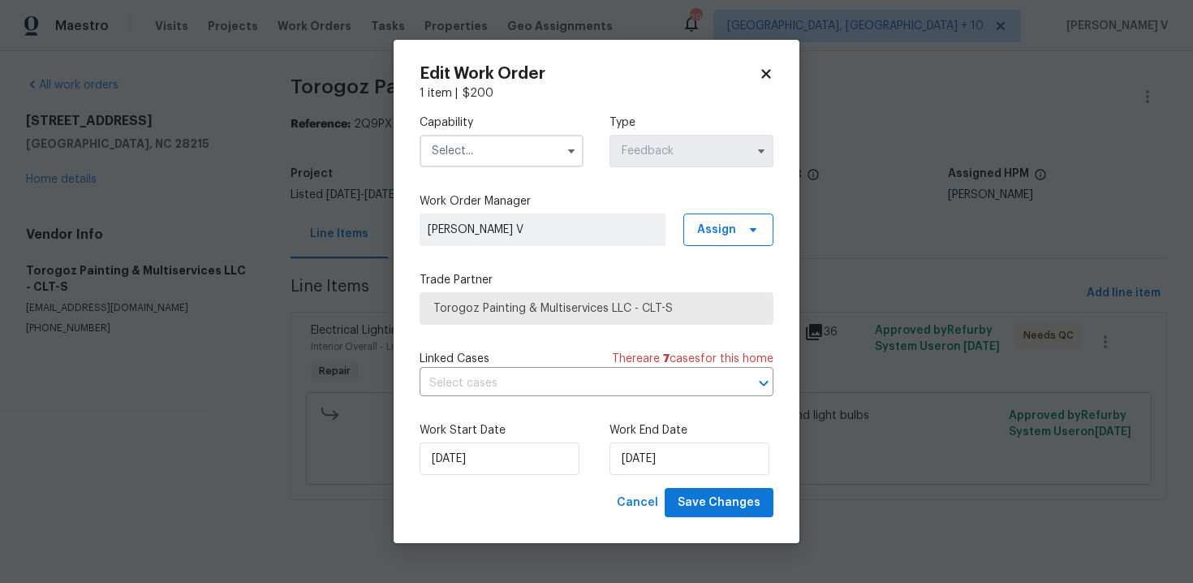
click at [464, 163] on input "text" at bounding box center [502, 151] width 164 height 32
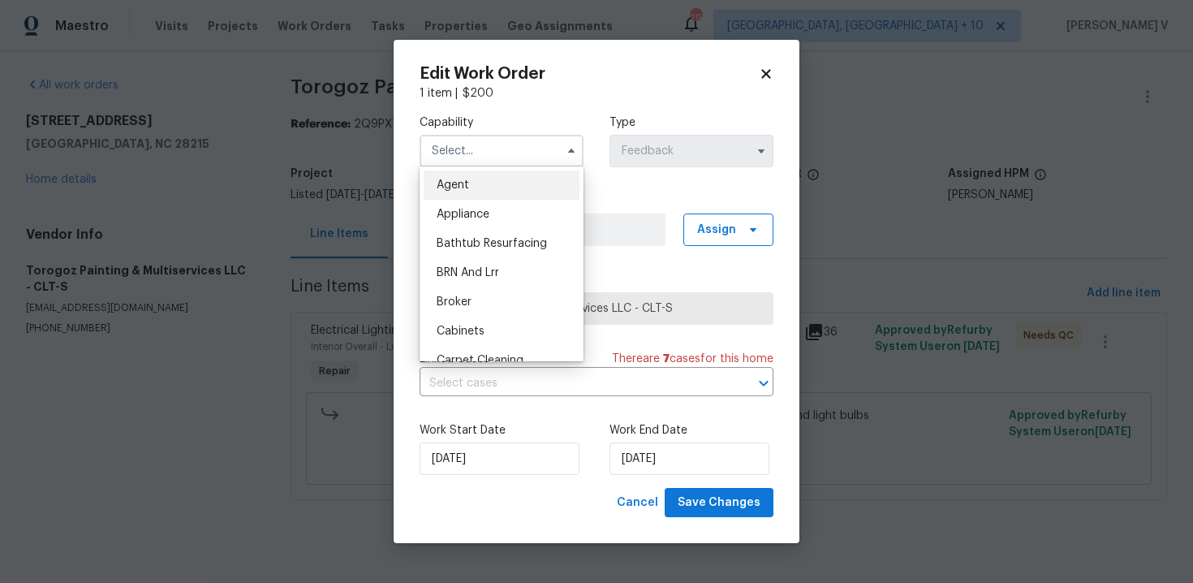
click at [464, 189] on span "Agent" at bounding box center [453, 184] width 32 height 11
type input "Agent"
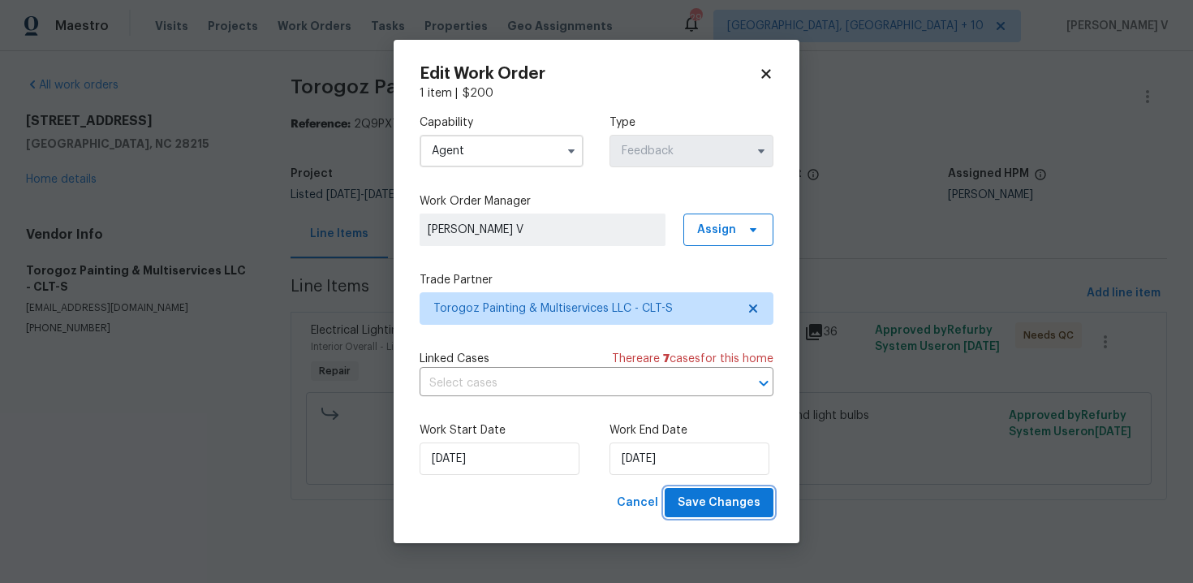
click at [720, 504] on span "Save Changes" at bounding box center [719, 503] width 83 height 20
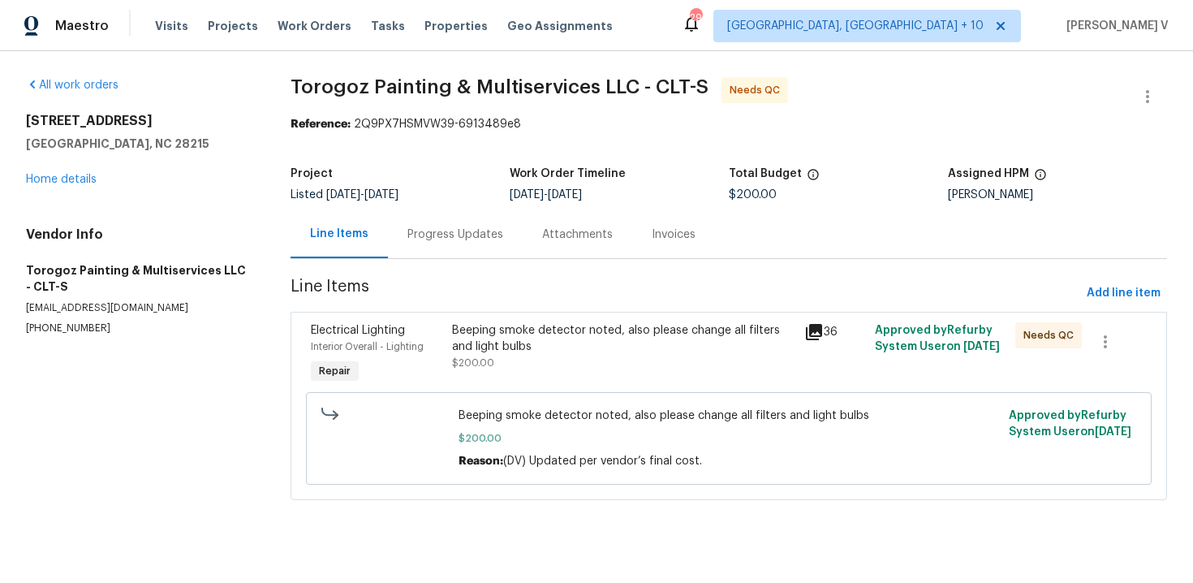
click at [442, 238] on div "Progress Updates" at bounding box center [455, 234] width 96 height 16
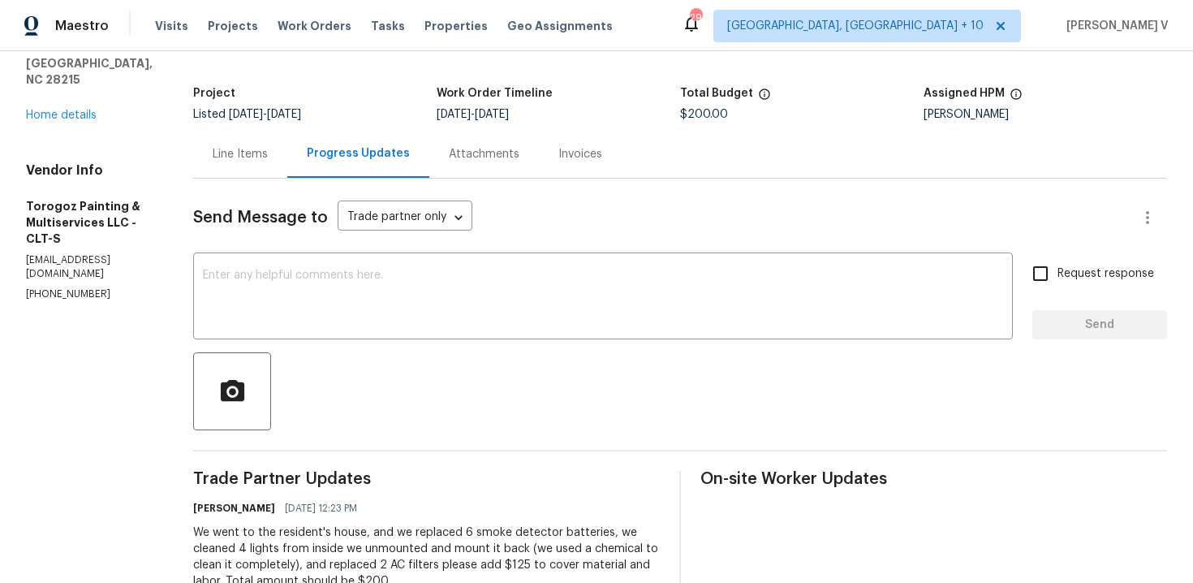
scroll to position [53, 0]
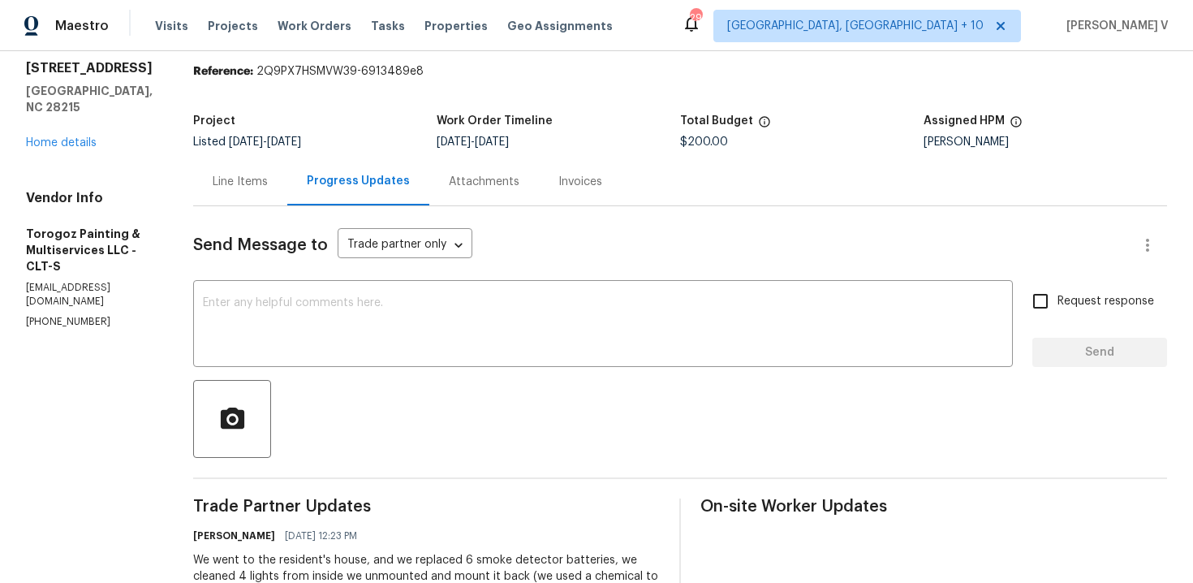
click at [268, 187] on div "Line Items" at bounding box center [240, 182] width 55 height 16
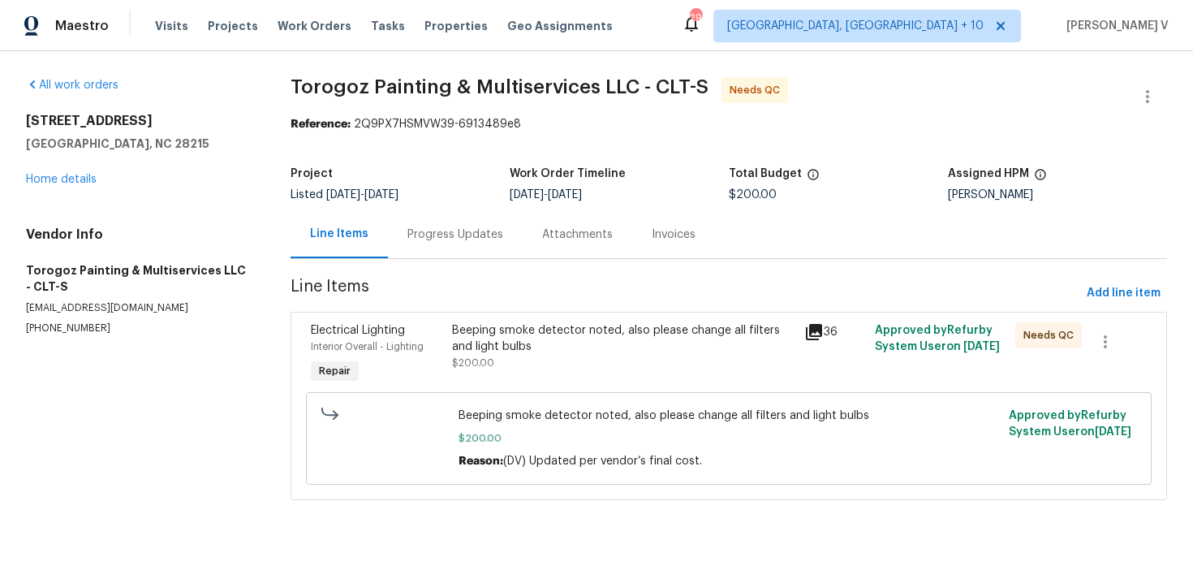
click at [468, 235] on div "Progress Updates" at bounding box center [455, 234] width 96 height 16
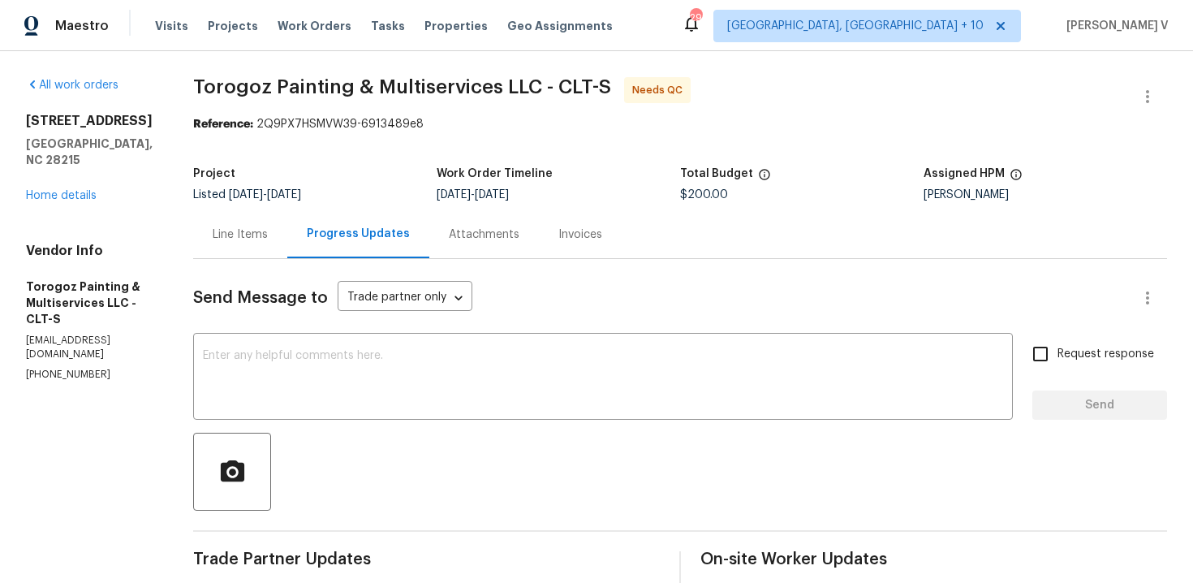
click at [268, 236] on div "Line Items" at bounding box center [240, 234] width 55 height 16
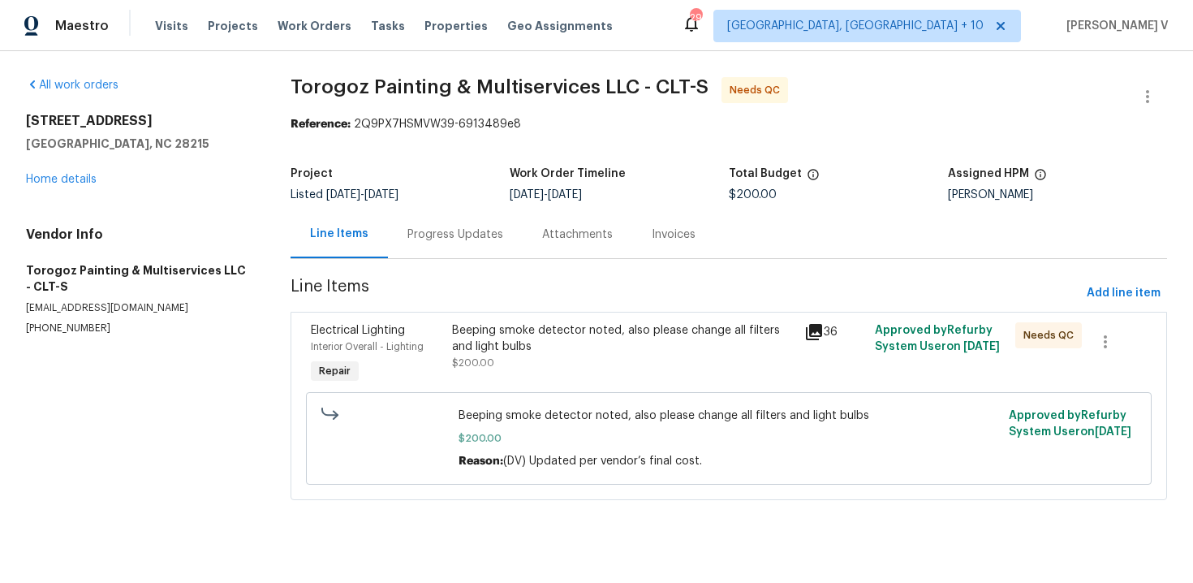
click at [569, 356] on div "Beeping smoke detector noted, also please change all filters and light bulbs $2…" at bounding box center [623, 346] width 343 height 49
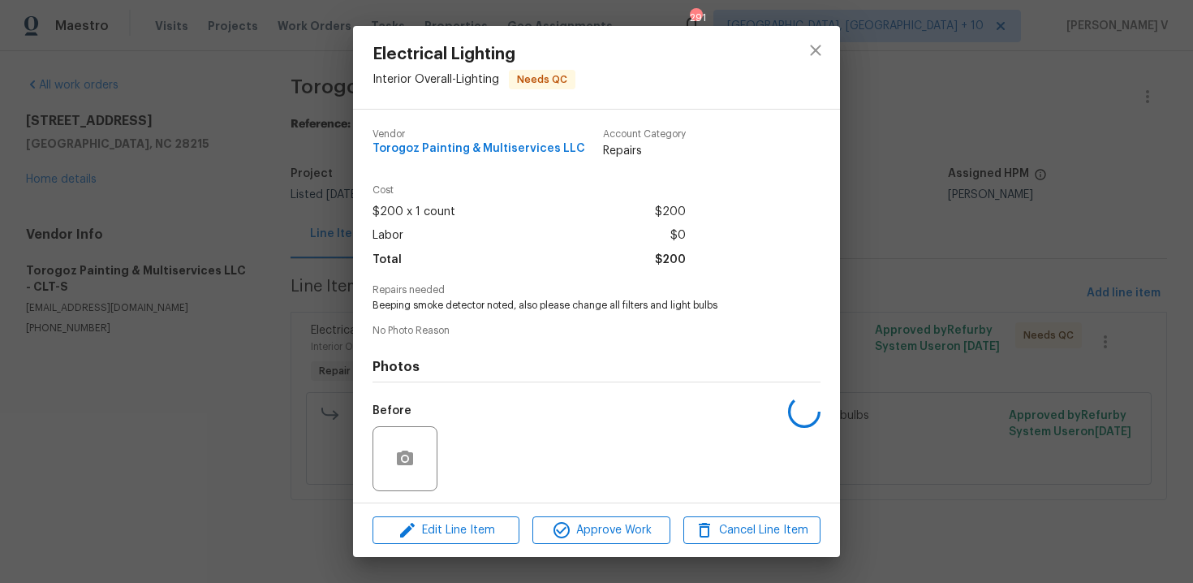
scroll to position [110, 0]
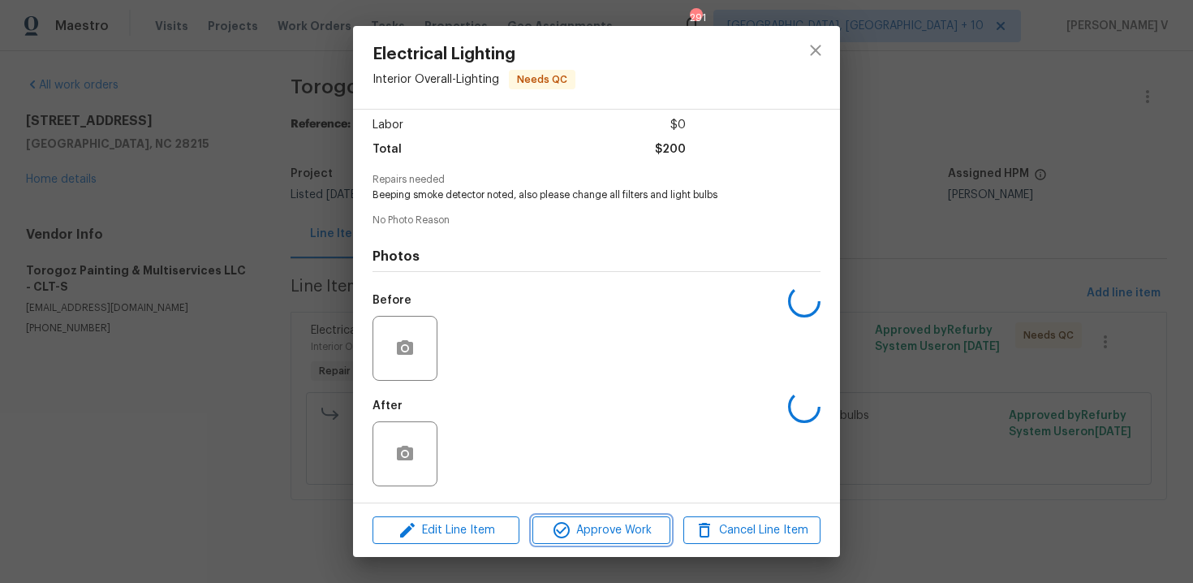
click at [580, 528] on span "Approve Work" at bounding box center [600, 530] width 127 height 20
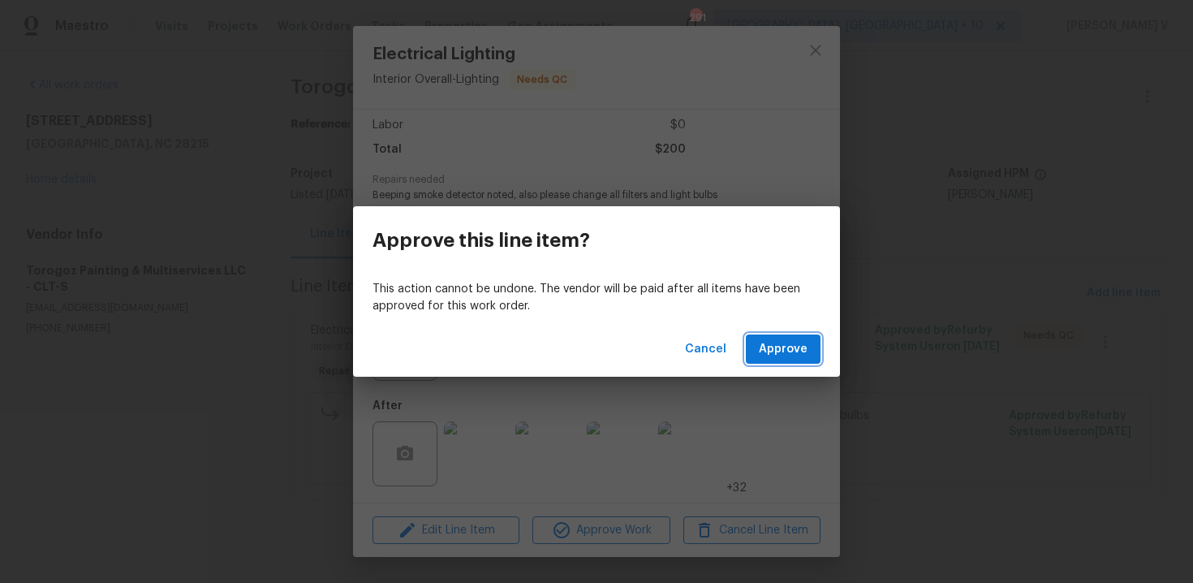
click at [800, 344] on span "Approve" at bounding box center [783, 349] width 49 height 20
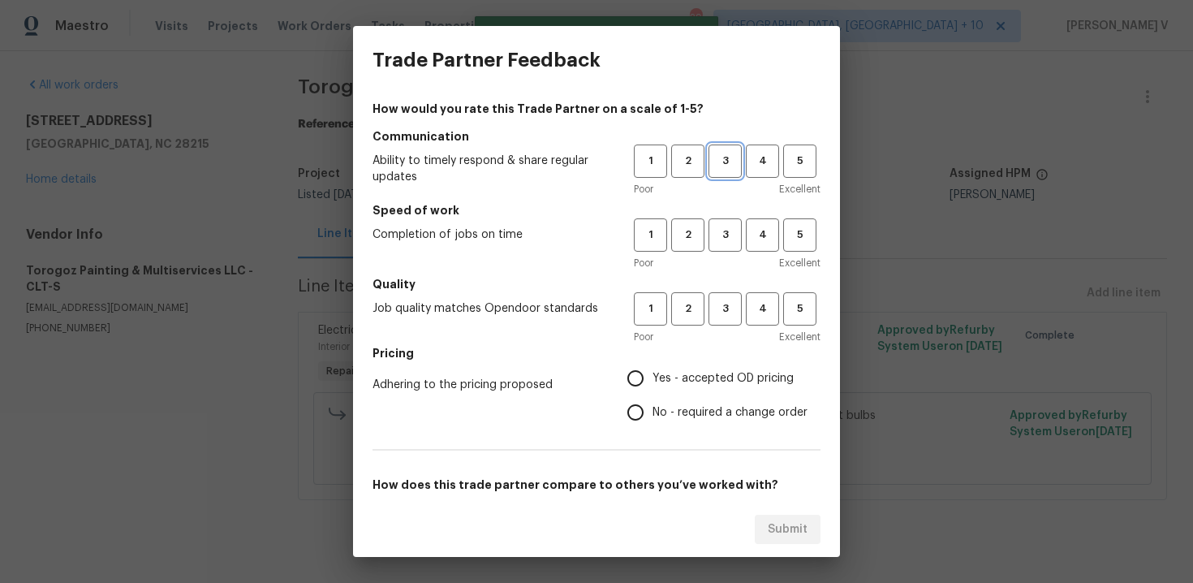
click at [730, 174] on button "3" at bounding box center [725, 160] width 33 height 33
click at [730, 227] on span "3" at bounding box center [725, 235] width 30 height 19
click at [726, 296] on button "3" at bounding box center [725, 308] width 33 height 33
click at [657, 398] on label "No - required a change order" at bounding box center [713, 412] width 189 height 34
click at [653, 398] on input "No - required a change order" at bounding box center [636, 412] width 34 height 34
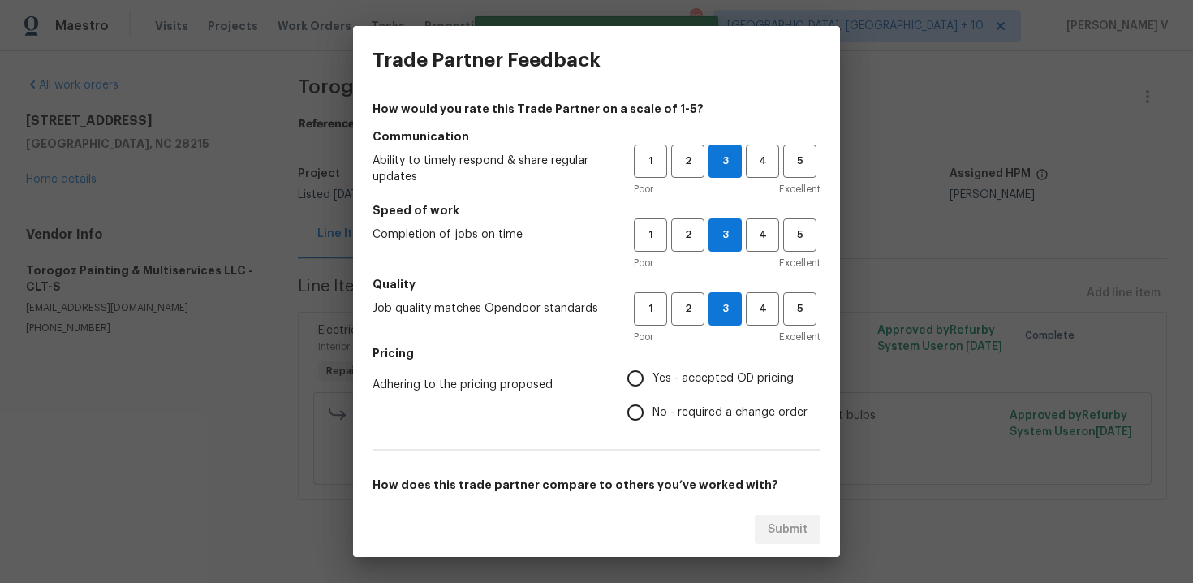
radio input "true"
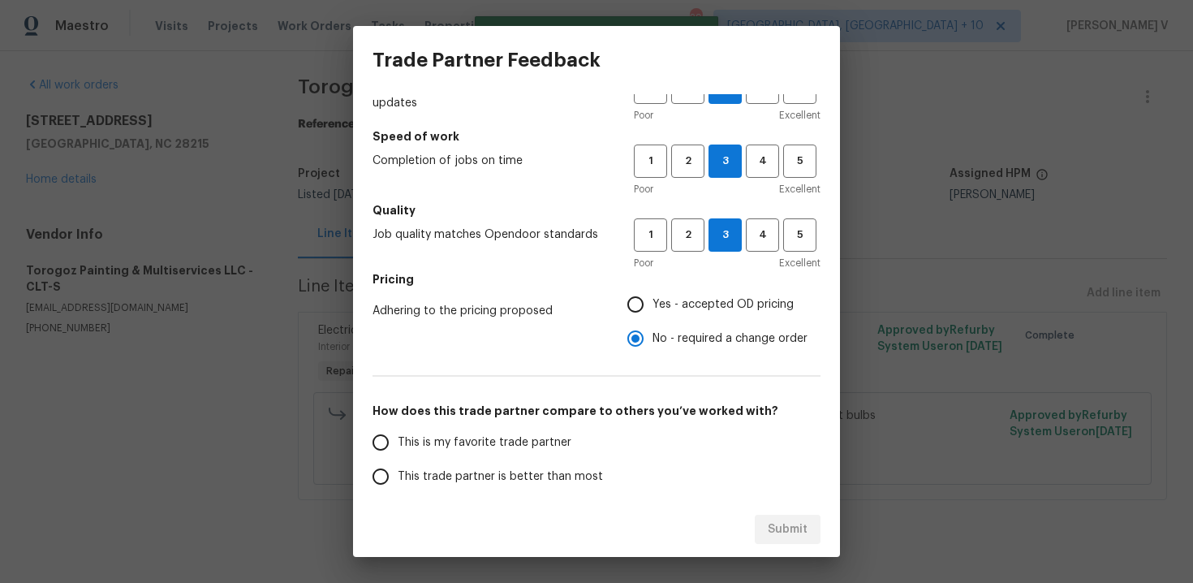
click at [583, 438] on label "This is my favorite trade partner" at bounding box center [492, 442] width 257 height 34
click at [398, 438] on input "This is my favorite trade partner" at bounding box center [381, 442] width 34 height 34
radio input "false"
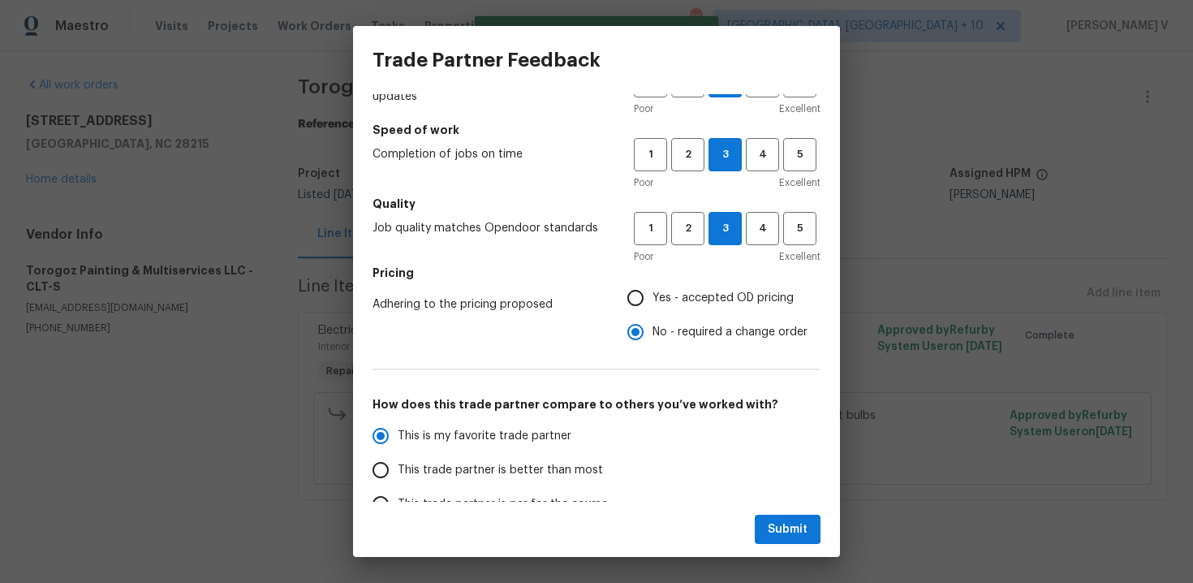
click at [567, 472] on span "This trade partner is better than most" at bounding box center [500, 470] width 205 height 17
click at [398, 472] on input "This trade partner is better than most" at bounding box center [381, 470] width 34 height 34
click at [761, 533] on button "Submit" at bounding box center [788, 530] width 66 height 30
radio input "true"
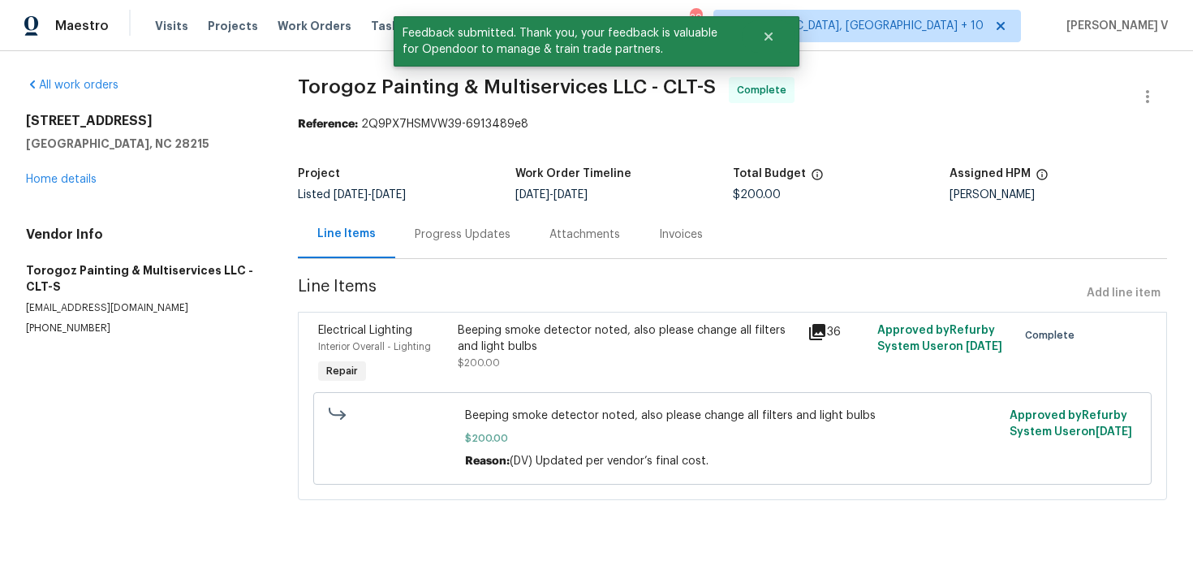
click at [610, 349] on div "Beeping smoke detector noted, also please change all filters and light bulbs" at bounding box center [627, 338] width 339 height 32
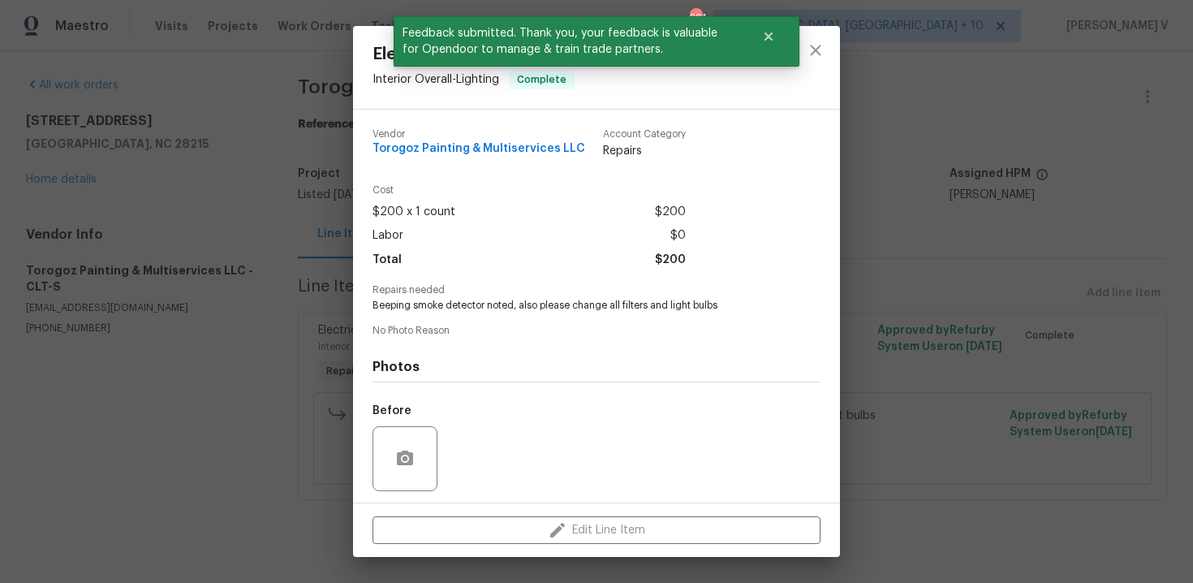
scroll to position [110, 0]
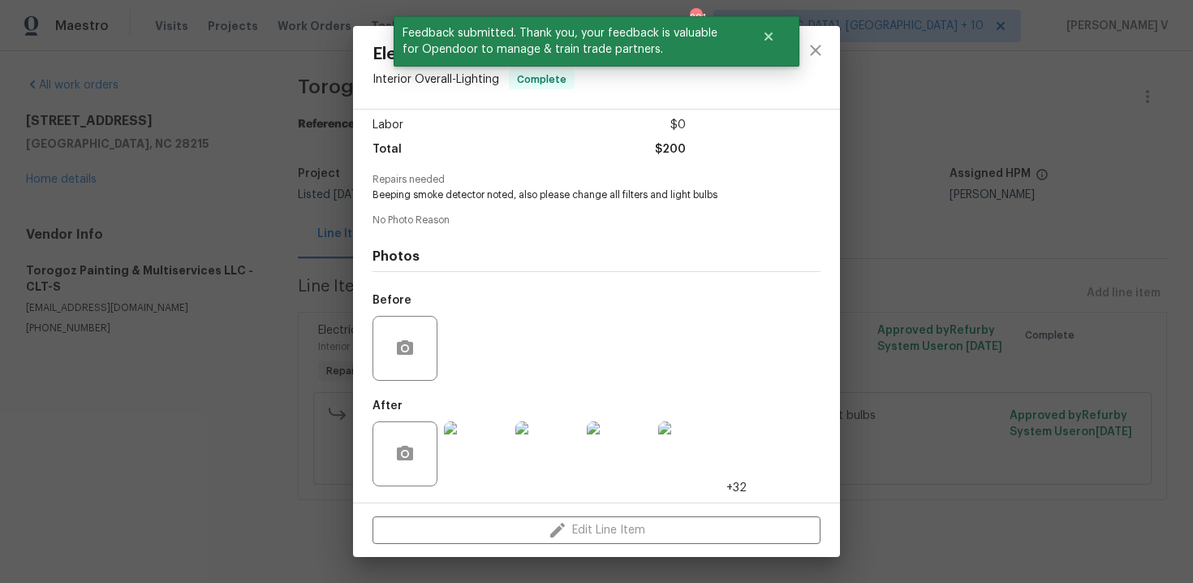
click at [509, 434] on div at bounding box center [476, 454] width 71 height 84
click at [461, 433] on img at bounding box center [476, 453] width 65 height 65
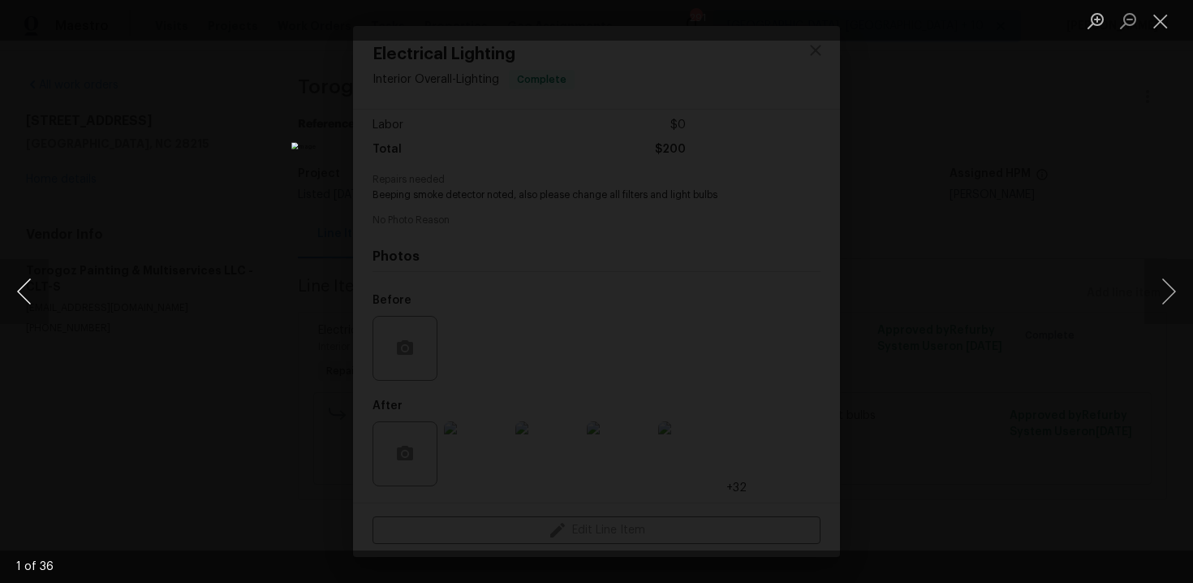
click at [41, 281] on button "Previous image" at bounding box center [24, 291] width 49 height 65
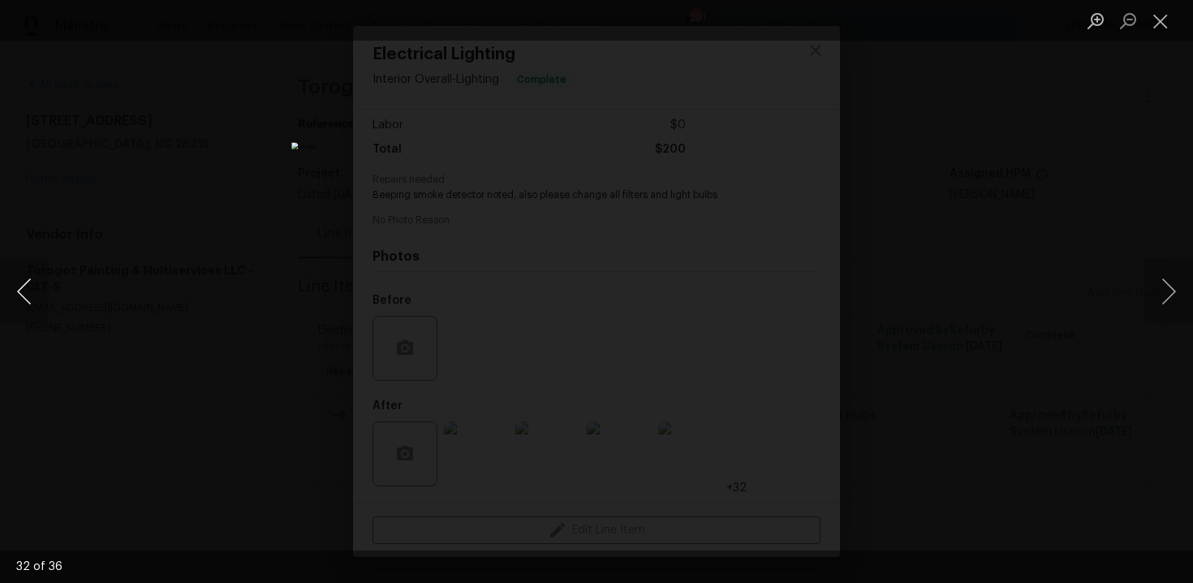
click at [41, 281] on button "Previous image" at bounding box center [24, 291] width 49 height 65
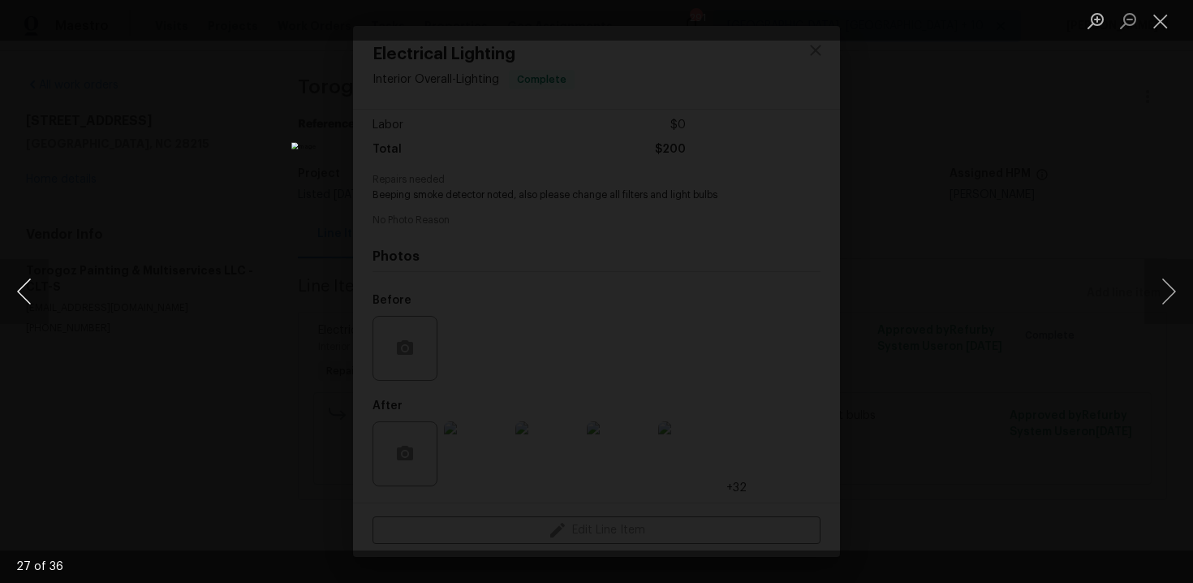
click at [41, 281] on button "Previous image" at bounding box center [24, 291] width 49 height 65
click at [52, 298] on div "Lightbox" at bounding box center [596, 291] width 1193 height 583
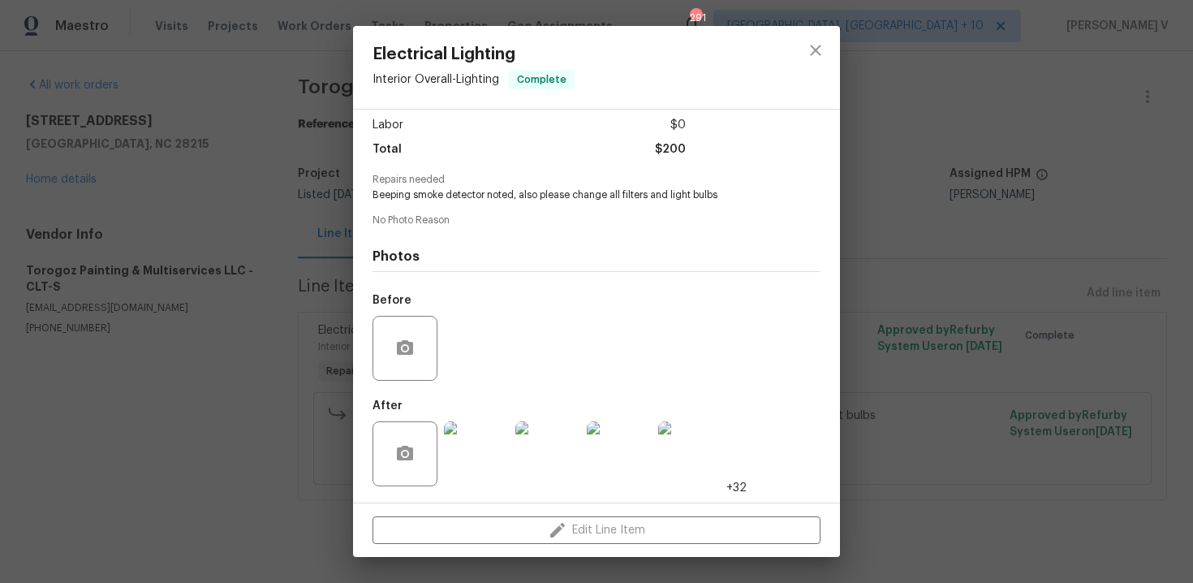
click at [52, 298] on div "Electrical Lighting Interior Overall - Lighting Complete Vendor Torogoz Paintin…" at bounding box center [596, 291] width 1193 height 583
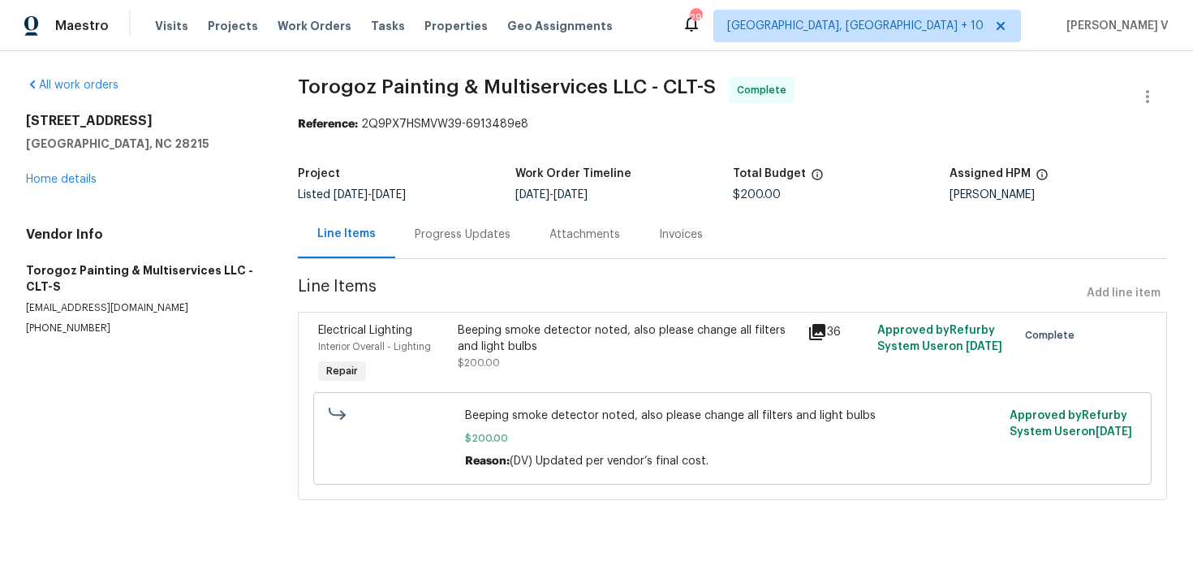
click at [209, 235] on h4 "Vendor Info" at bounding box center [142, 234] width 233 height 16
click at [463, 225] on div "Progress Updates" at bounding box center [462, 234] width 135 height 48
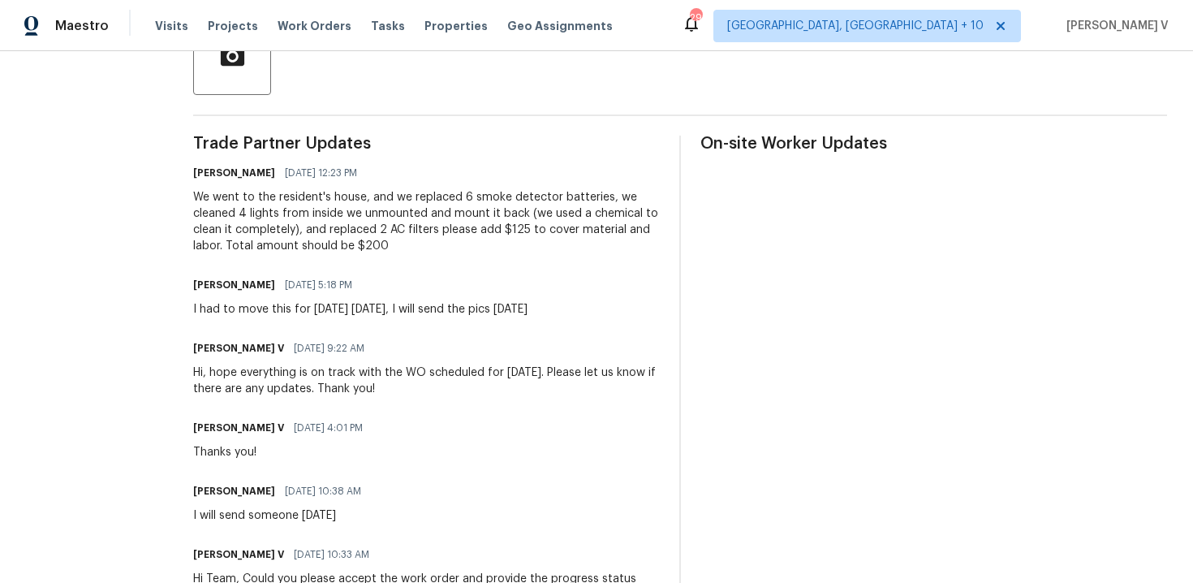
scroll to position [178, 0]
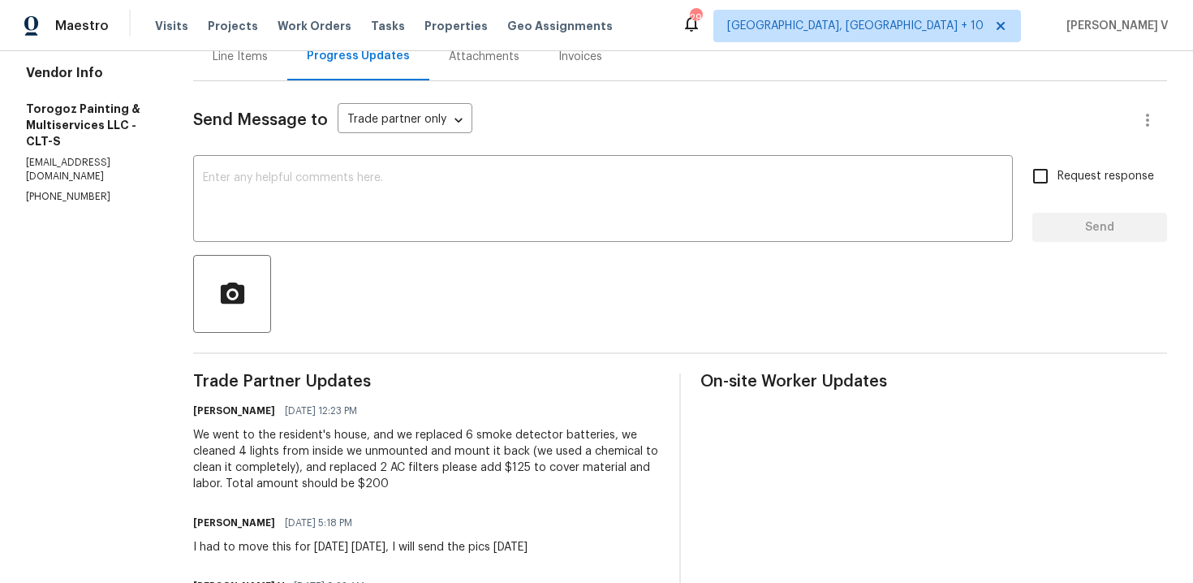
click at [353, 259] on div at bounding box center [680, 294] width 974 height 78
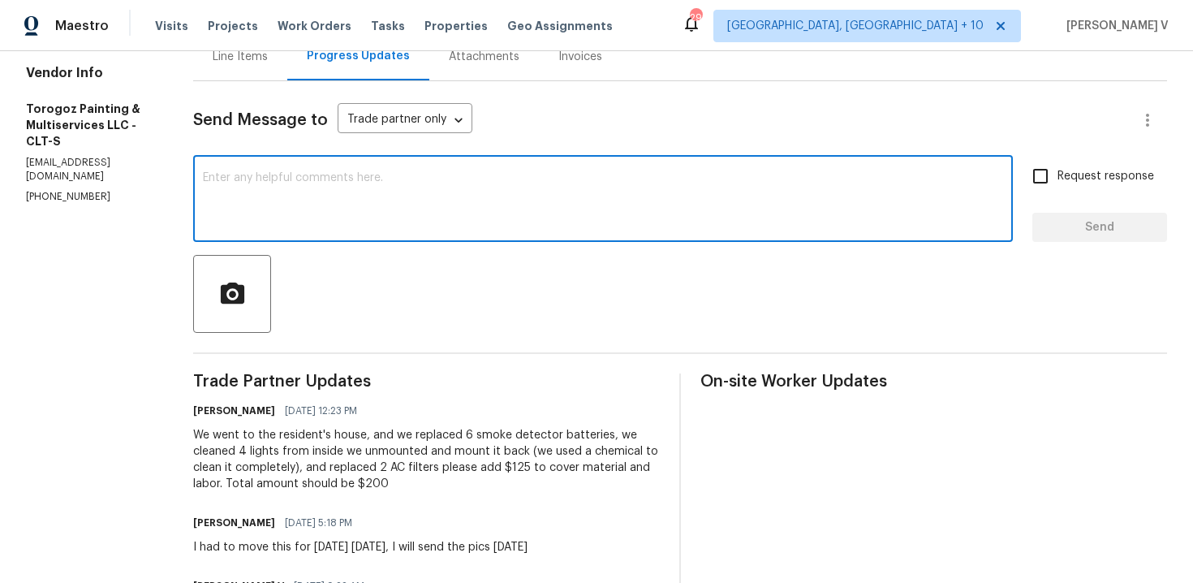
click at [353, 205] on textarea at bounding box center [603, 200] width 800 height 57
paste textarea "Hey, we have updated the cost to $ and the work order has been approved. Thanks…"
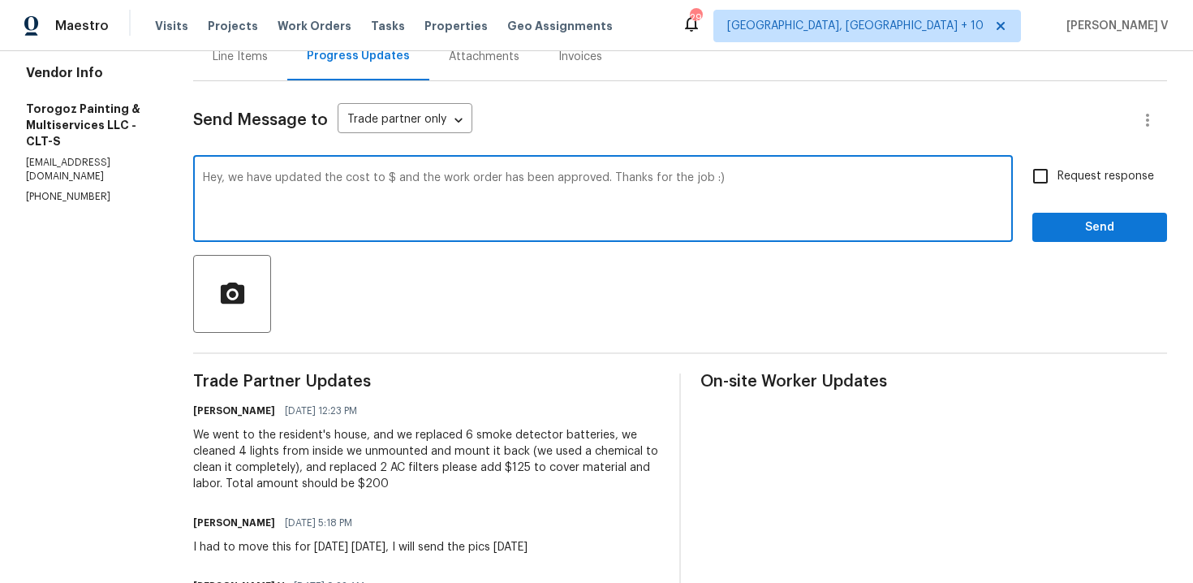
click at [422, 180] on textarea "Hey, we have updated the cost to $ and the work order has been approved. Thanks…" at bounding box center [603, 200] width 800 height 57
click at [793, 176] on textarea "Hey, we have updated the cost to $200 and the work order has been approved. Tha…" at bounding box center [603, 200] width 800 height 57
paste textarea "Kindly provide us with a detailed invoice mentioning all the scope of work done…"
type textarea "Hey, we have updated the cost to $200 and the work order has been approved. Tha…"
click at [1061, 181] on span "Request response" at bounding box center [1106, 176] width 97 height 17
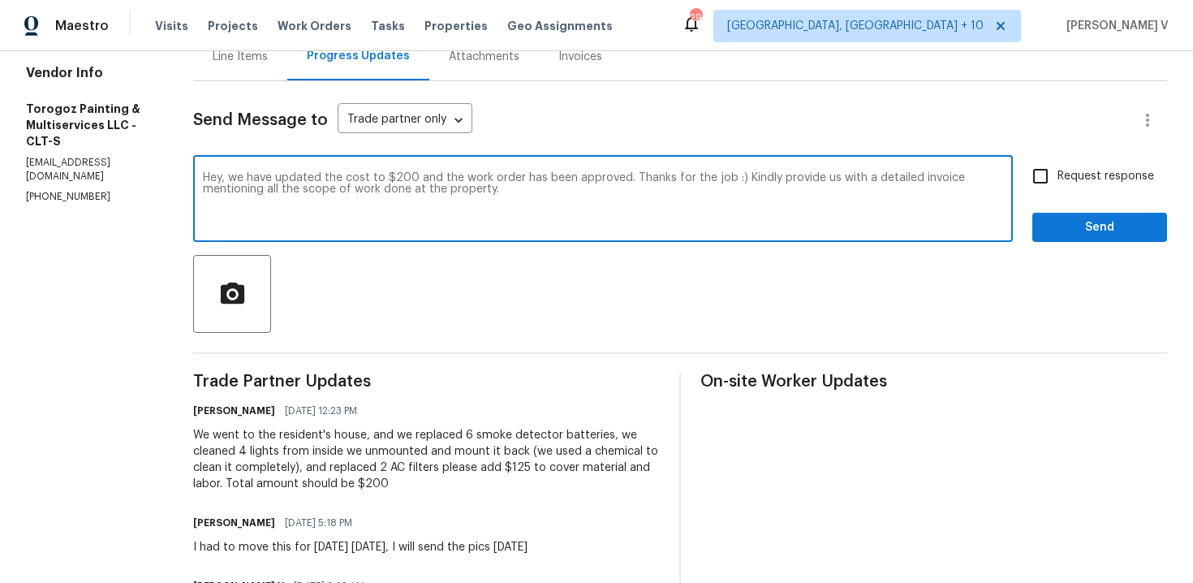
click at [1058, 181] on input "Request response" at bounding box center [1041, 176] width 34 height 34
checkbox input "true"
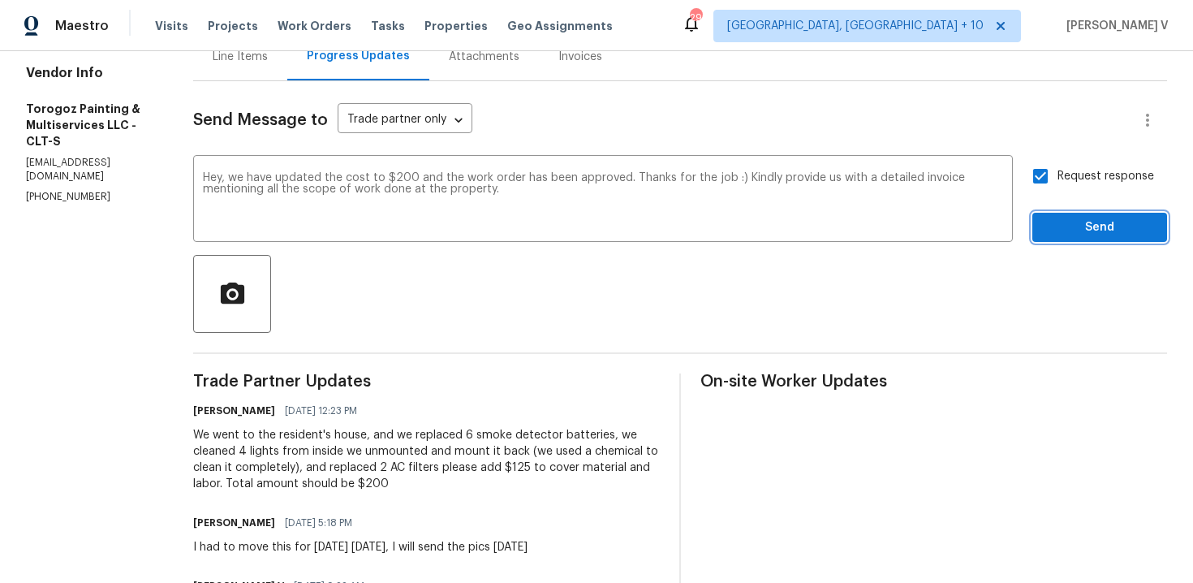
click at [1080, 226] on span "Send" at bounding box center [1100, 228] width 109 height 20
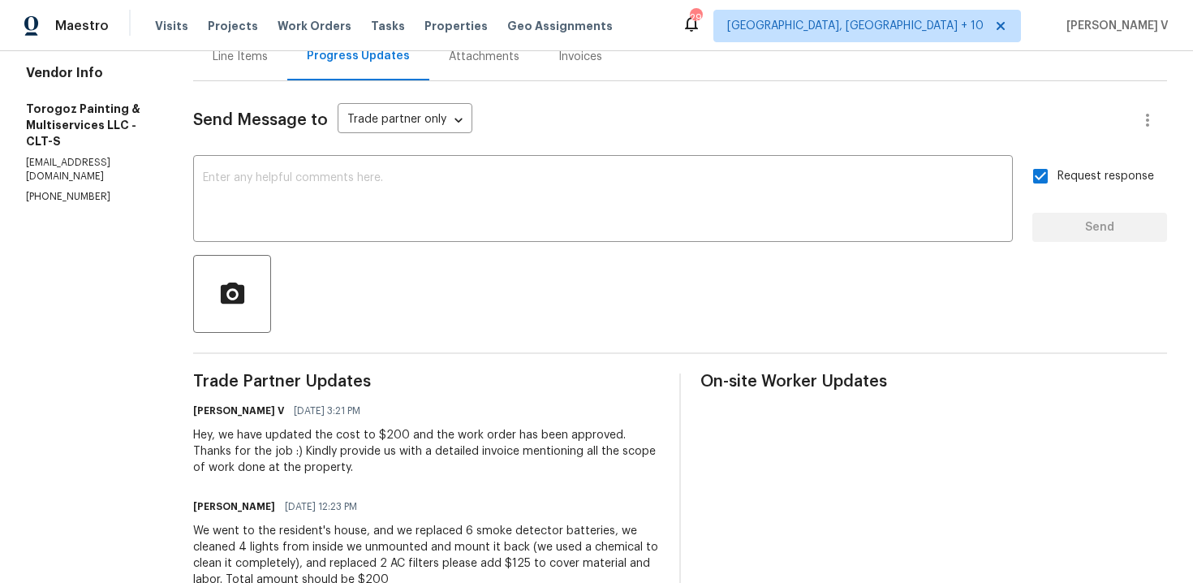
scroll to position [0, 0]
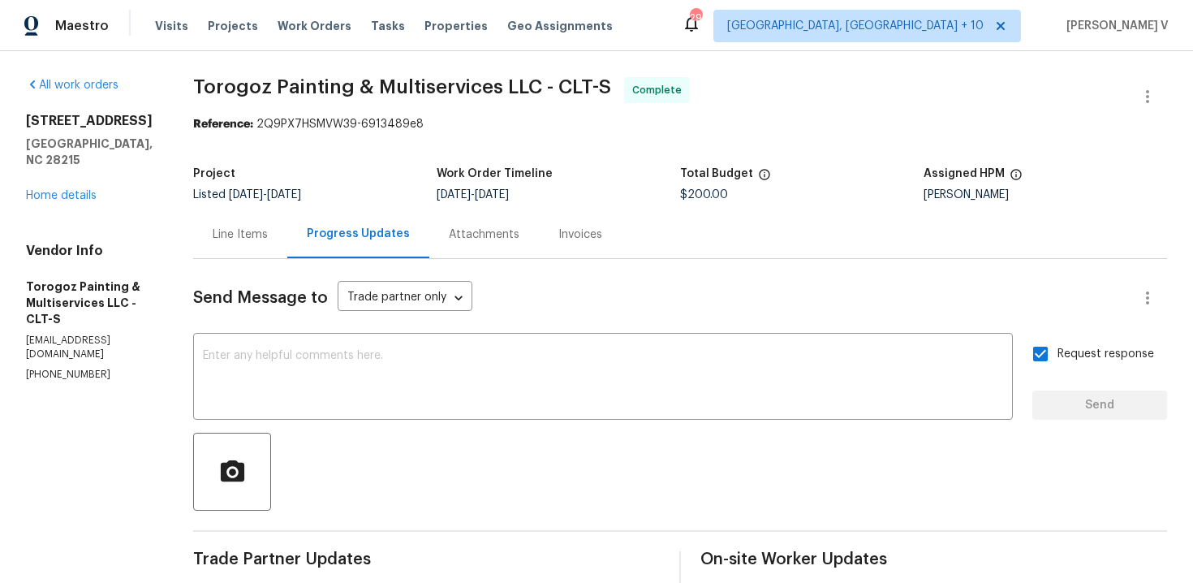
click at [96, 166] on div "[STREET_ADDRESS][PERSON_NAME] Home details" at bounding box center [90, 158] width 128 height 91
click at [95, 168] on div "[STREET_ADDRESS][PERSON_NAME] Home details" at bounding box center [90, 158] width 128 height 91
click at [89, 190] on link "Home details" at bounding box center [61, 195] width 71 height 11
